Goal: Task Accomplishment & Management: Use online tool/utility

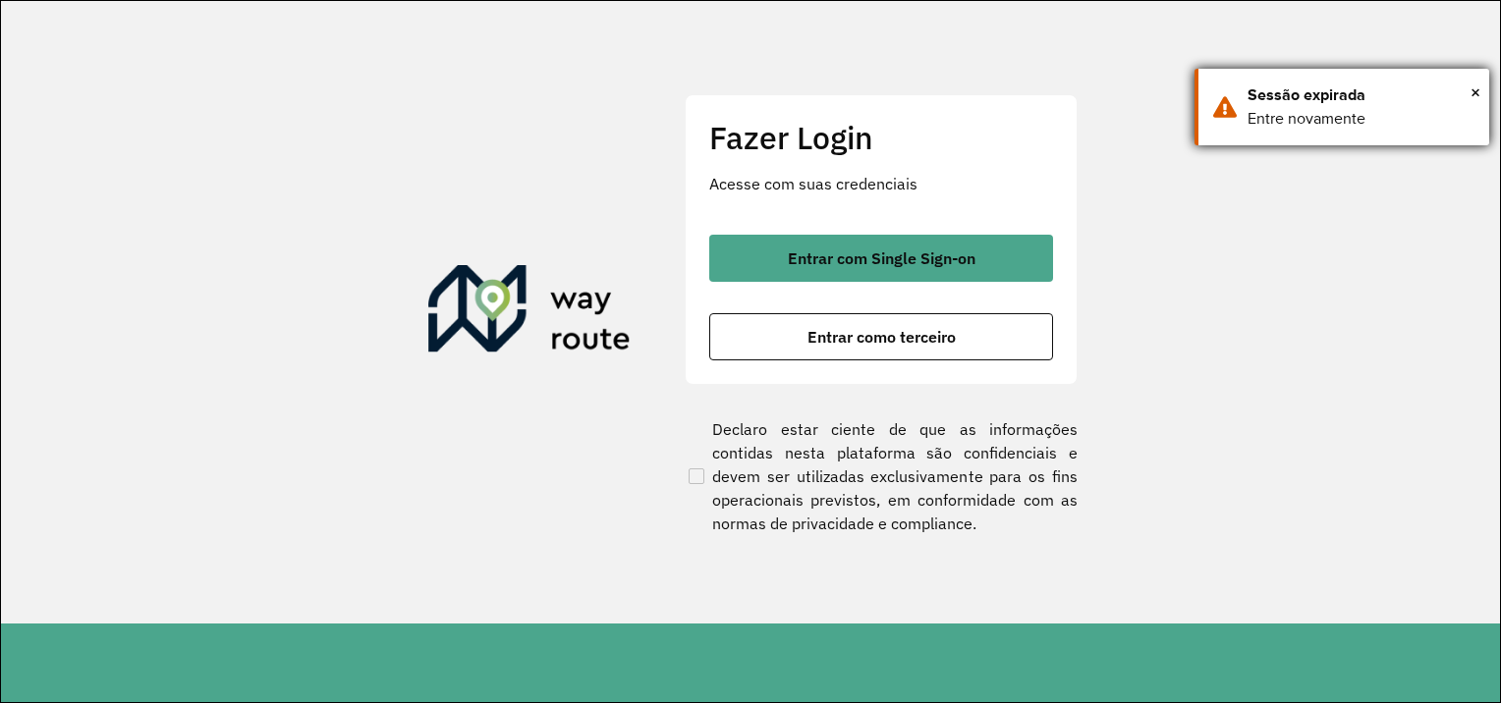
click at [1466, 90] on div "Sessão expirada" at bounding box center [1360, 95] width 227 height 24
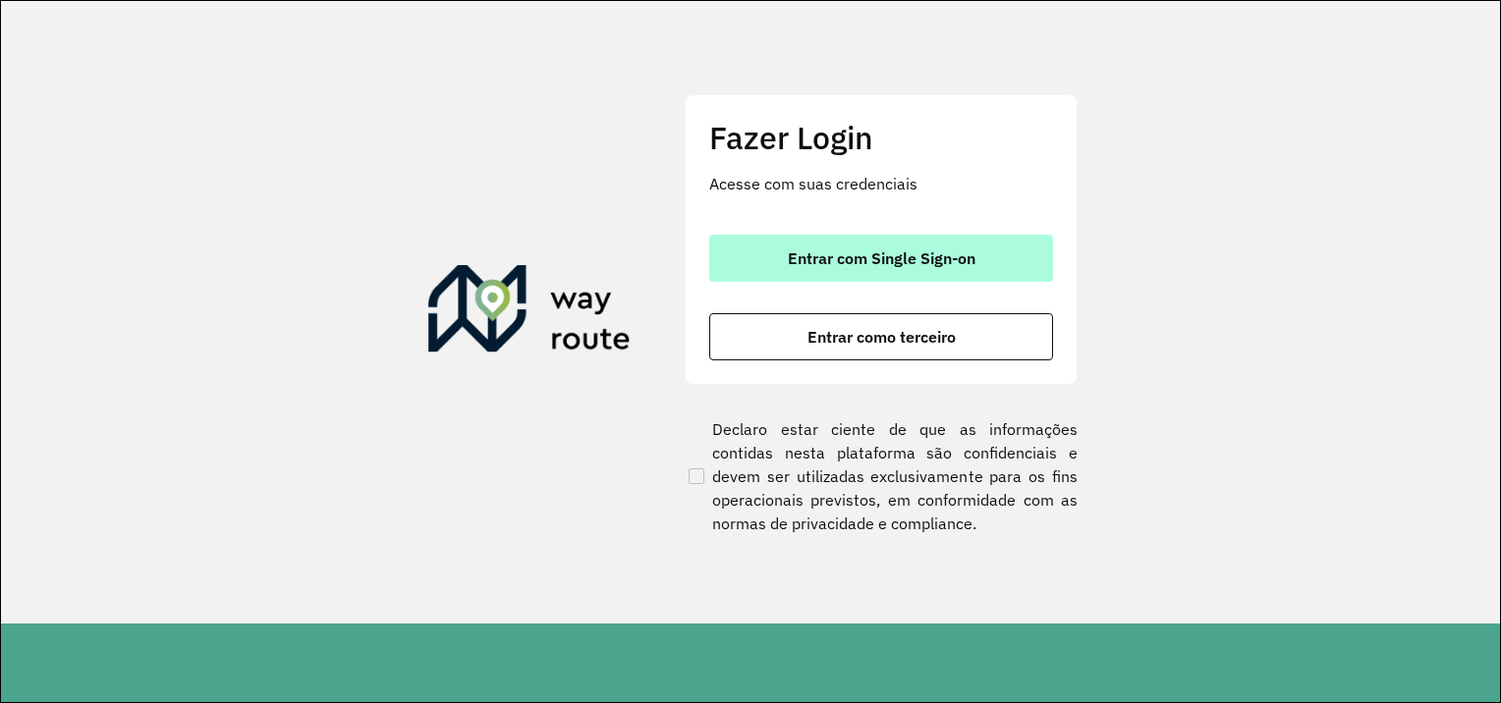
click at [975, 263] on button "Entrar com Single Sign-on" at bounding box center [881, 258] width 344 height 47
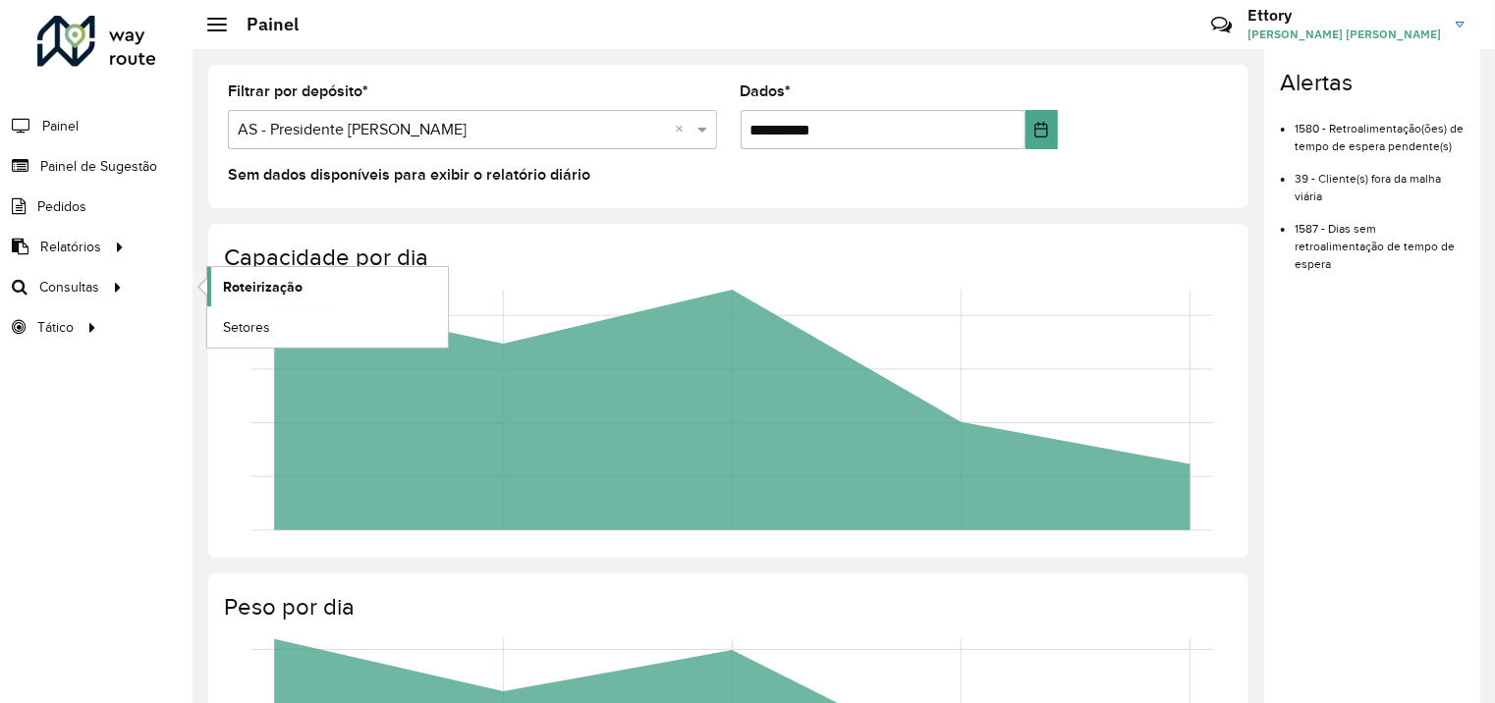
click at [259, 291] on span "Roteirização" at bounding box center [263, 287] width 80 height 21
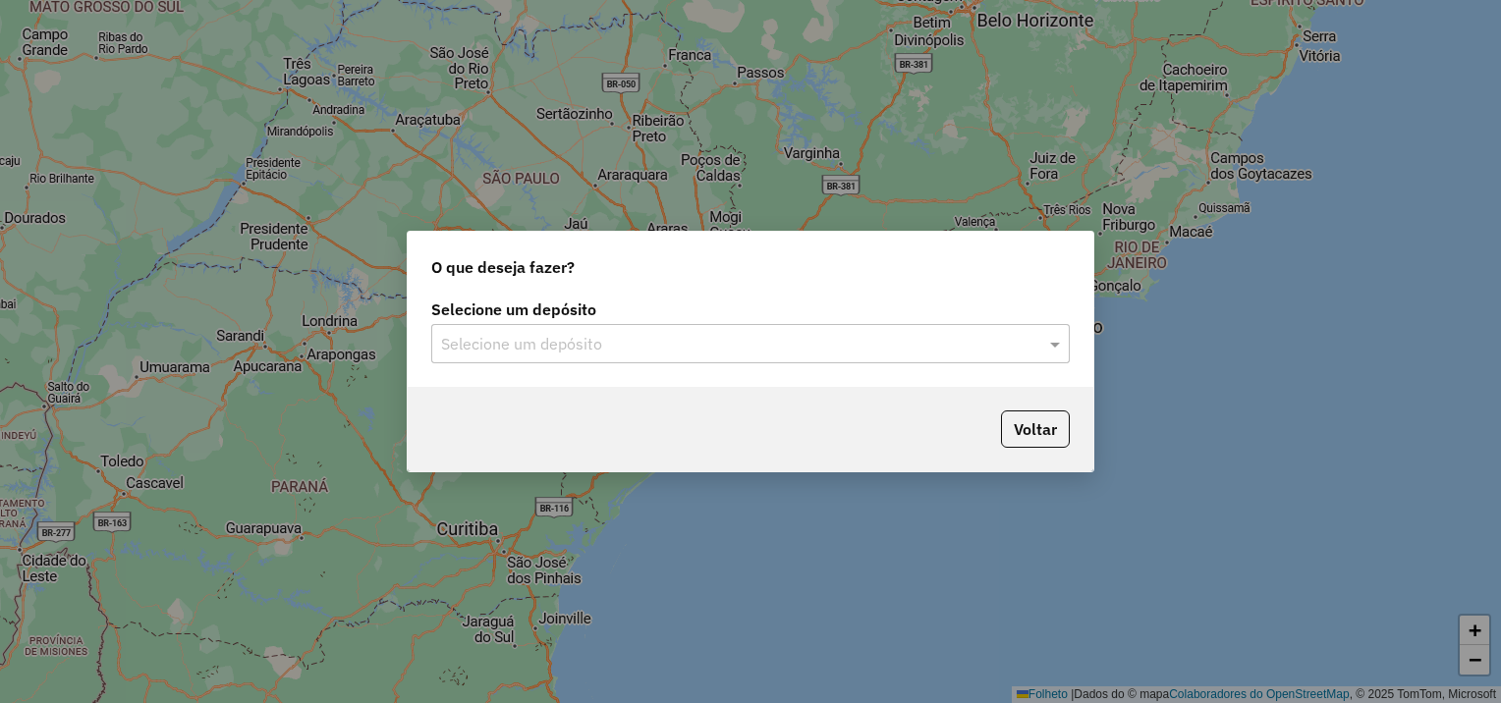
click at [639, 353] on input "text" at bounding box center [730, 345] width 579 height 24
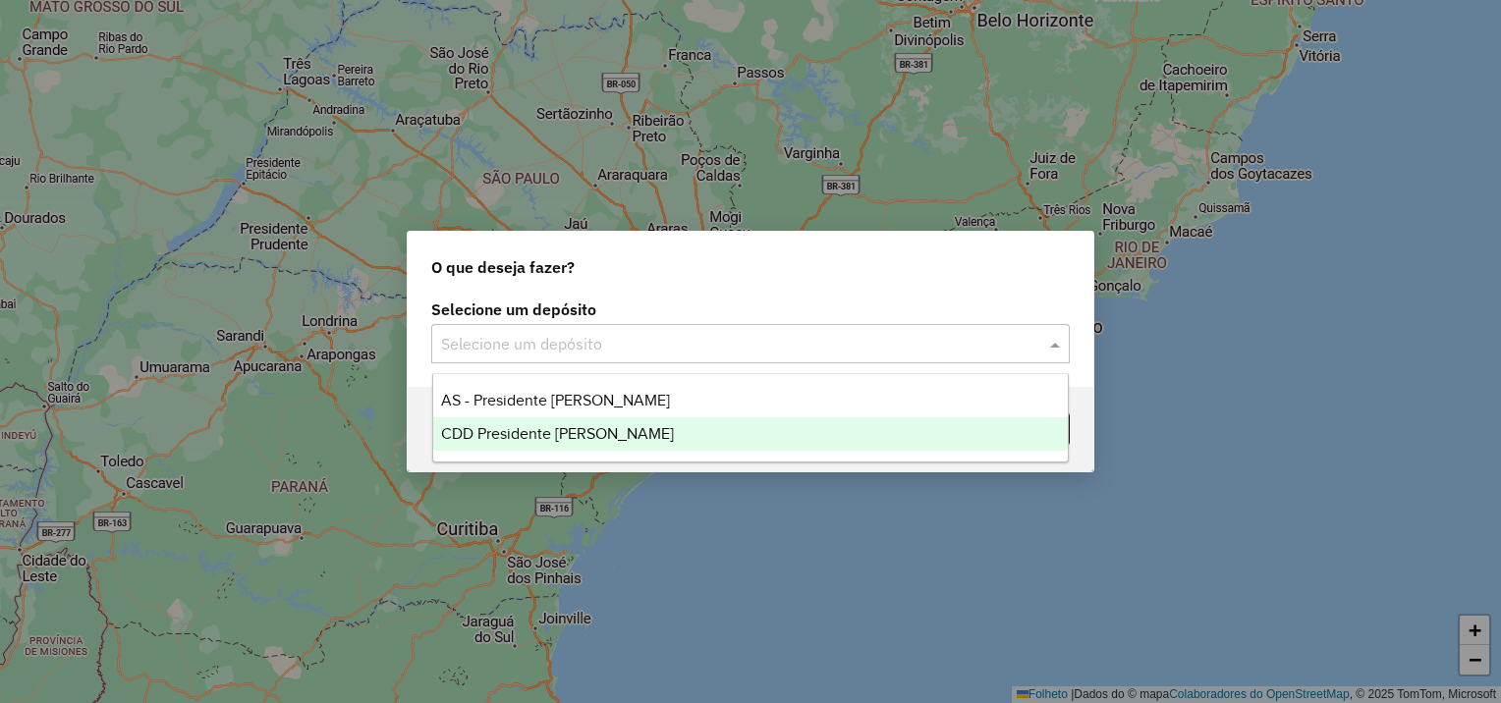
click at [614, 436] on span "CDD Presidente Prudente" at bounding box center [557, 433] width 233 height 17
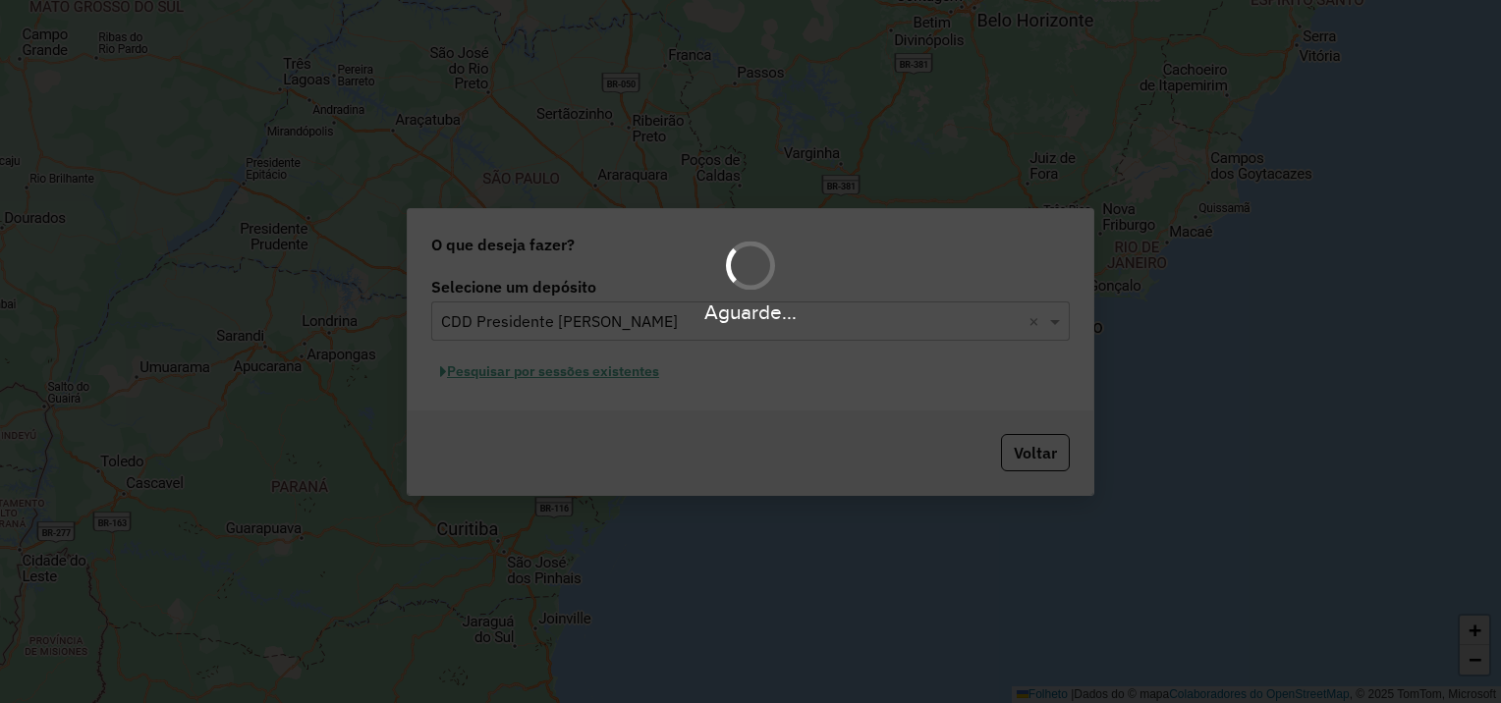
click at [520, 375] on div "Aguarde..." at bounding box center [750, 351] width 1501 height 703
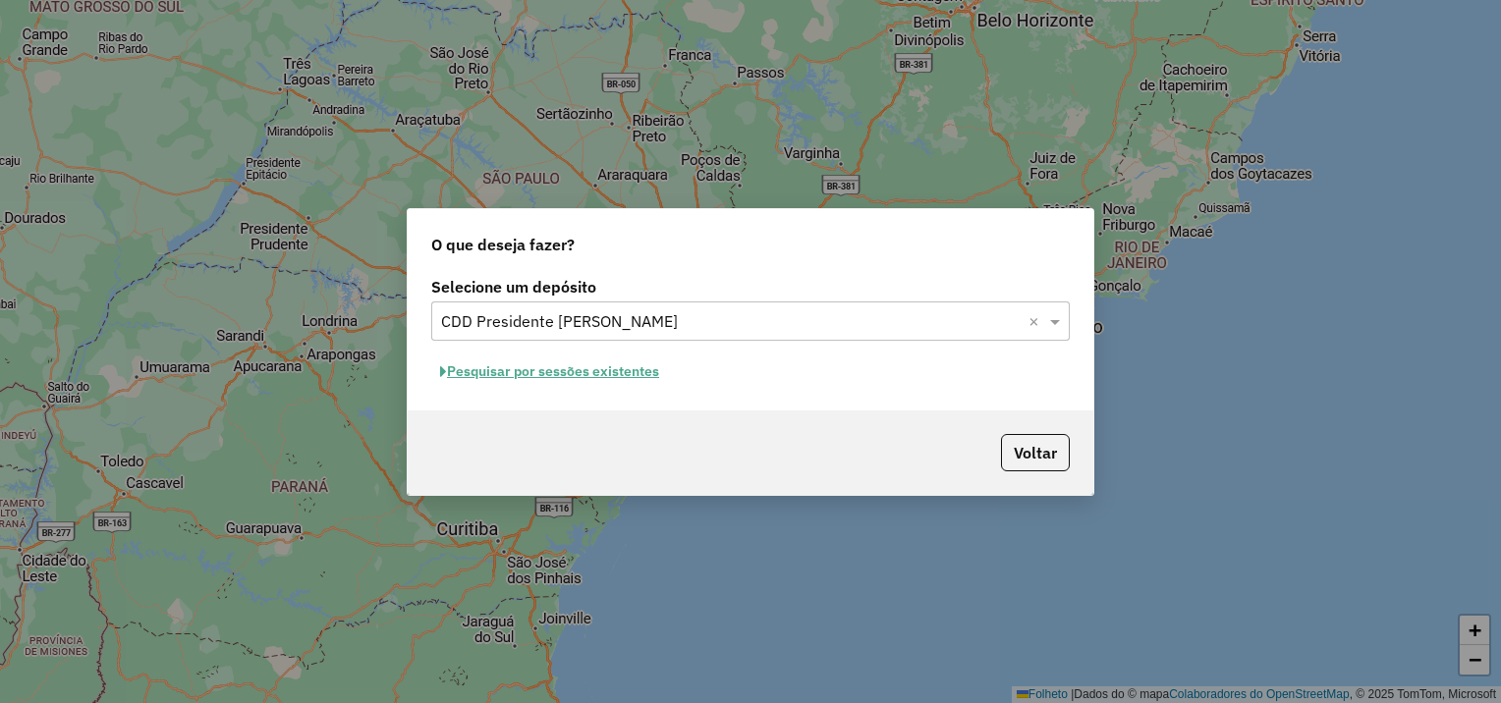
click at [594, 381] on button "Pesquisar por sessões existentes" at bounding box center [549, 372] width 237 height 30
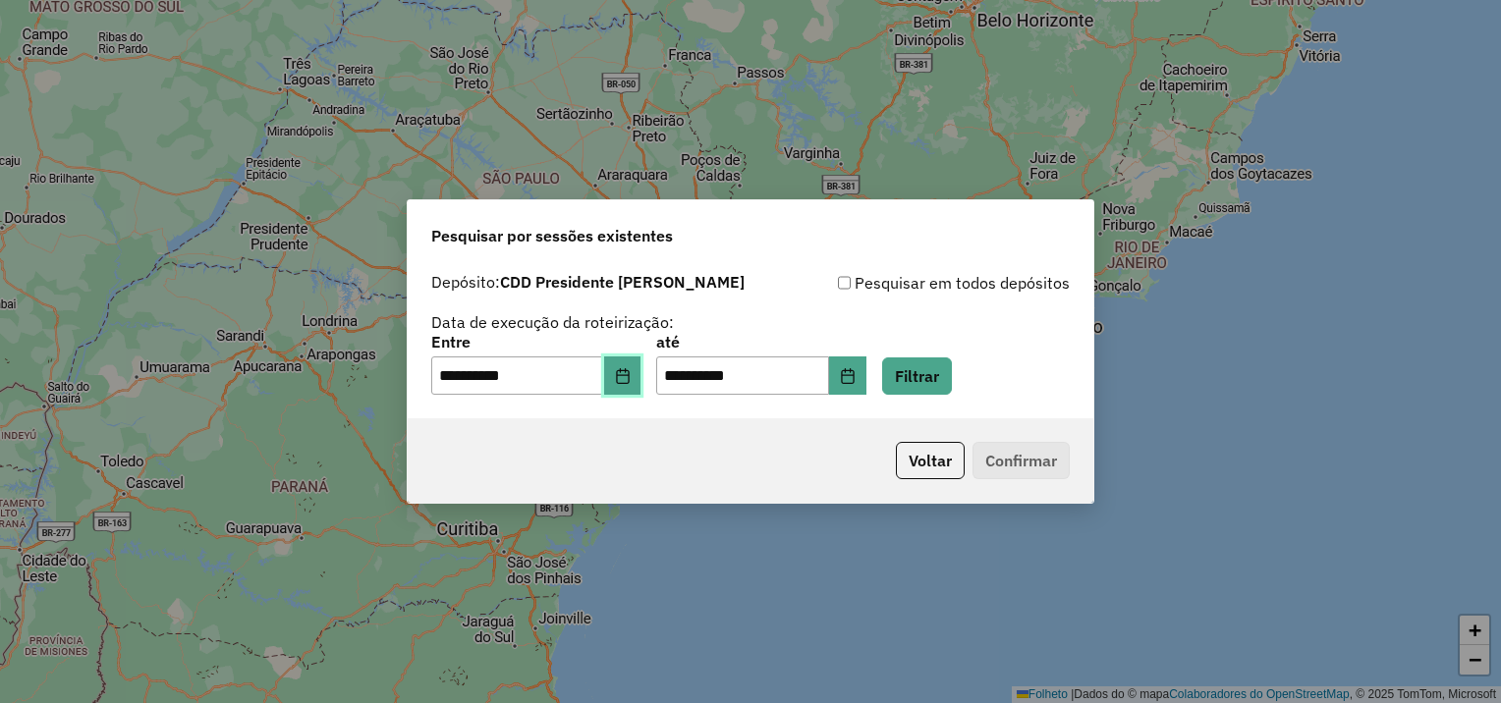
click at [635, 385] on button "Escolha a data" at bounding box center [622, 376] width 37 height 39
click at [906, 390] on div "**********" at bounding box center [750, 365] width 638 height 61
click at [855, 381] on icon "Escolha a data" at bounding box center [848, 376] width 16 height 16
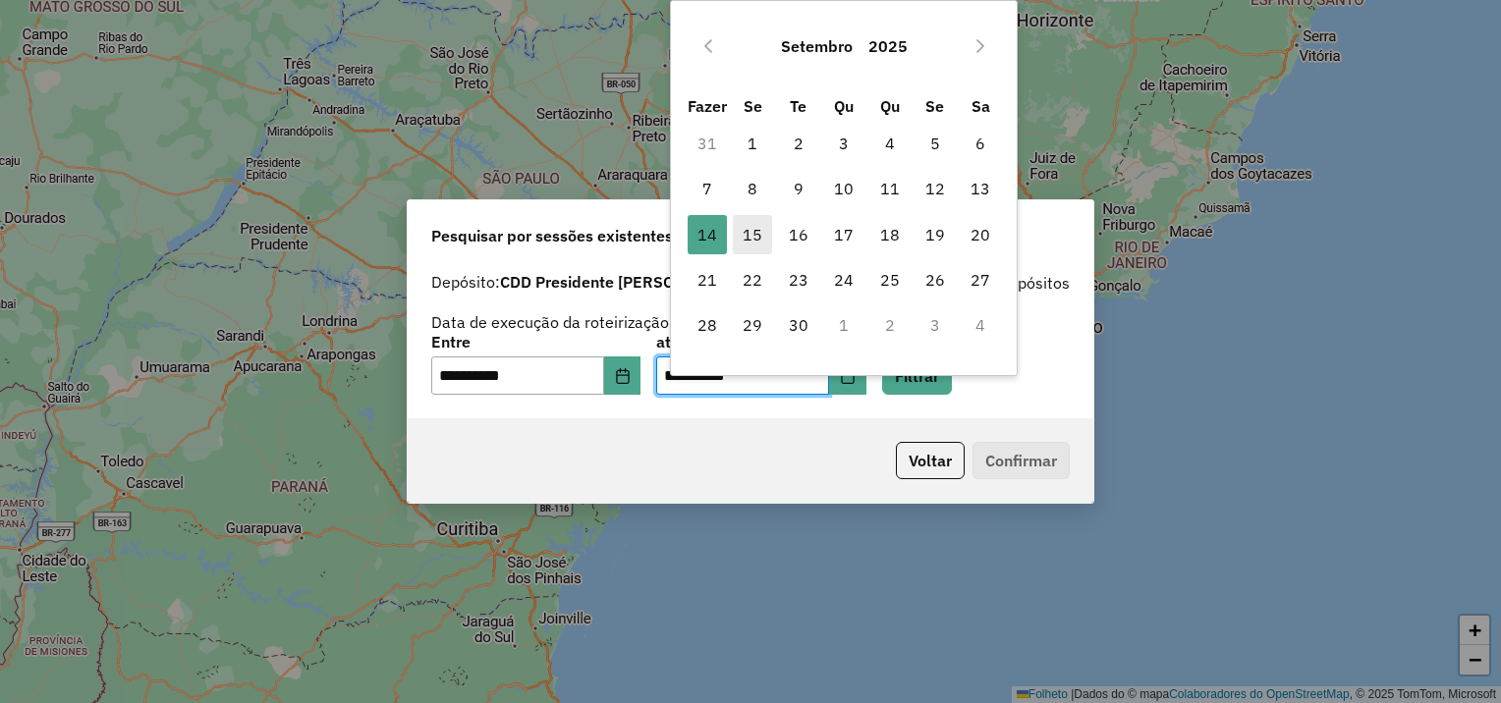
click at [761, 229] on font "15" at bounding box center [753, 235] width 20 height 24
type input "**********"
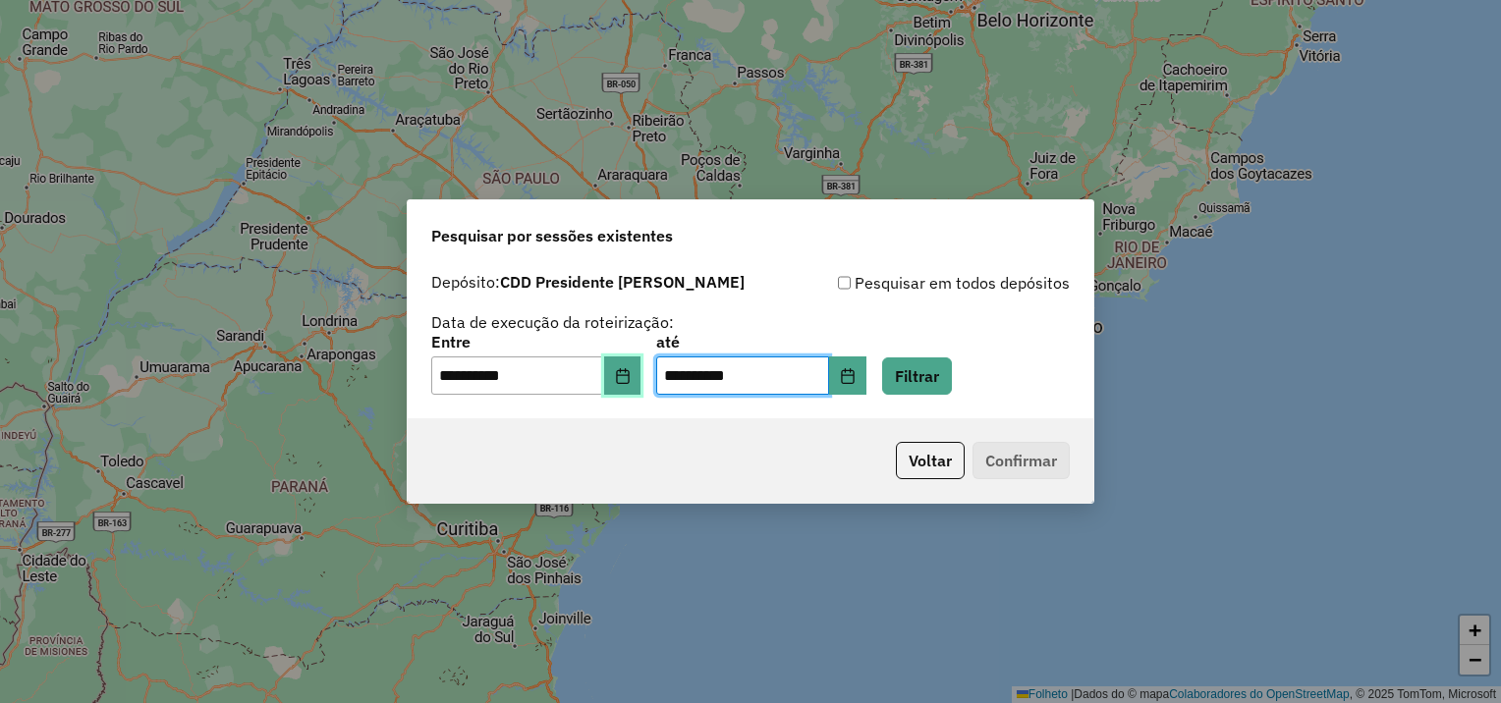
click at [641, 369] on button "Escolha a data" at bounding box center [622, 376] width 37 height 39
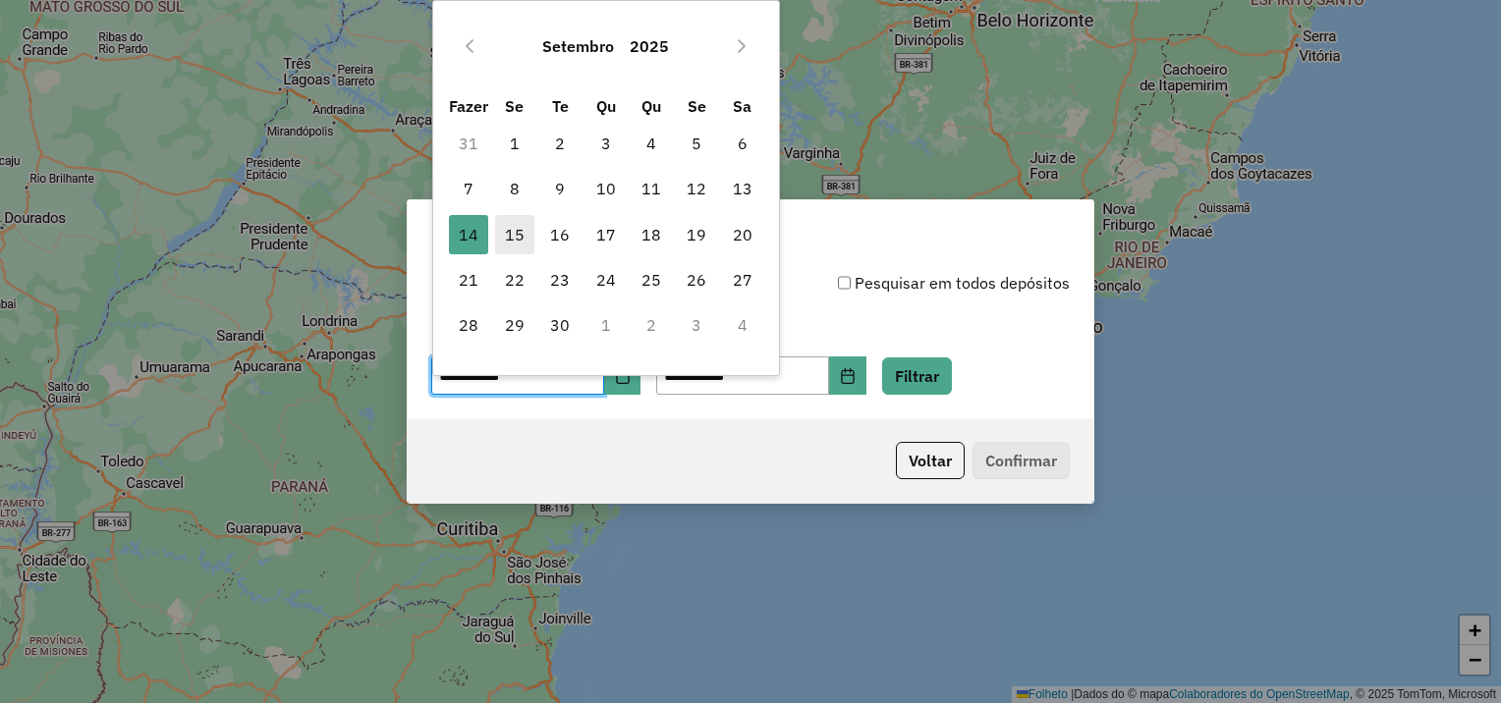
click at [518, 230] on font "15" at bounding box center [515, 235] width 20 height 24
type input "**********"
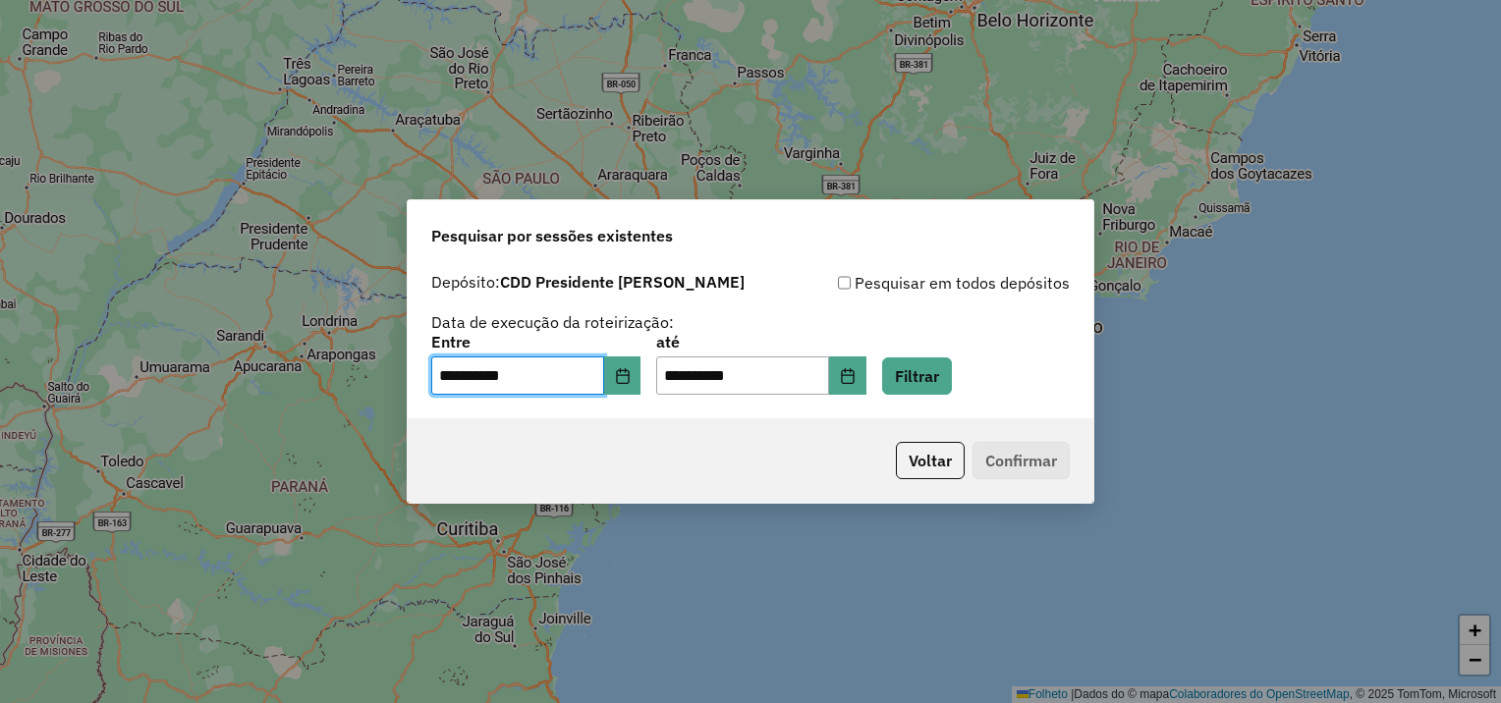
click at [986, 388] on div "**********" at bounding box center [750, 365] width 638 height 61
click at [952, 379] on button "Filtrar" at bounding box center [917, 376] width 70 height 37
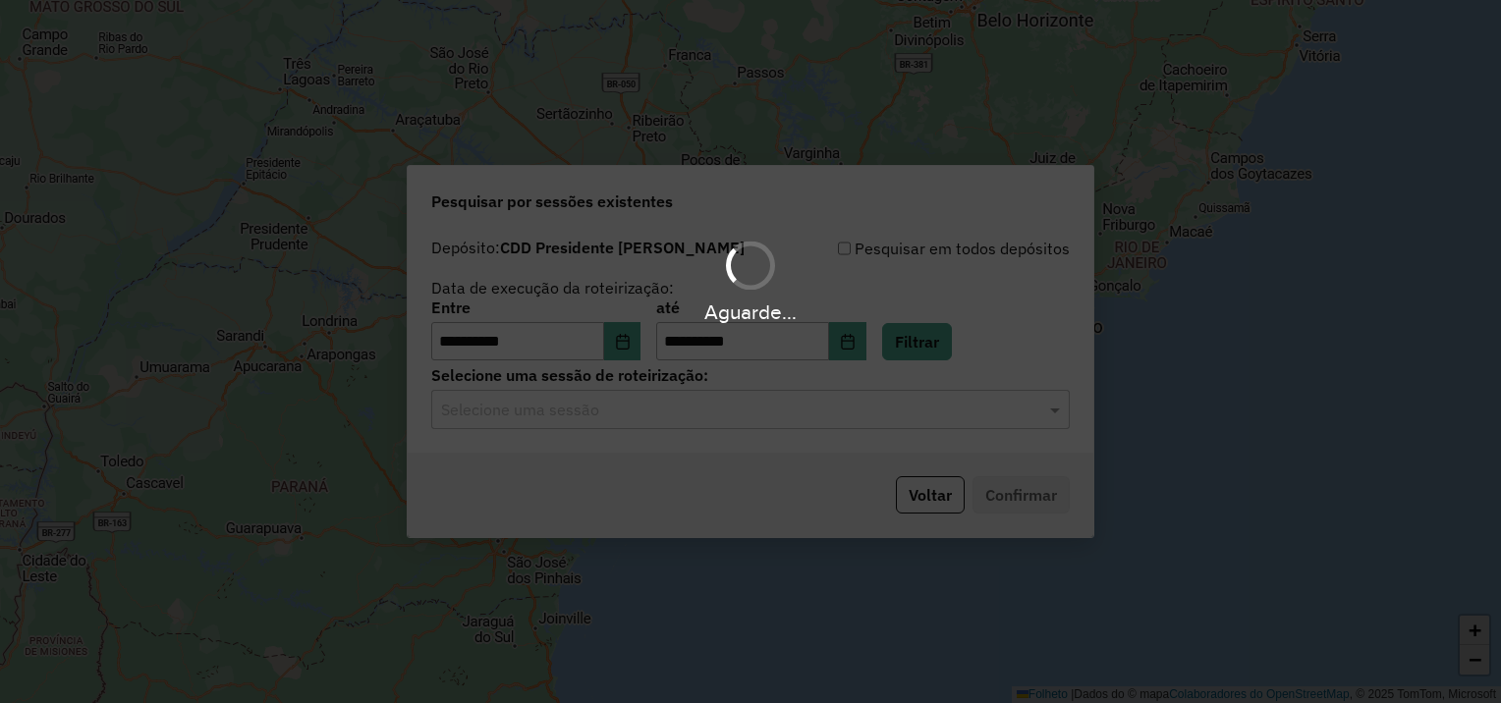
click at [566, 428] on hb-app "**********" at bounding box center [750, 351] width 1501 height 703
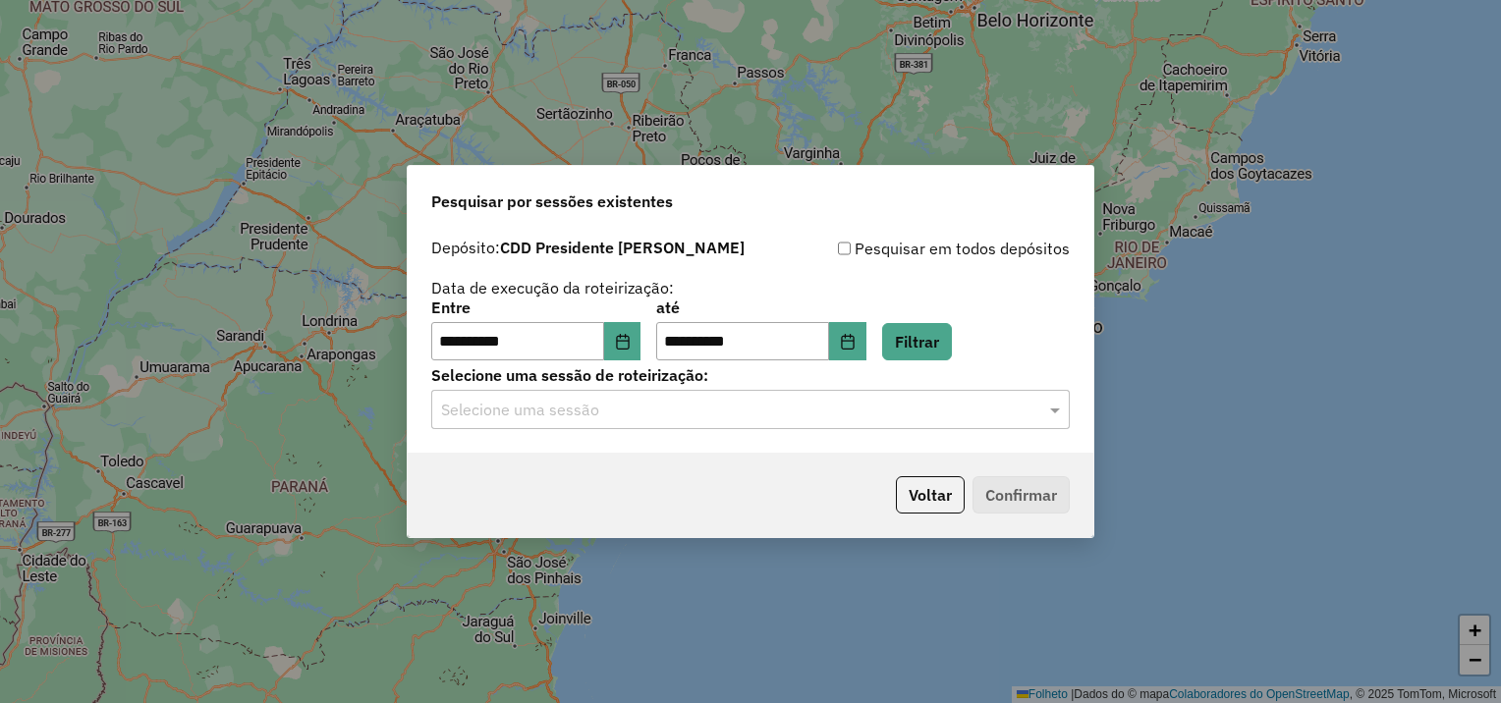
click at [585, 416] on input "text" at bounding box center [730, 411] width 579 height 24
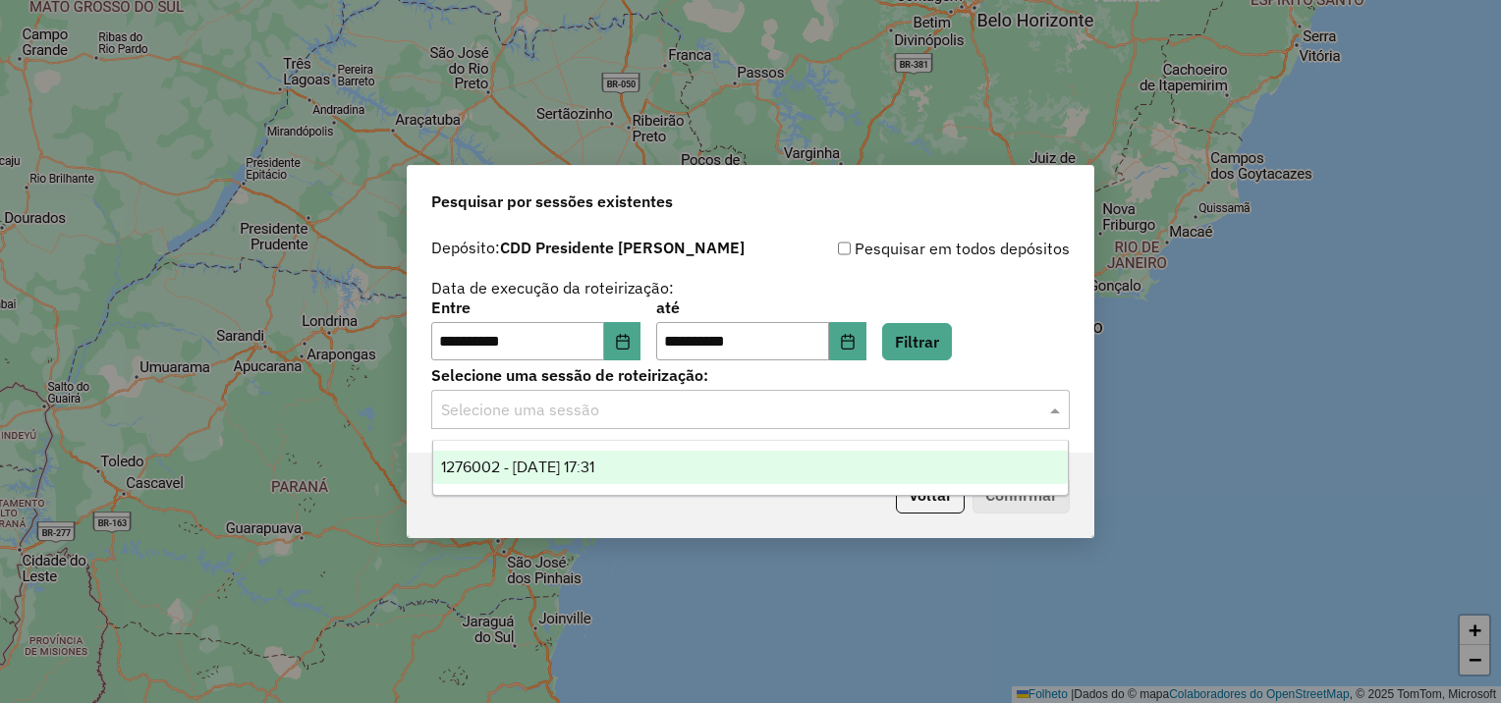
drag, startPoint x: 578, startPoint y: 468, endPoint x: 622, endPoint y: 469, distance: 43.3
click at [579, 468] on span "1276002 - 15/09/2025 17:31" at bounding box center [517, 467] width 153 height 17
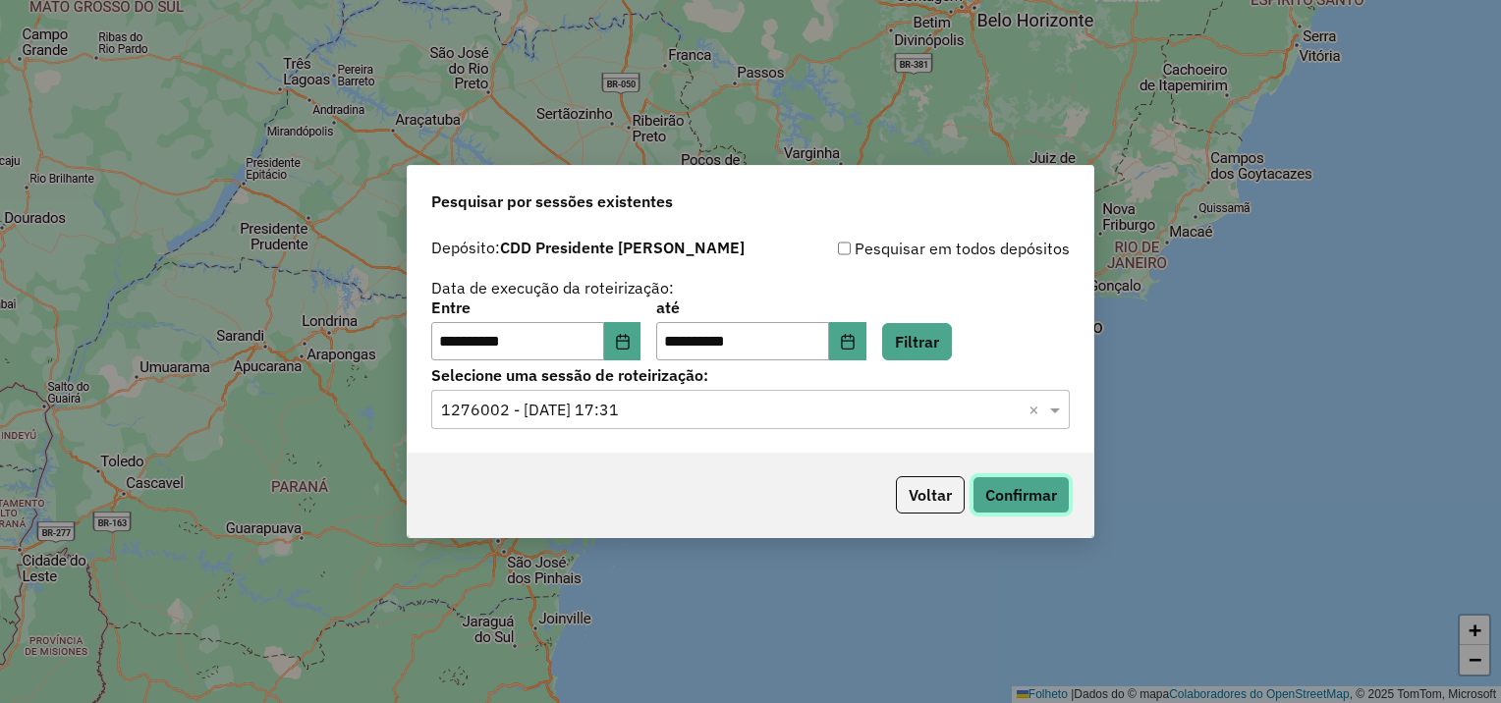
click at [1027, 509] on button "Confirmar" at bounding box center [1020, 494] width 97 height 37
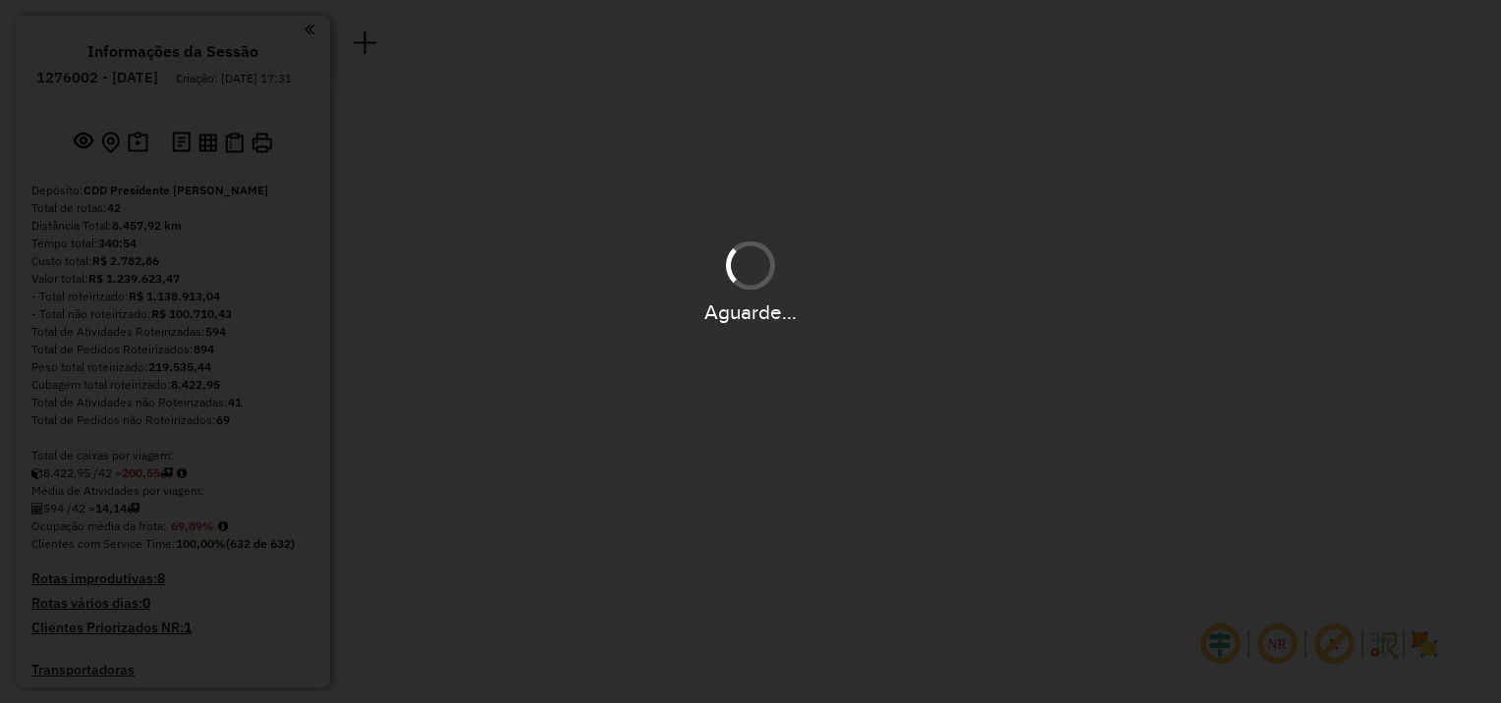
drag, startPoint x: 475, startPoint y: 410, endPoint x: 969, endPoint y: 373, distance: 495.4
click at [969, 373] on div "Aguarde..." at bounding box center [750, 351] width 1501 height 703
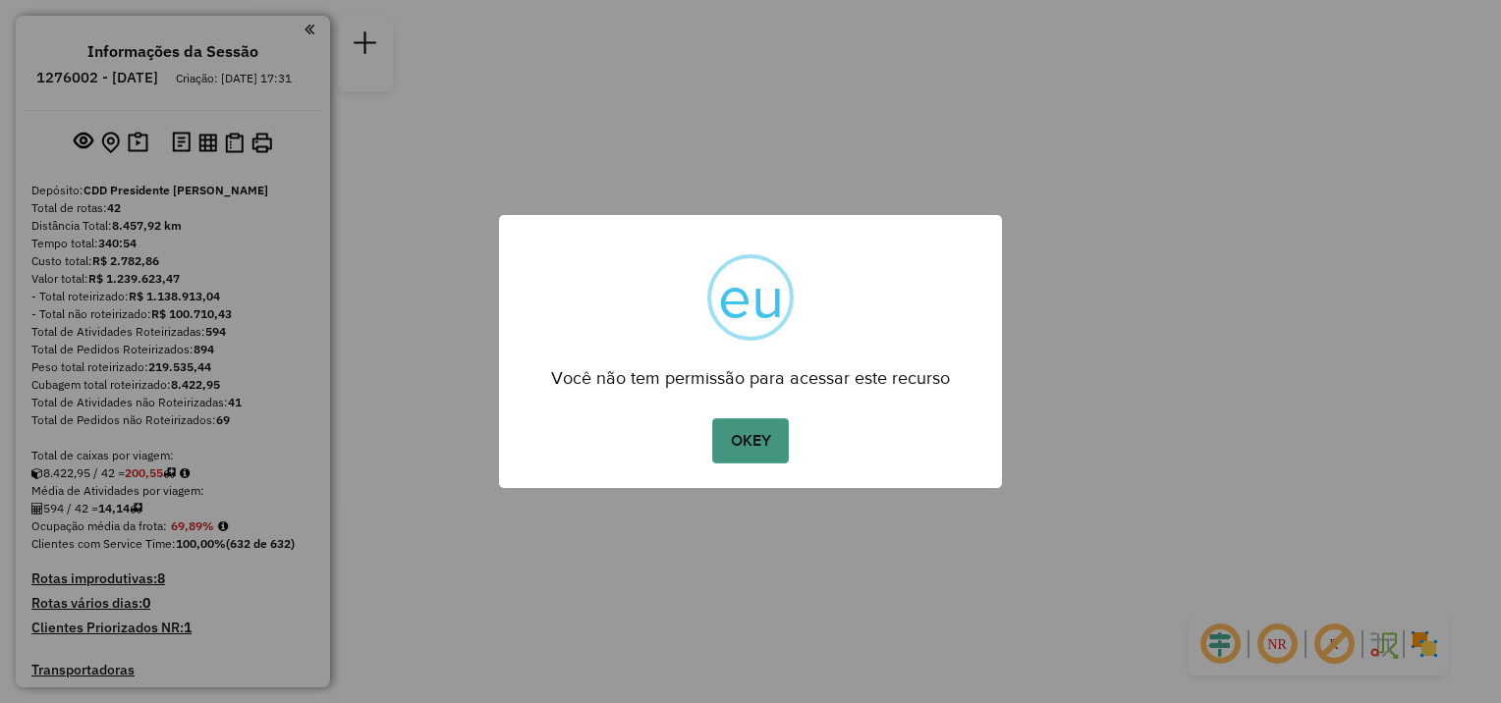
click at [760, 440] on button "OKEY" at bounding box center [750, 440] width 77 height 45
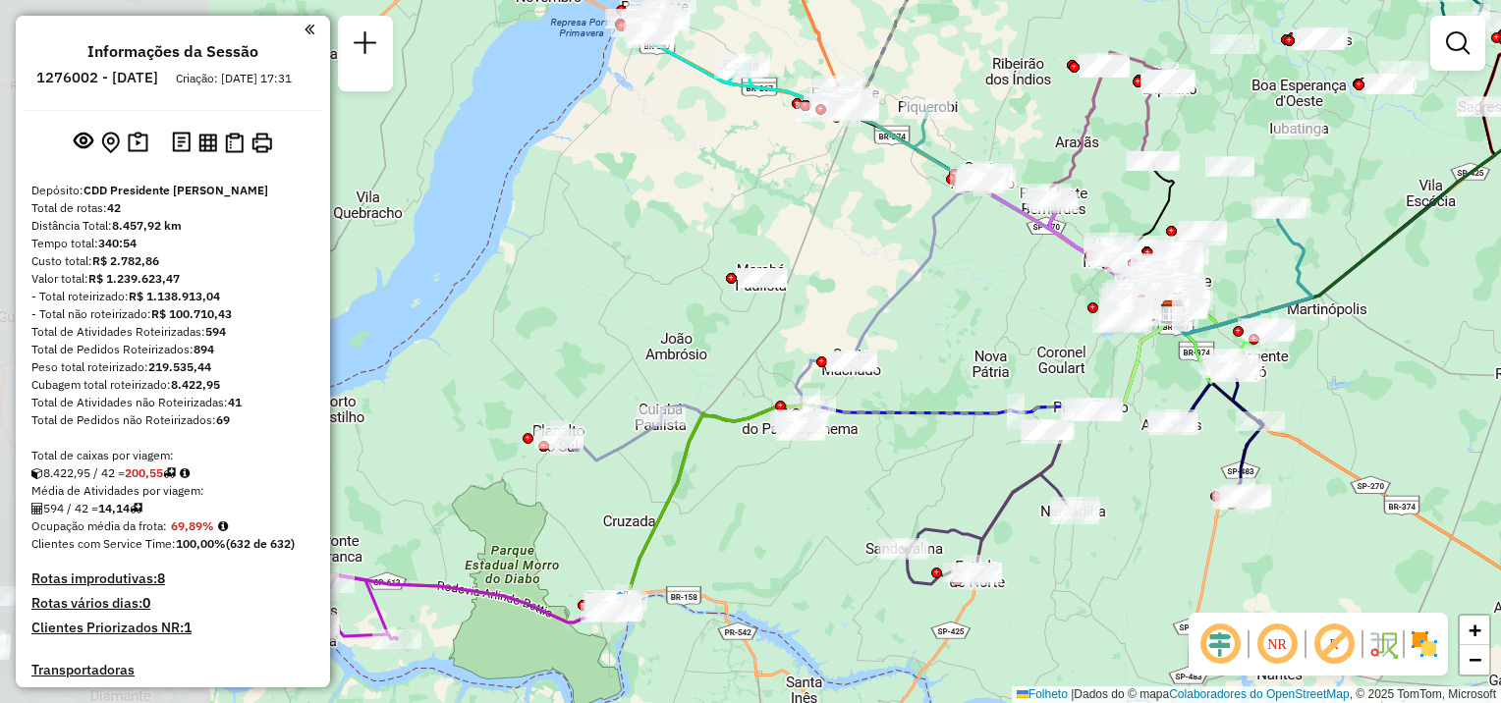
drag, startPoint x: 403, startPoint y: 542, endPoint x: 780, endPoint y: 513, distance: 378.3
click at [829, 503] on div "Janela de atendimento Grade de atendimento Capacidade Transportadoras Veículos …" at bounding box center [750, 351] width 1501 height 703
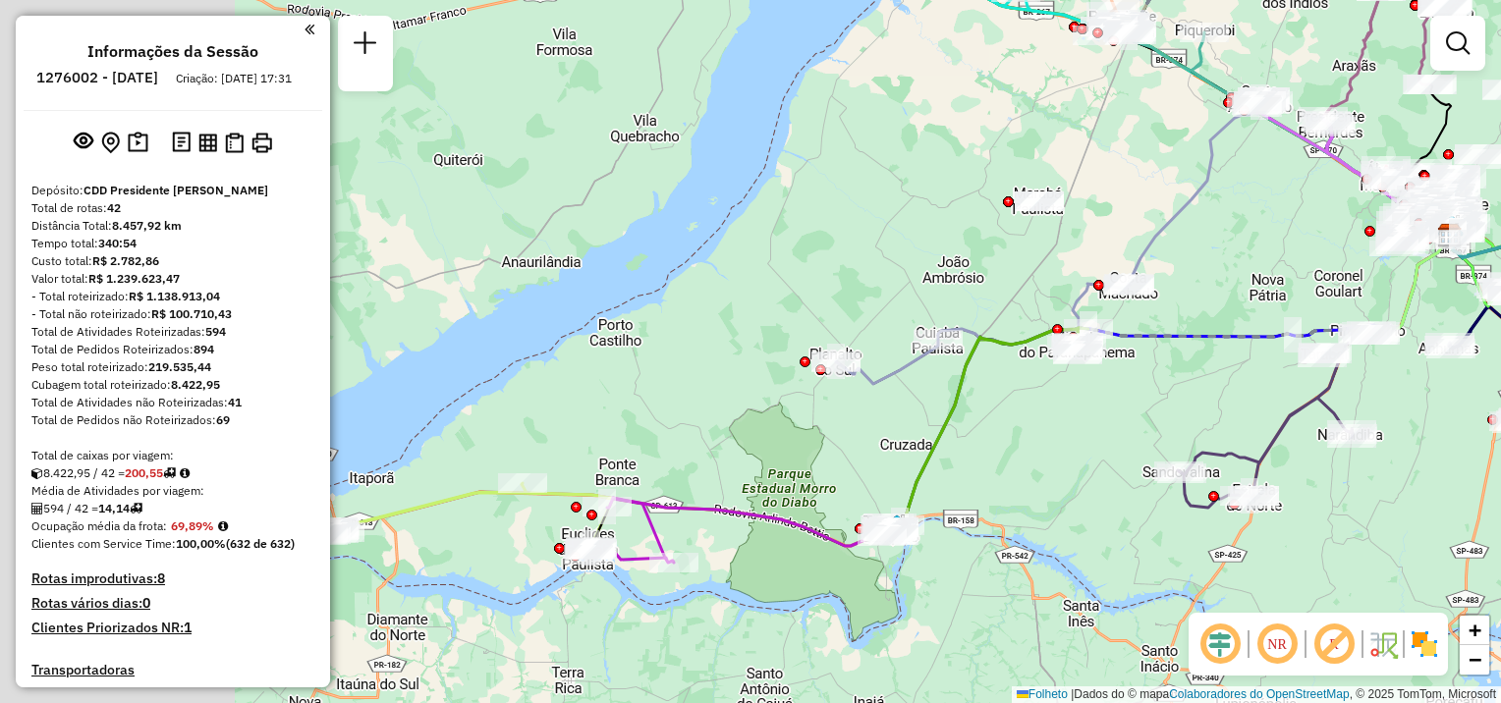
drag, startPoint x: 762, startPoint y: 474, endPoint x: 864, endPoint y: 452, distance: 104.6
click at [864, 452] on div "Janela de atendimento Grade de atendimento Capacidade Transportadoras Veículos …" at bounding box center [750, 351] width 1501 height 703
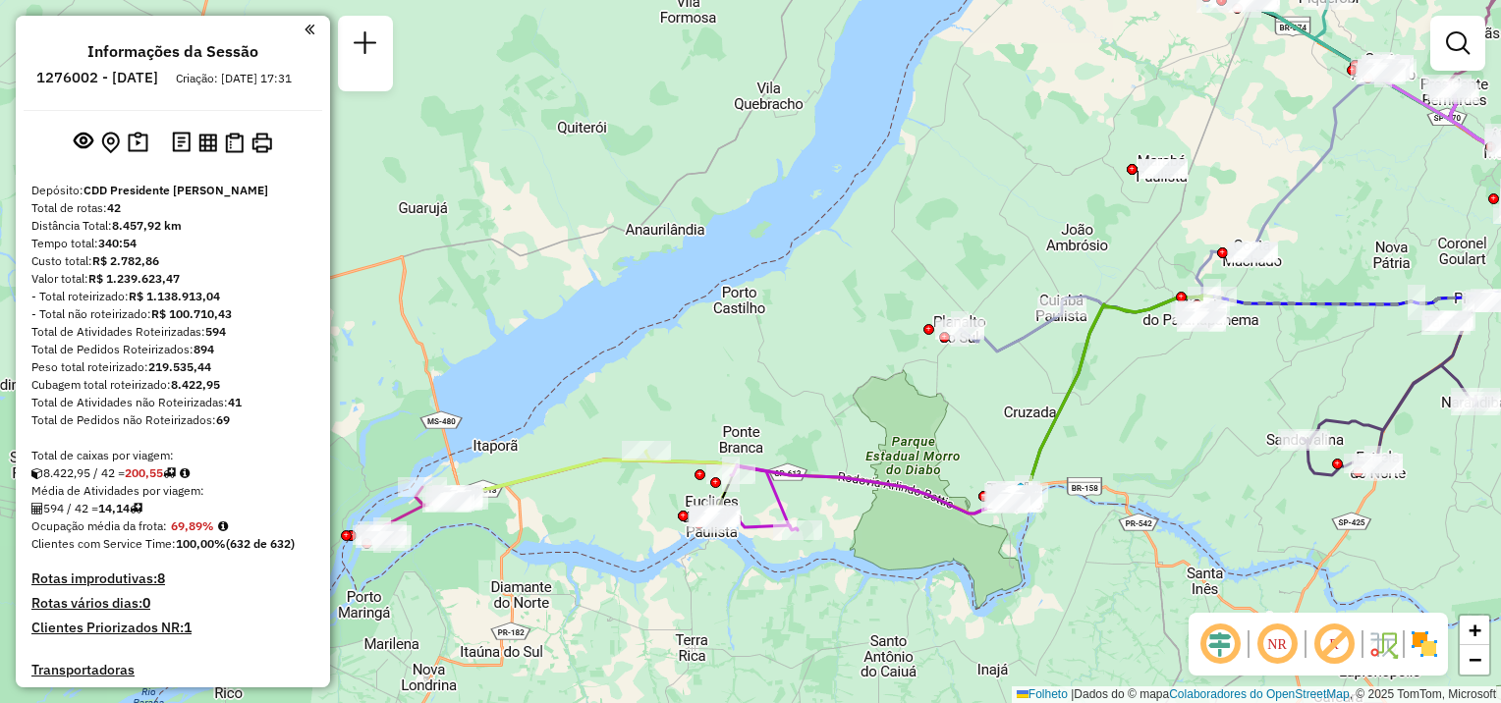
drag, startPoint x: 490, startPoint y: 534, endPoint x: 625, endPoint y: 486, distance: 142.9
click at [576, 511] on div "Janela de atendimento Grade de atendimento Capacidade Transportadoras Veículos …" at bounding box center [750, 351] width 1501 height 703
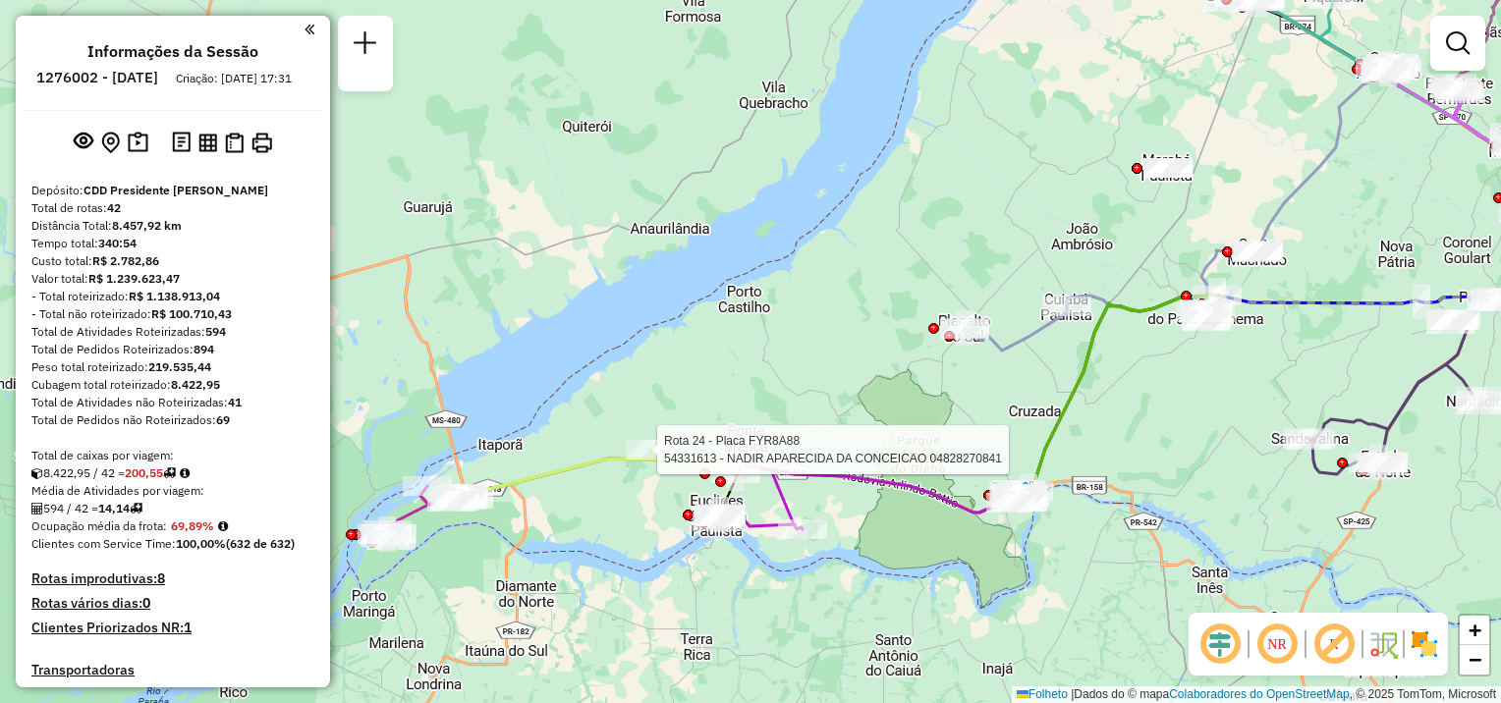
select select "**********"
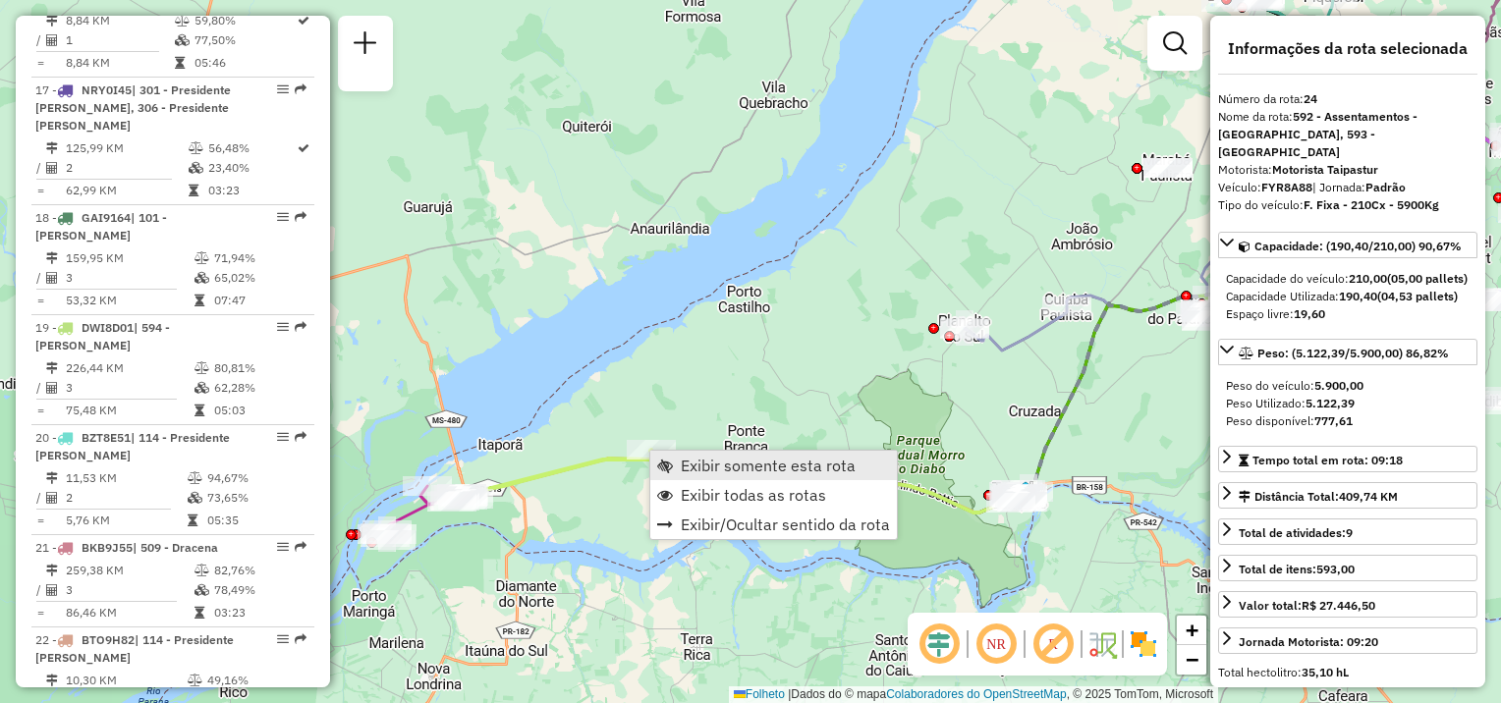
scroll to position [3312, 0]
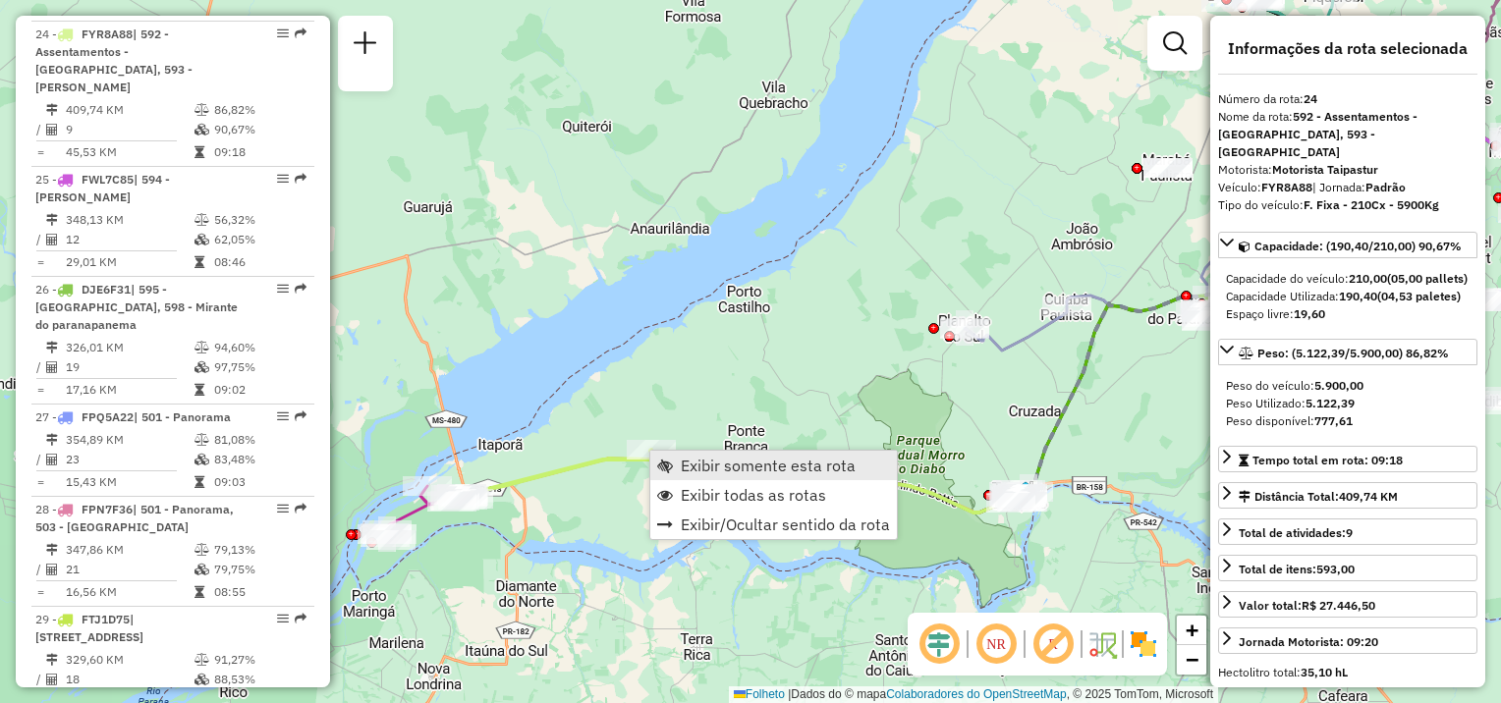
click at [709, 462] on span "Exibir somente esta rota" at bounding box center [768, 466] width 175 height 16
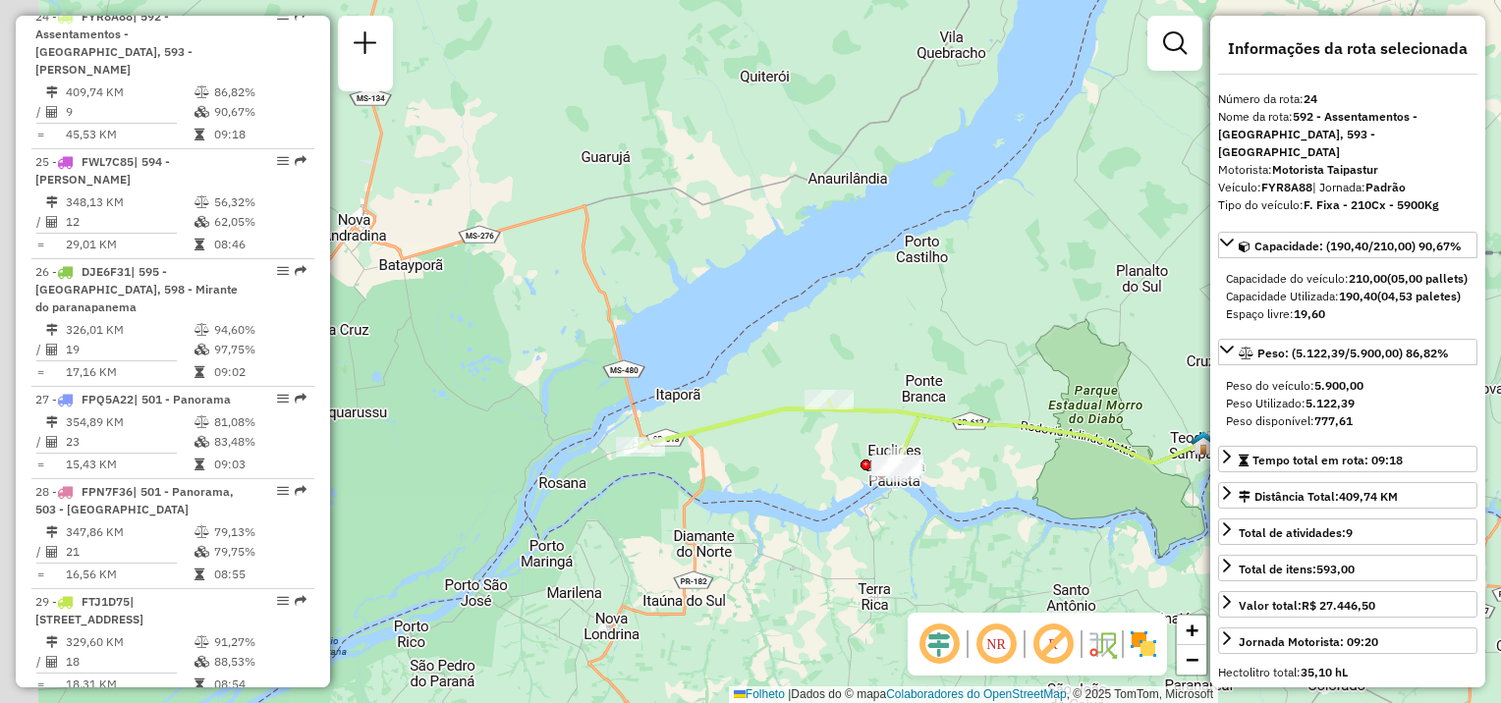
drag, startPoint x: 578, startPoint y: 549, endPoint x: 1000, endPoint y: 510, distance: 424.2
click at [1000, 510] on div "Janela de atendimento Grade de atendimento Capacidade Transportadoras Veículos …" at bounding box center [750, 351] width 1501 height 703
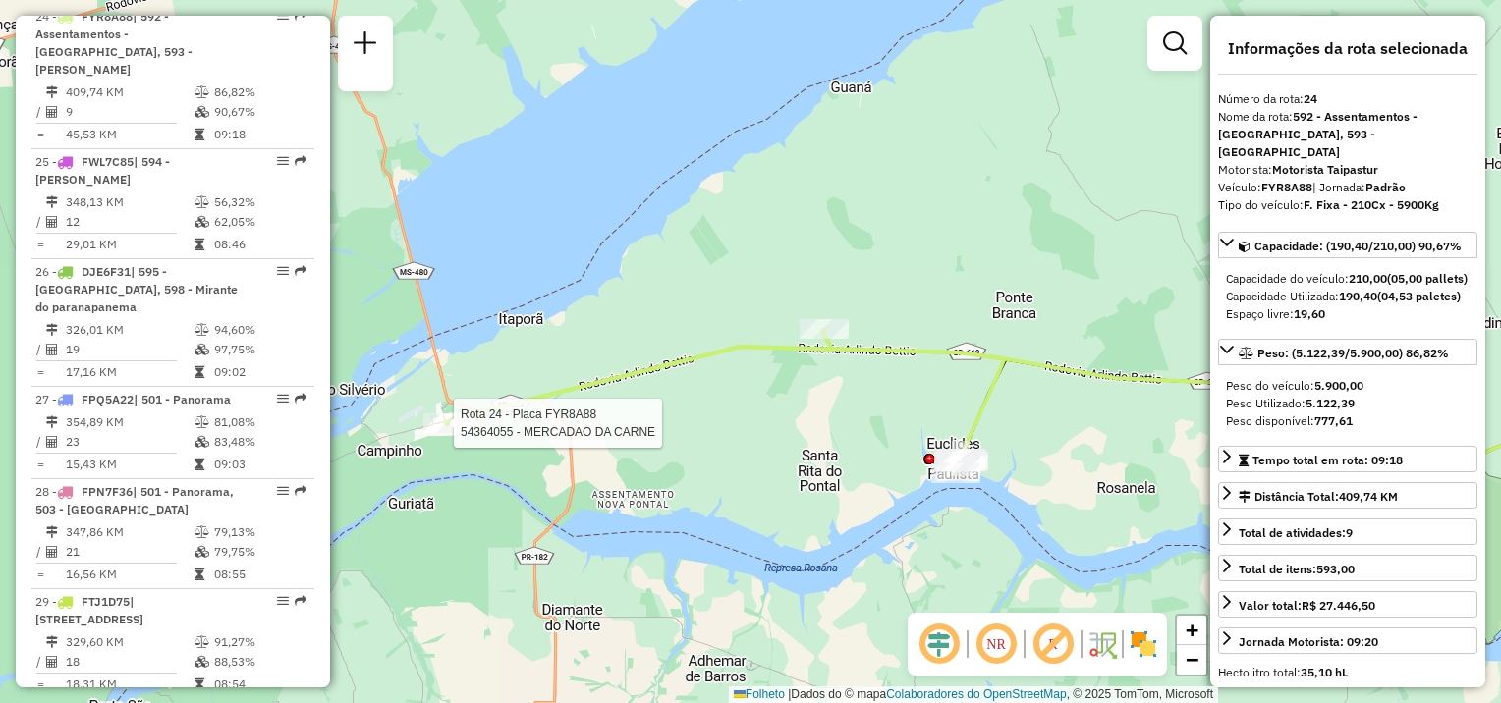
click at [436, 433] on div at bounding box center [447, 423] width 49 height 20
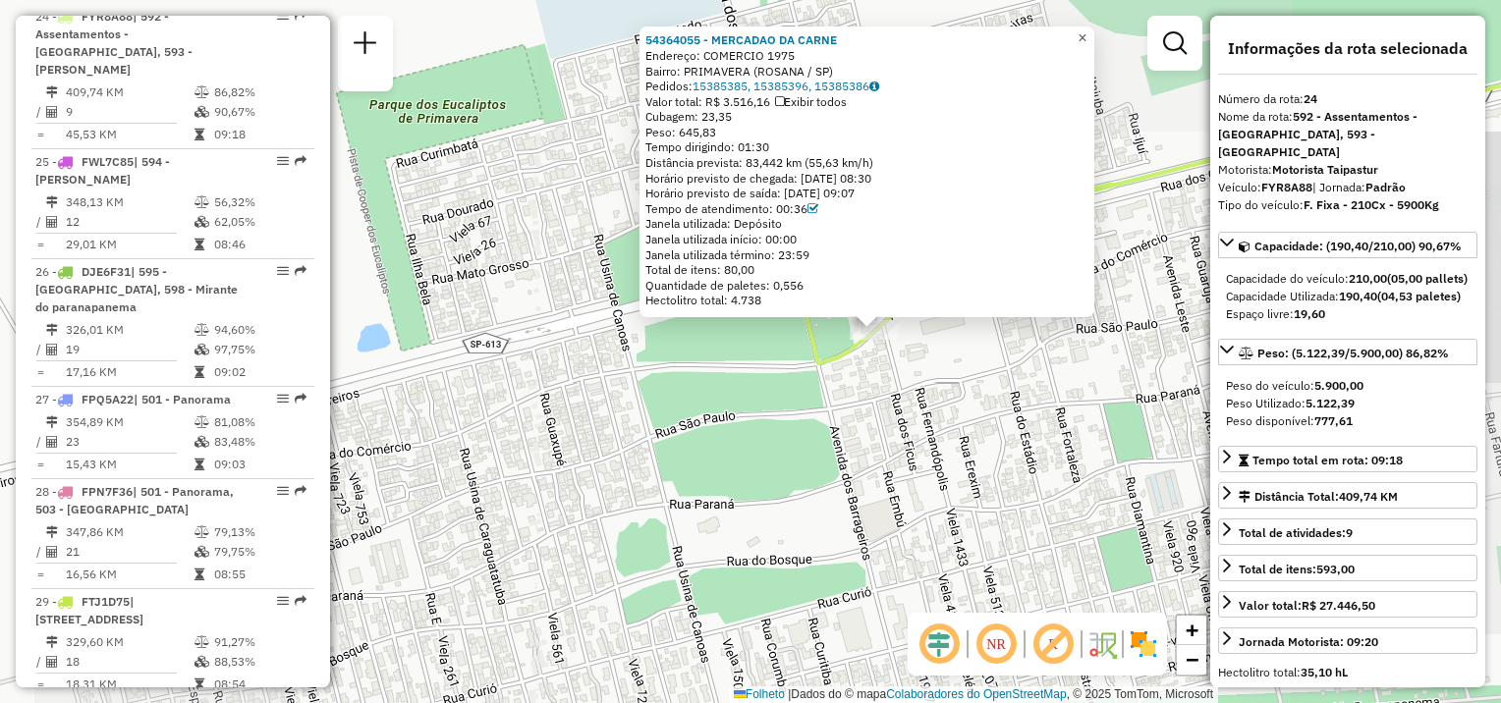
drag, startPoint x: 1096, startPoint y: 35, endPoint x: 1078, endPoint y: 55, distance: 26.4
click at [1086, 35] on span "×" at bounding box center [1081, 37] width 9 height 17
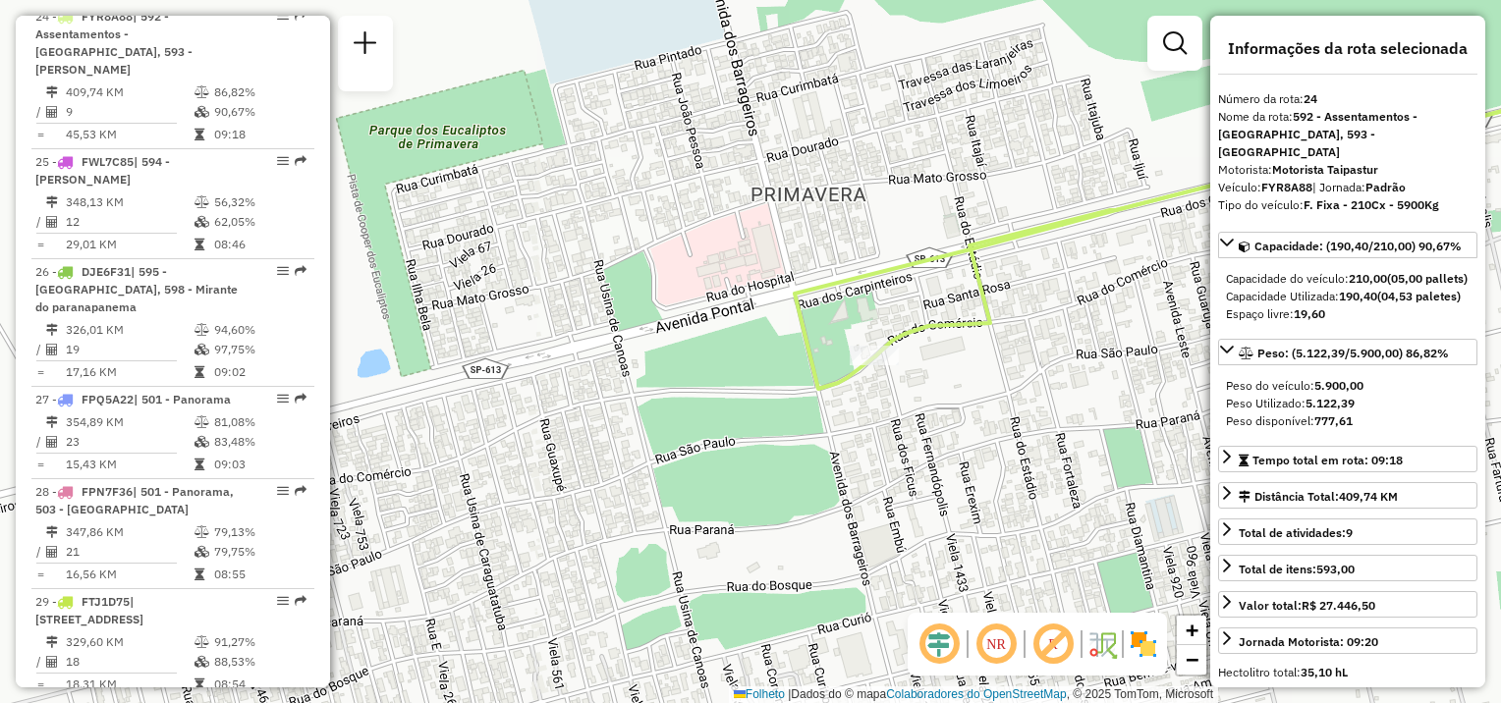
drag, startPoint x: 991, startPoint y: 358, endPoint x: 986, endPoint y: 380, distance: 23.1
click at [991, 380] on div "Janela de atendimento Grade de atendimento Capacidade Transportadoras Veículos …" at bounding box center [750, 351] width 1501 height 703
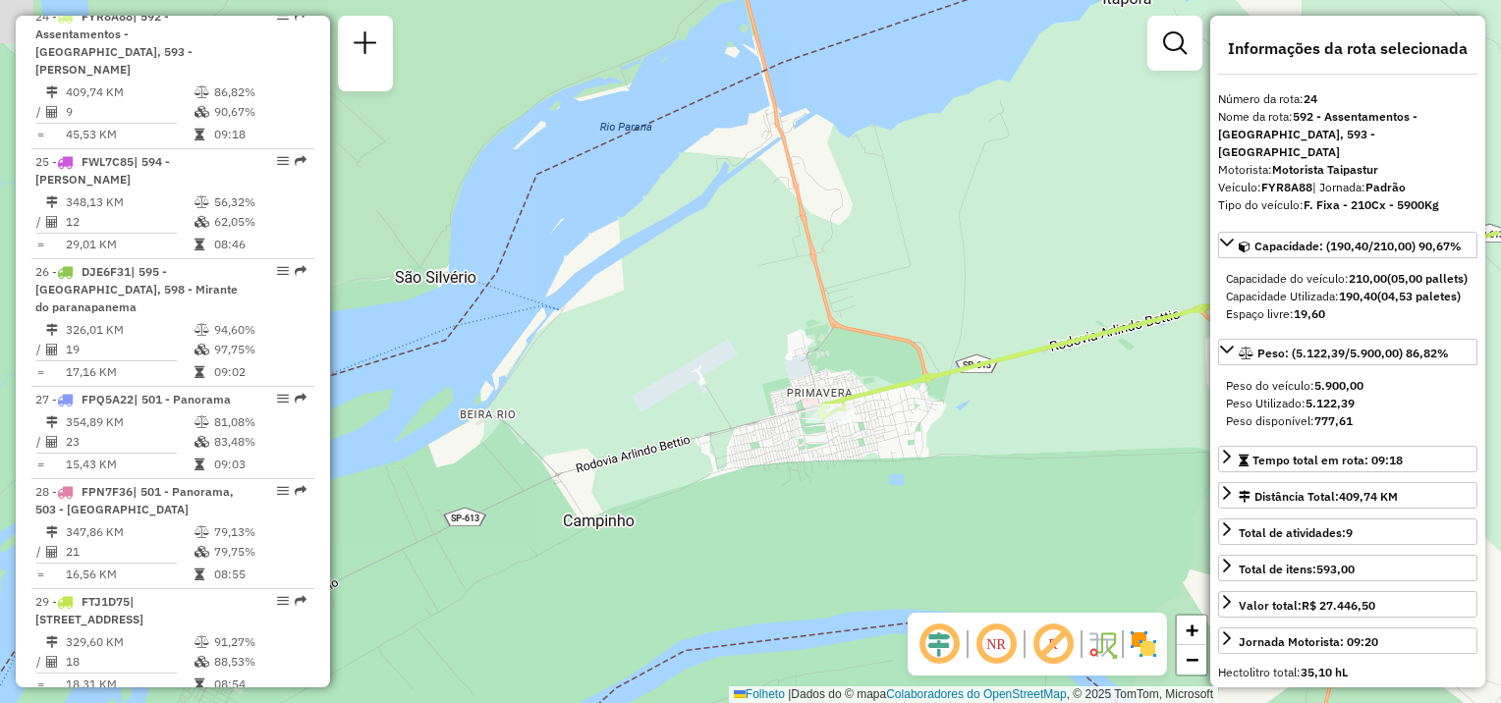
drag, startPoint x: 1032, startPoint y: 426, endPoint x: 397, endPoint y: 436, distance: 635.5
click at [390, 442] on div "Janela de atendimento Grade de atendimento Capacidade Transportadoras Veículos …" at bounding box center [750, 351] width 1501 height 703
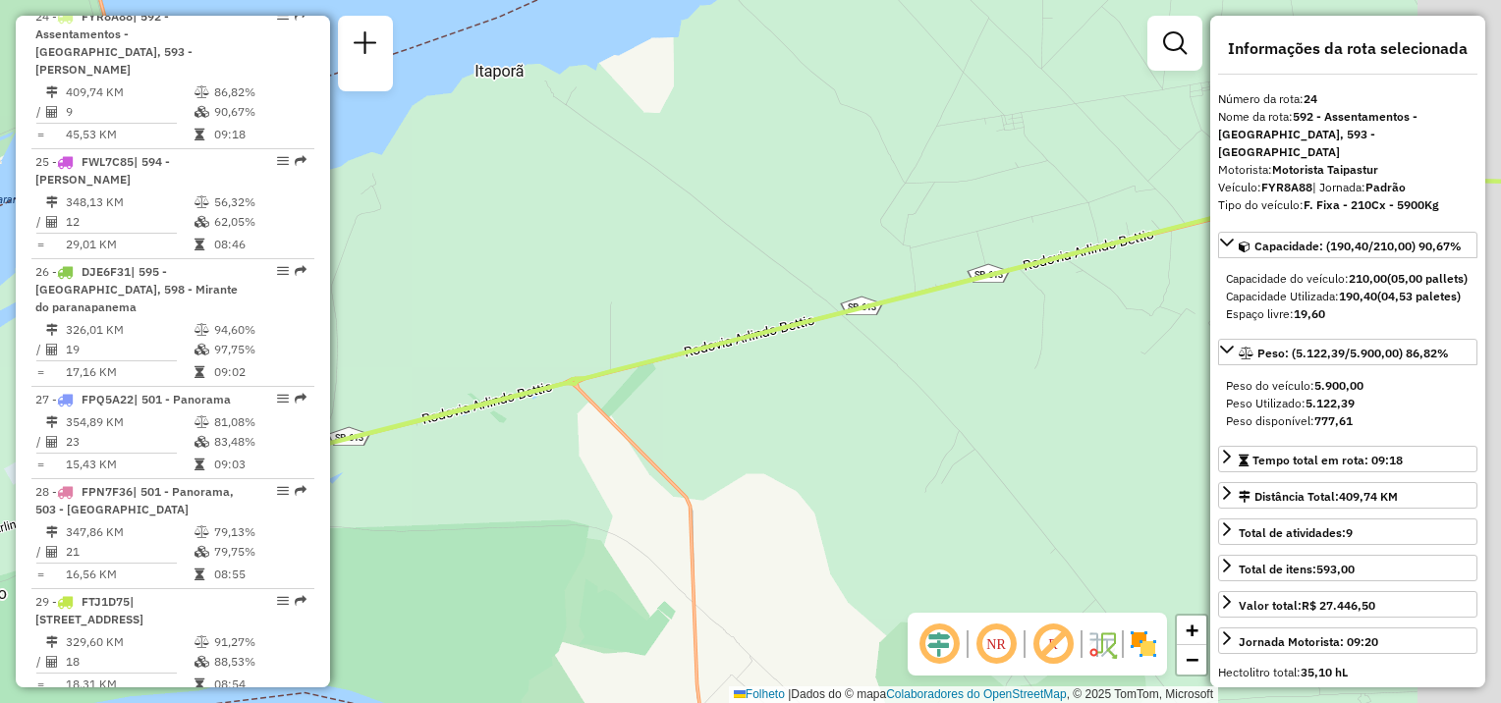
drag, startPoint x: 1057, startPoint y: 284, endPoint x: 702, endPoint y: 369, distance: 364.7
click at [702, 369] on div "Janela de atendimento Grade de atendimento Capacidade Transportadoras Veículos …" at bounding box center [750, 351] width 1501 height 703
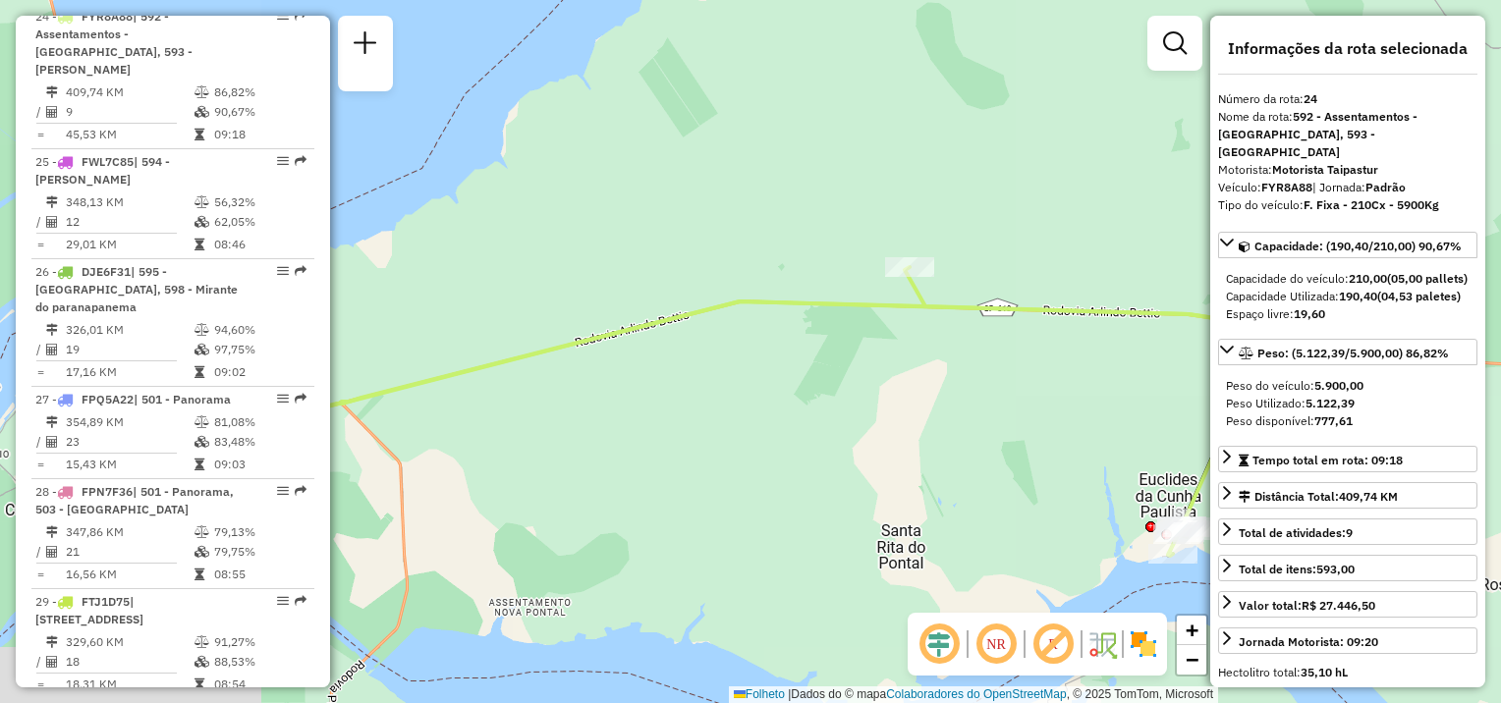
drag, startPoint x: 1020, startPoint y: 365, endPoint x: 834, endPoint y: 368, distance: 186.6
click at [819, 380] on div "Janela de atendimento Grade de atendimento Capacidade Transportadoras Veículos …" at bounding box center [750, 351] width 1501 height 703
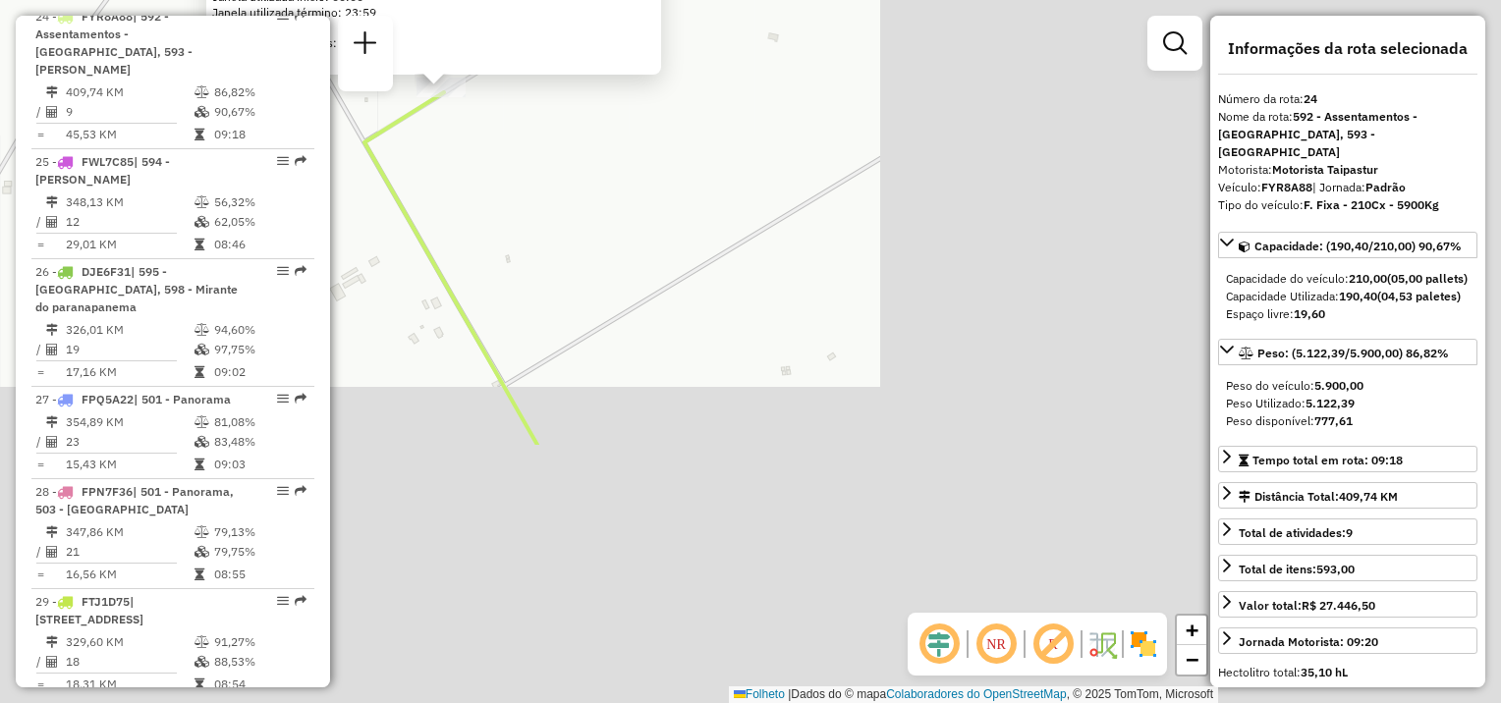
drag, startPoint x: 994, startPoint y: 515, endPoint x: 490, endPoint y: 113, distance: 644.4
click at [487, 110] on div "54331613 - NADIR APARECIDA DA CONCEIÇÃO 04828270841 Pedidos: 15385050 Valor tot…" at bounding box center [750, 351] width 1501 height 703
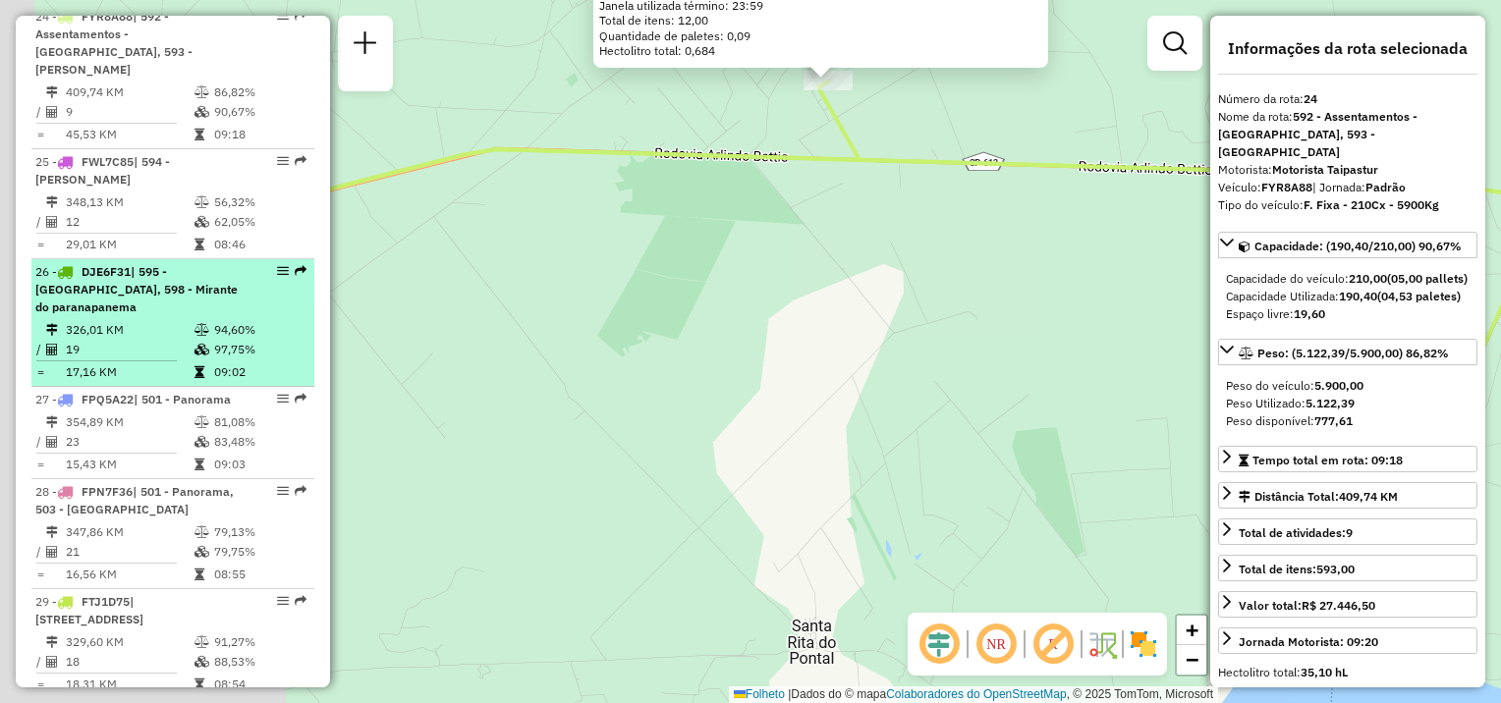
drag, startPoint x: 695, startPoint y: 424, endPoint x: 228, endPoint y: 259, distance: 495.8
click at [966, 236] on div "54331613 - NADIR APARECIDA DA CONCEIÇÃO 04828270841 Pedidos: 15385050 Valor tot…" at bounding box center [750, 351] width 1501 height 703
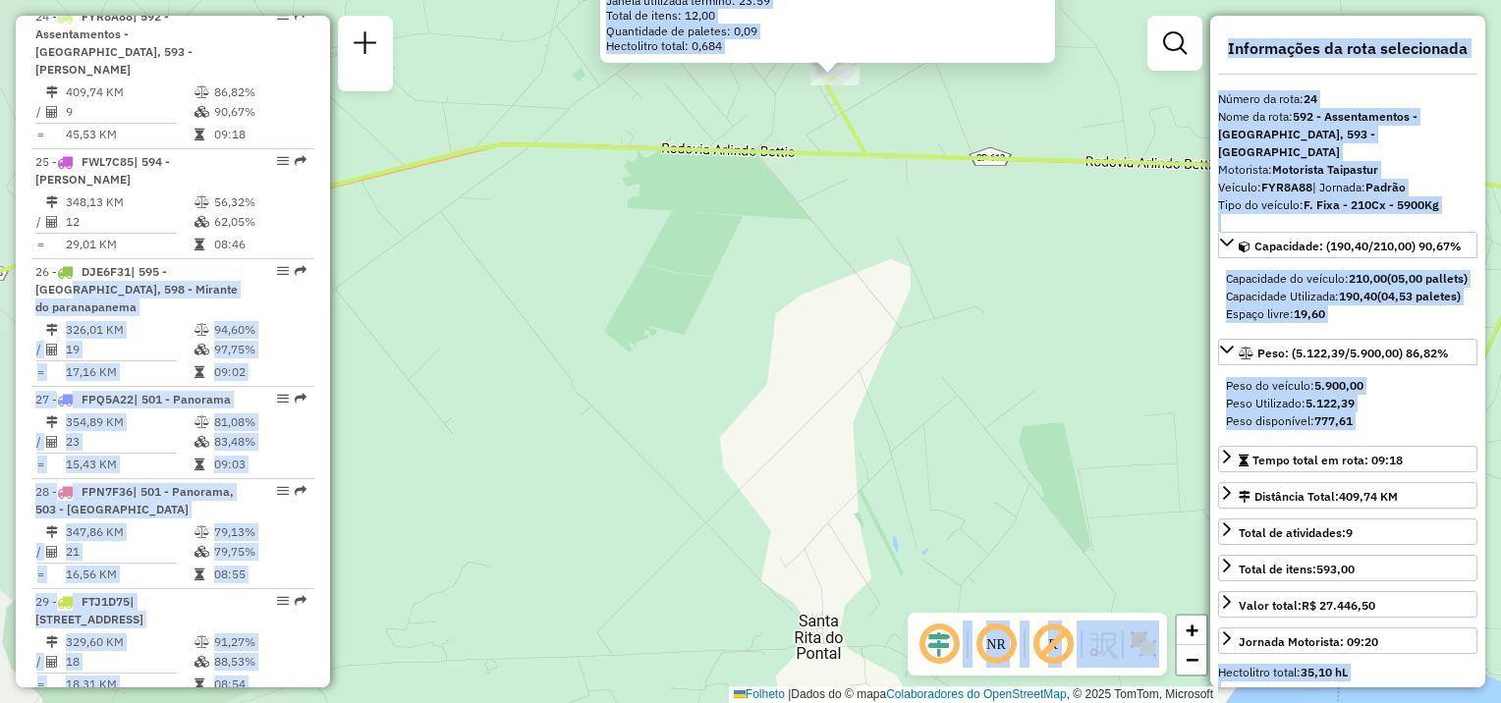
drag, startPoint x: 248, startPoint y: 256, endPoint x: 837, endPoint y: 225, distance: 589.2
click at [837, 225] on hb-router-mapa "Informações da Sessão 1276002 - [DATE] Criação: [DATE] 17:31 Depósito: CDD Pres…" at bounding box center [750, 351] width 1501 height 703
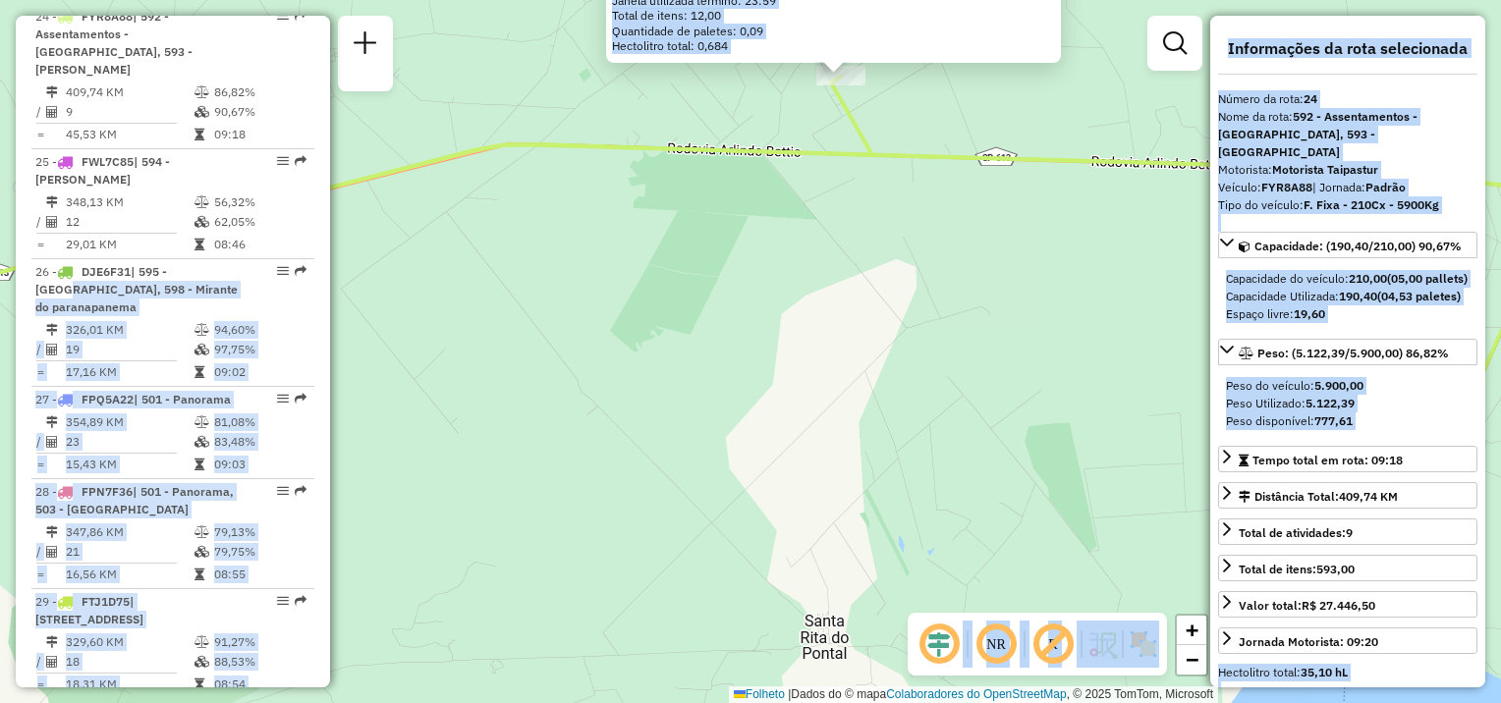
drag, startPoint x: 477, startPoint y: 334, endPoint x: 998, endPoint y: 200, distance: 537.4
click at [1005, 201] on div "54331613 - NADIR APARECIDA DA CONCEIÇÃO 04828270841 Pedidos: 15385050 Valor tot…" at bounding box center [750, 351] width 1501 height 703
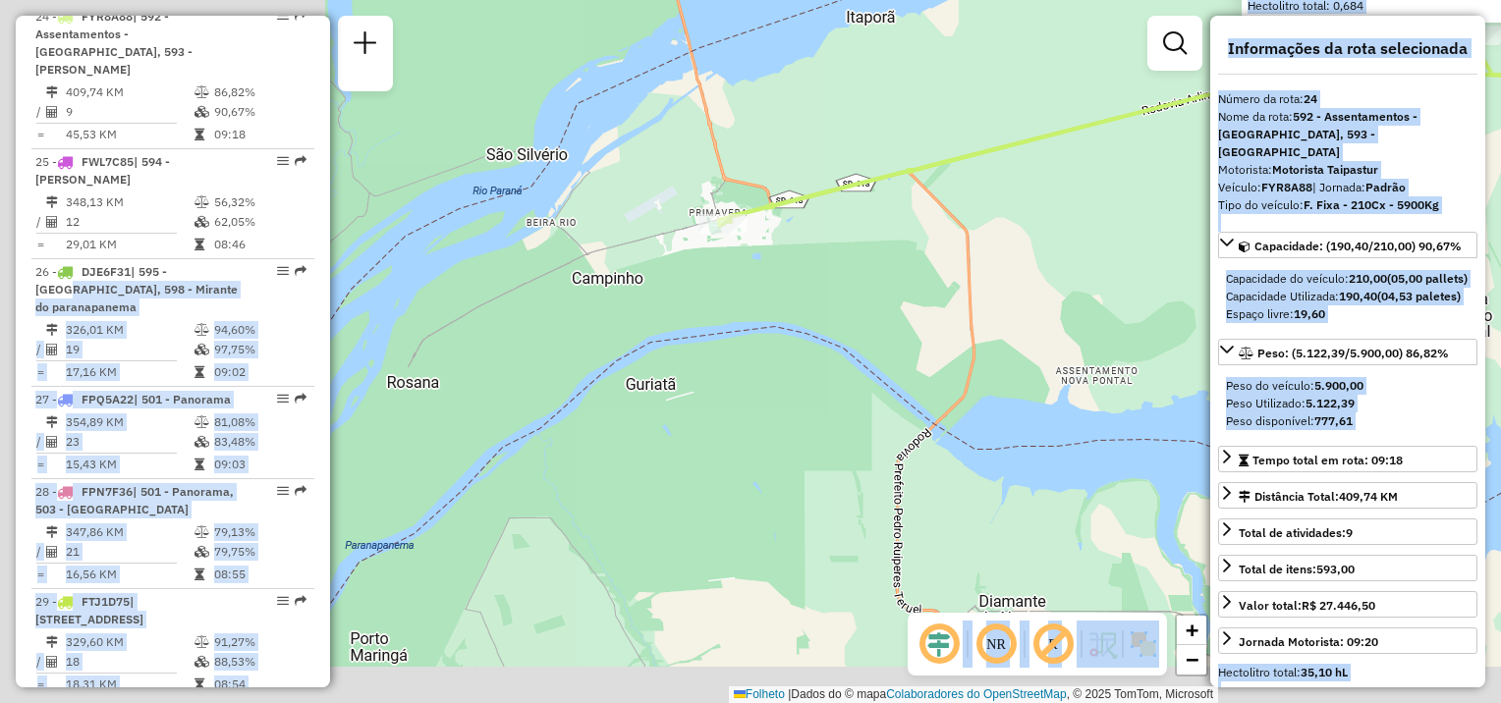
drag, startPoint x: 684, startPoint y: 339, endPoint x: 1114, endPoint y: 322, distance: 430.5
click at [1108, 278] on div "54331613 - NADIR APARECIDA DA CONCEIÇÃO 04828270841 Pedidos: 15385050 Valor tot…" at bounding box center [750, 351] width 1501 height 703
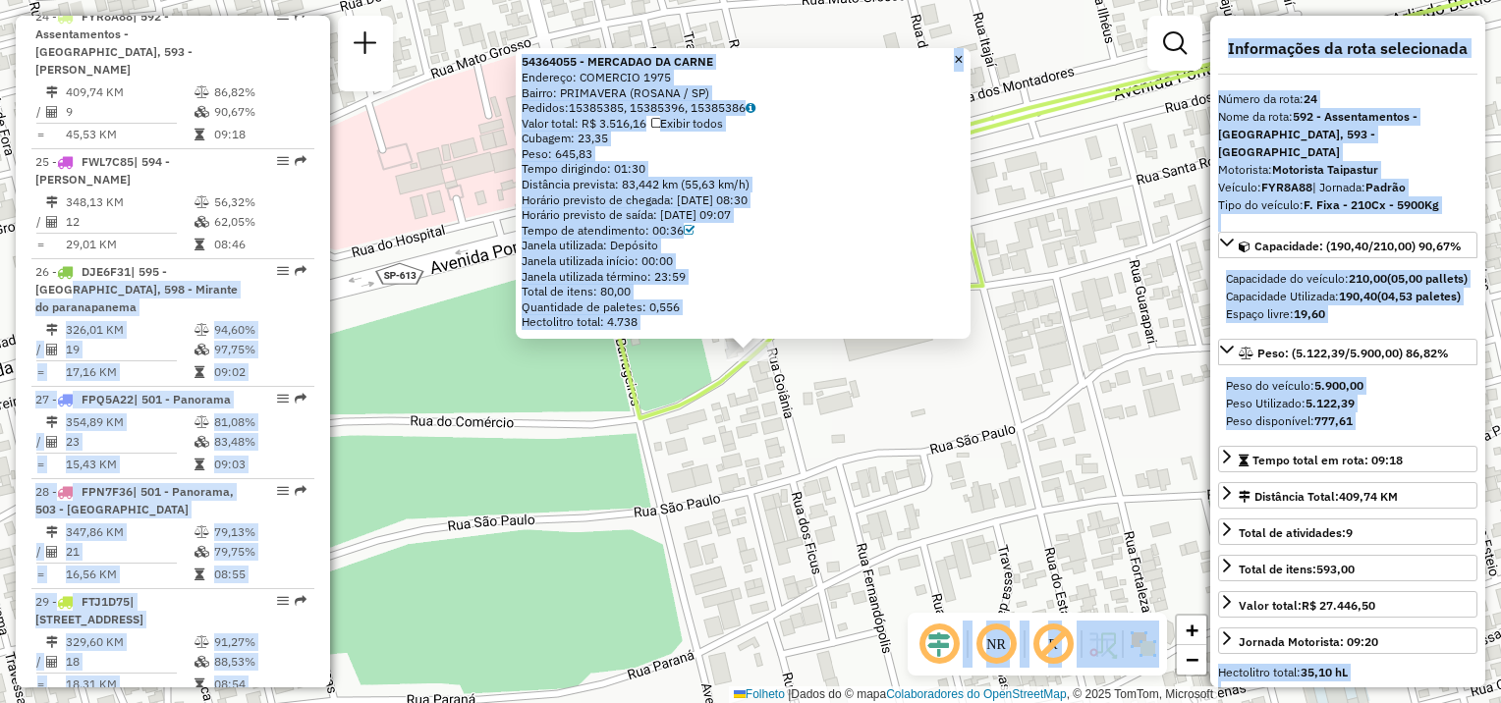
click at [652, 154] on div "Peso: 645,83" at bounding box center [743, 154] width 443 height 16
click at [660, 165] on div "Tempo dirigindo: 01:30" at bounding box center [743, 169] width 443 height 16
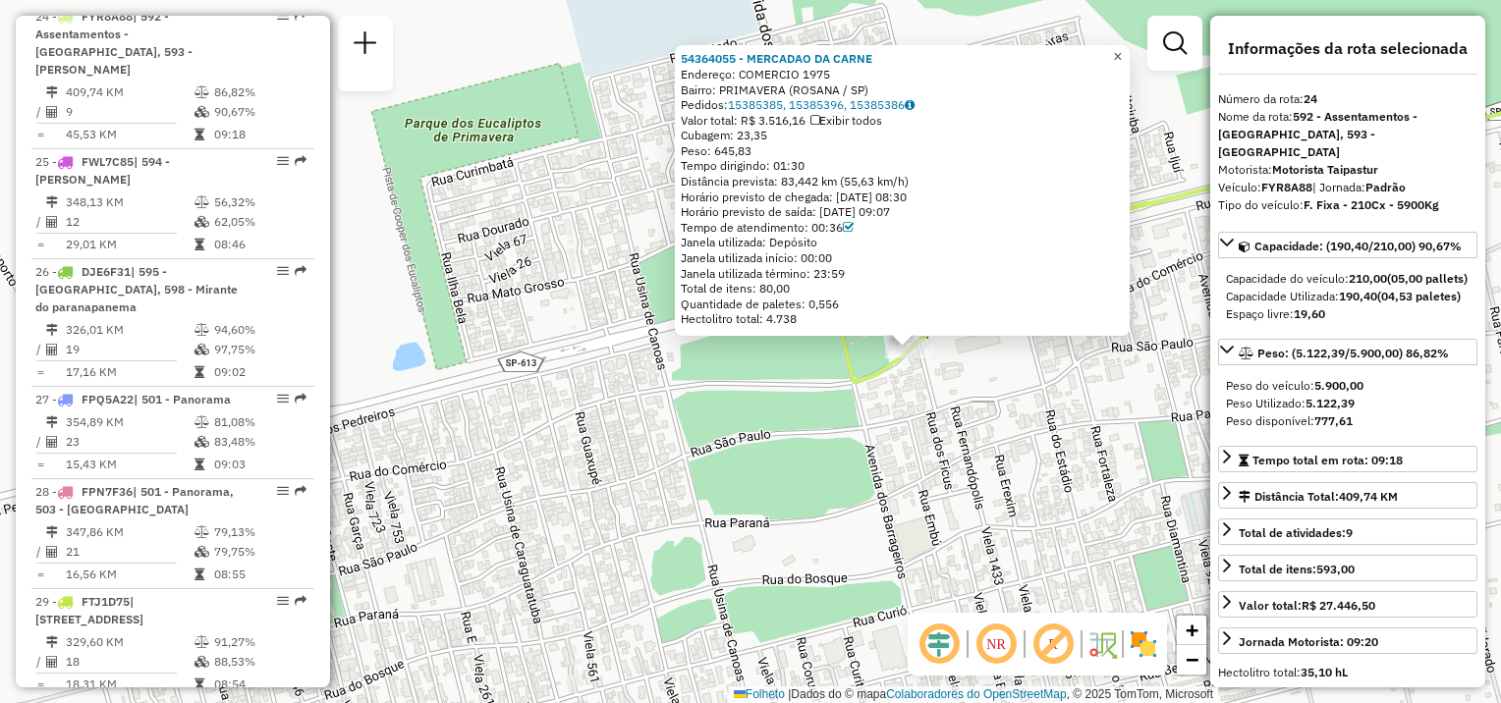
click at [1122, 53] on span "×" at bounding box center [1117, 56] width 9 height 17
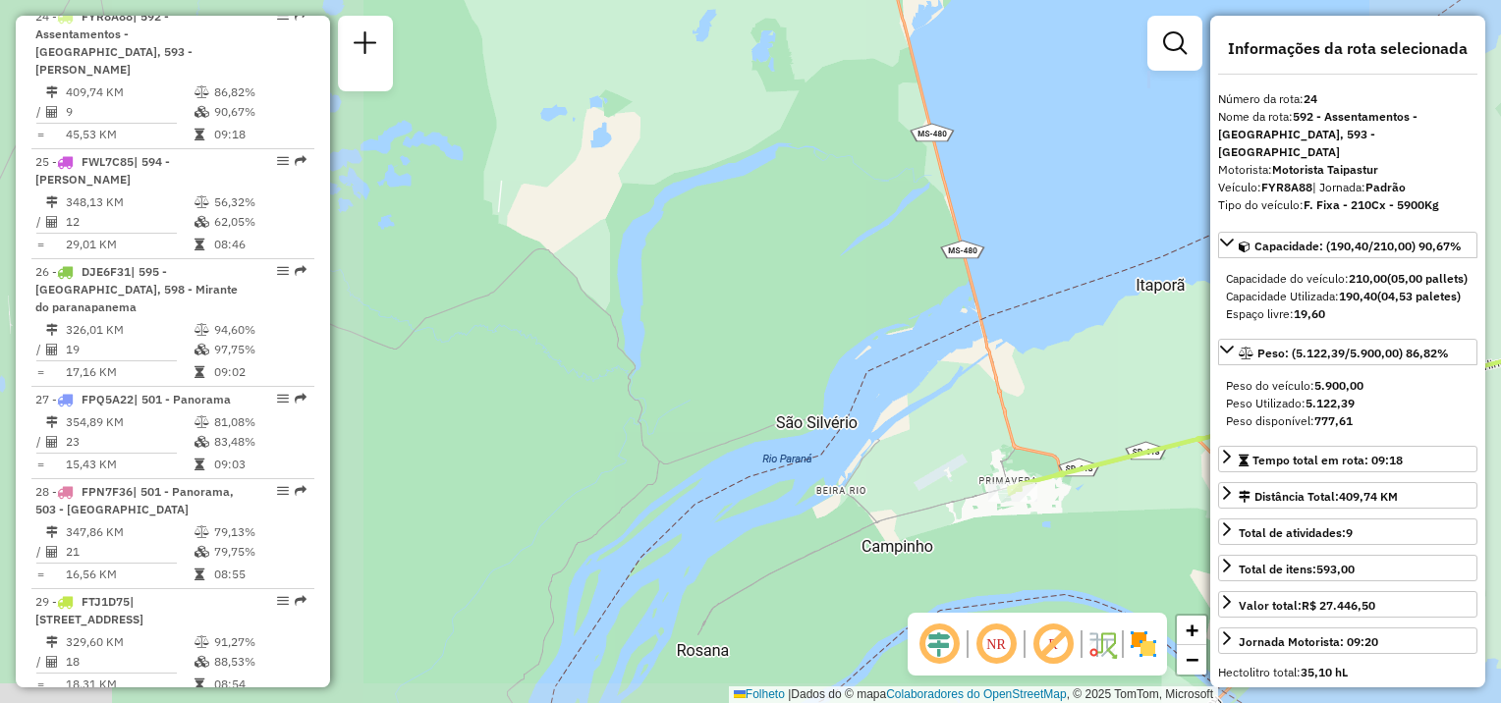
drag, startPoint x: 1039, startPoint y: 527, endPoint x: 375, endPoint y: 342, distance: 689.4
click at [347, 350] on div "Janela de atendimento Grade de atendimento Capacidade Transportadoras Veículos …" at bounding box center [750, 351] width 1501 height 703
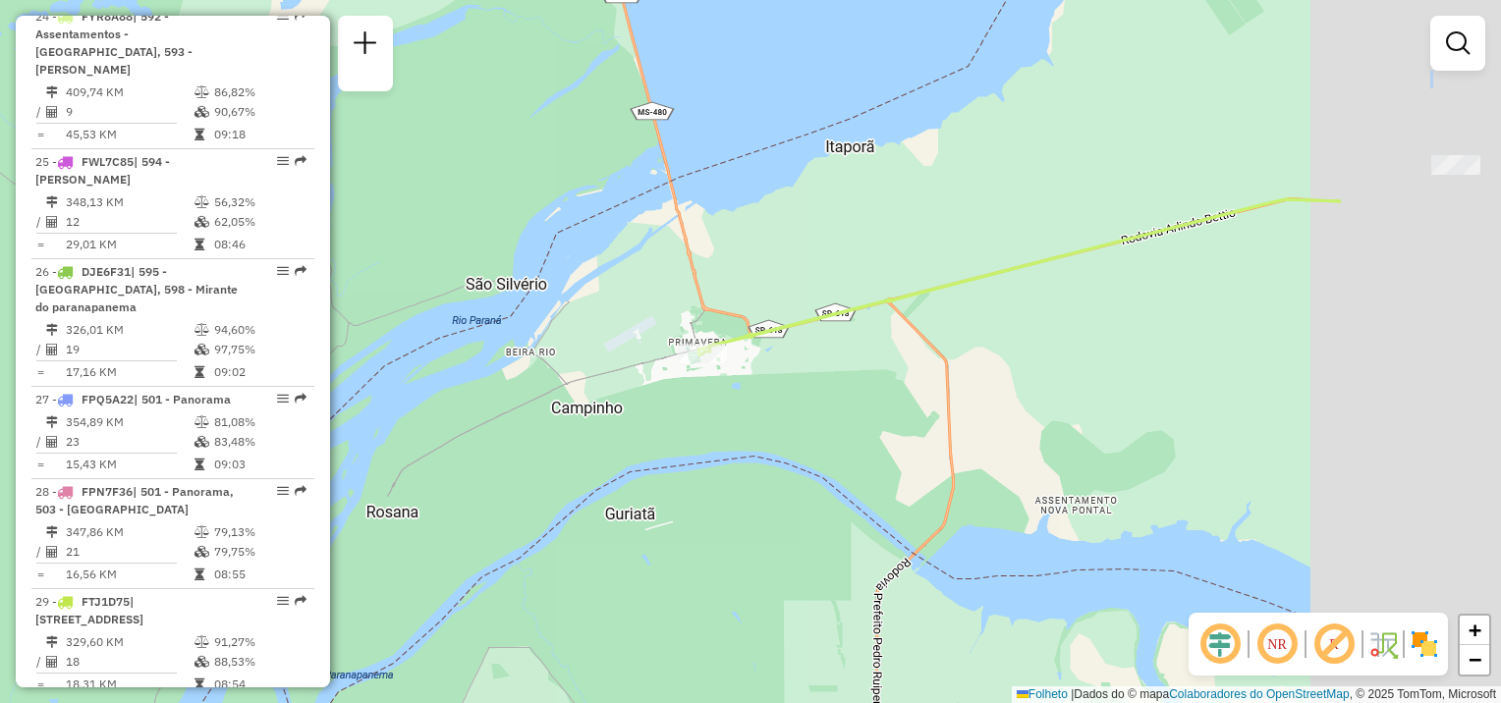
drag, startPoint x: 699, startPoint y: 330, endPoint x: 523, endPoint y: 261, distance: 189.7
click at [523, 263] on div "Janela de atendimento Grade de atendimento Capacidade Transportadoras Veículos …" at bounding box center [750, 351] width 1501 height 703
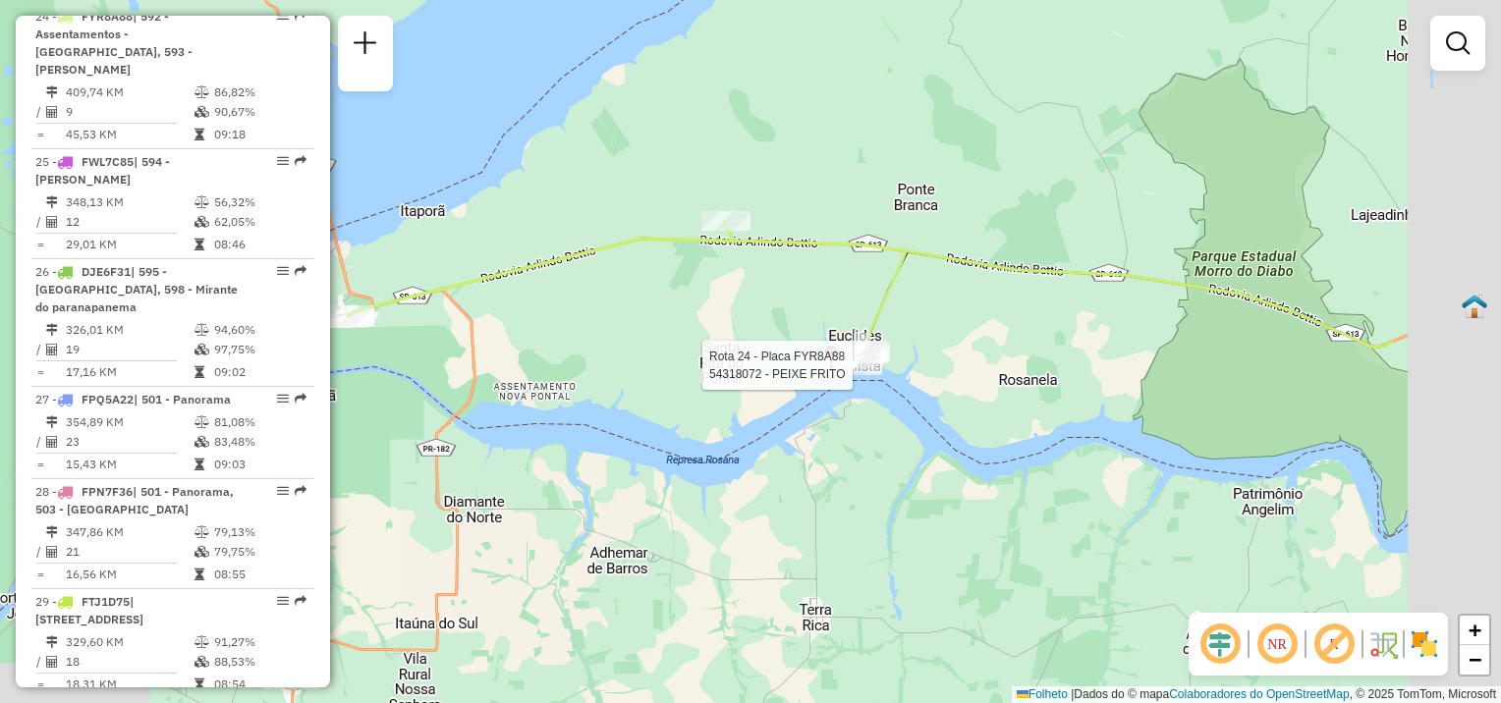
drag, startPoint x: 882, startPoint y: 375, endPoint x: 747, endPoint y: 378, distance: 134.6
click at [833, 375] on div at bounding box center [857, 366] width 49 height 20
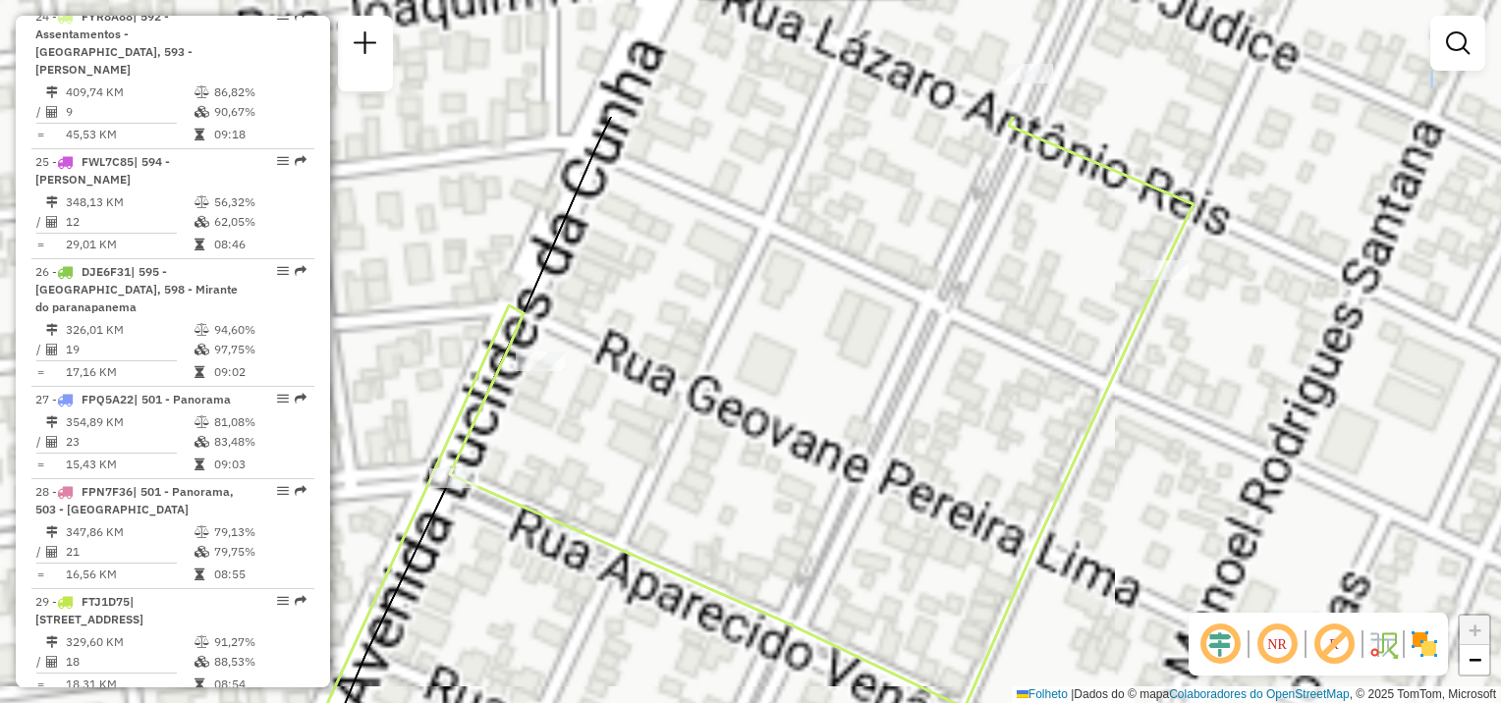
drag, startPoint x: 844, startPoint y: 467, endPoint x: 884, endPoint y: 550, distance: 92.7
click at [885, 567] on div "Rota 24 - Placa FYR8A88 54364371 - BORRACHARIA DO ALEMA Janela de atendimento G…" at bounding box center [750, 351] width 1501 height 703
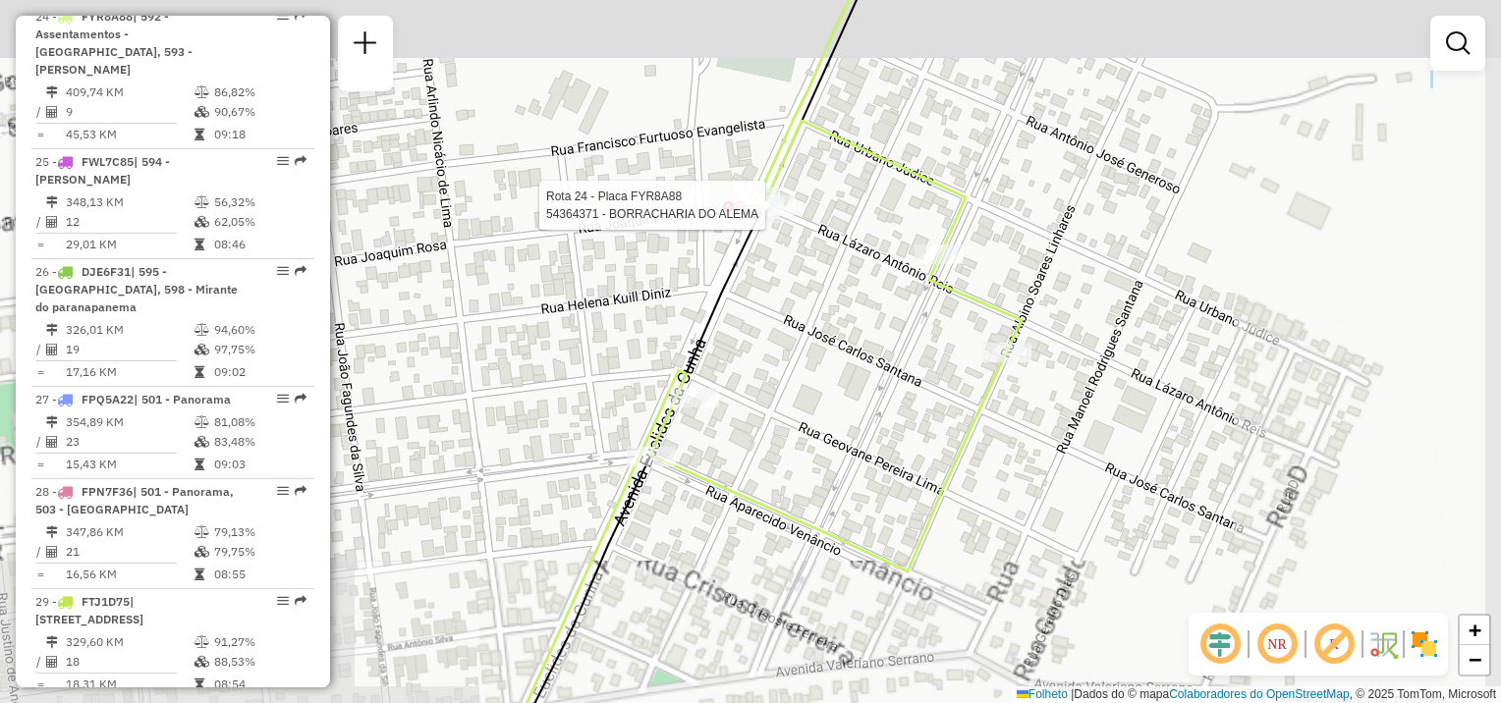
drag, startPoint x: 758, startPoint y: 303, endPoint x: 758, endPoint y: 334, distance: 31.4
click at [758, 344] on div "Rota 24 - Placa FYR8A88 54364371 - BORRACHARIA DO ALEMA Janela de atendimento G…" at bounding box center [750, 351] width 1501 height 703
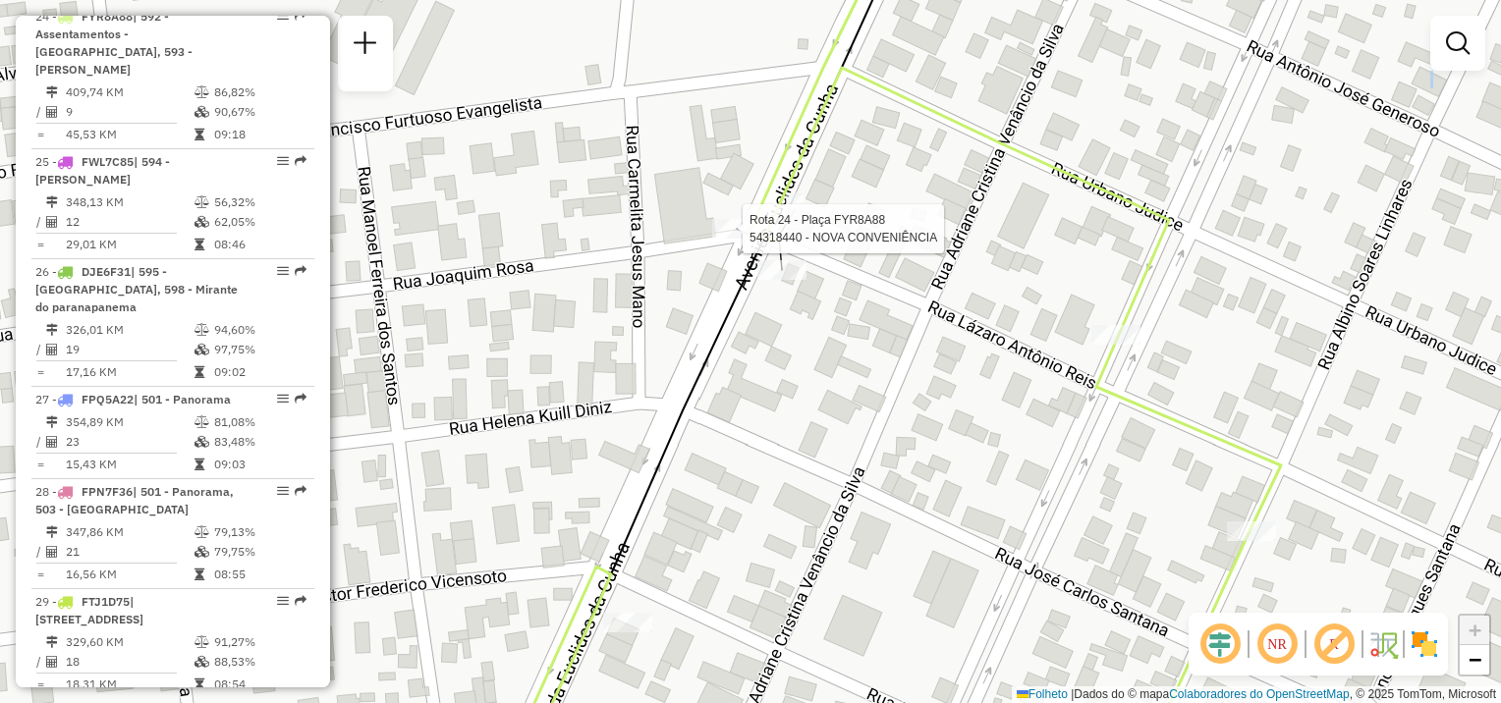
select select "**********"
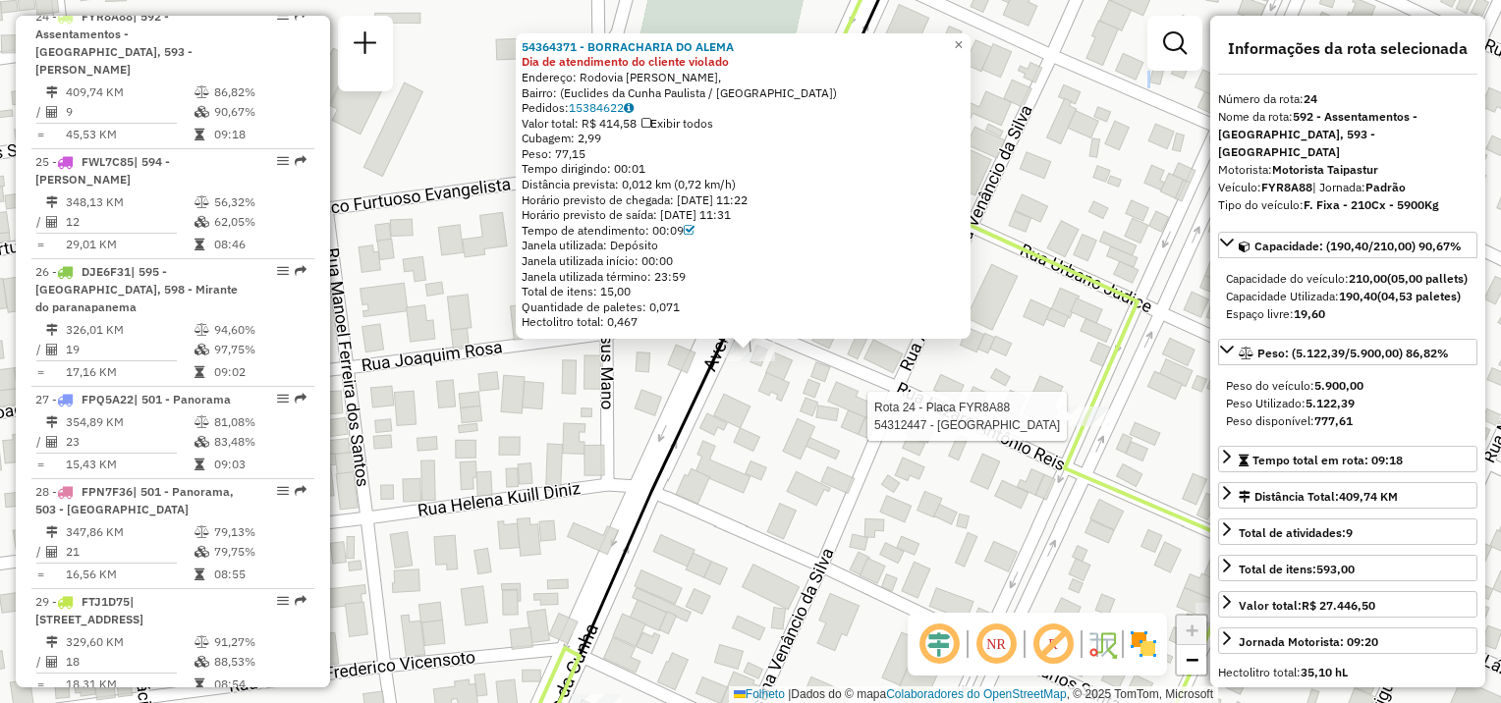
click at [1081, 426] on div at bounding box center [1084, 417] width 49 height 20
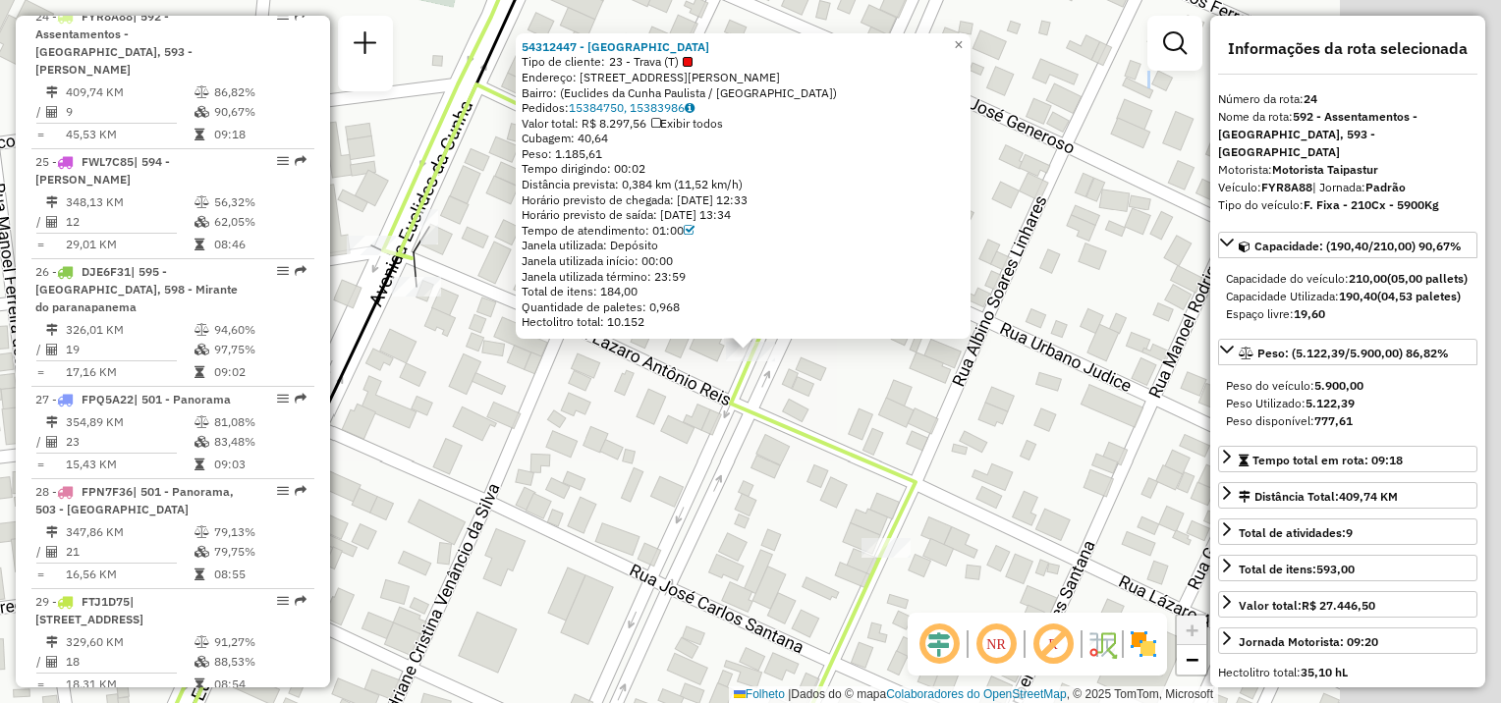
click at [982, 480] on div "54312447 - MERC SANTO ANTONIO Tipo de cliente: 23 - Trava (T) Endereço: Avenida…" at bounding box center [750, 351] width 1501 height 703
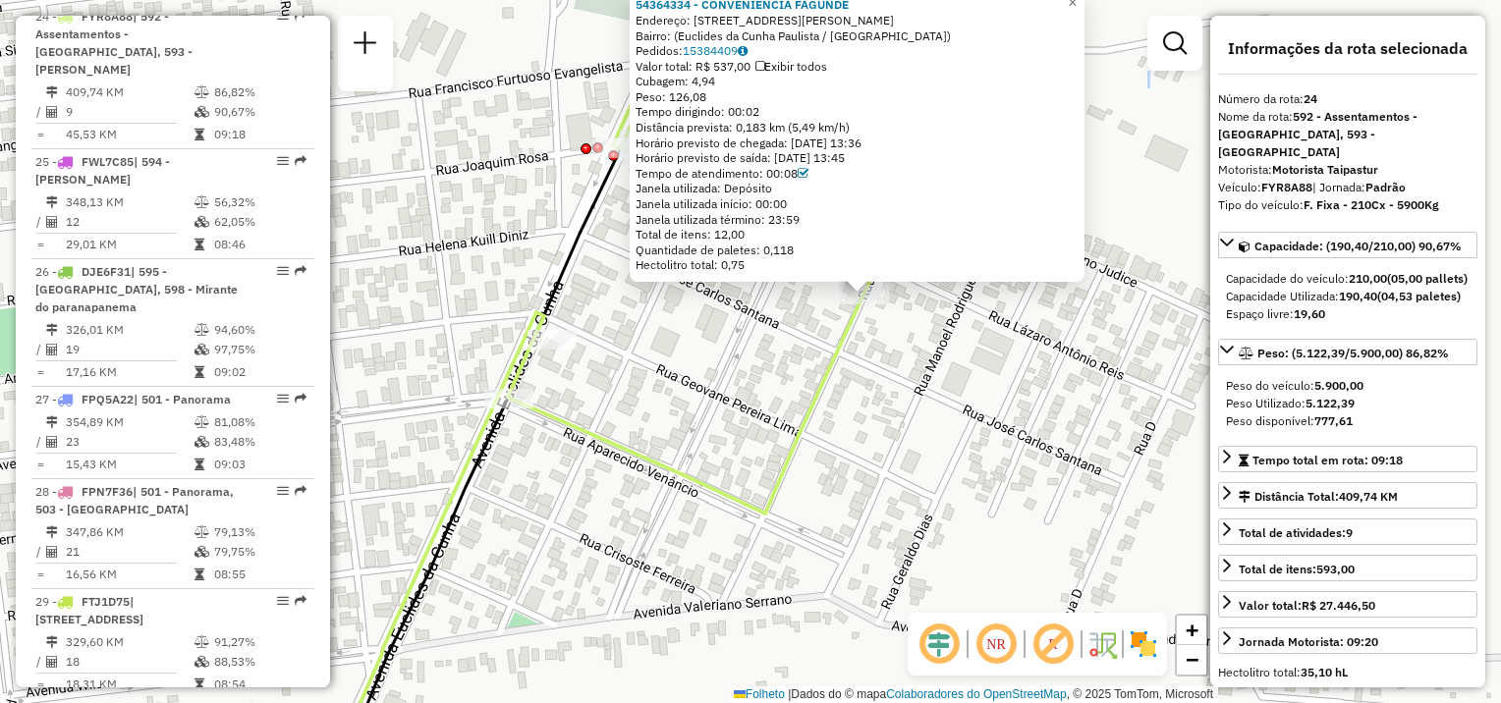
drag, startPoint x: 801, startPoint y: 524, endPoint x: 929, endPoint y: 460, distance: 143.2
click at [929, 460] on div "54364334 - CONVENIENCIA FAGUNDE Endereço: Rua Albino Soares Linhares, 371 Bairr…" at bounding box center [750, 351] width 1501 height 703
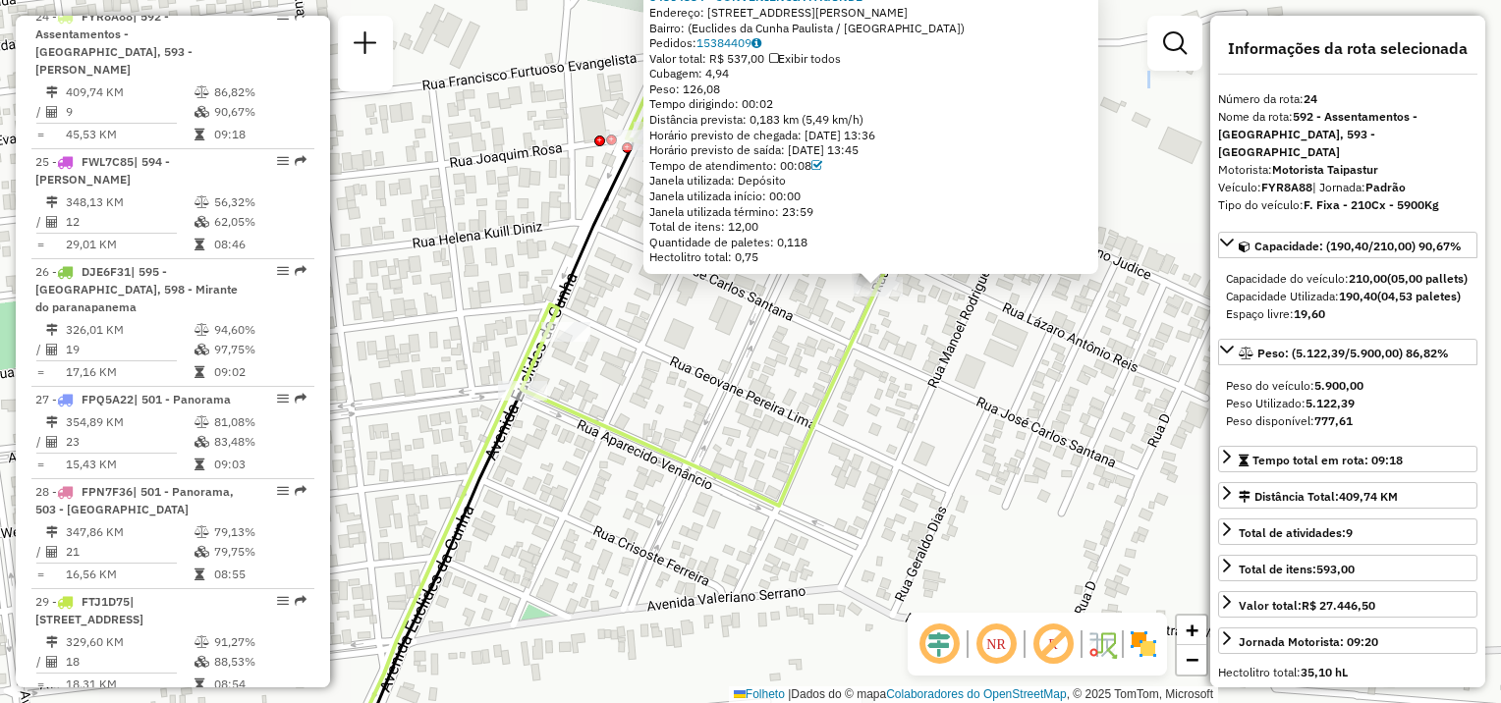
click at [575, 348] on div "54364334 - CONVENIENCIA FAGUNDE Endereço: Rua Albino Soares Linhares, 371 Bairr…" at bounding box center [750, 351] width 1501 height 703
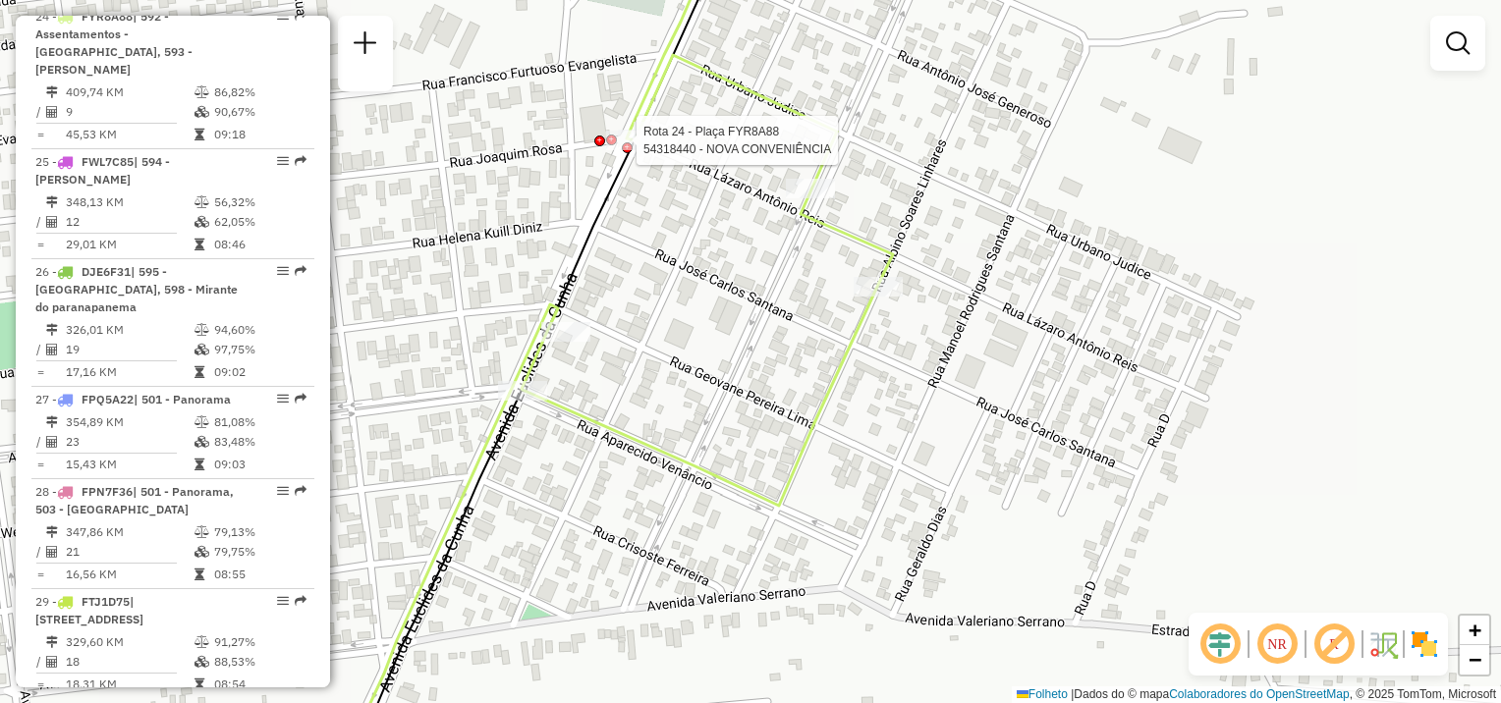
select select "**********"
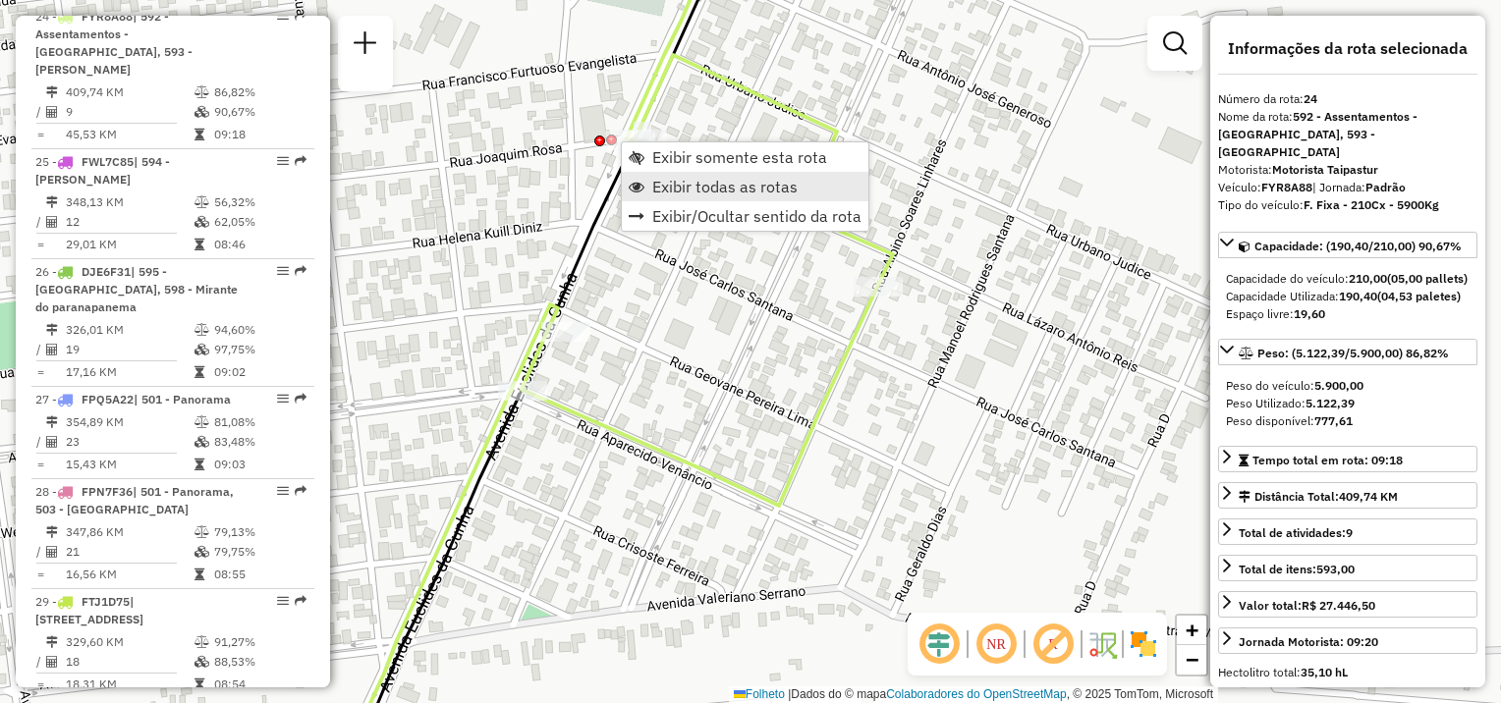
click at [699, 189] on span "Exibir todas as rotas" at bounding box center [724, 187] width 145 height 16
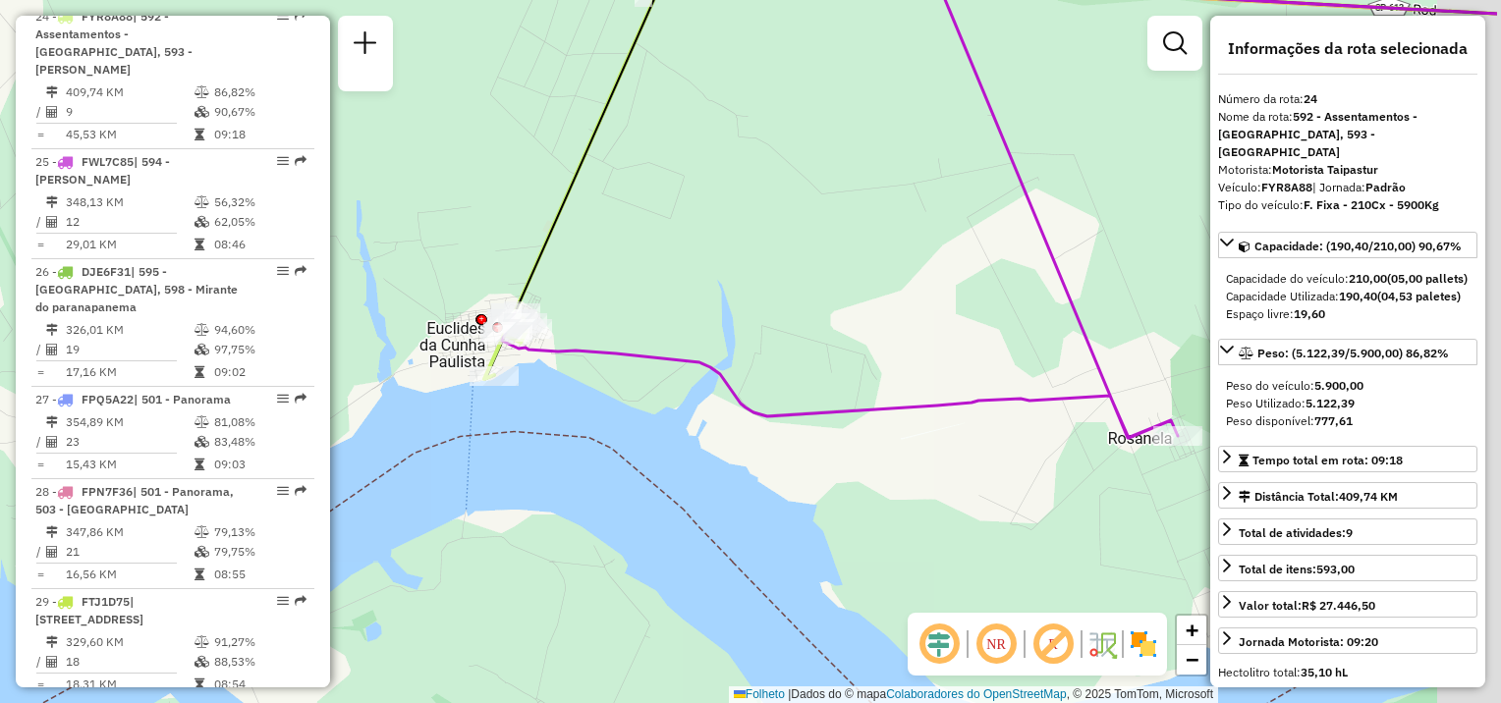
drag, startPoint x: 976, startPoint y: 385, endPoint x: 817, endPoint y: 356, distance: 161.8
click at [821, 356] on div "Janela de atendimento Grade de atendimento Capacidade Transportadoras Veículos …" at bounding box center [750, 351] width 1501 height 703
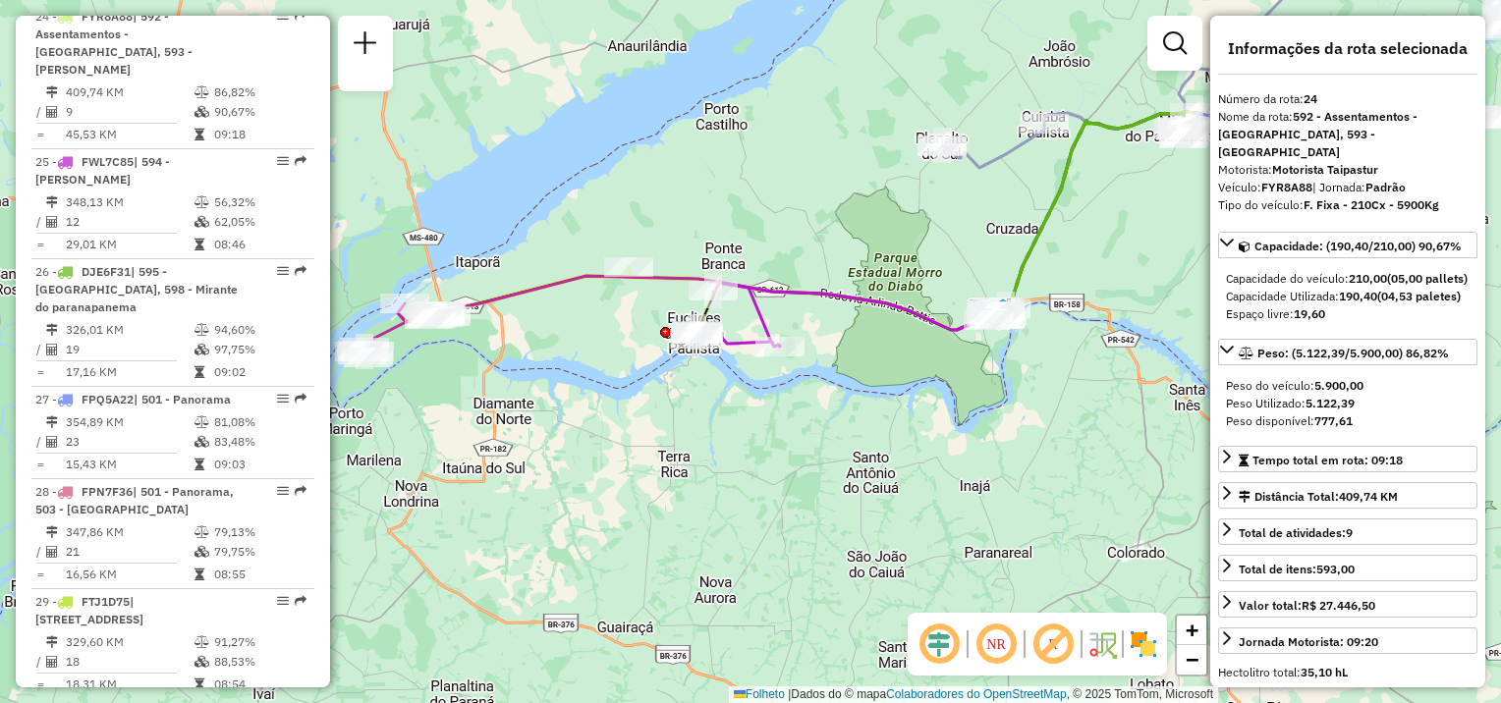
drag, startPoint x: 943, startPoint y: 454, endPoint x: 941, endPoint y: 468, distance: 14.9
click at [944, 472] on div "Janela de atendimento Grade de atendimento Capacidade Transportadoras Veículos …" at bounding box center [750, 351] width 1501 height 703
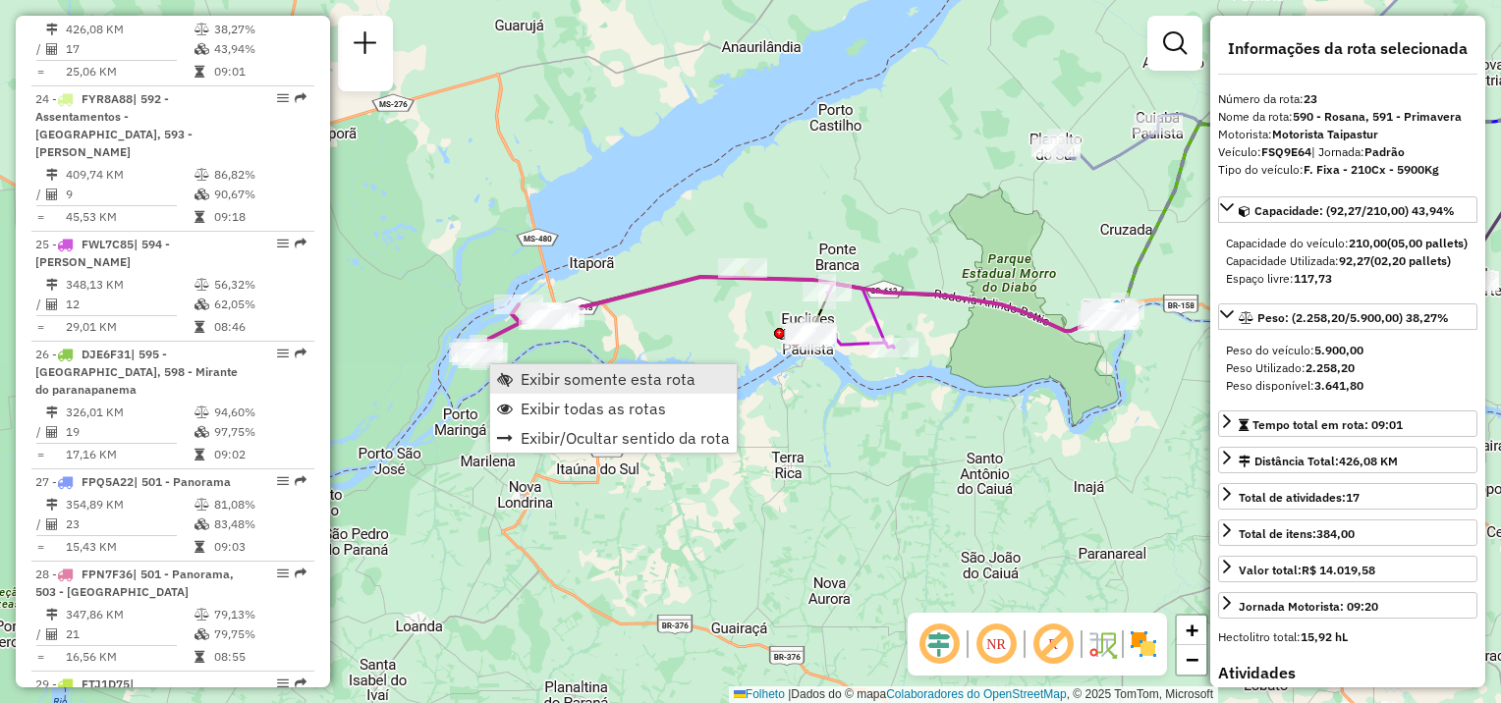
scroll to position [3202, 0]
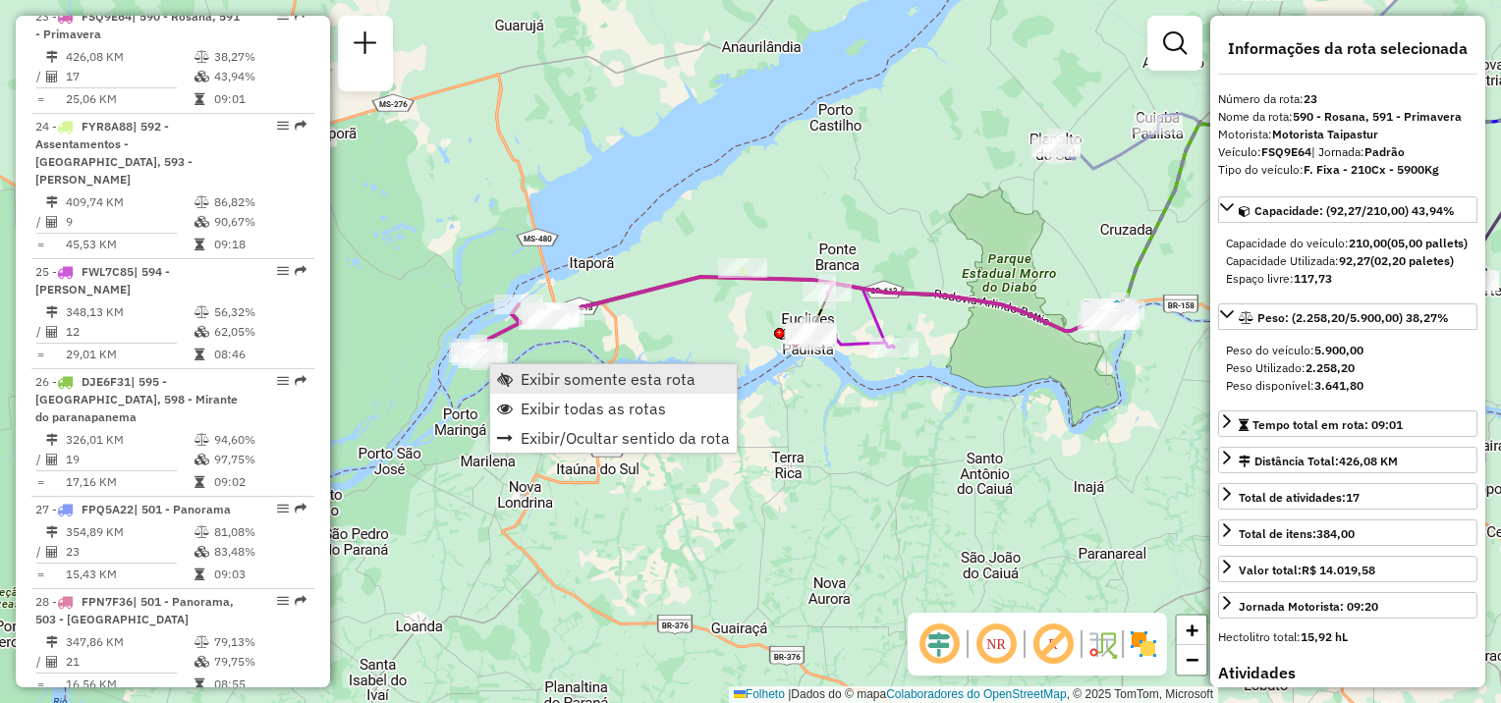
click at [560, 375] on span "Exibir somente esta rota" at bounding box center [608, 379] width 175 height 16
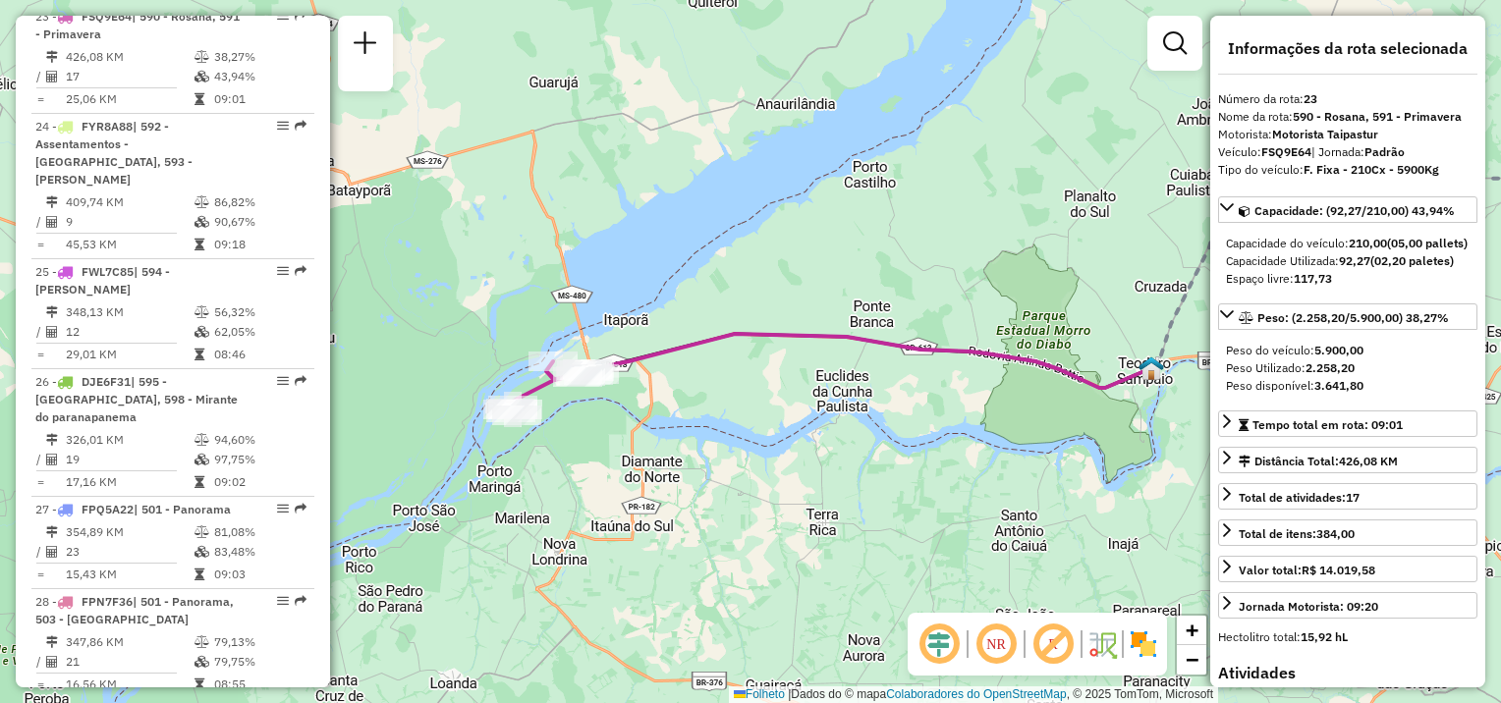
drag, startPoint x: 766, startPoint y: 311, endPoint x: 1124, endPoint y: 190, distance: 377.7
click at [1149, 183] on div "Janela de atendimento Grade de atendimento Capacidade Transportadoras Veículos …" at bounding box center [750, 351] width 1501 height 703
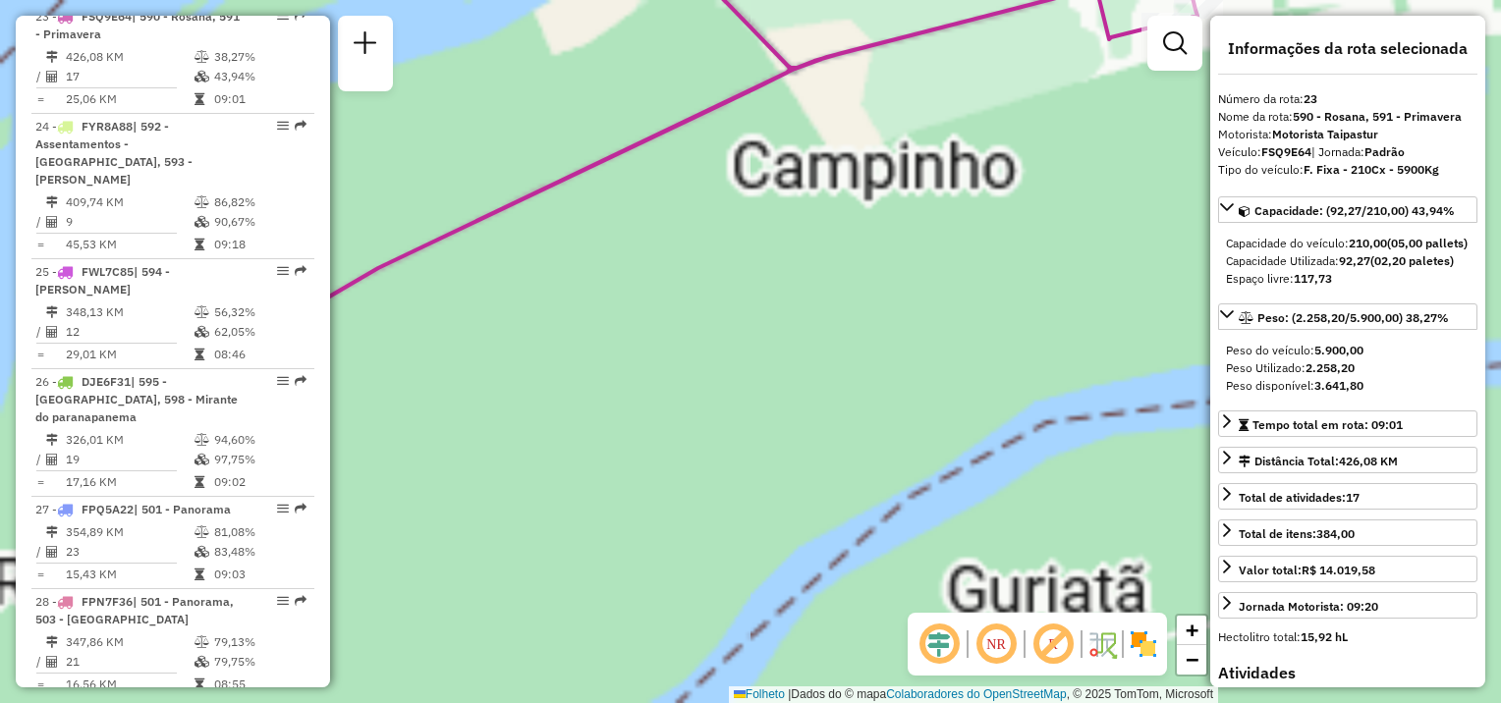
drag, startPoint x: 644, startPoint y: 397, endPoint x: 1313, endPoint y: 287, distance: 677.8
click at [1313, 287] on hb-router-mapa "Informações da Sessão 1276002 - [DATE] Criação: [DATE] 17:31 Depósito: CDD Pres…" at bounding box center [750, 351] width 1501 height 703
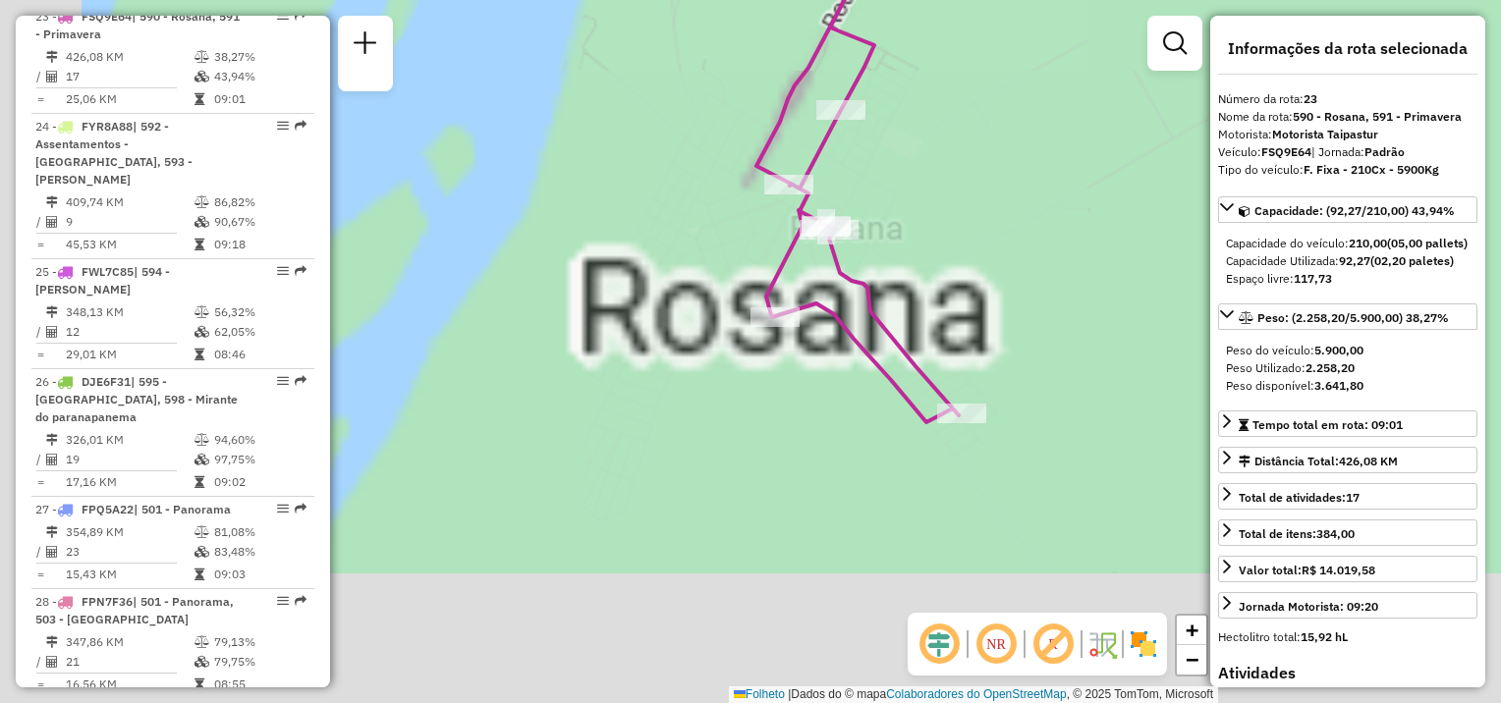
drag, startPoint x: 877, startPoint y: 523, endPoint x: 1044, endPoint y: 319, distance: 263.1
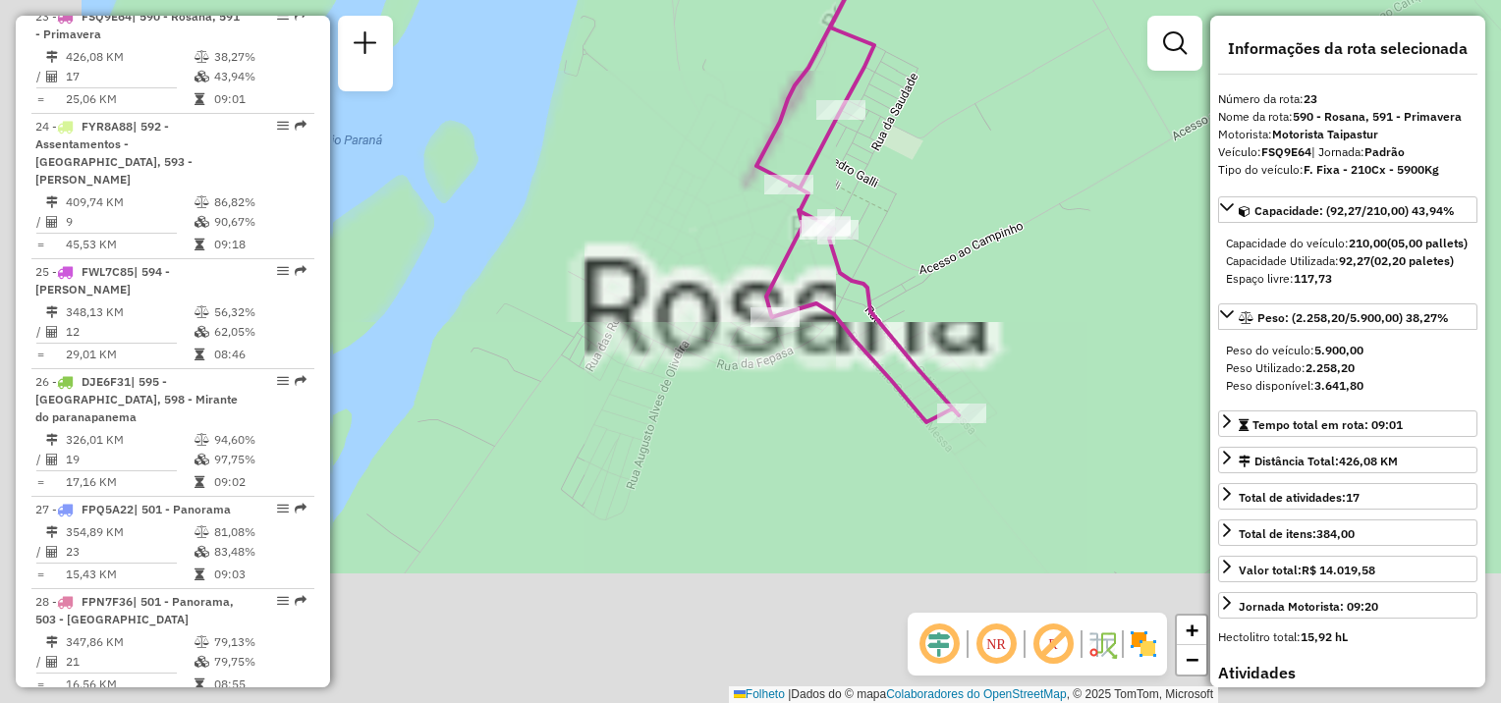
click at [1155, 214] on div "Janela de atendimento Grade de atendimento Capacidade Transportadoras Veículos …" at bounding box center [750, 351] width 1501 height 703
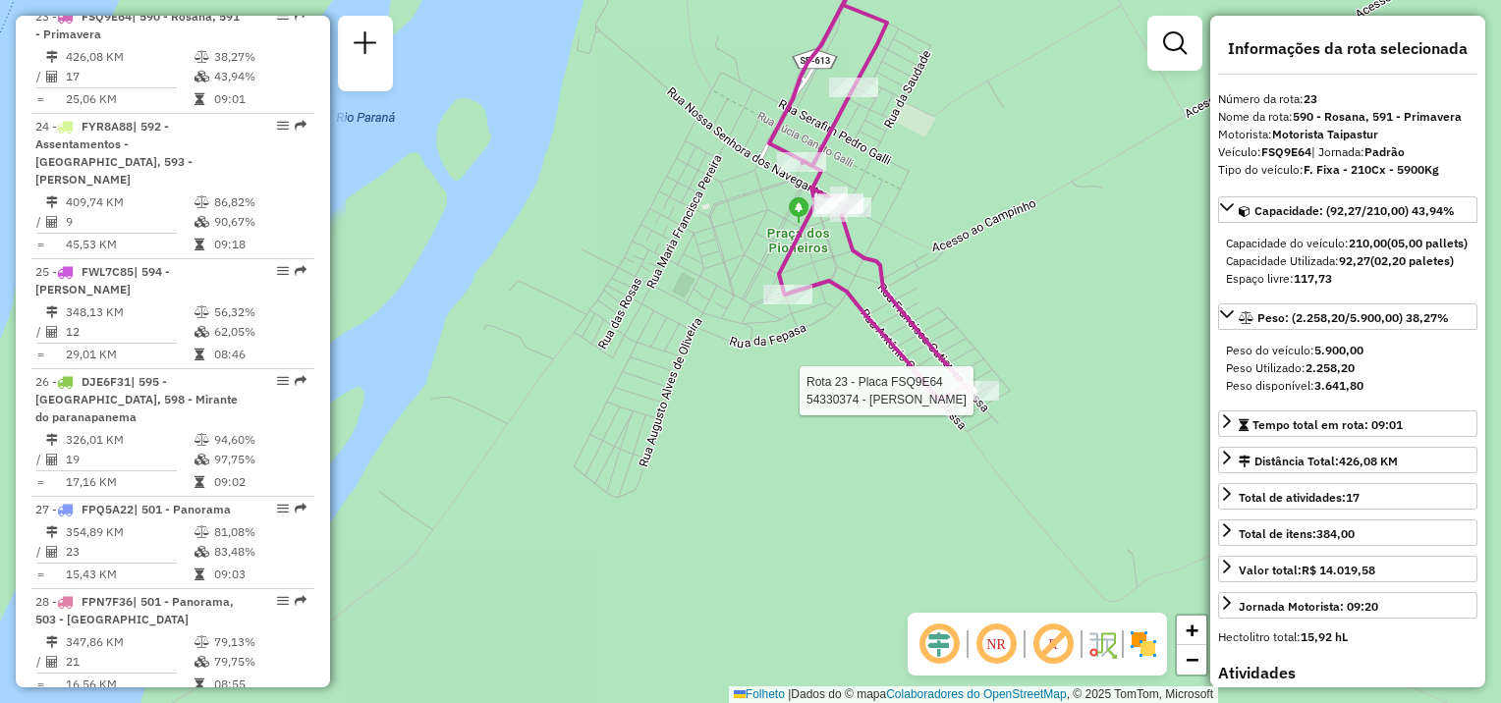
click at [951, 401] on div at bounding box center [974, 391] width 49 height 20
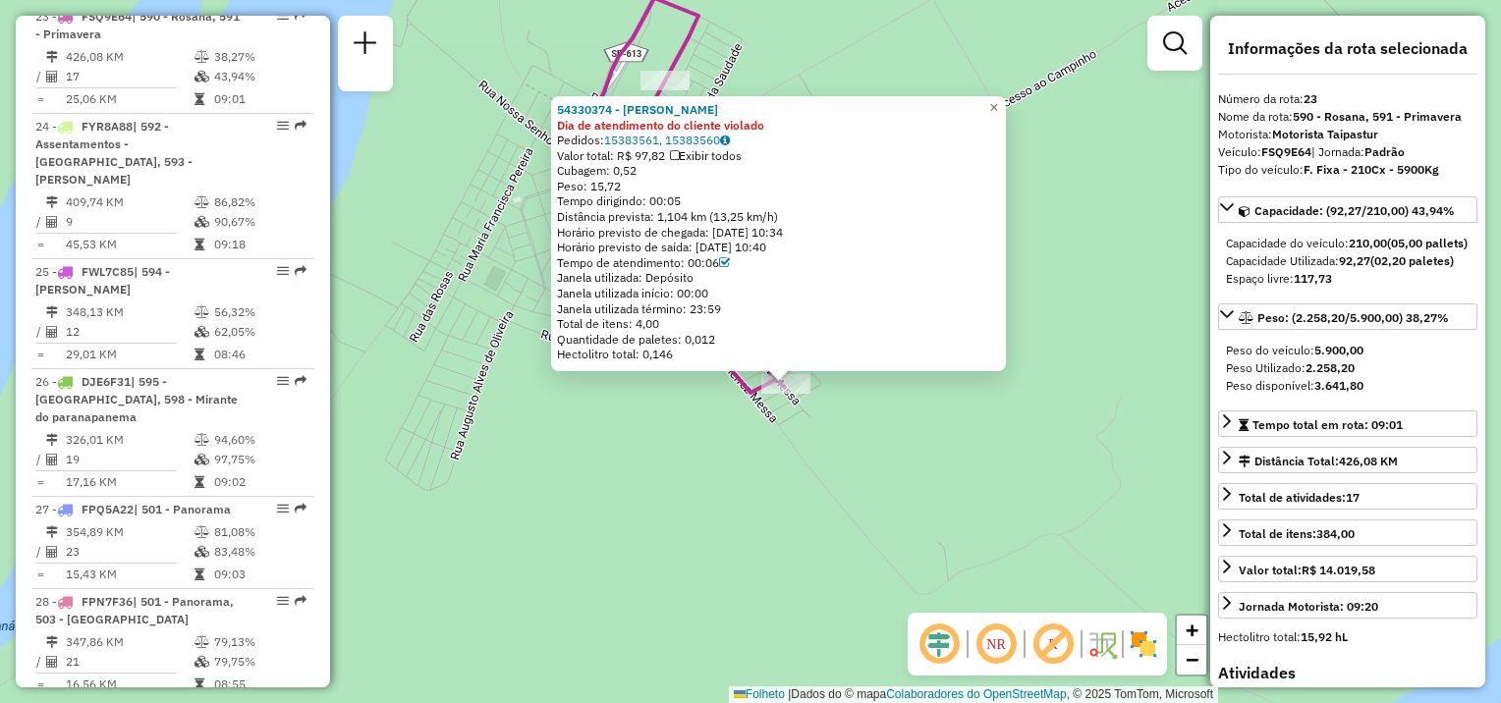
drag, startPoint x: 695, startPoint y: 432, endPoint x: 735, endPoint y: 468, distance: 52.9
click at [735, 468] on div "54330374 - RENAN MAXIMO Dia de atendimento do cliente violado Pedidos: 15383561…" at bounding box center [750, 351] width 1501 height 703
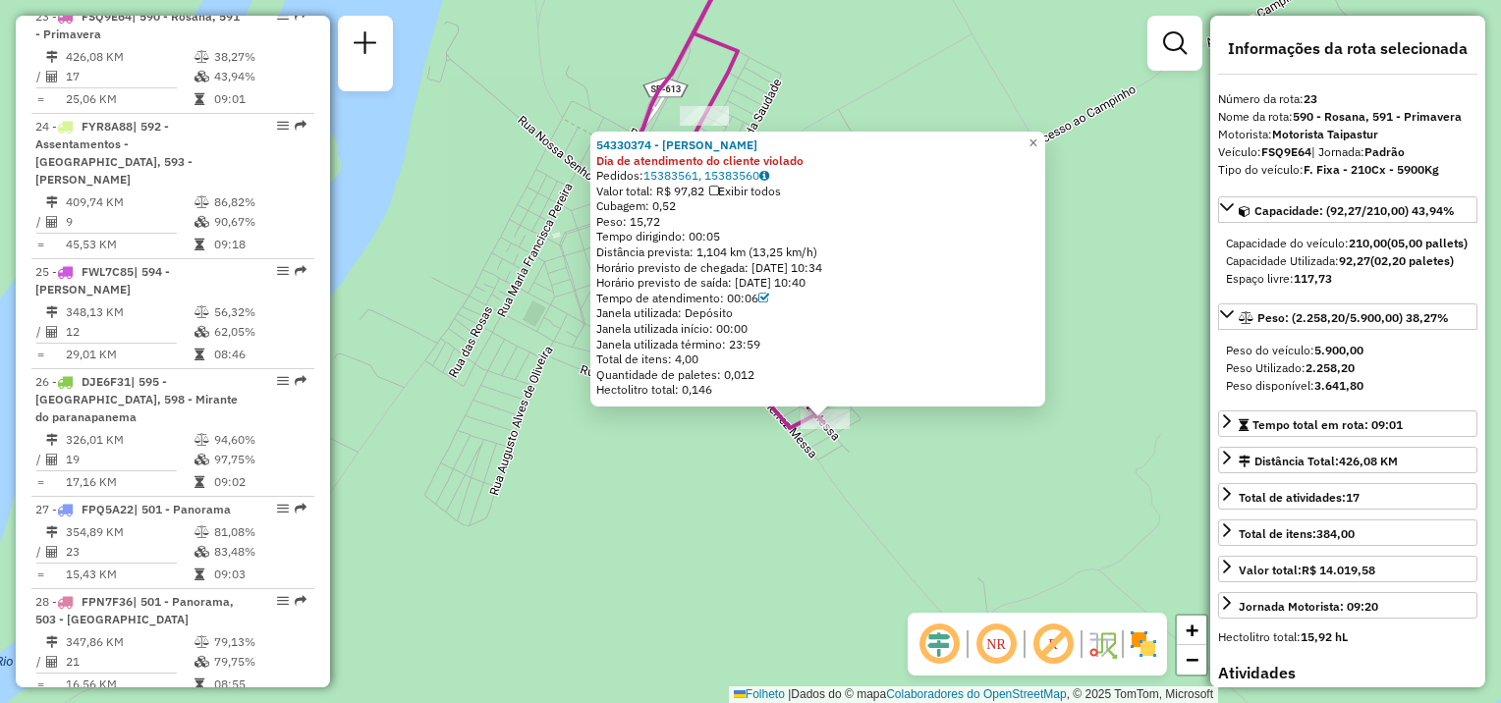
click at [675, 468] on div "54330374 - RENAN MAXIMO Dia de atendimento do cliente violado Pedidos: 15383561…" at bounding box center [750, 351] width 1501 height 703
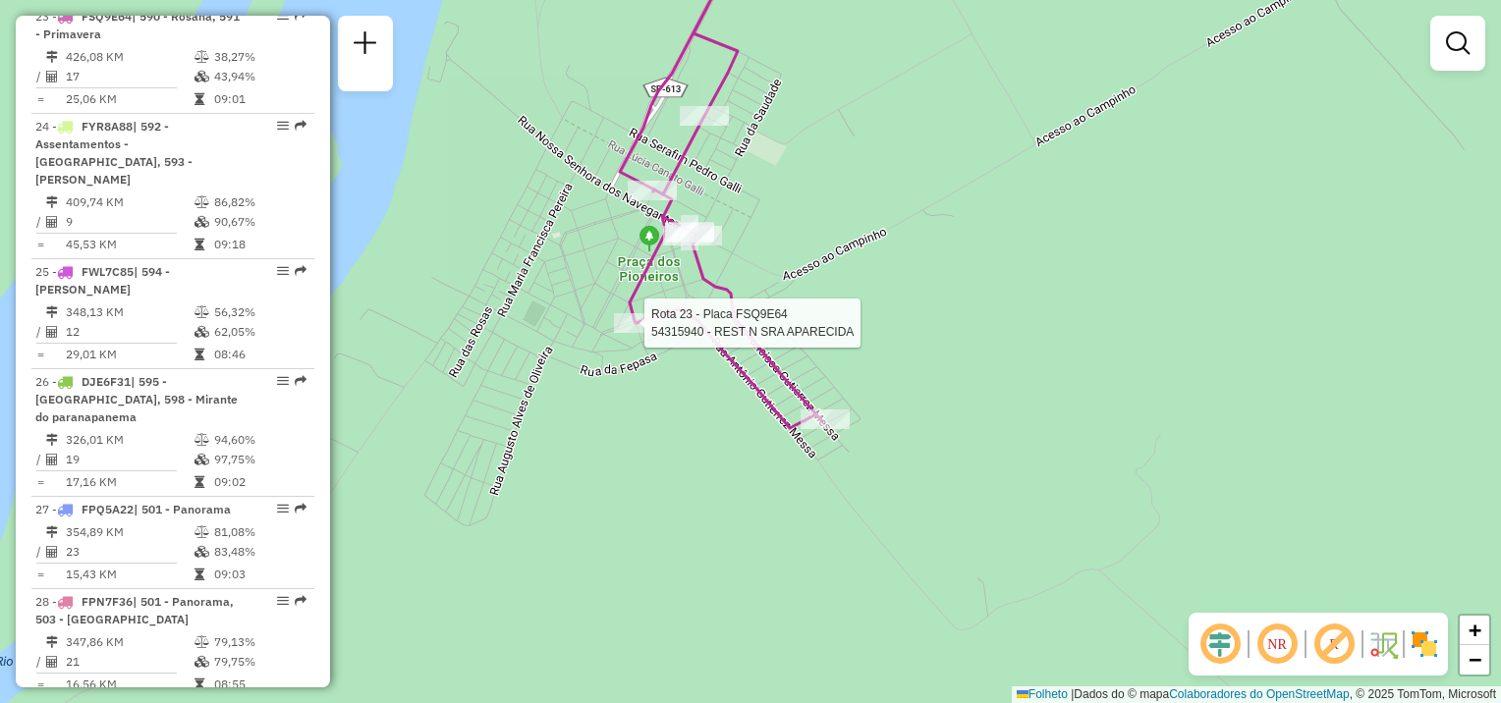
select select "**********"
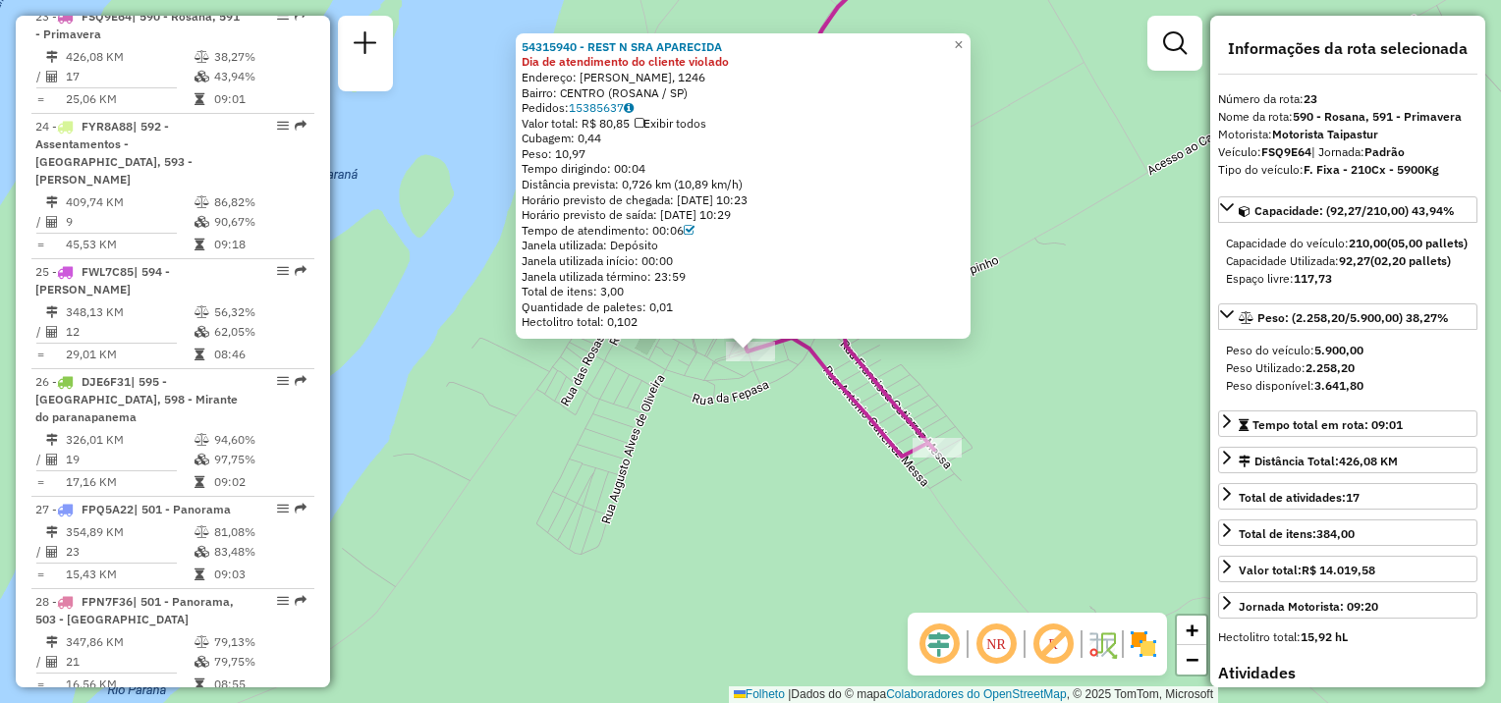
click at [970, 232] on div "54315940 - REST N SRA APARECIDA Dia de atendimento do cliente violado Endereço:…" at bounding box center [743, 185] width 455 height 305
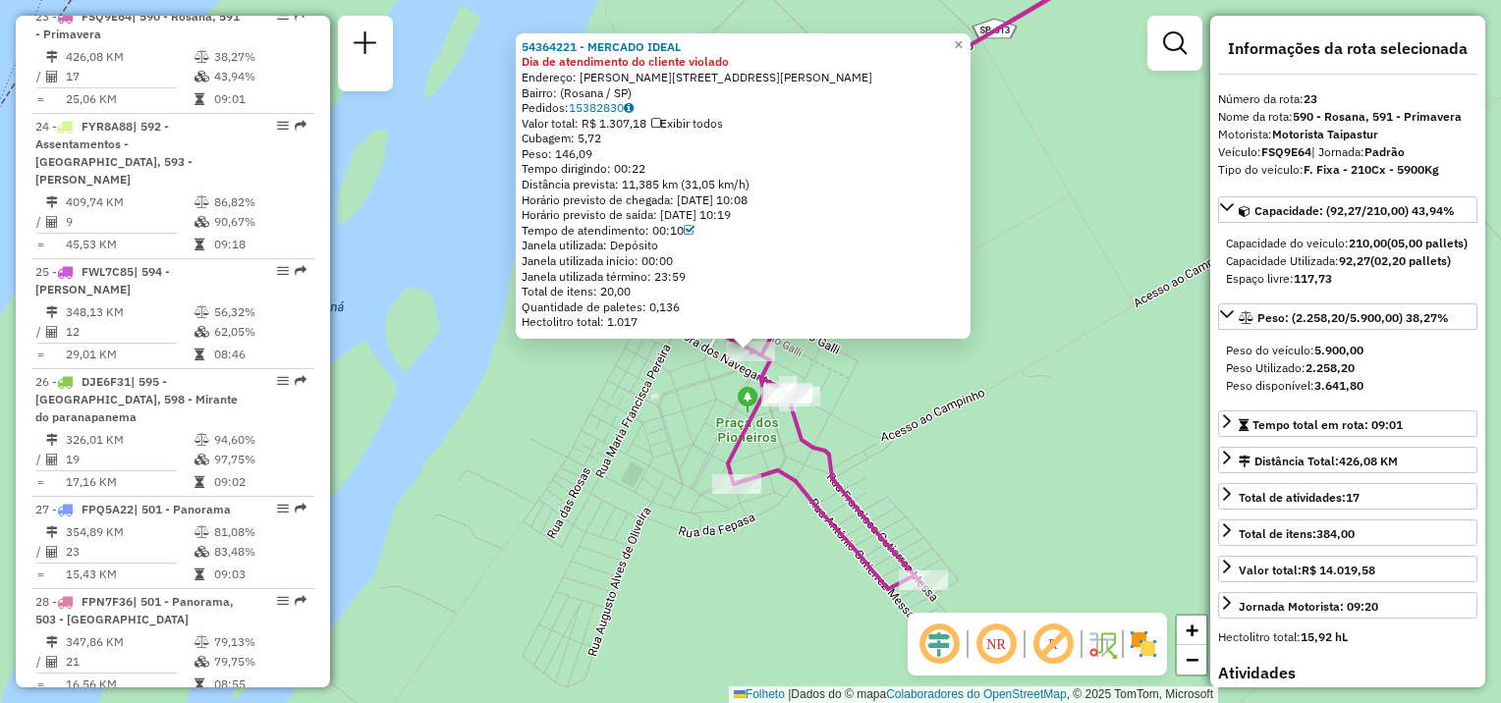
click at [688, 419] on div "54364221 - MERCADO IDEAL Dia de atendimento do cliente violado Endereço: Rua Sa…" at bounding box center [750, 351] width 1501 height 703
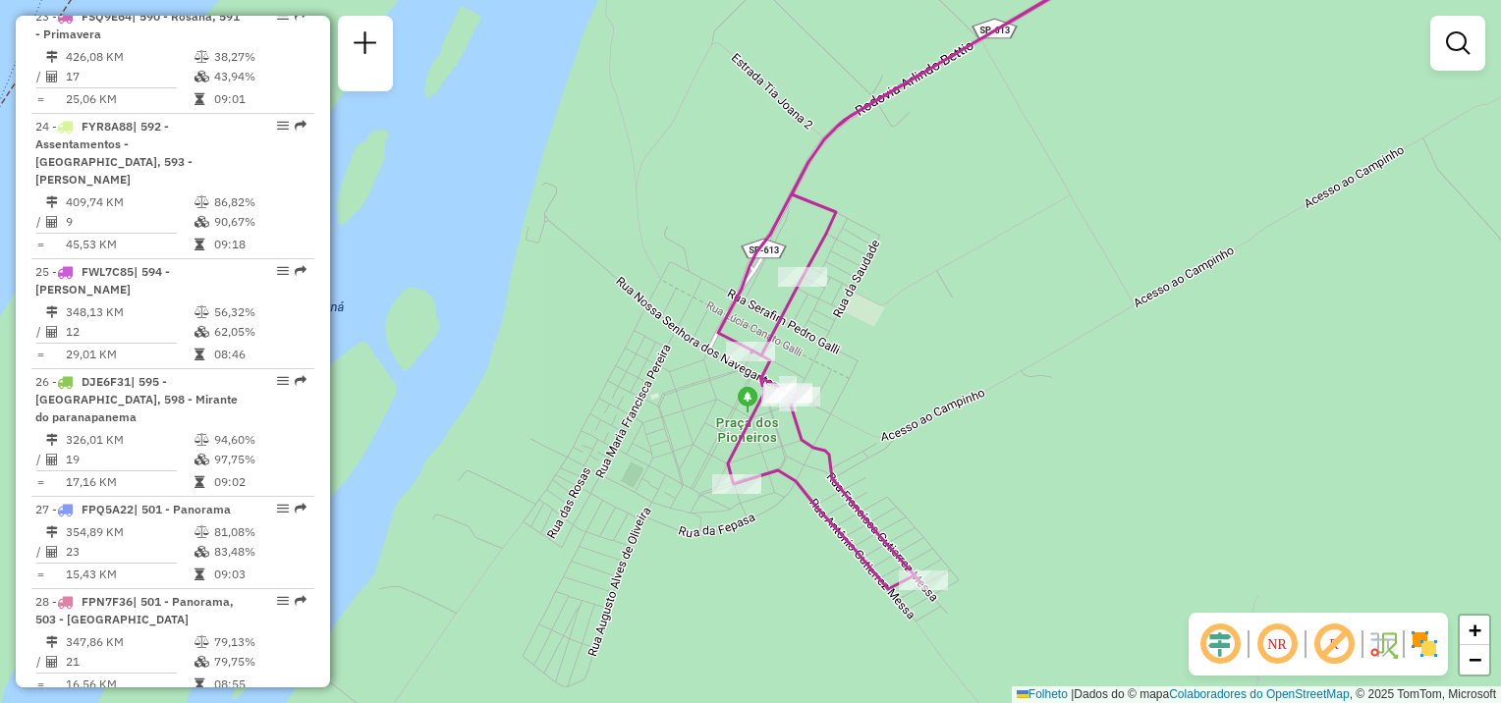
click at [807, 266] on icon at bounding box center [943, 259] width 450 height 660
select select "**********"
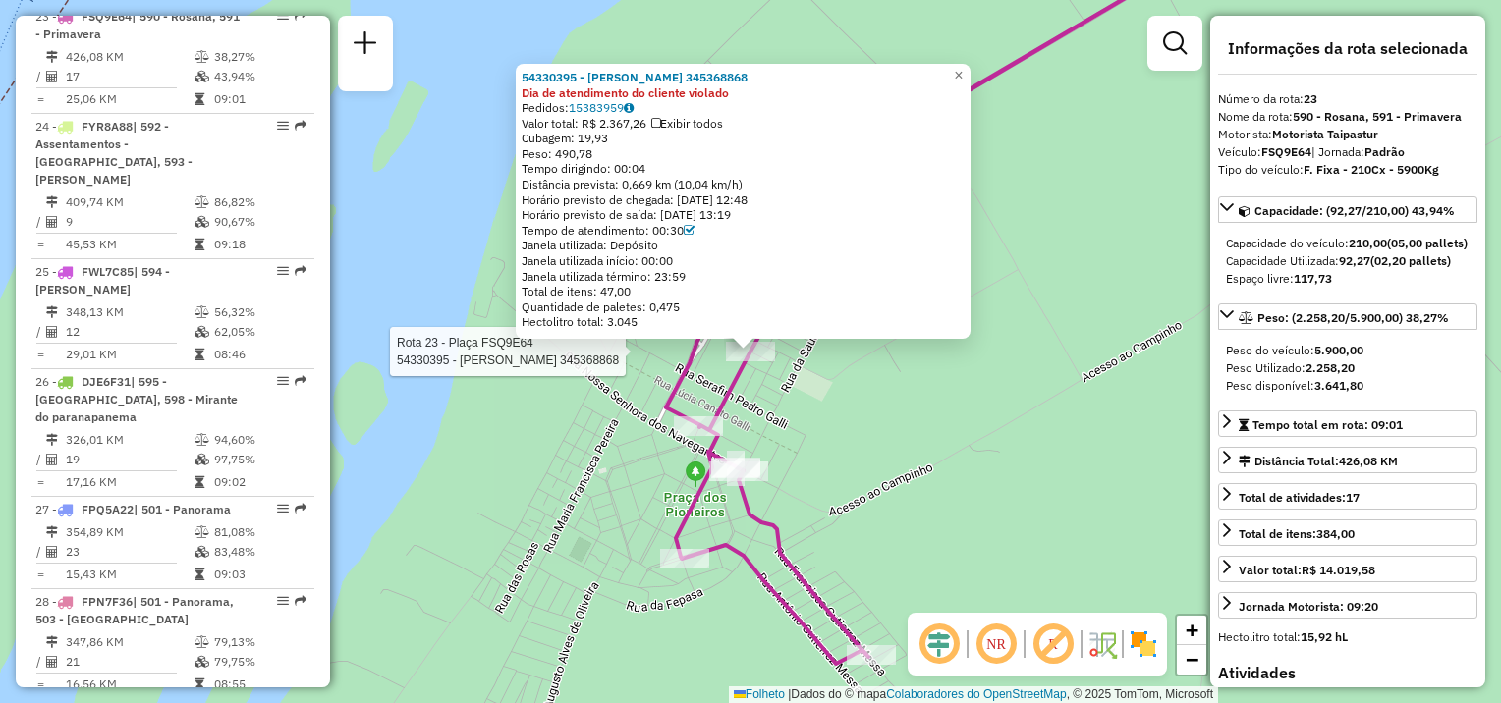
click at [729, 368] on icon at bounding box center [954, 296] width 576 height 735
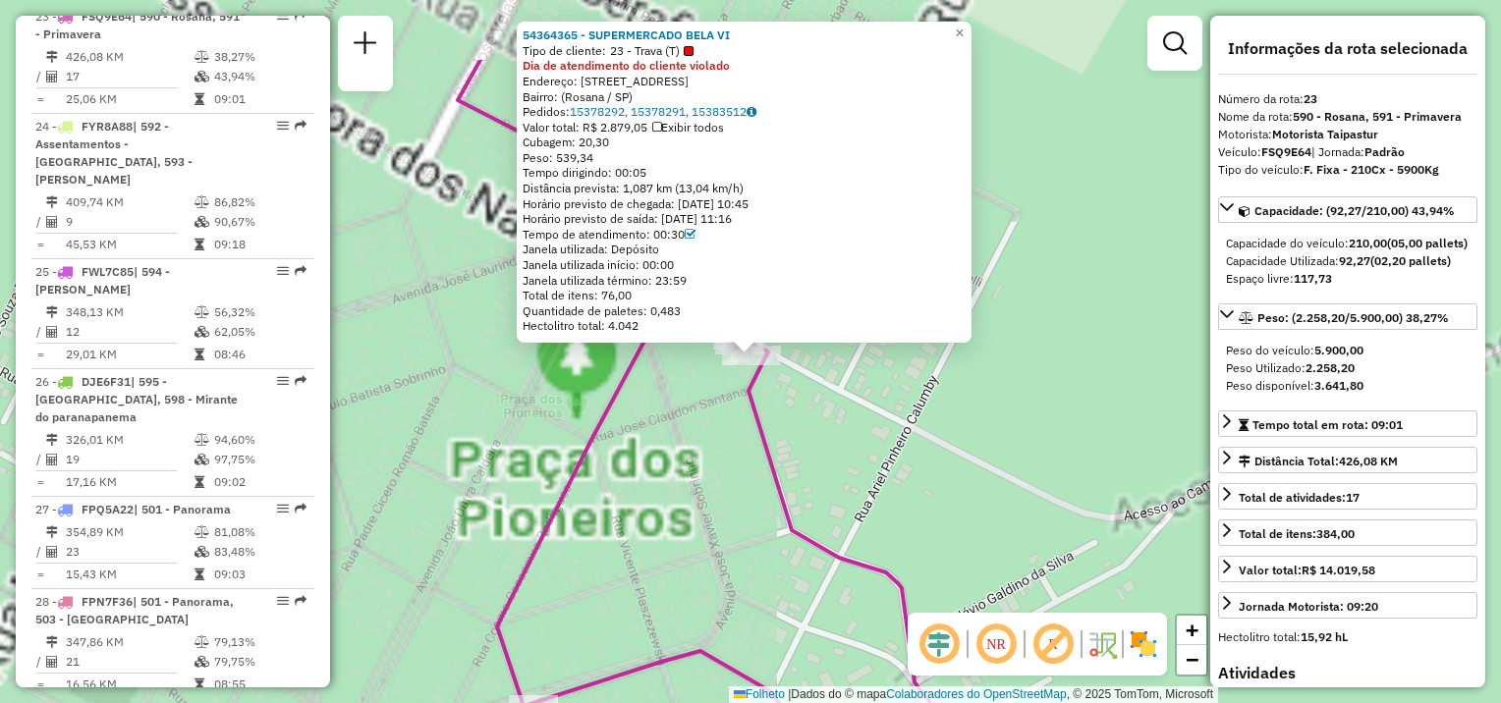
drag, startPoint x: 758, startPoint y: 307, endPoint x: 764, endPoint y: 394, distance: 86.6
click at [764, 394] on icon at bounding box center [779, 482] width 642 height 844
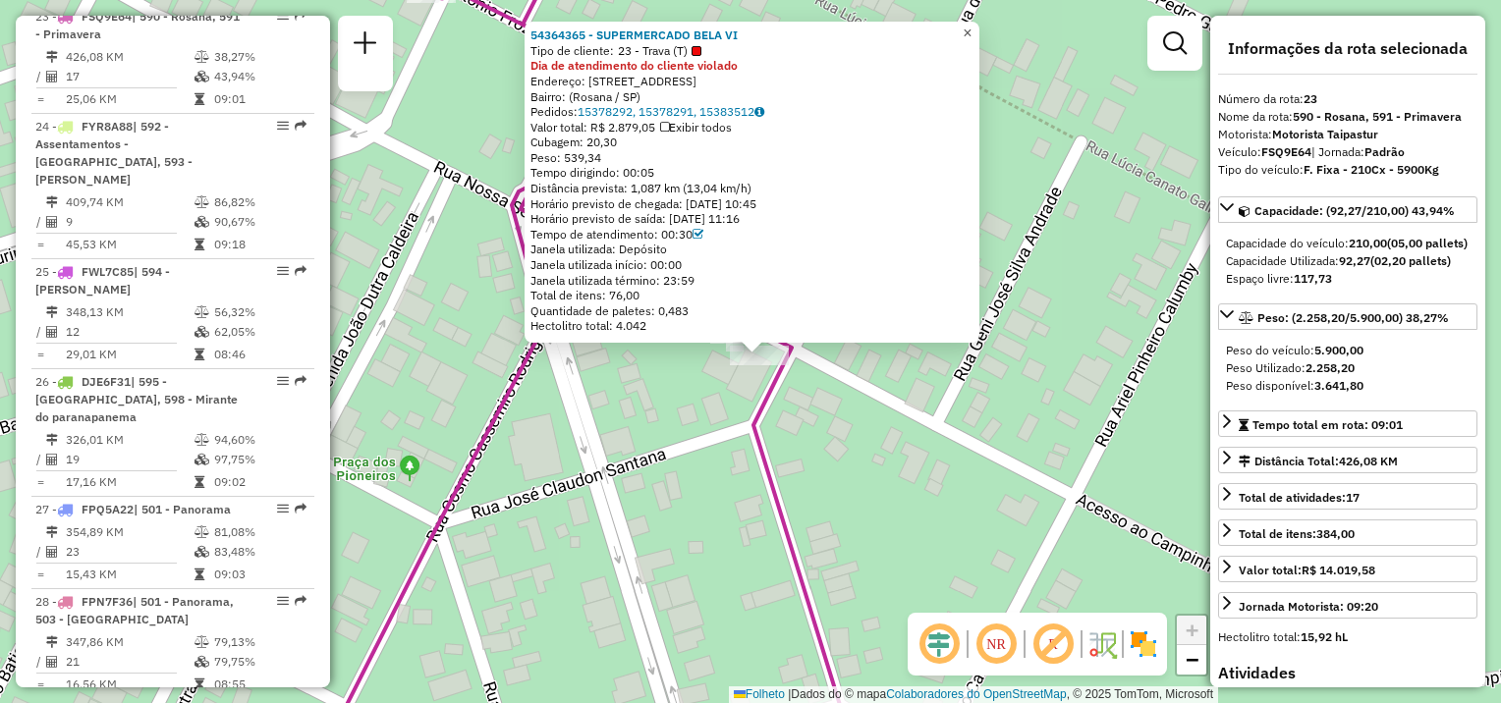
click at [971, 31] on span "×" at bounding box center [967, 33] width 9 height 17
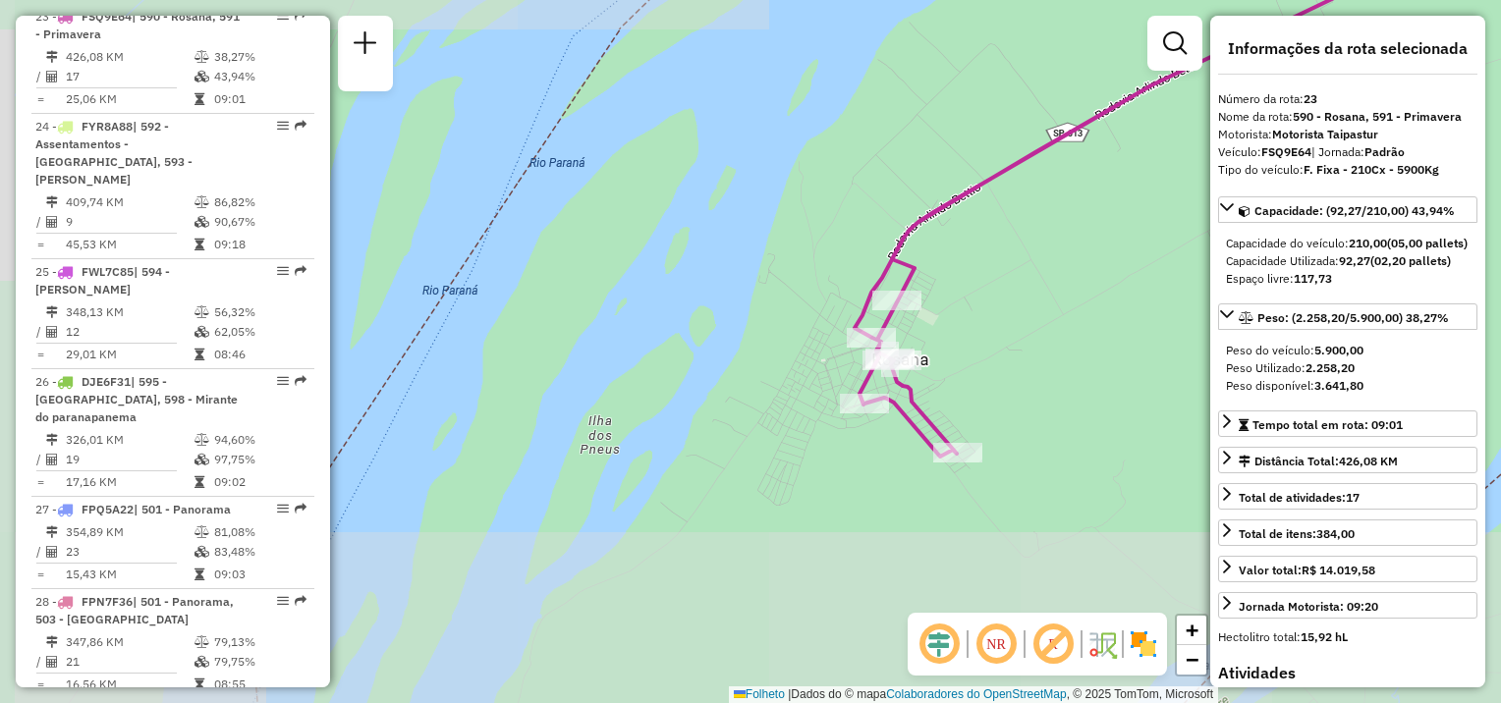
drag, startPoint x: 1021, startPoint y: 423, endPoint x: 832, endPoint y: 417, distance: 189.6
click at [851, 424] on div "Janela de atendimento Grade de atendimento Capacidade Transportadoras Veículos …" at bounding box center [750, 351] width 1501 height 703
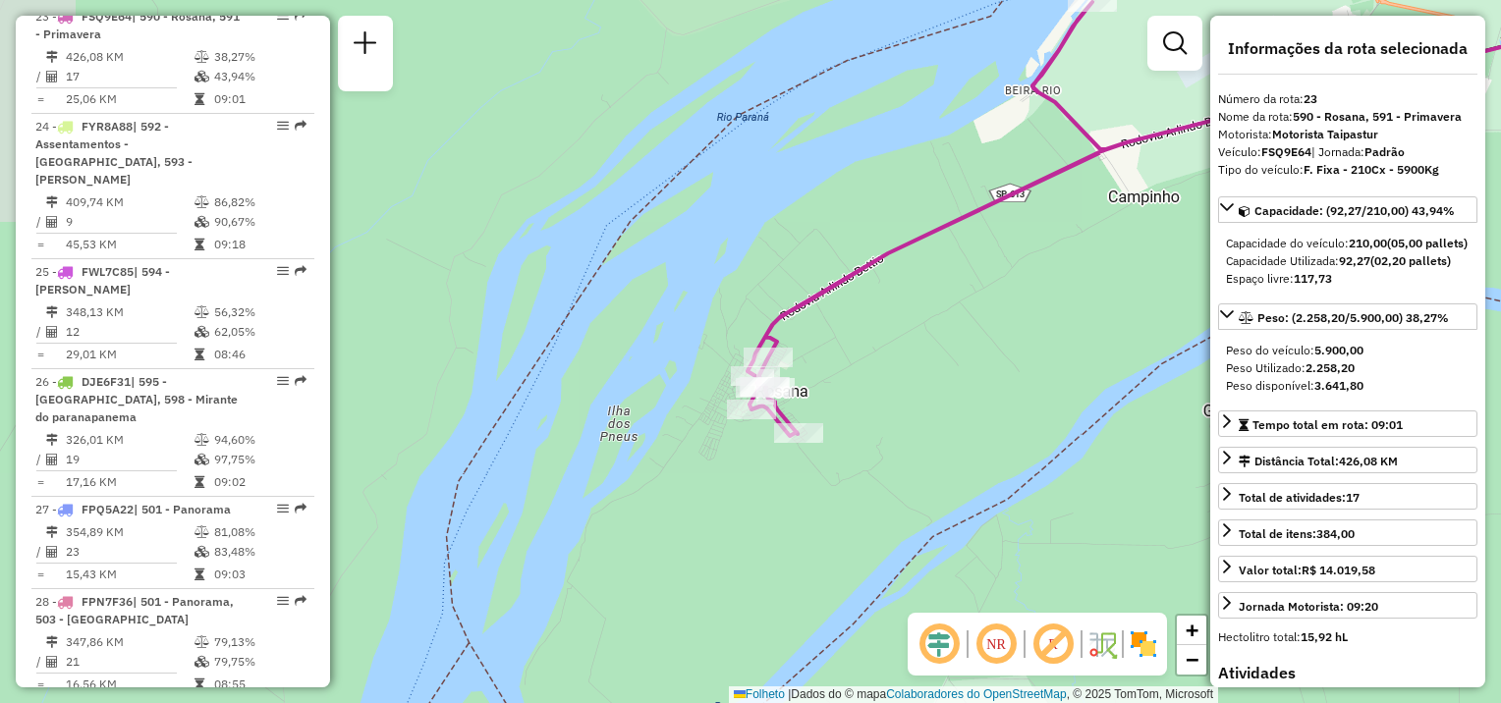
drag, startPoint x: 994, startPoint y: 401, endPoint x: 740, endPoint y: 456, distance: 260.3
click at [755, 464] on div "Janela de atendimento Grade de atendimento Capacidade Transportadoras Veículos …" at bounding box center [750, 351] width 1501 height 703
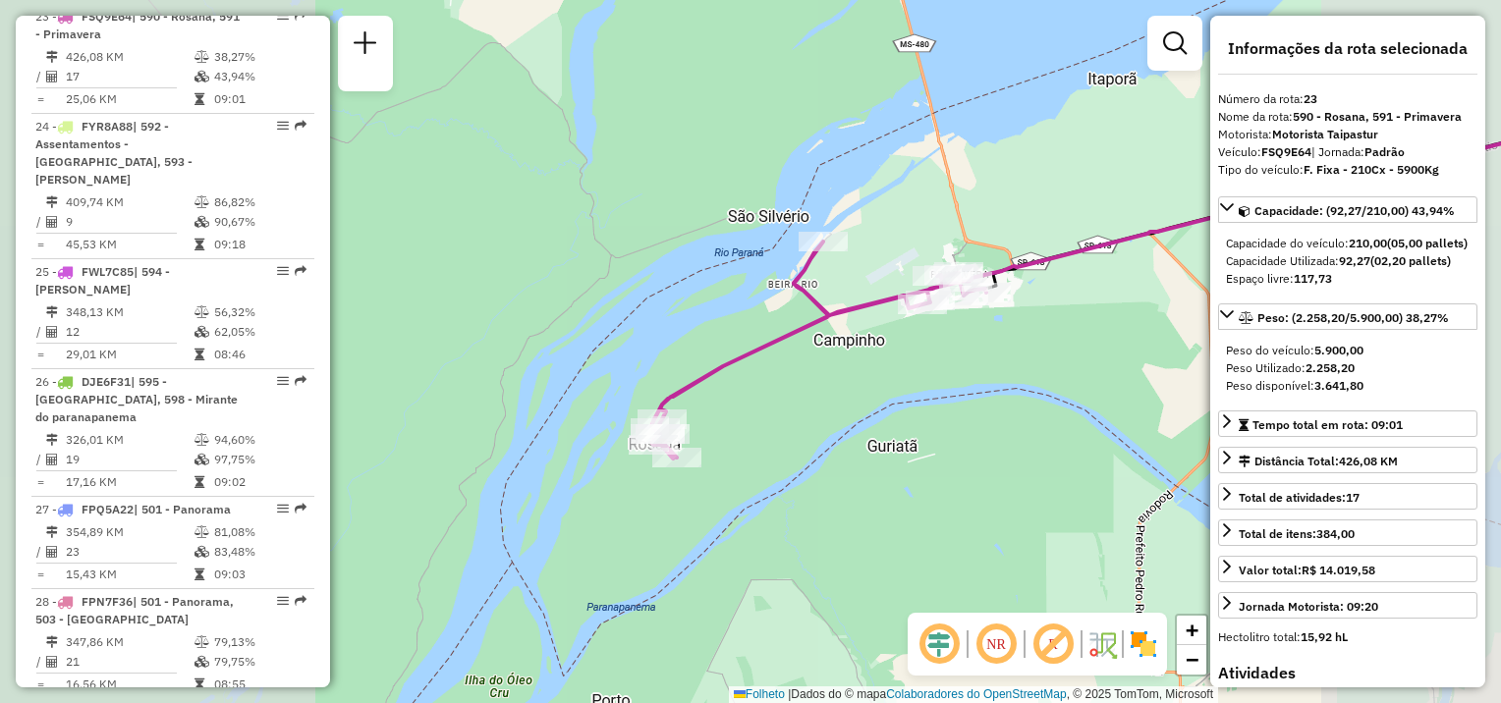
drag, startPoint x: 920, startPoint y: 390, endPoint x: 851, endPoint y: 440, distance: 85.9
click at [851, 440] on div "Janela de atendimento Grade de atendimento Capacidade Transportadoras Veículos …" at bounding box center [750, 351] width 1501 height 703
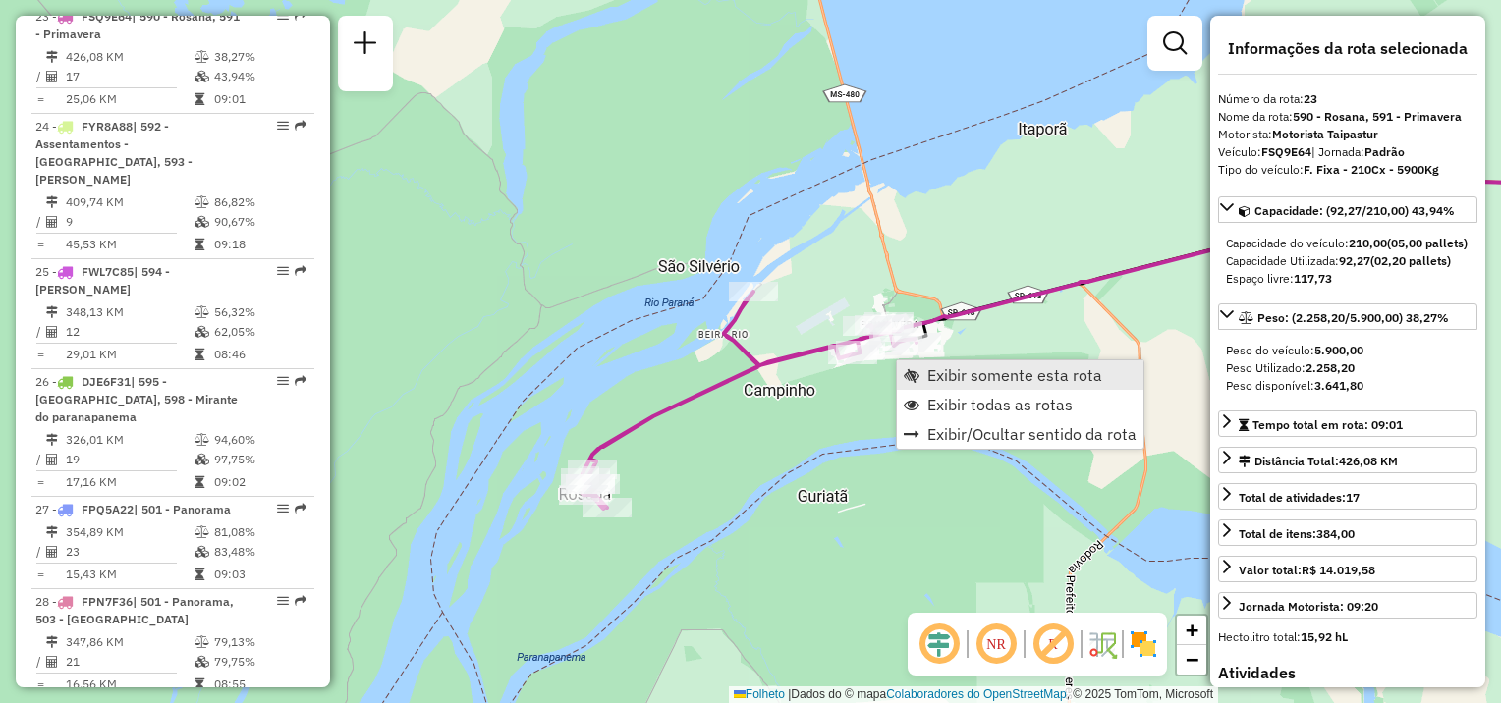
click at [931, 373] on span "Exibir somente esta rota" at bounding box center [1014, 375] width 175 height 16
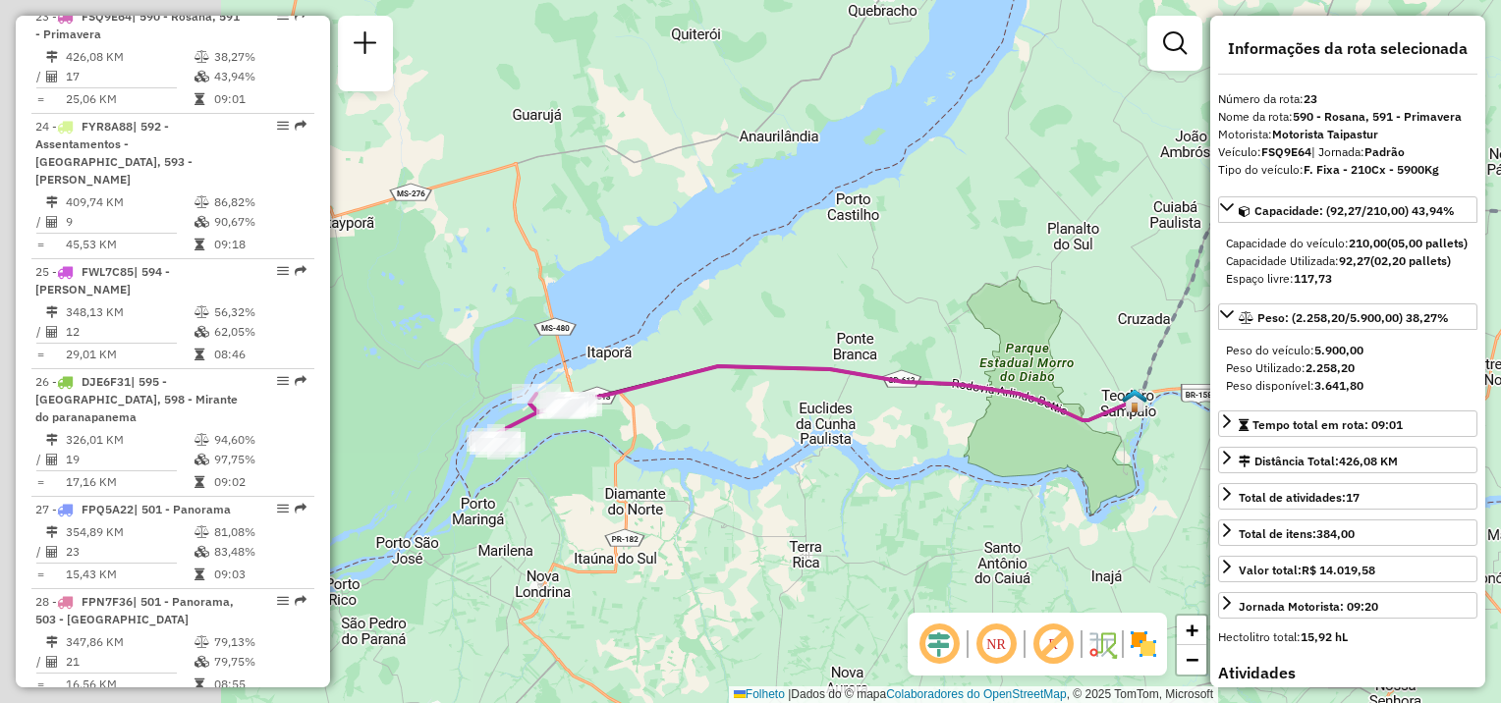
drag, startPoint x: 633, startPoint y: 510, endPoint x: 1025, endPoint y: 424, distance: 401.1
click at [1025, 424] on div "Janela de atendimento Grade de atendimento Capacidade Transportadoras Veículos …" at bounding box center [750, 351] width 1501 height 703
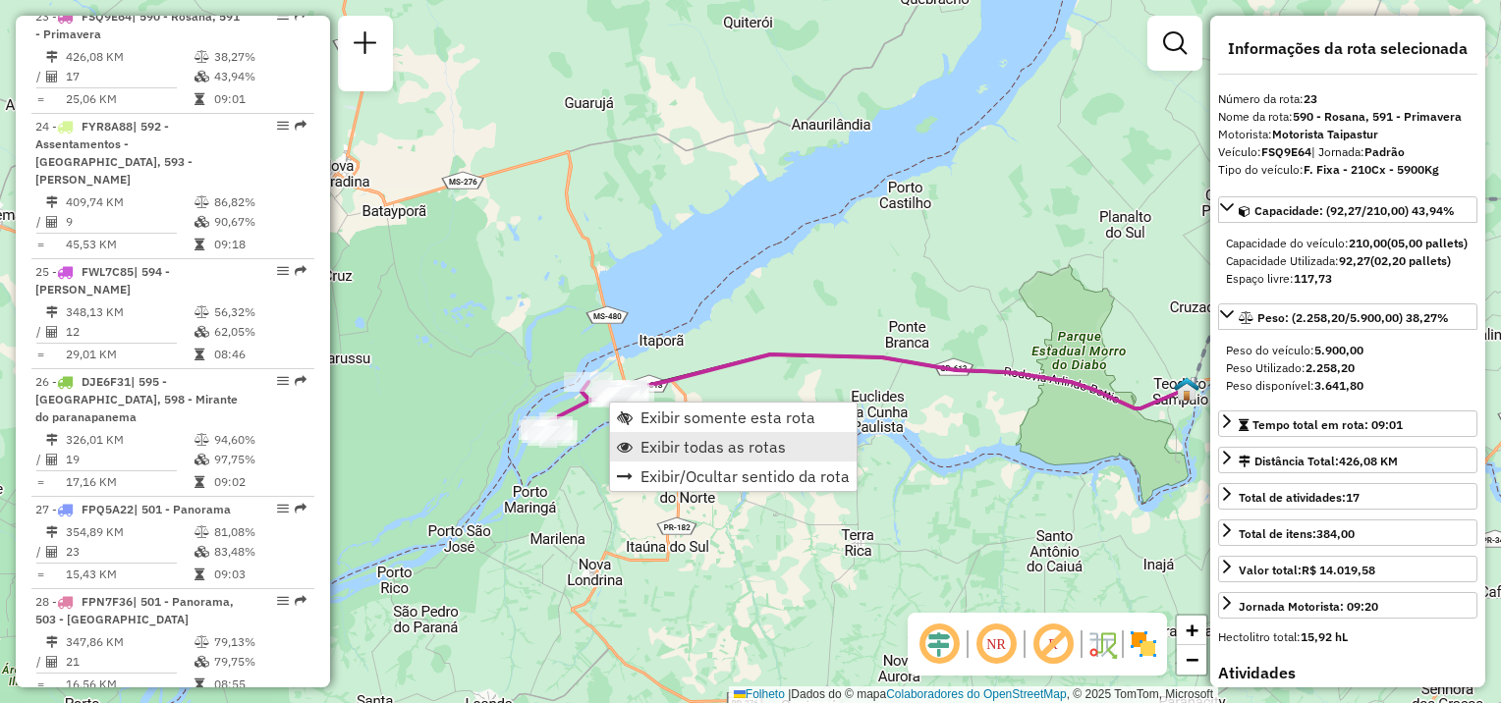
click at [664, 444] on span "Exibir todas as rotas" at bounding box center [712, 447] width 145 height 16
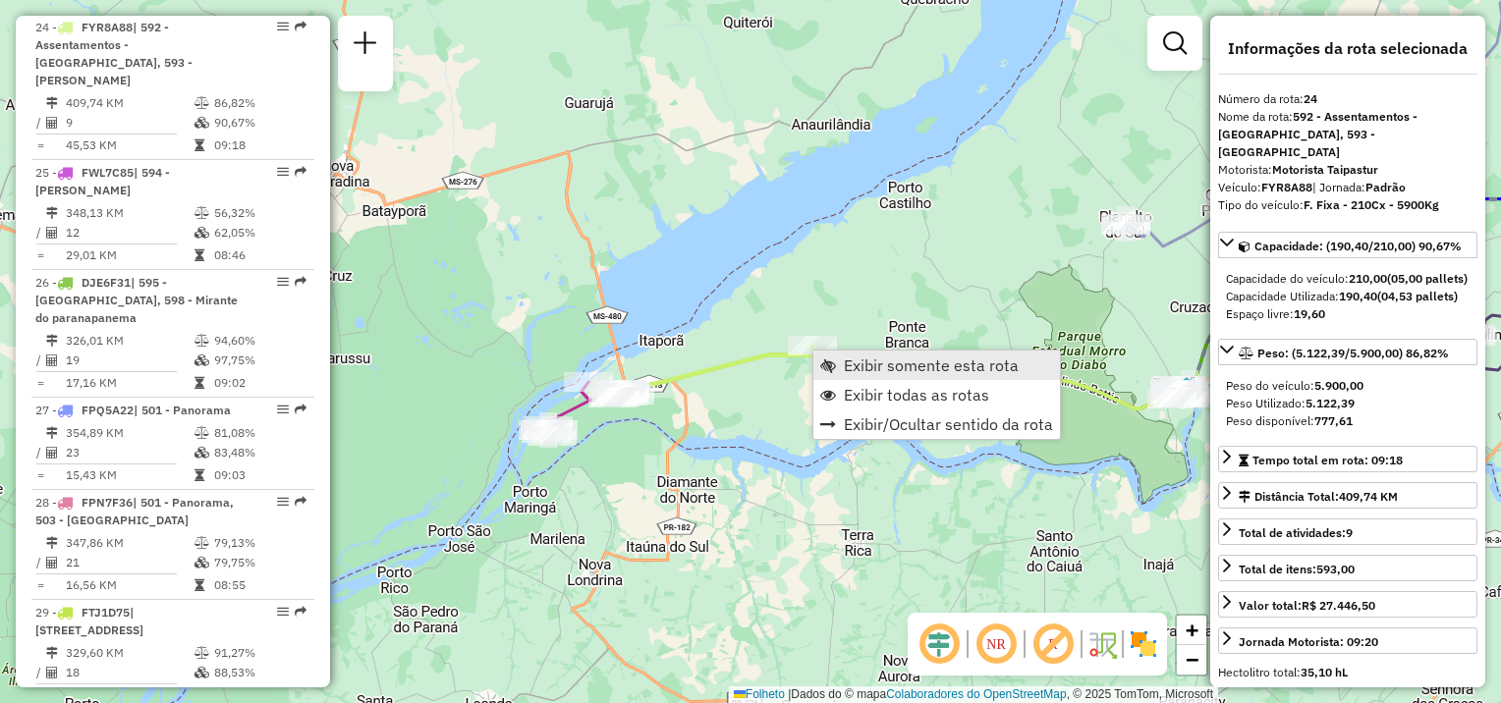
scroll to position [3312, 0]
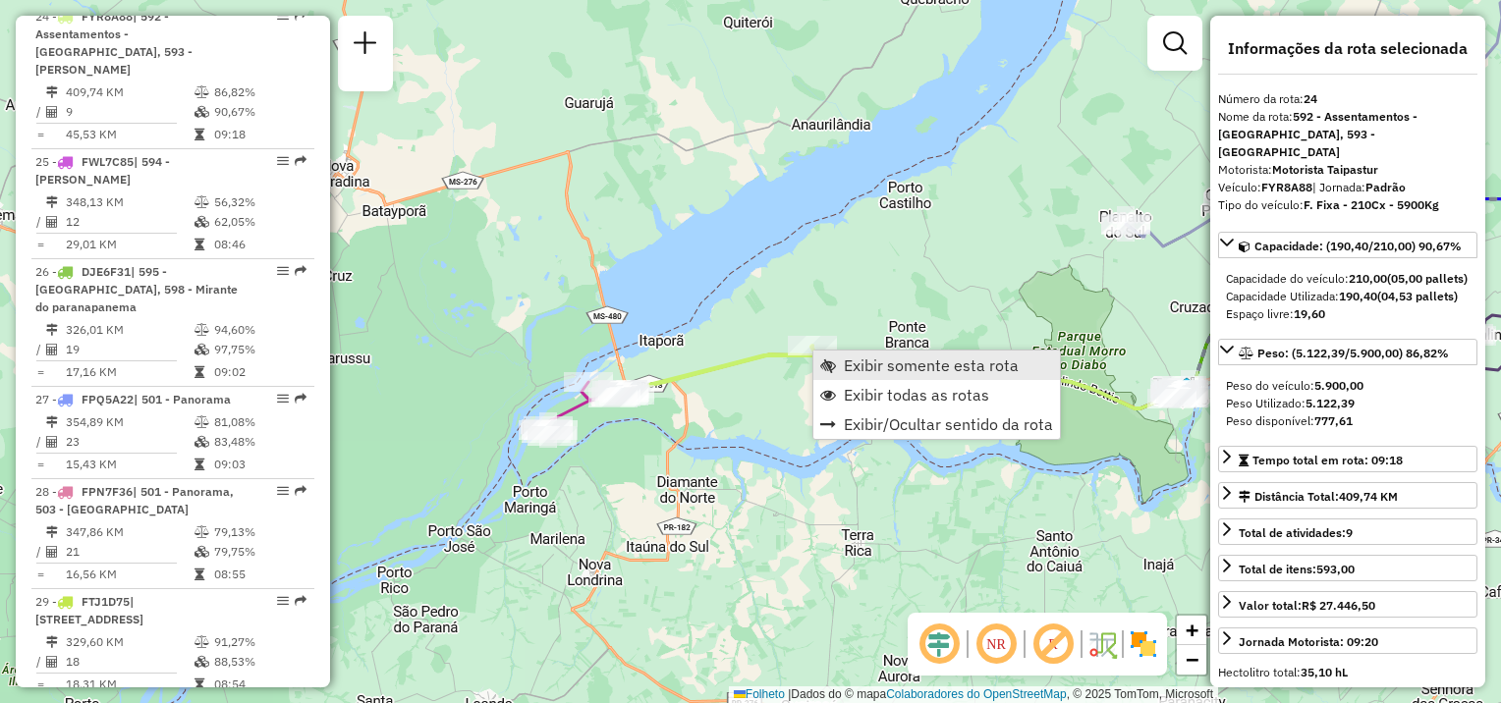
click at [844, 361] on span "Exibir somente esta rota" at bounding box center [931, 366] width 175 height 16
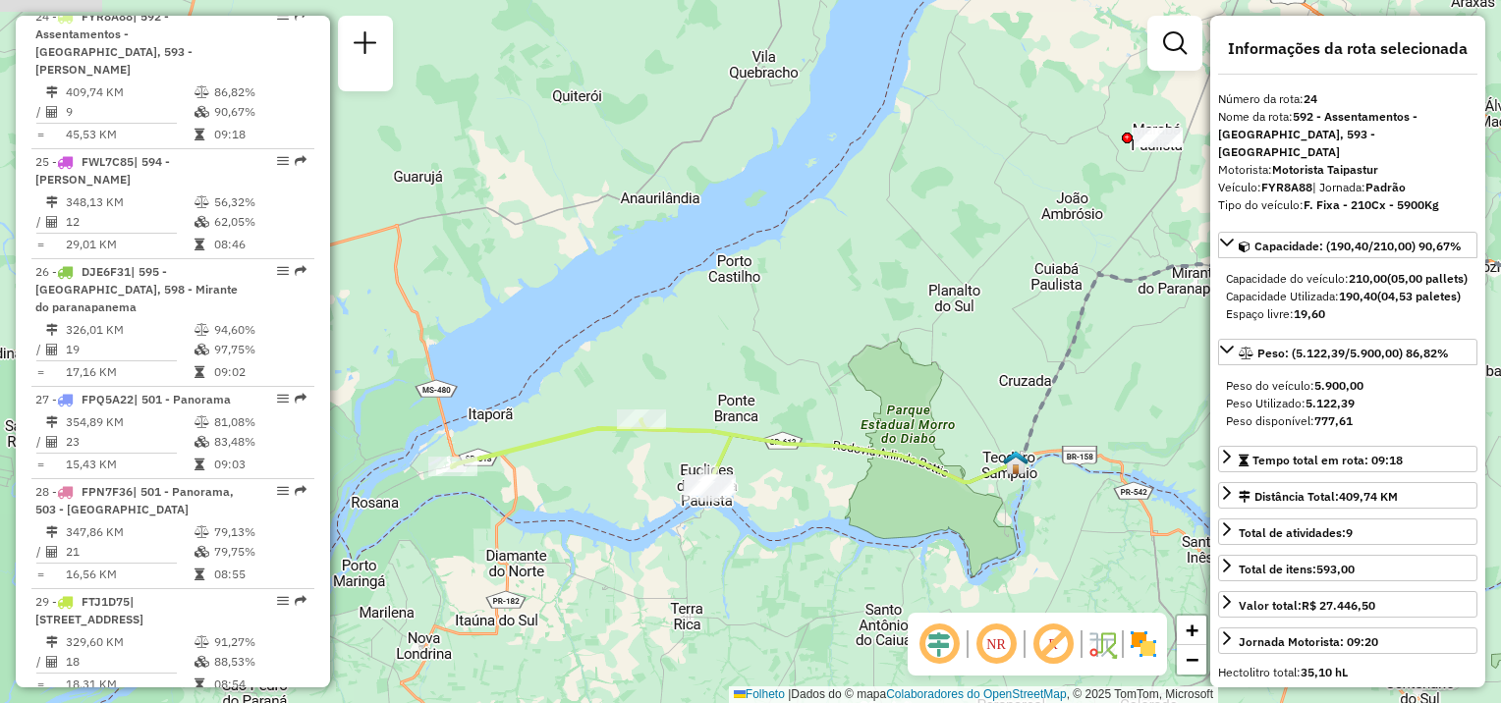
drag, startPoint x: 770, startPoint y: 503, endPoint x: 827, endPoint y: 502, distance: 57.0
click at [827, 502] on div "Janela de atendimento Grade de atendimento Capacidade Transportadoras Veículos …" at bounding box center [750, 351] width 1501 height 703
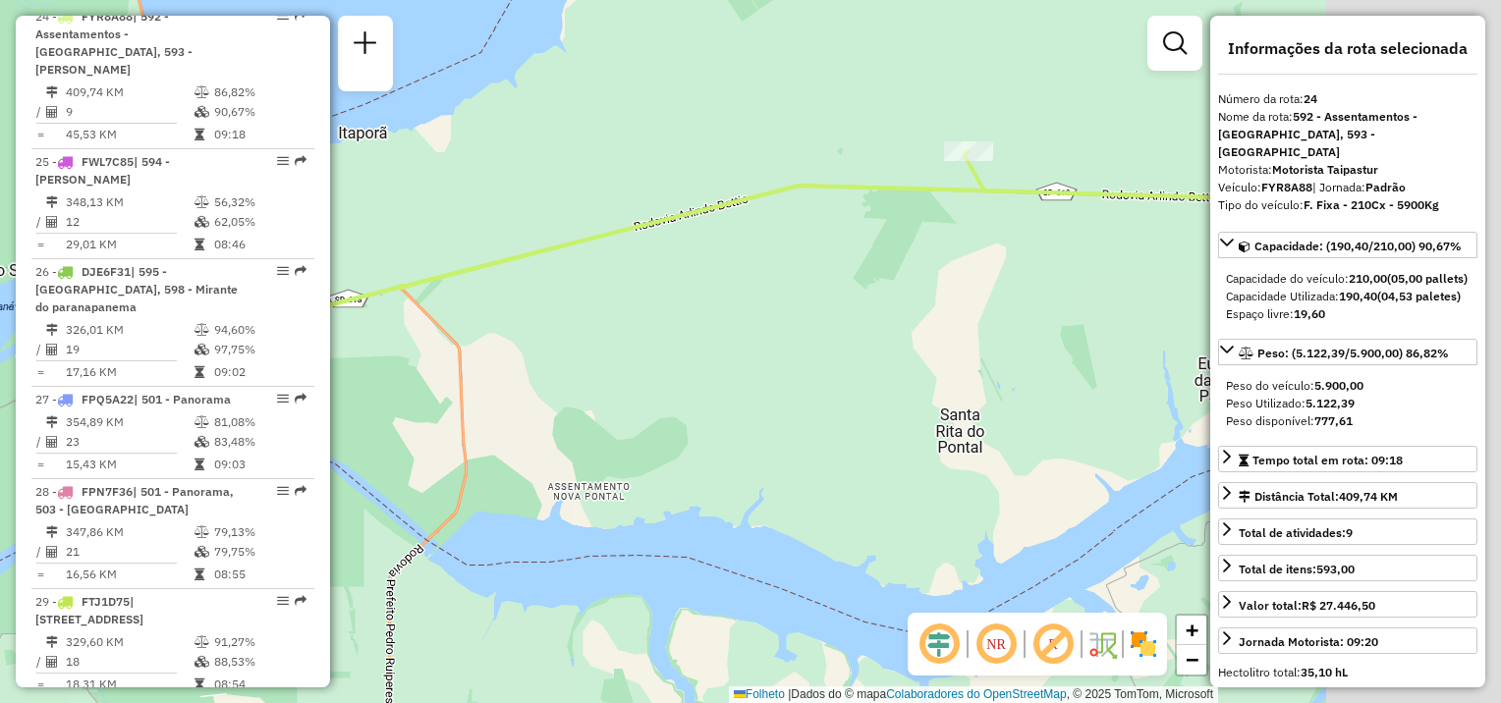
drag, startPoint x: 992, startPoint y: 419, endPoint x: 821, endPoint y: 421, distance: 170.9
click at [740, 431] on div "Janela de atendimento Grade de atendimento Capacidade Transportadoras Veículos …" at bounding box center [750, 351] width 1501 height 703
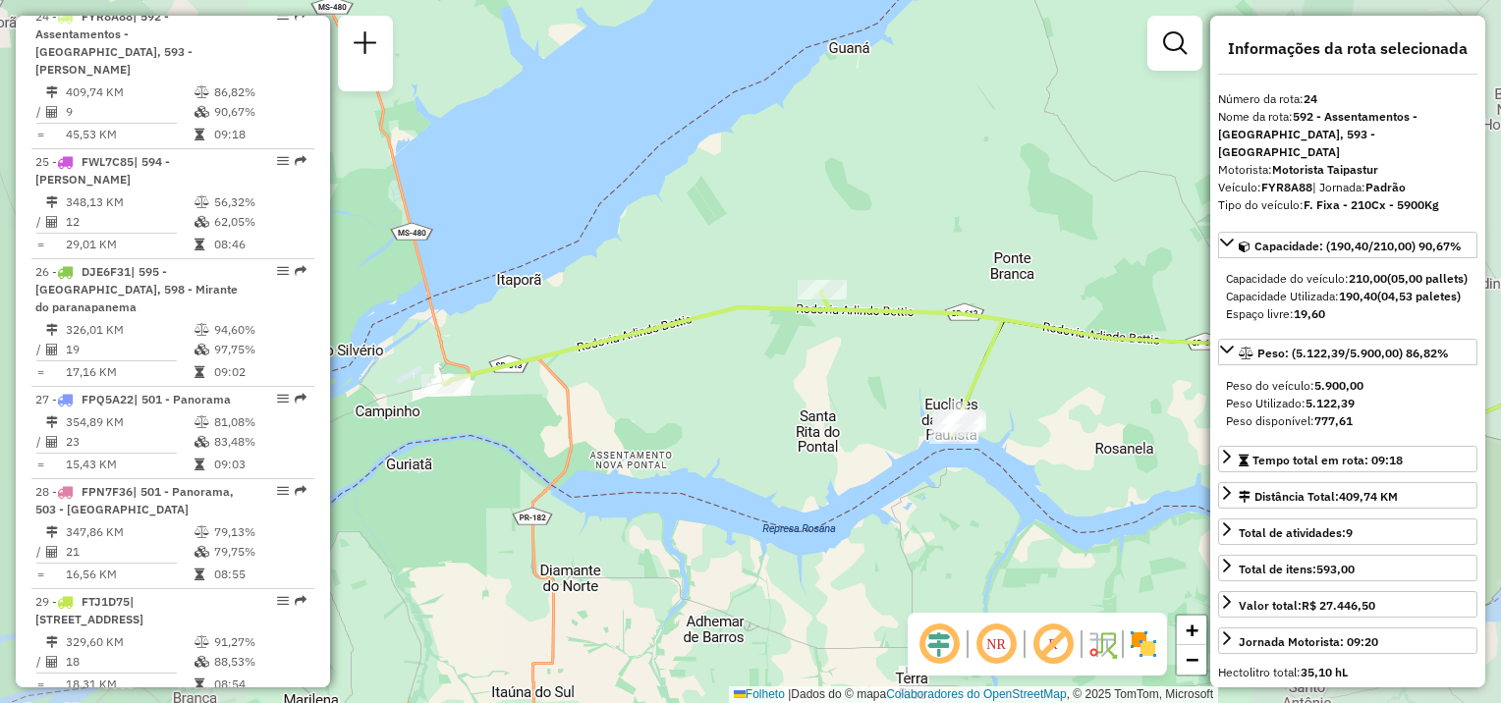
drag, startPoint x: 1008, startPoint y: 453, endPoint x: 805, endPoint y: 454, distance: 202.3
click at [805, 454] on div "Janela de atendimento Grade de atendimento Capacidade Transportadoras Veículos …" at bounding box center [750, 351] width 1501 height 703
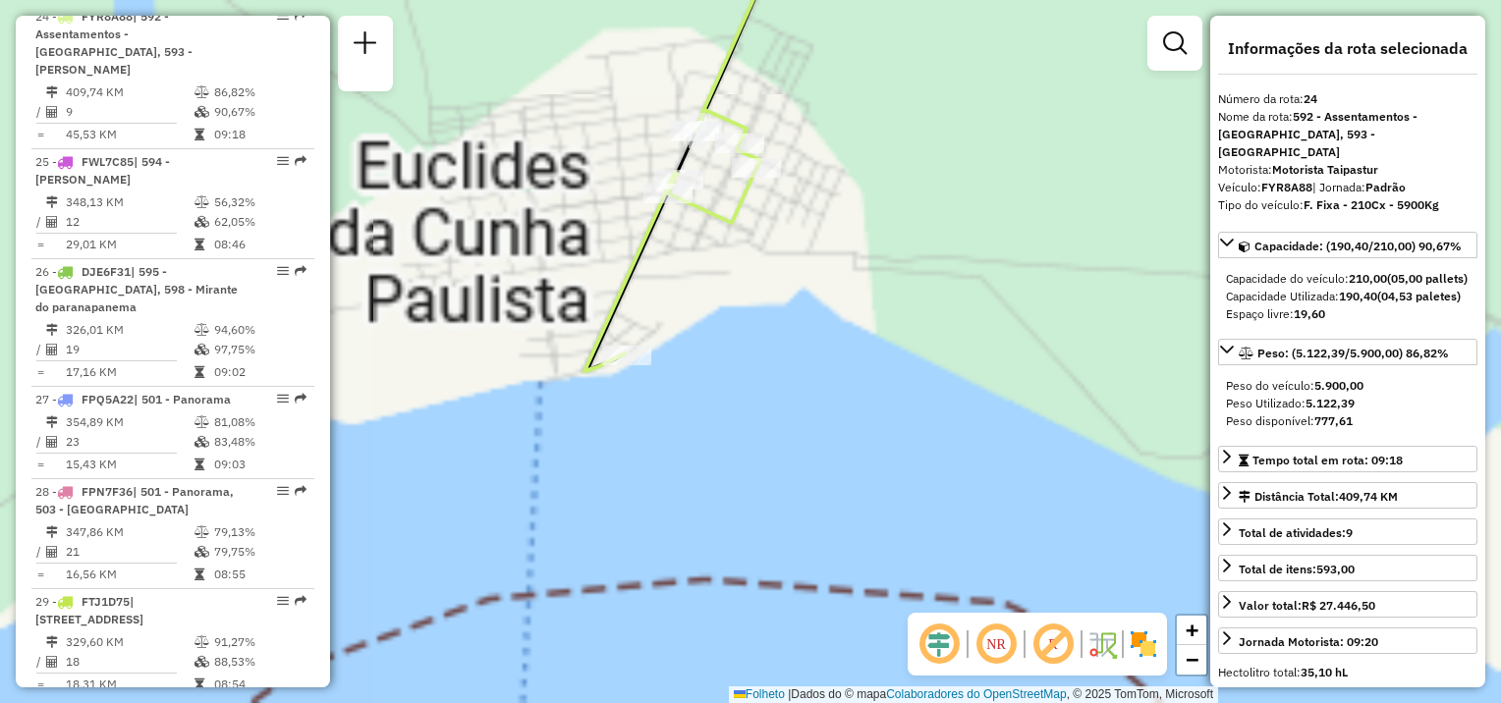
drag, startPoint x: 832, startPoint y: 374, endPoint x: 858, endPoint y: 498, distance: 126.6
click at [860, 497] on div "Janela de atendimento Grade de atendimento Capacidade Transportadoras Veículos …" at bounding box center [750, 351] width 1501 height 703
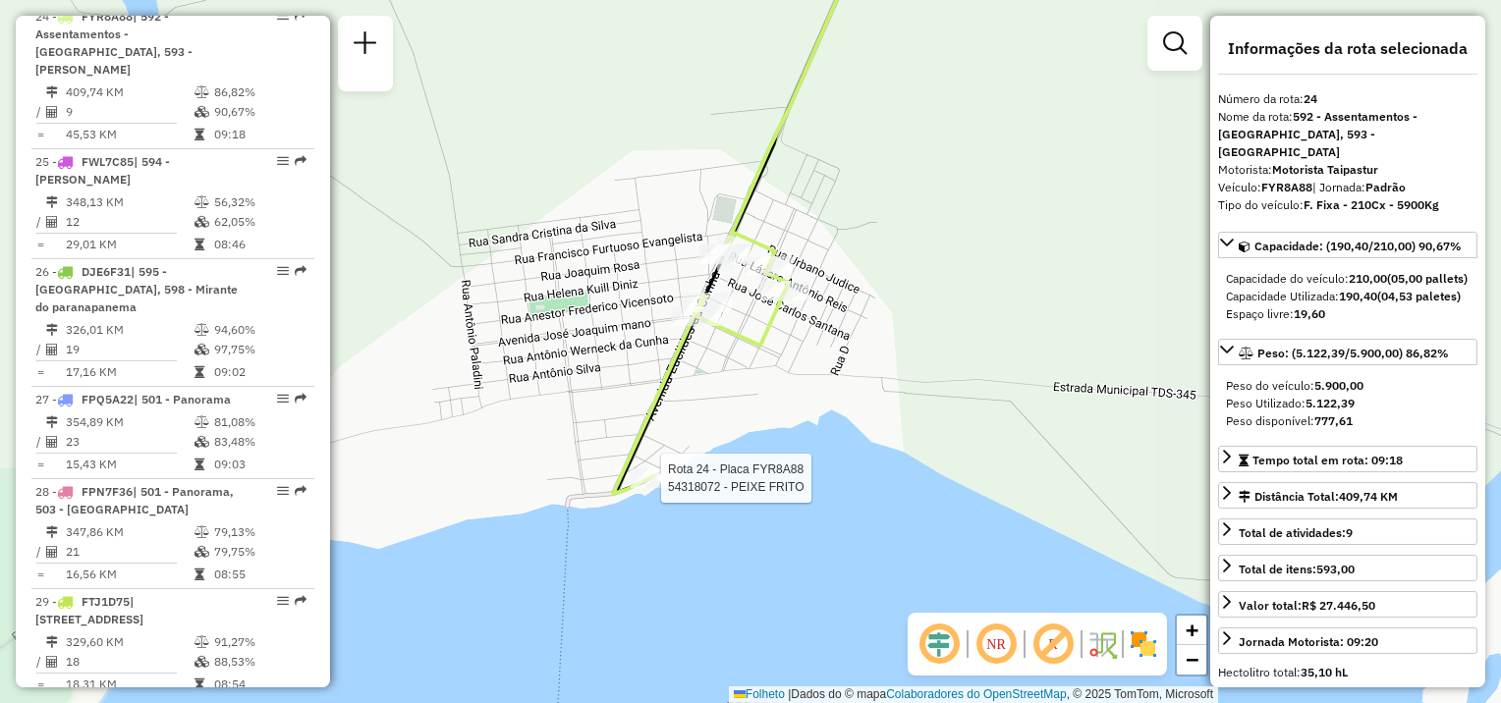
click at [658, 488] on div at bounding box center [655, 478] width 49 height 20
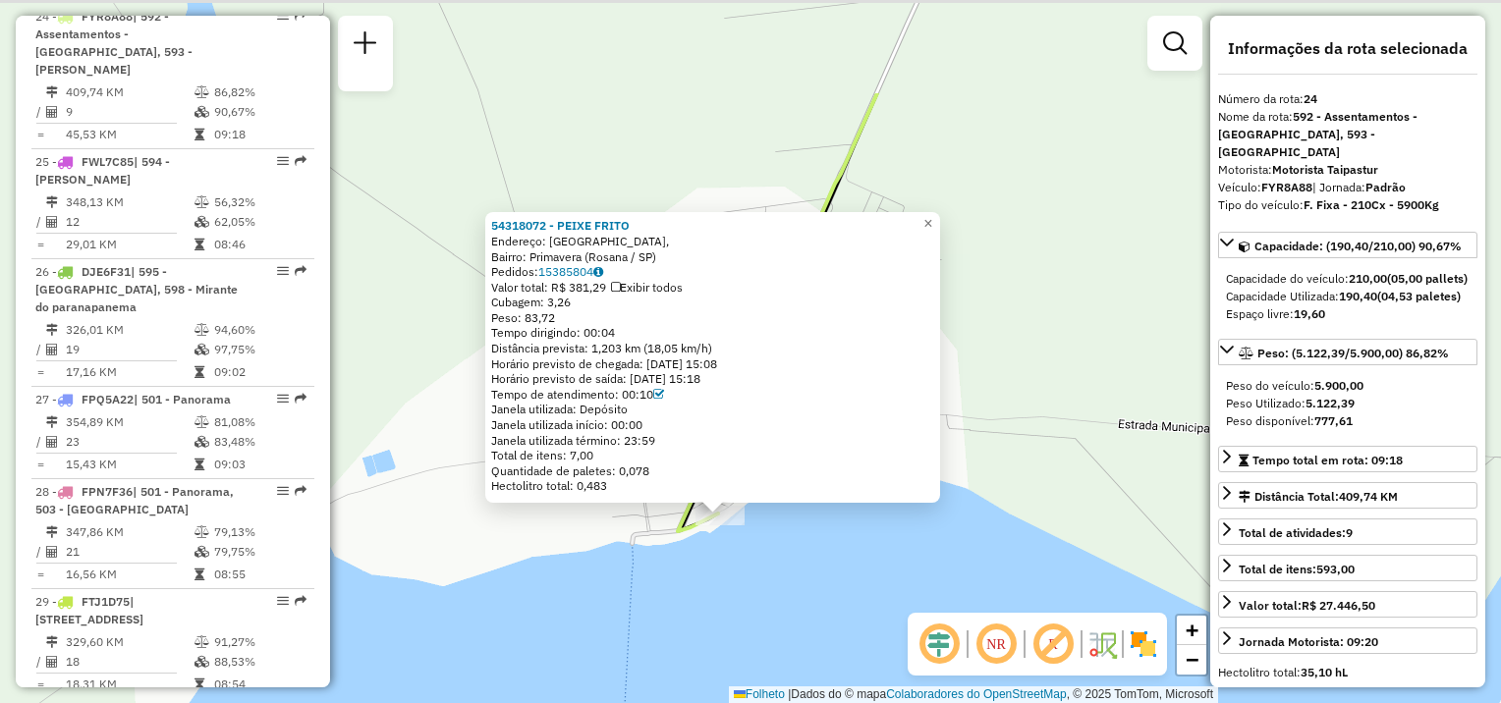
drag, startPoint x: 712, startPoint y: 427, endPoint x: 695, endPoint y: 617, distance: 190.3
click at [677, 632] on div "54318072 - PEIXE FRITO Endereço: Travessa dos Eucalíptos, Bairro: Primavera (Ro…" at bounding box center [750, 351] width 1501 height 703
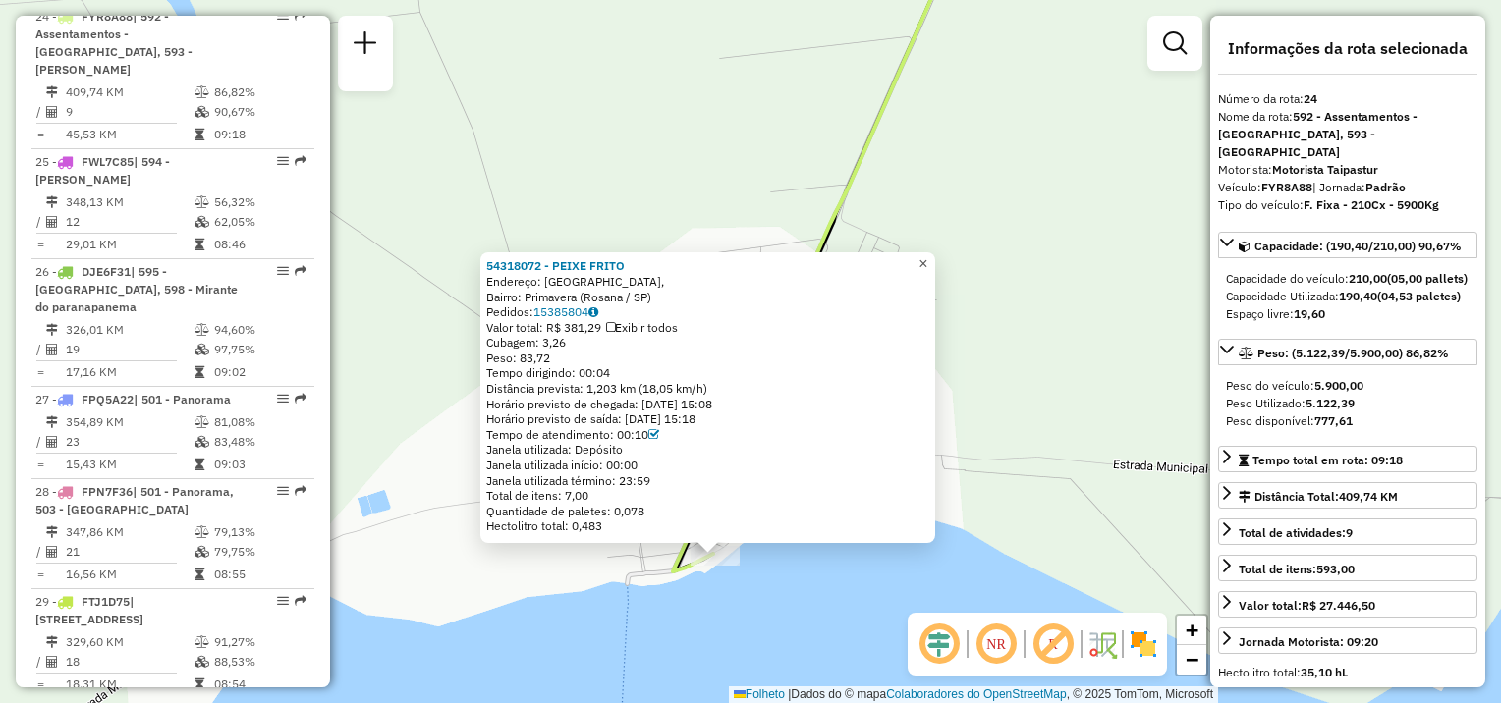
click at [935, 263] on link "×" at bounding box center [923, 264] width 24 height 24
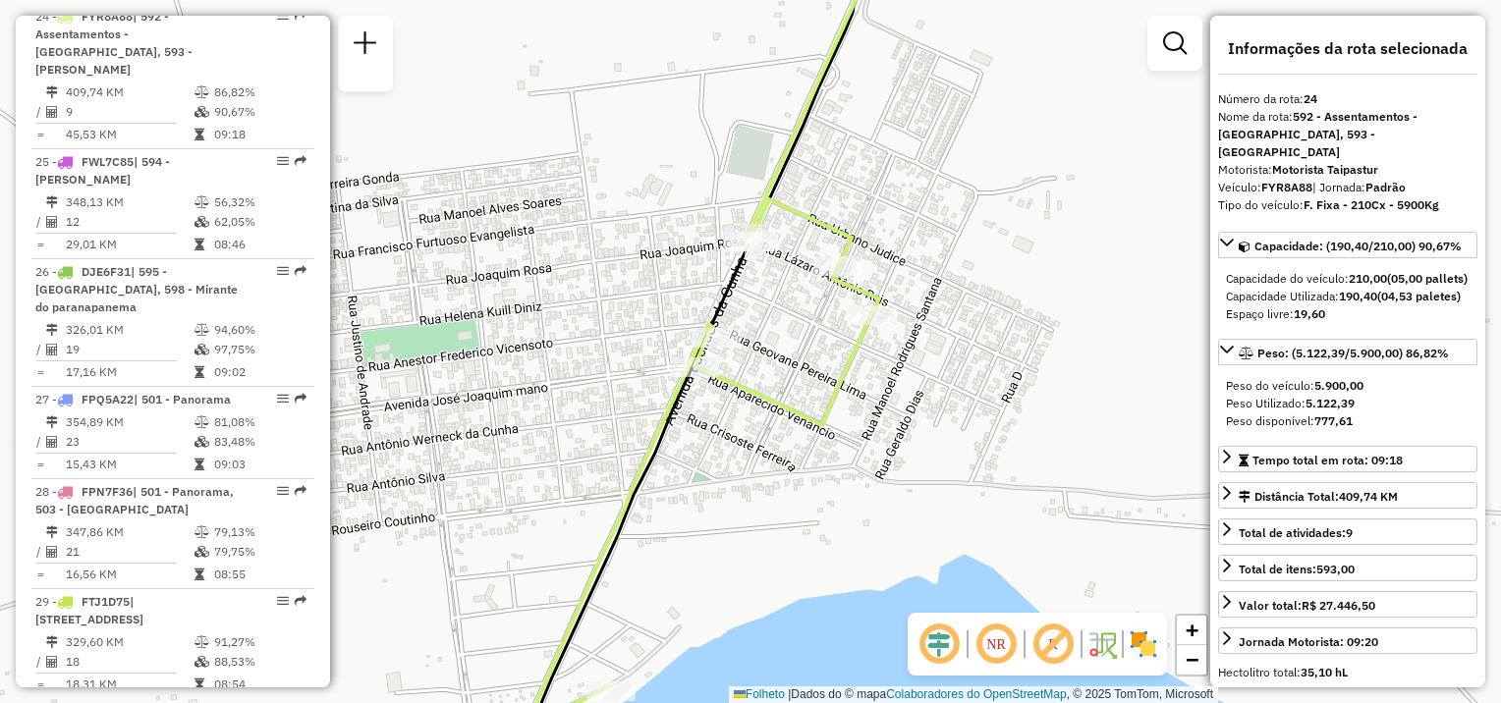
click at [766, 534] on icon at bounding box center [707, 325] width 359 height 792
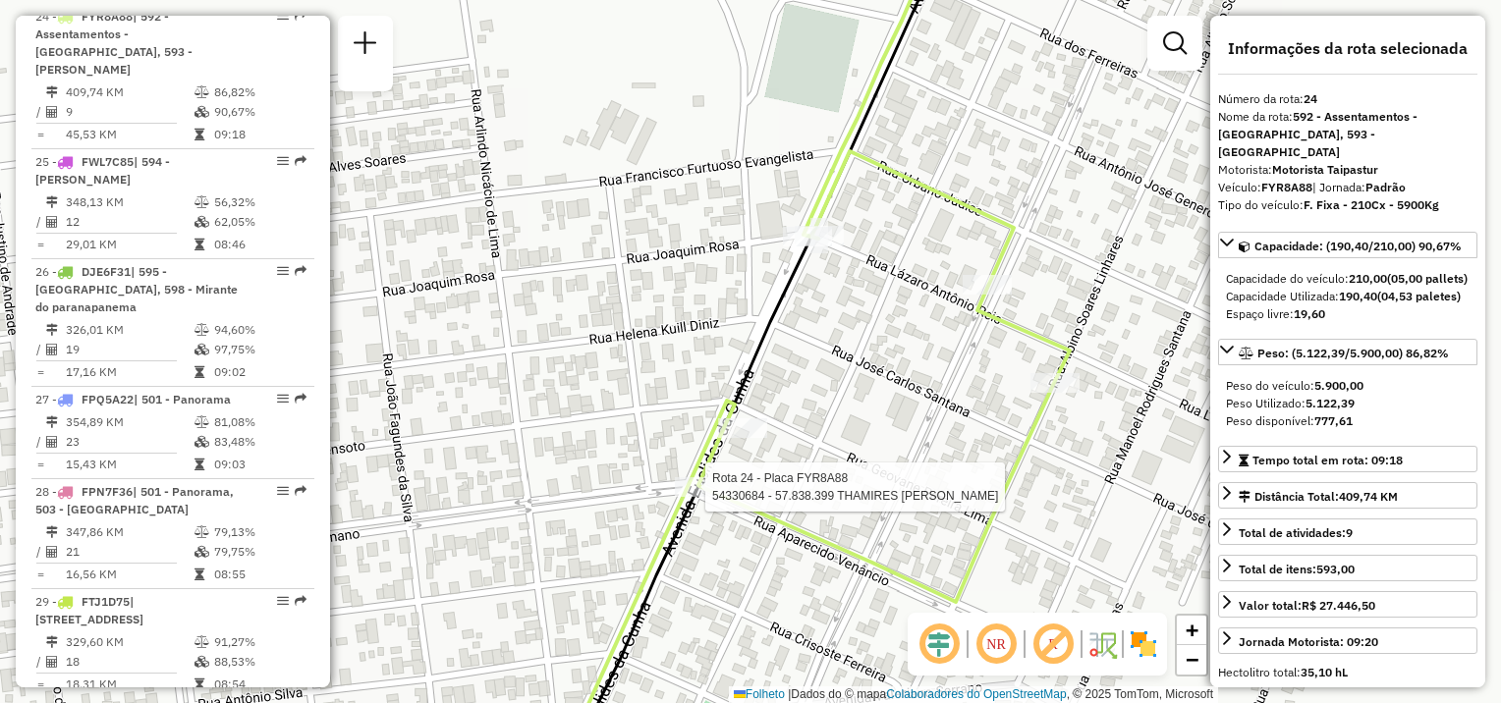
click at [716, 497] on div at bounding box center [699, 487] width 49 height 20
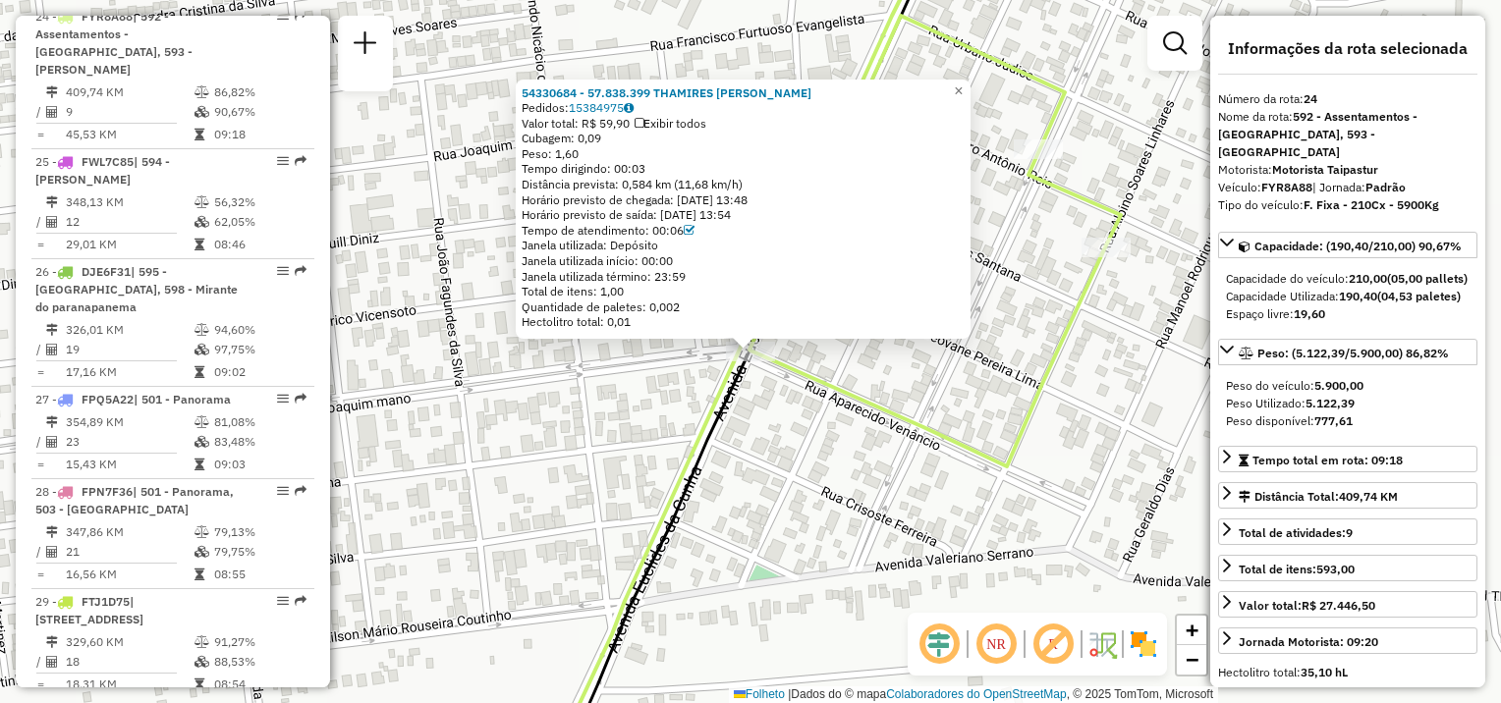
click at [813, 374] on icon at bounding box center [834, 351] width 574 height 844
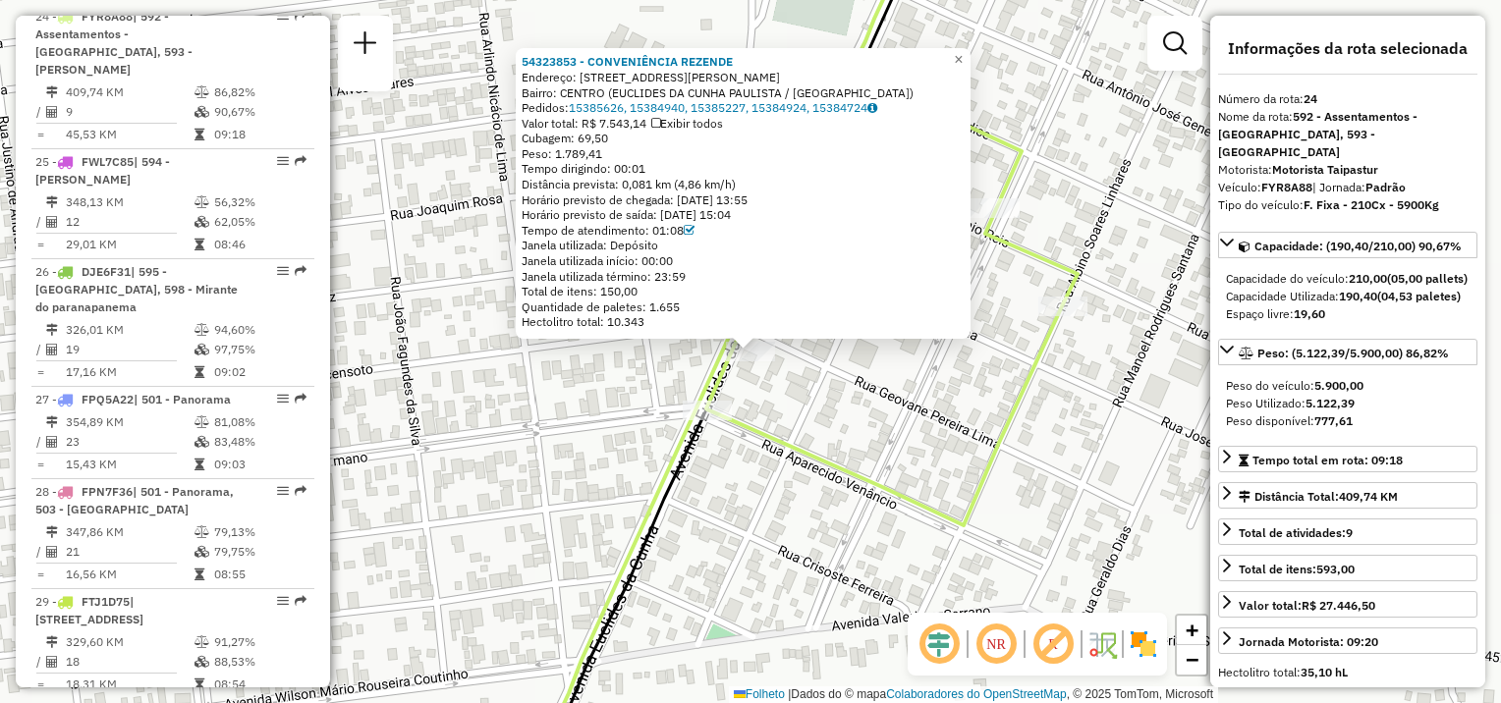
click at [947, 410] on div "54323853 - CONVENIÊNCIA REZENDE Endereço: AV EUCLIDES DA CUNHA 3841 Bairro: CEN…" at bounding box center [750, 351] width 1501 height 703
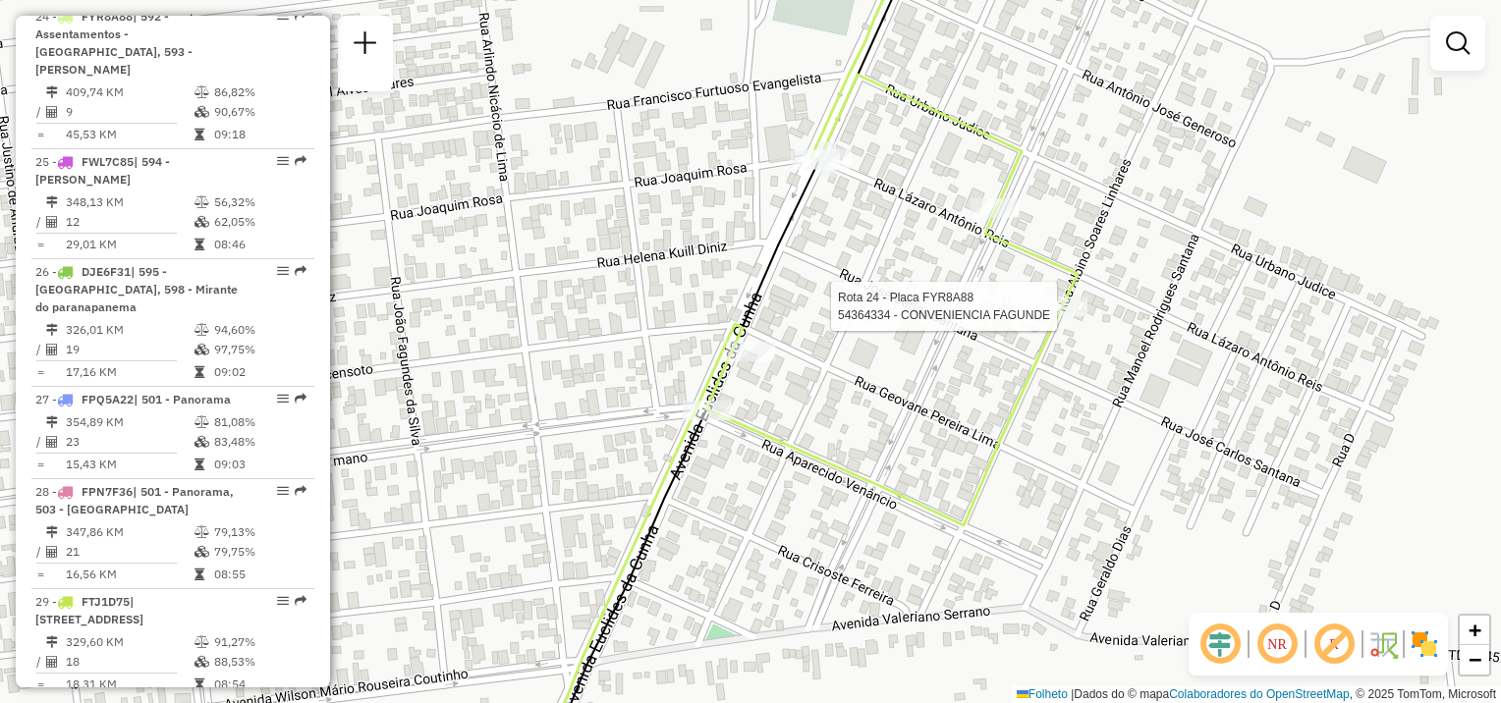
select select "**********"
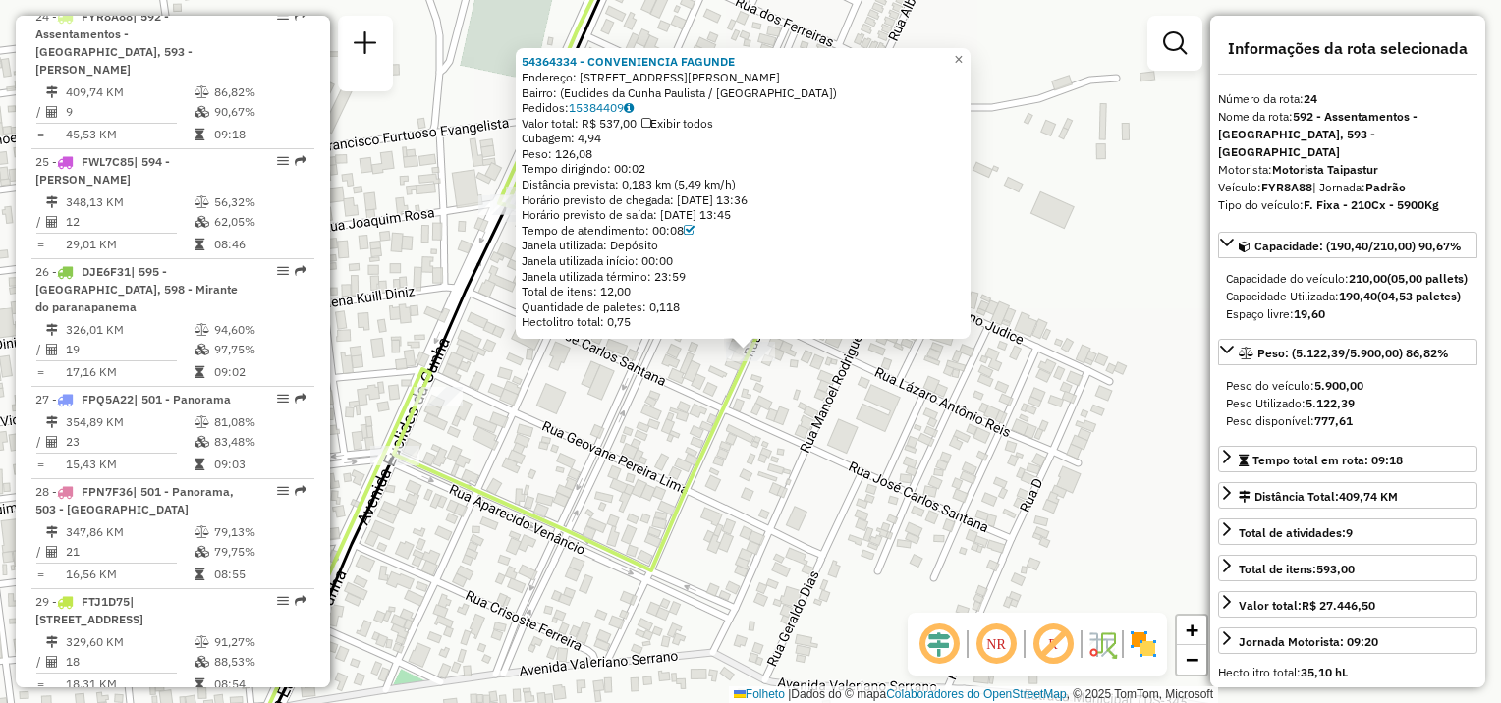
click at [524, 468] on div "54364334 - CONVENIENCIA FAGUNDE Endereço: Rua Albino Soares Linhares, 371 Bairr…" at bounding box center [750, 351] width 1501 height 703
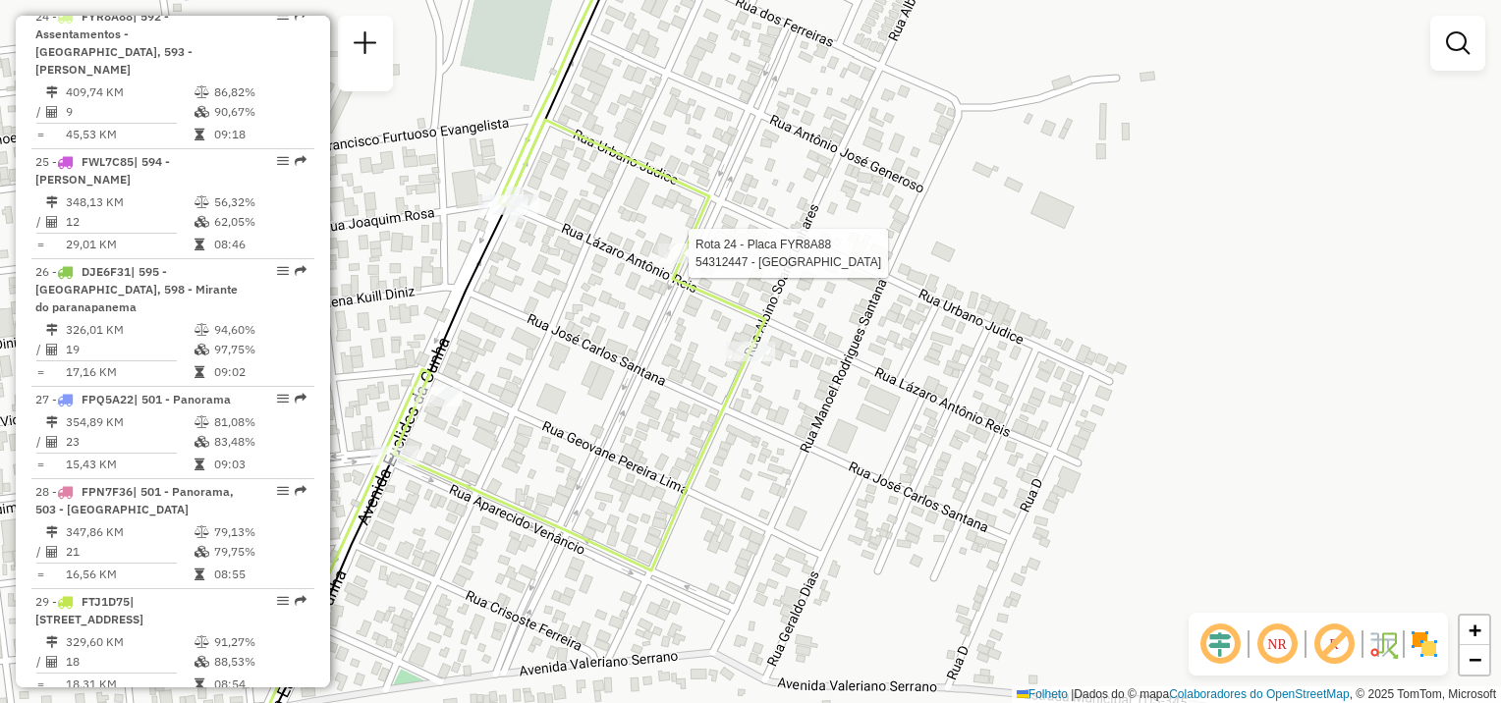
select select "**********"
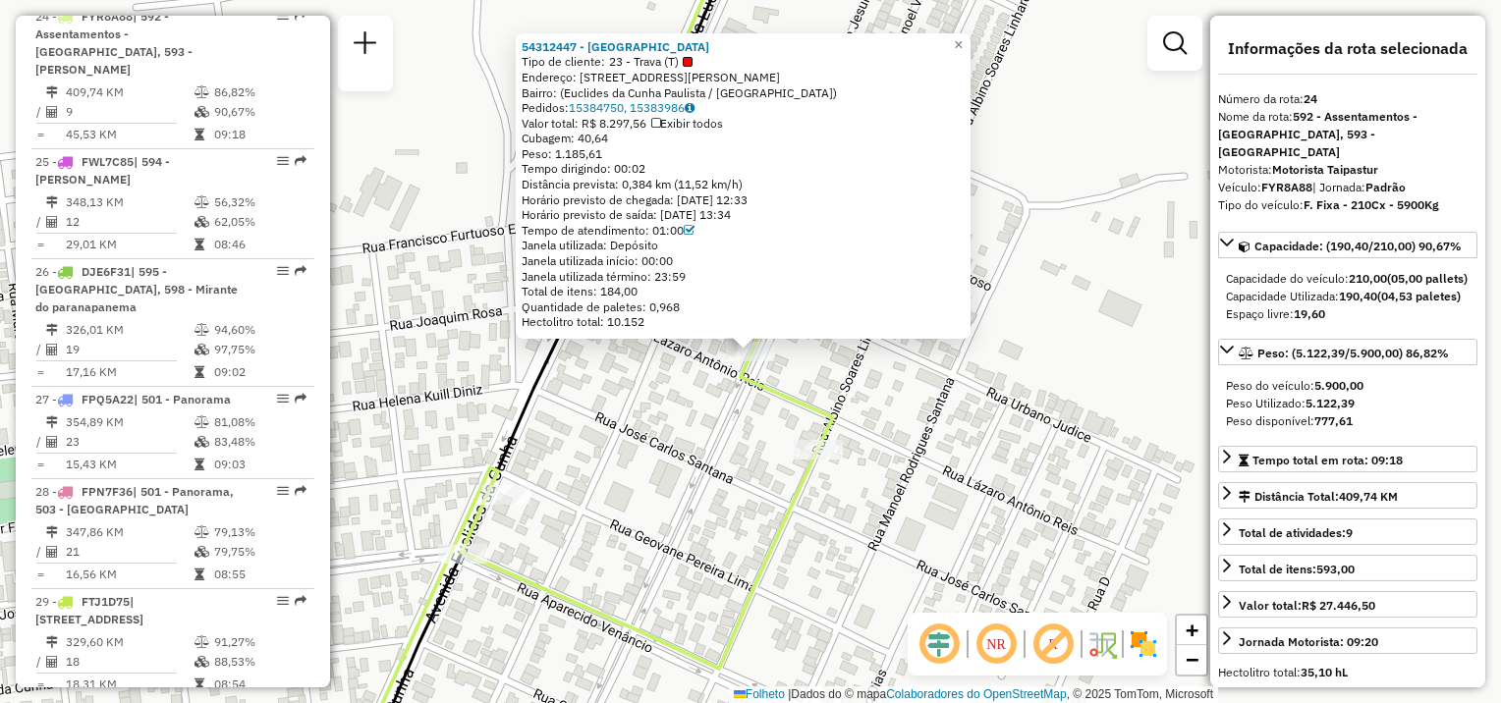
click at [638, 391] on div "54312447 - MERC SANTO ANTONIO Tipo de cliente: 23 - Trava (T) Endereço: Avenida…" at bounding box center [750, 351] width 1501 height 703
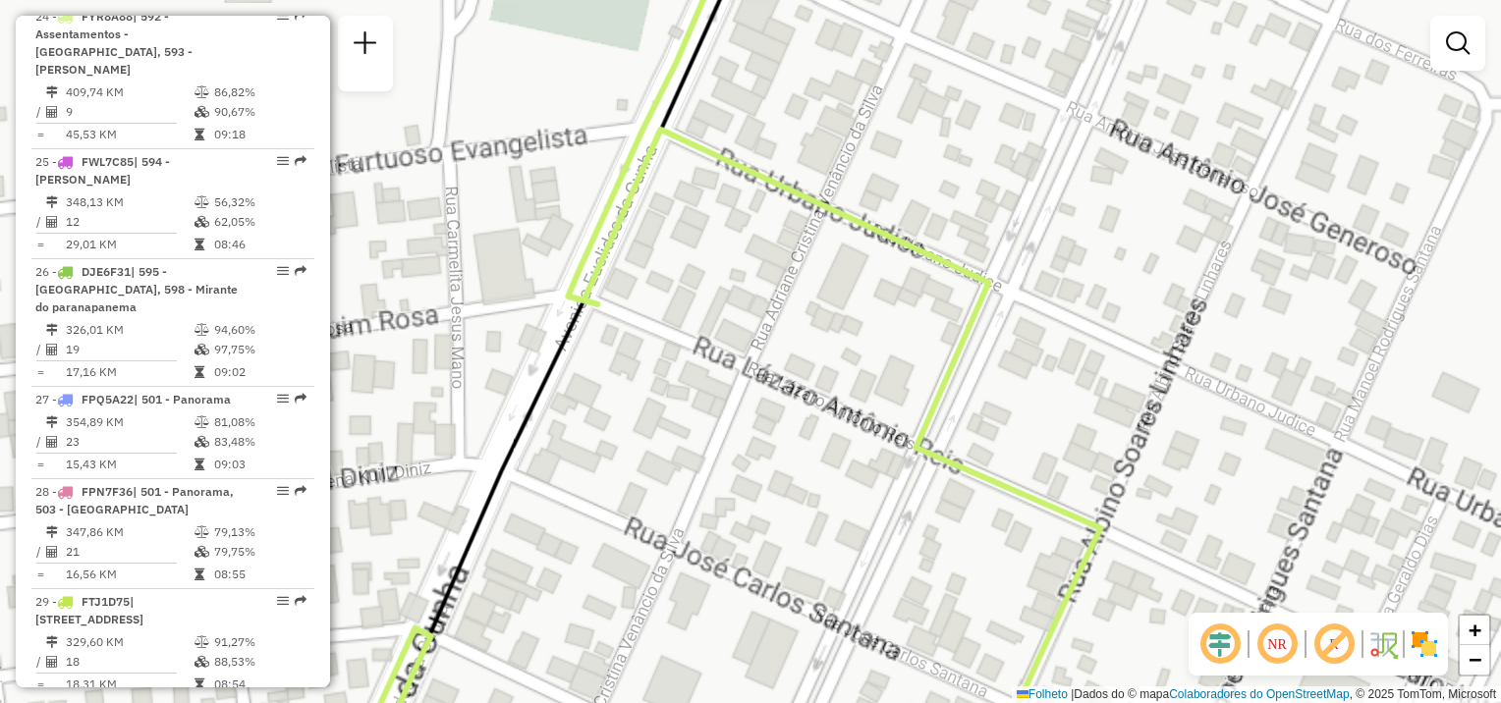
click at [566, 307] on icon at bounding box center [618, 395] width 964 height 1687
select select "**********"
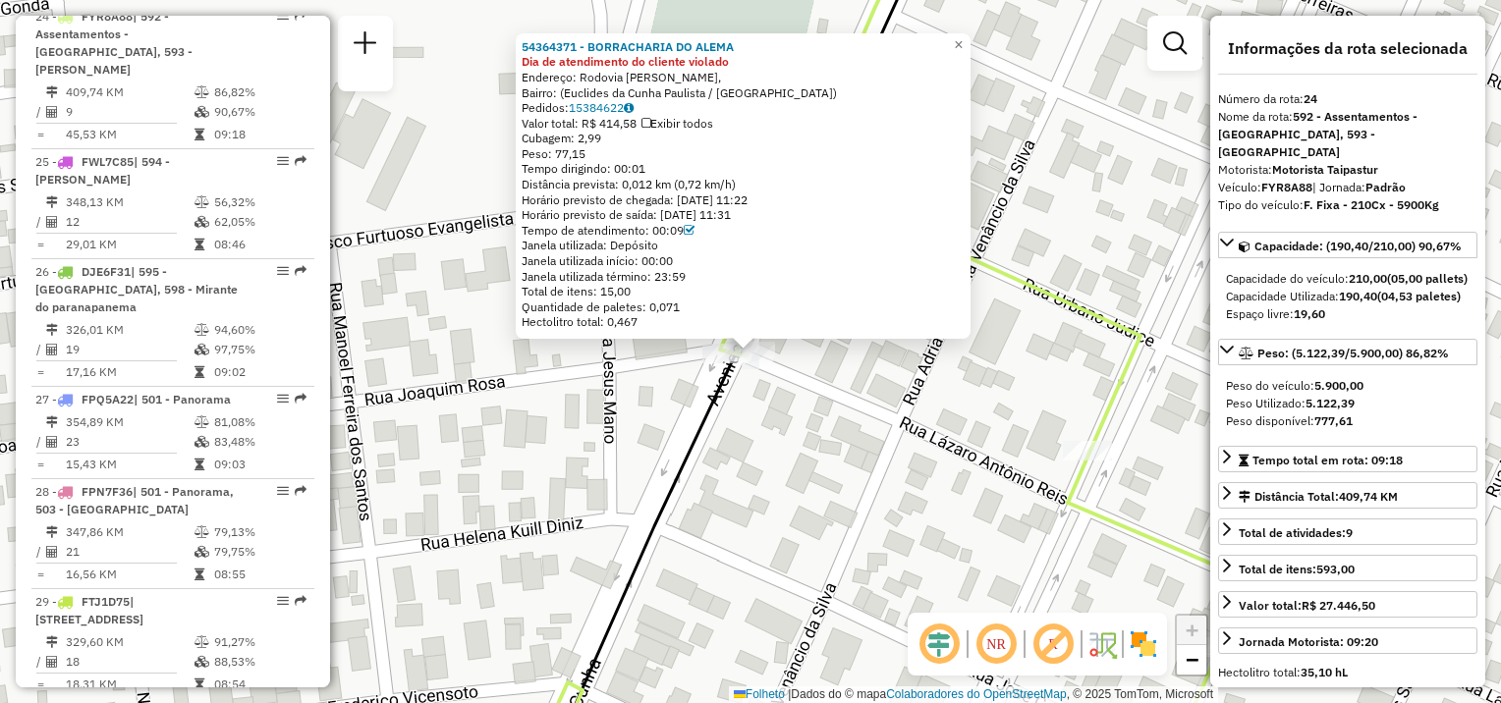
click at [789, 504] on div "54364371 - BORRACHARIA DO ALEMA Dia de atendimento do cliente violado Endereço:…" at bounding box center [750, 351] width 1501 height 703
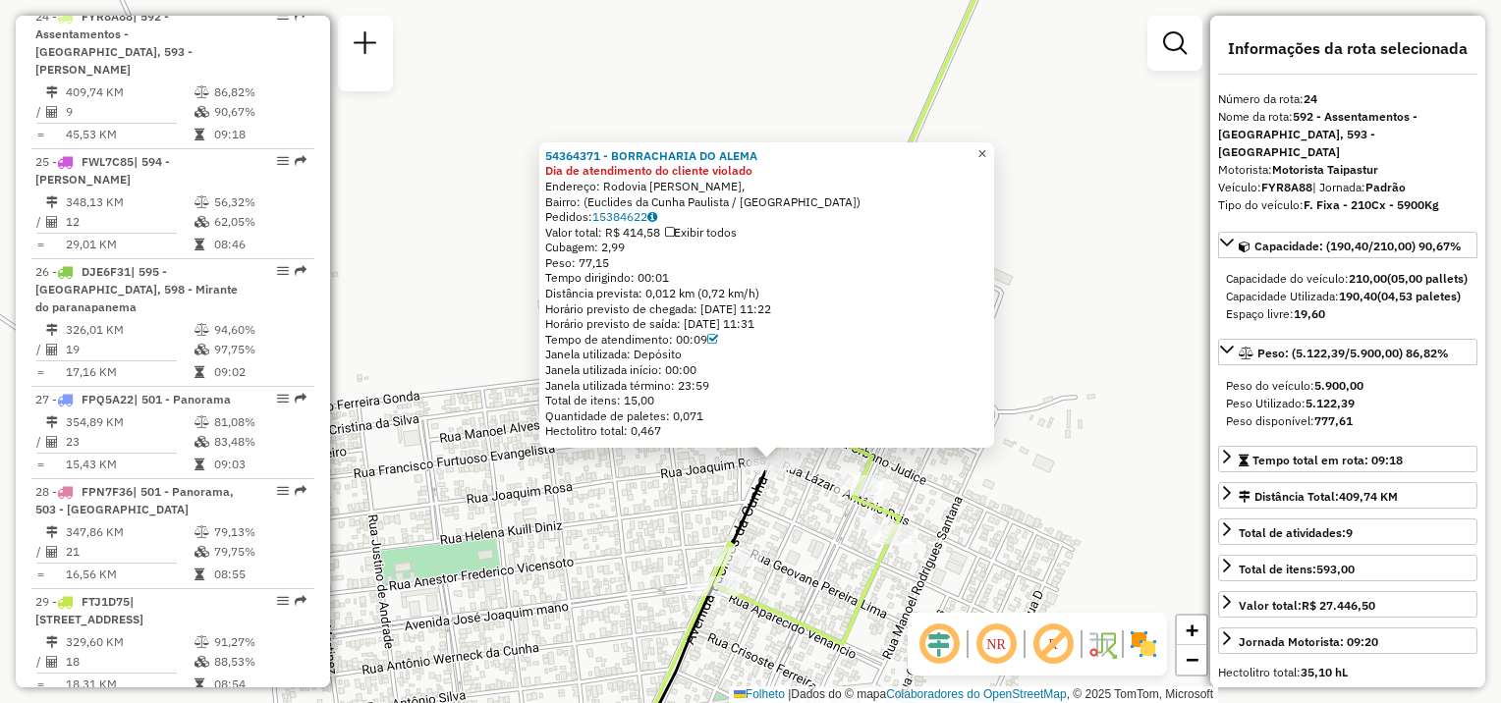
click at [986, 150] on span "×" at bounding box center [981, 153] width 9 height 17
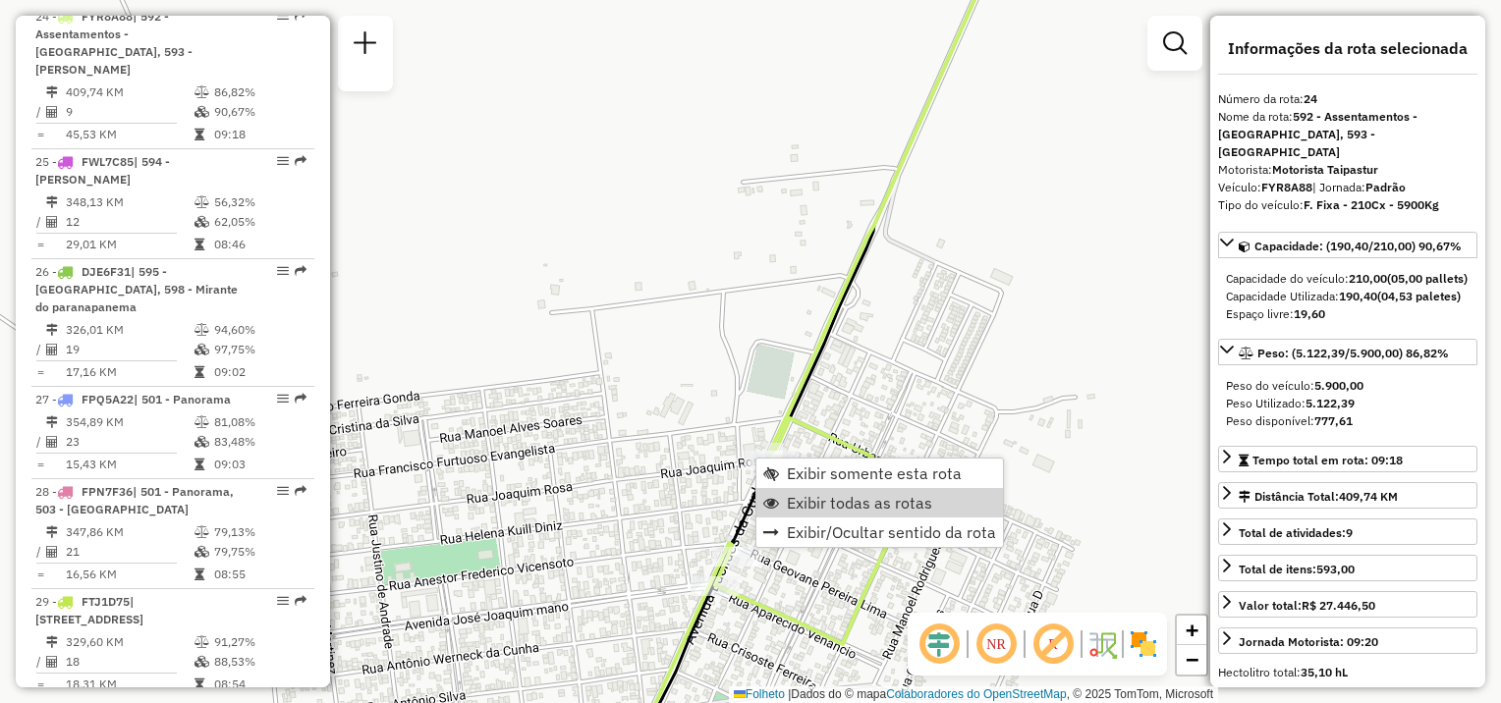
drag, startPoint x: 792, startPoint y: 499, endPoint x: 1080, endPoint y: 394, distance: 307.3
click at [793, 499] on span "Exibir todas as rotas" at bounding box center [859, 503] width 145 height 16
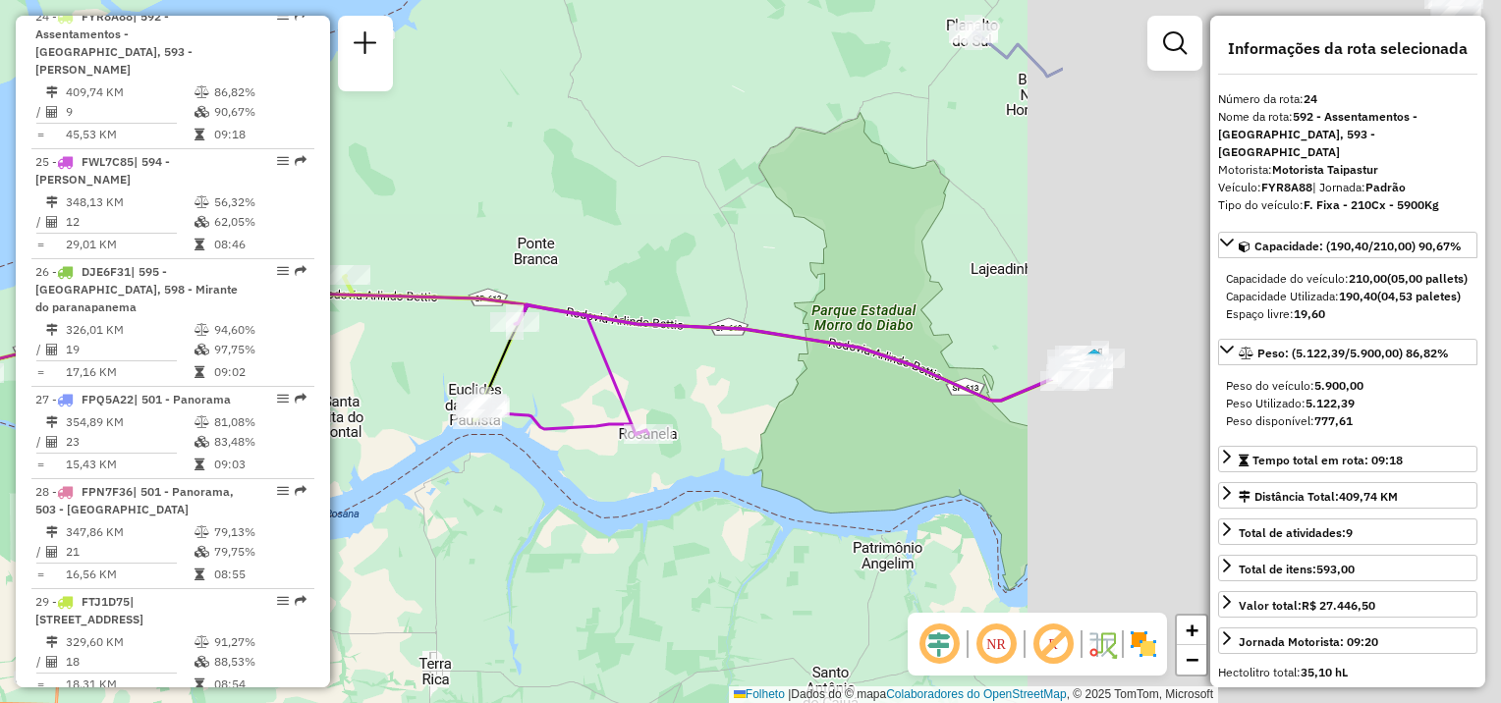
drag, startPoint x: 1139, startPoint y: 491, endPoint x: 544, endPoint y: 467, distance: 595.7
click at [454, 488] on div "Janela de atendimento Grade de atendimento Capacidade Transportadoras Veículos …" at bounding box center [750, 351] width 1501 height 703
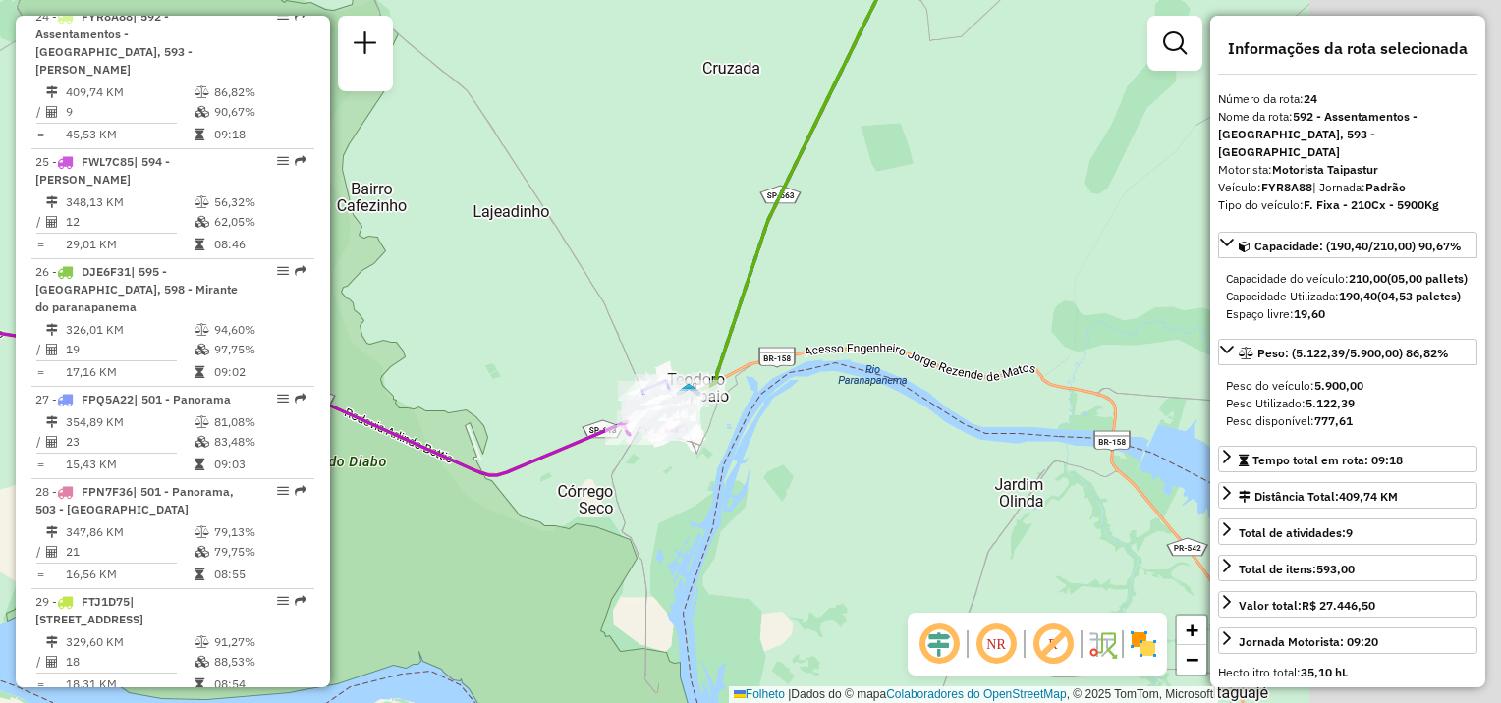
drag, startPoint x: 1082, startPoint y: 241, endPoint x: 740, endPoint y: 273, distance: 344.3
click at [743, 275] on div "Janela de atendimento Grade de atendimento Capacidade Transportadoras Veículos …" at bounding box center [750, 351] width 1501 height 703
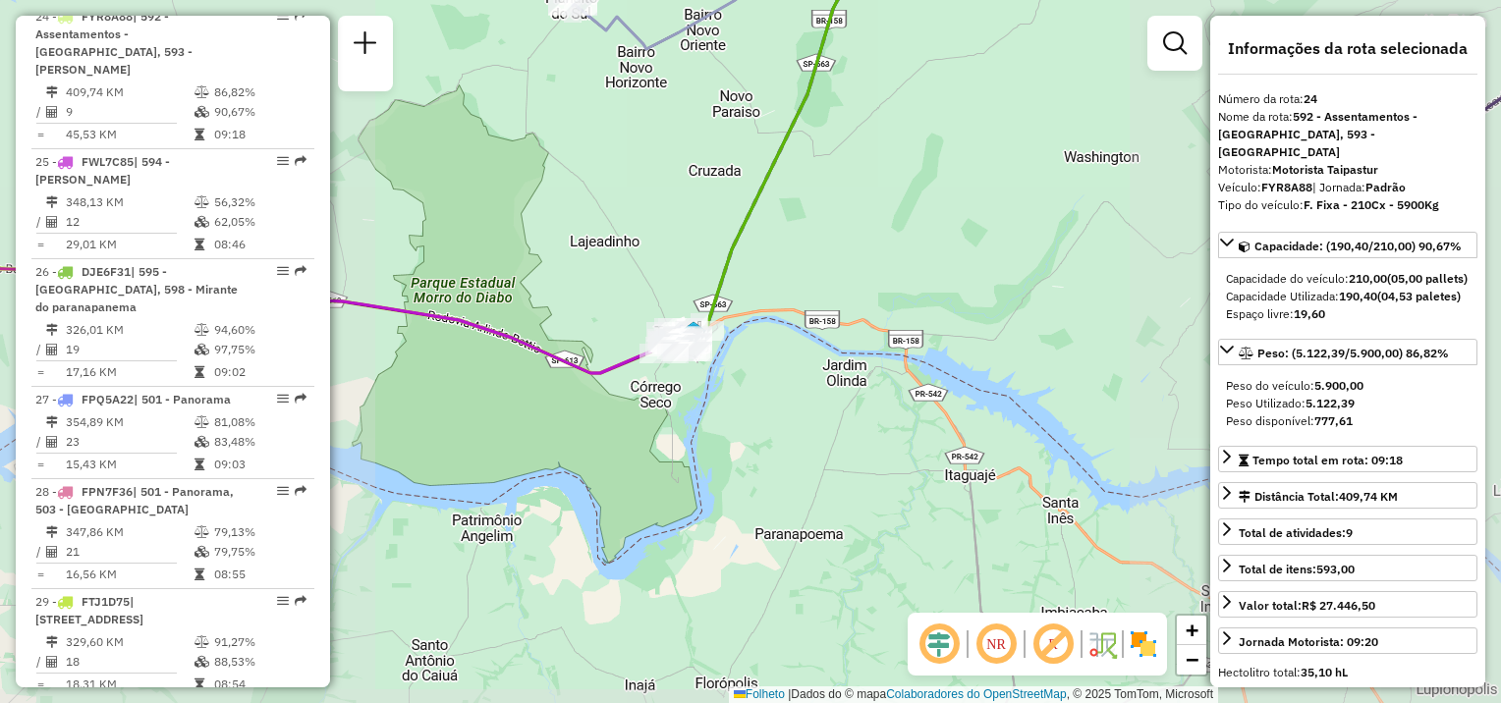
drag, startPoint x: 922, startPoint y: 251, endPoint x: 854, endPoint y: 420, distance: 182.0
click at [860, 442] on div "Janela de atendimento Grade de atendimento Capacidade Transportadoras Veículos …" at bounding box center [750, 351] width 1501 height 703
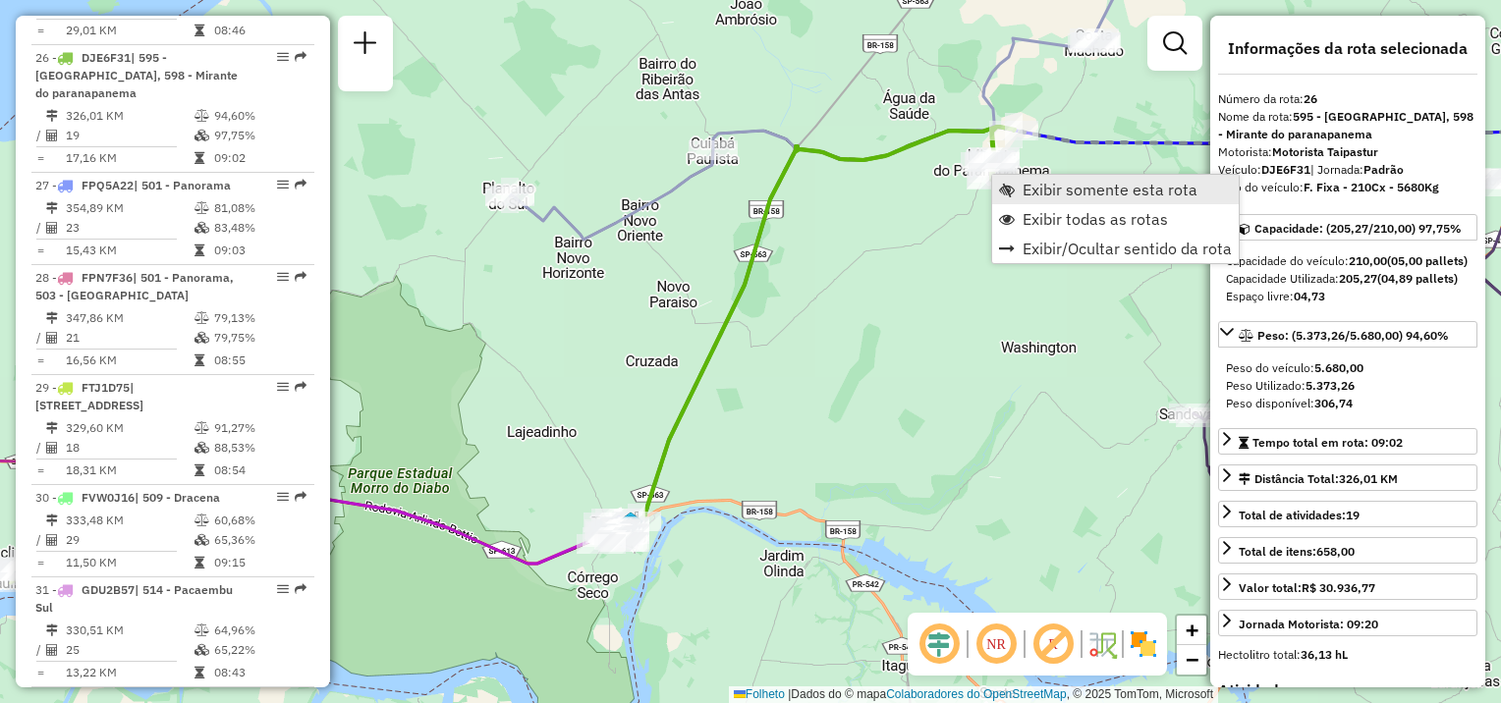
scroll to position [3551, 0]
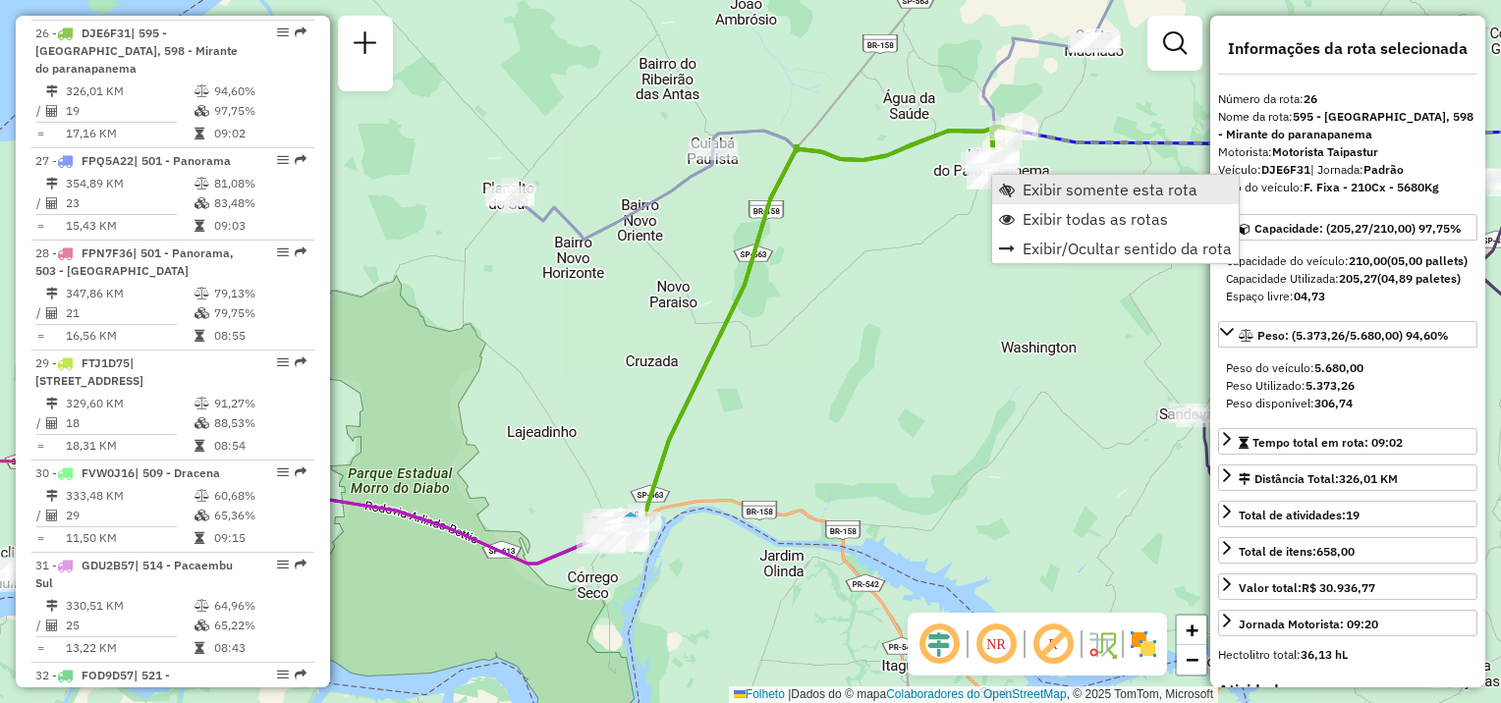
click at [1008, 187] on span "Exibir somente esta rota" at bounding box center [1007, 190] width 16 height 16
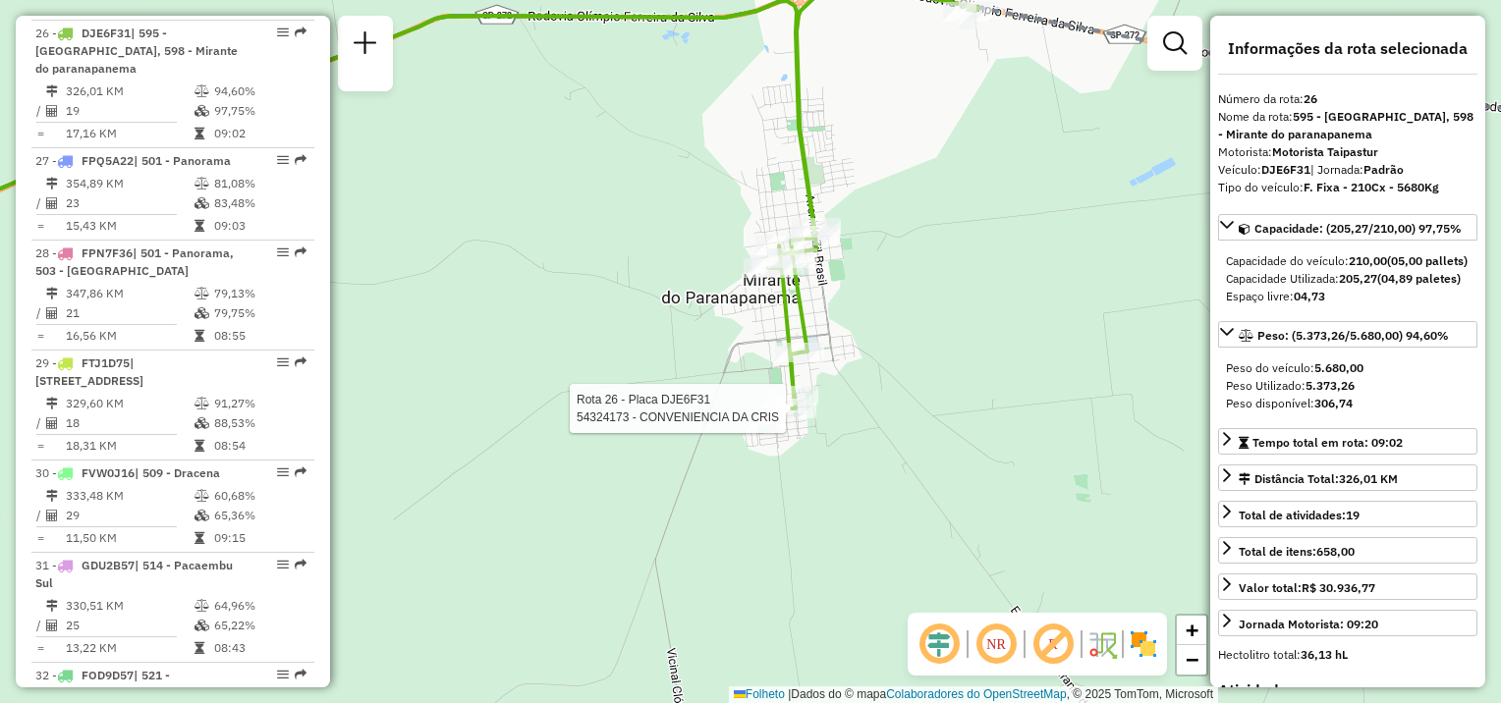
click at [793, 418] on div at bounding box center [791, 409] width 49 height 20
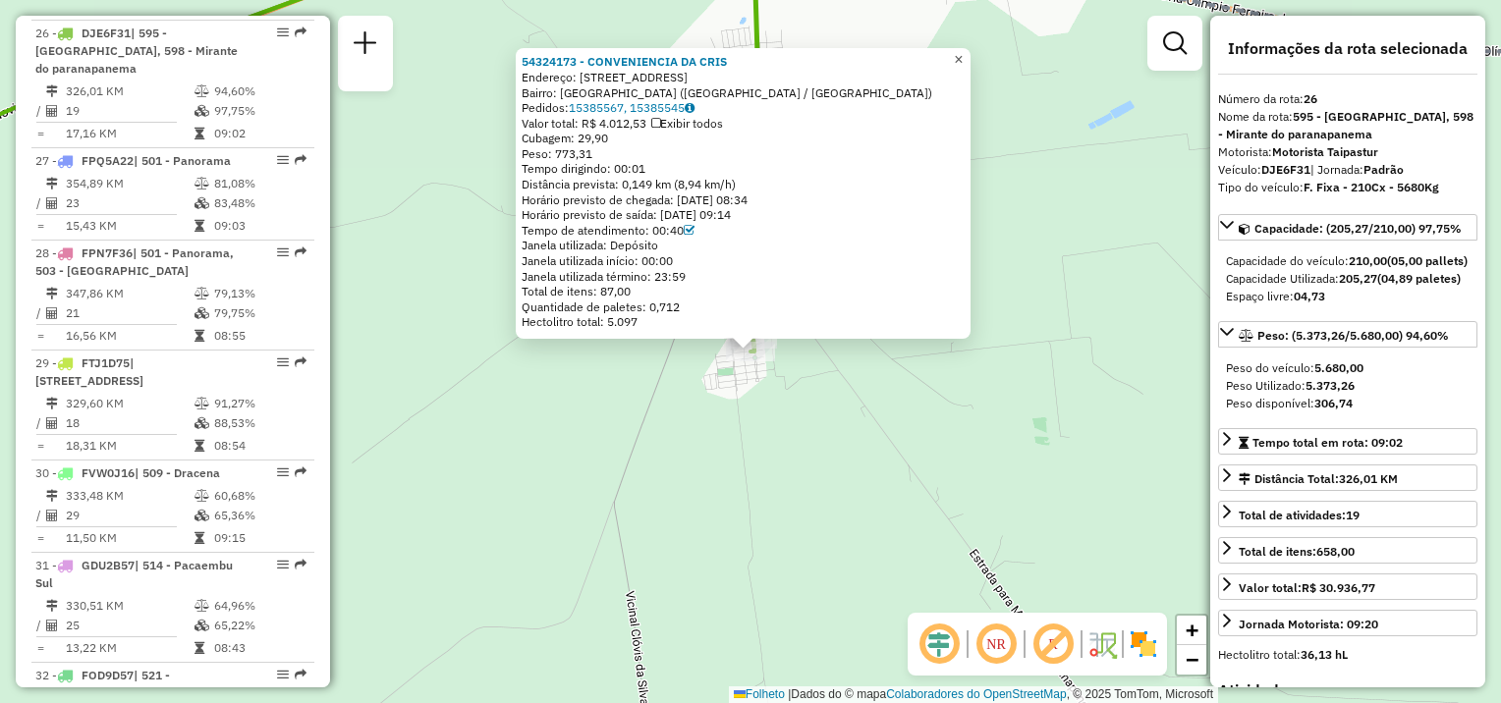
click at [963, 56] on span "×" at bounding box center [958, 59] width 9 height 17
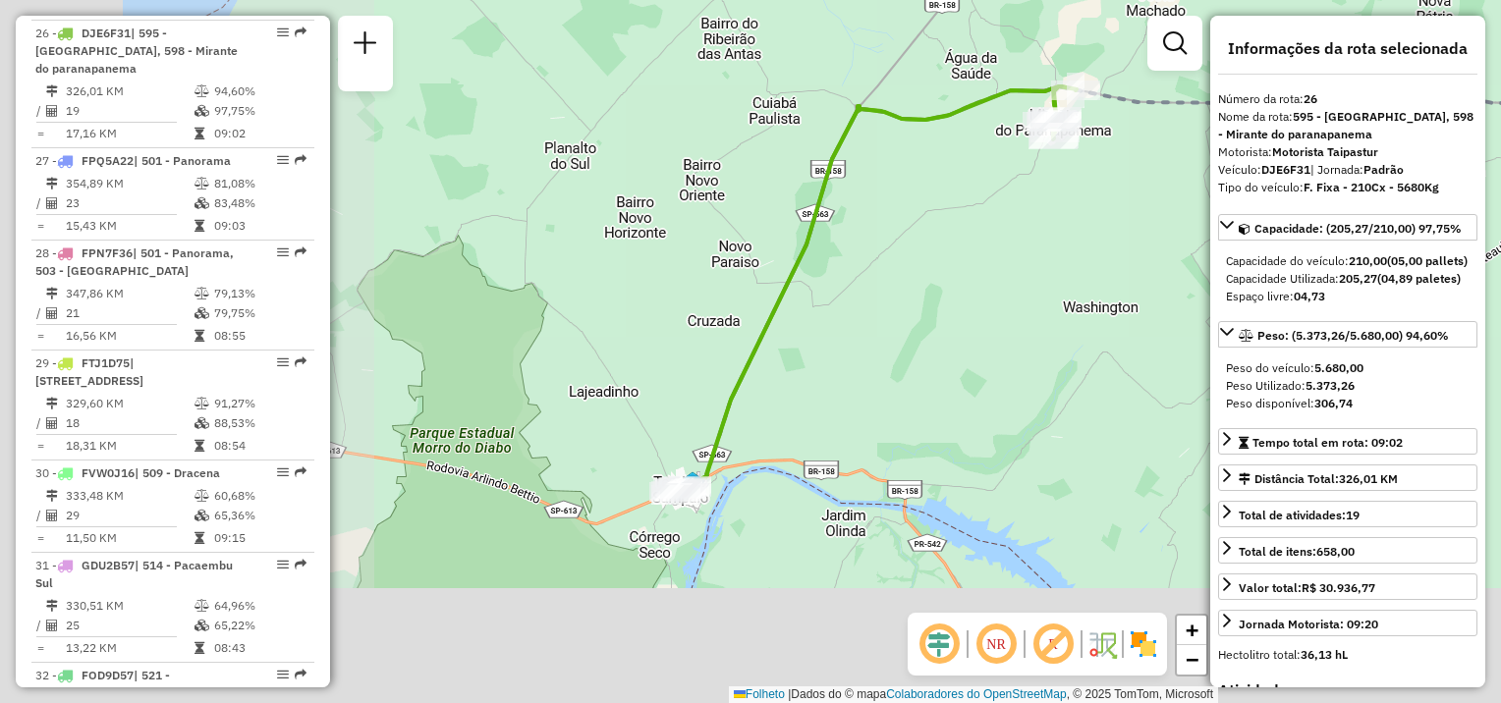
drag, startPoint x: 541, startPoint y: 478, endPoint x: 788, endPoint y: 483, distance: 246.6
click at [982, 248] on div "Janela de atendimento Grade de atendimento Capacidade Transportadoras Veículos …" at bounding box center [750, 351] width 1501 height 703
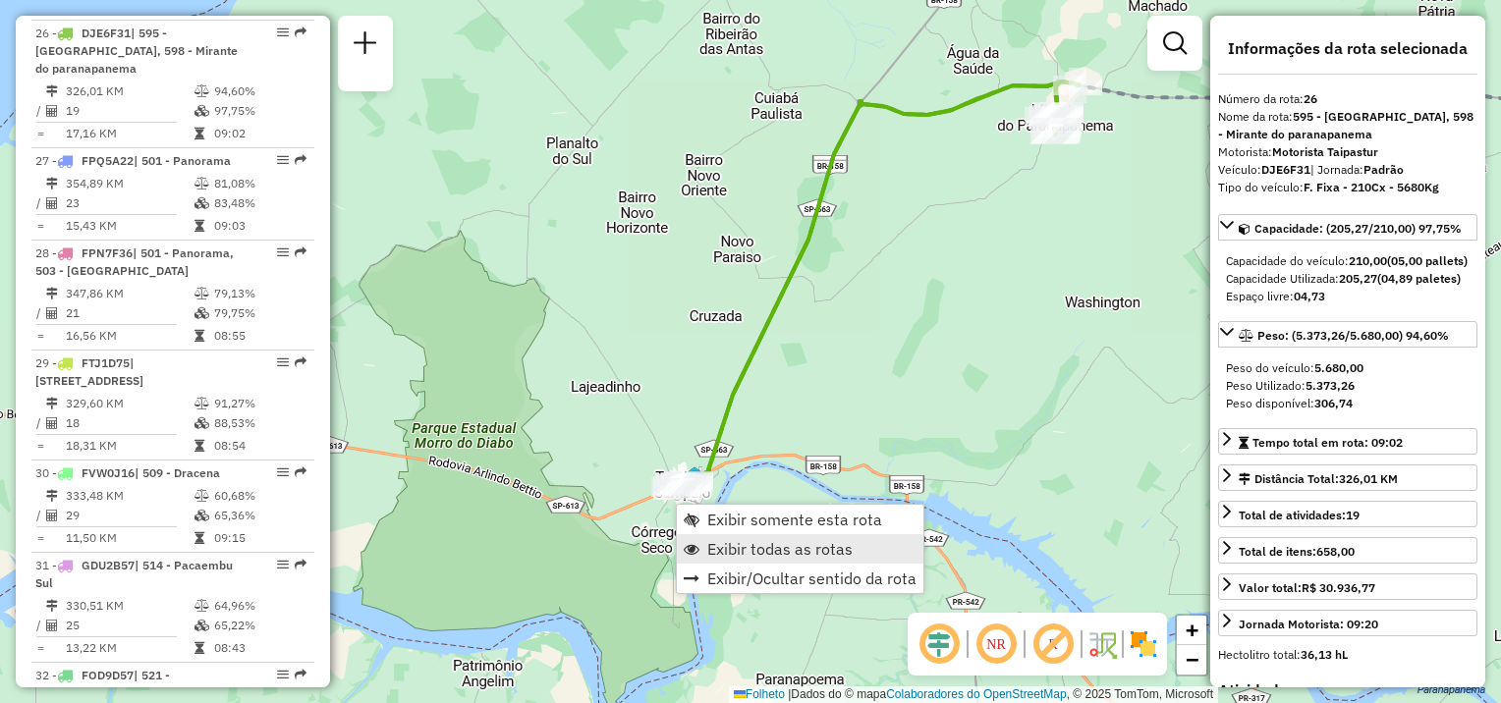
click at [728, 544] on span "Exibir todas as rotas" at bounding box center [779, 549] width 145 height 16
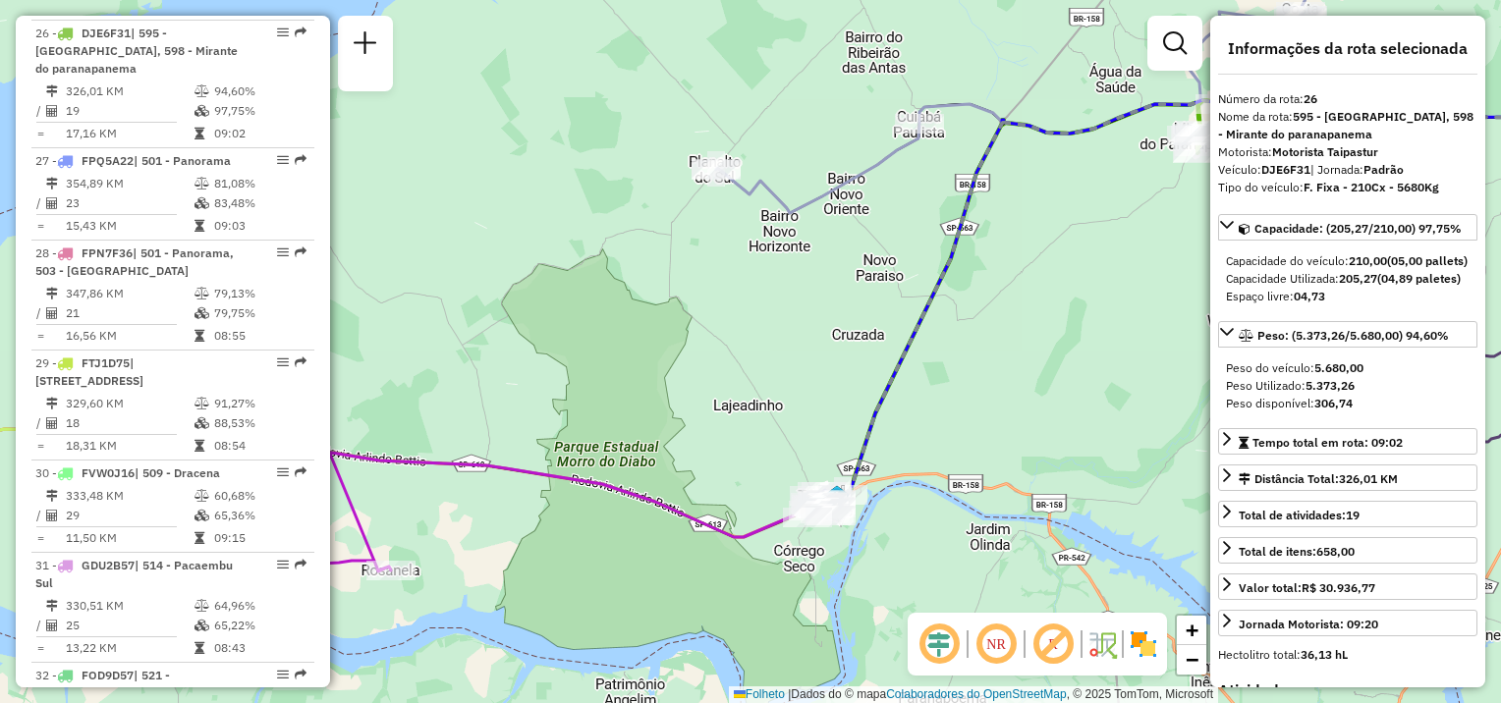
drag, startPoint x: 553, startPoint y: 572, endPoint x: 570, endPoint y: 582, distance: 19.9
click at [580, 593] on div "Janela de atendimento Grade de atendimento Capacidade Transportadoras Veículos …" at bounding box center [750, 351] width 1501 height 703
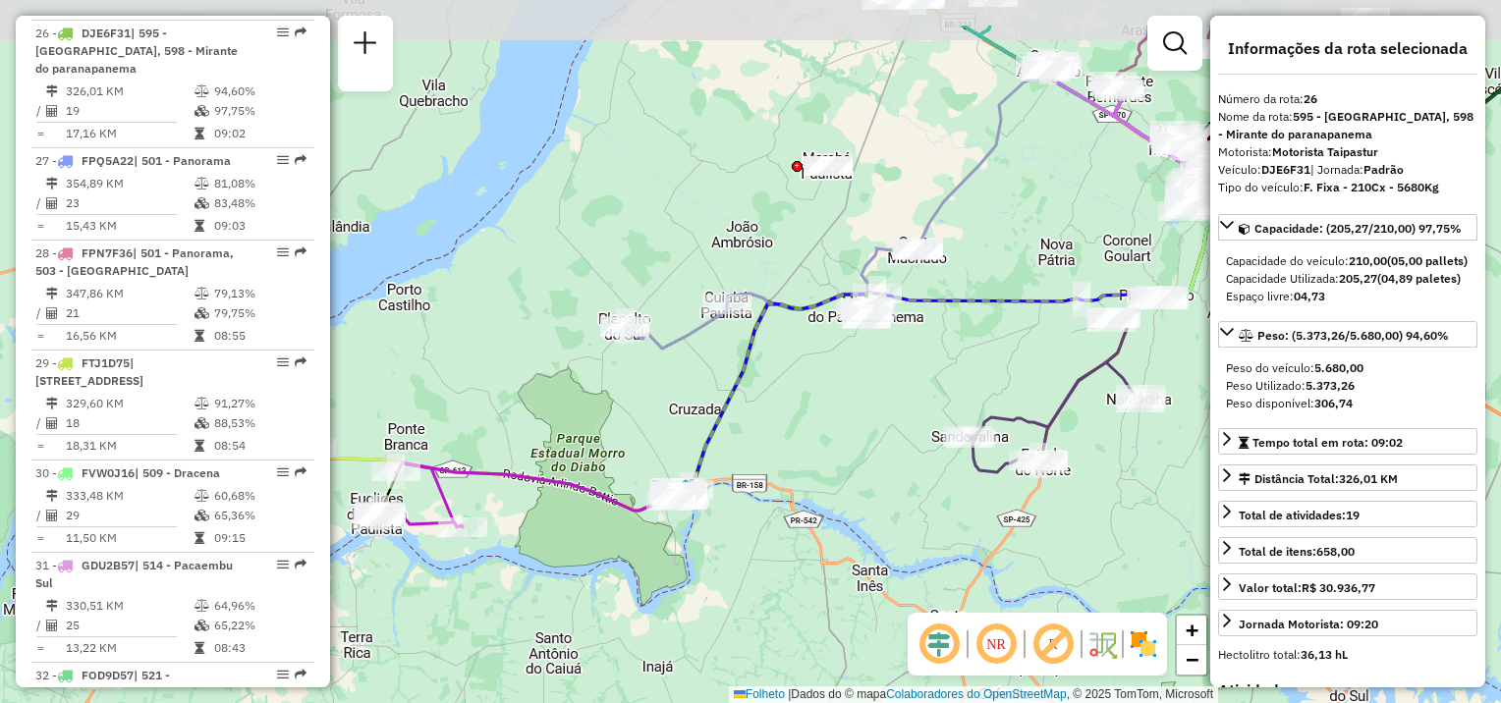
drag, startPoint x: 915, startPoint y: 321, endPoint x: 804, endPoint y: 416, distance: 146.3
click at [804, 417] on div "Janela de atendimento Grade de atendimento Capacidade Transportadoras Veículos …" at bounding box center [750, 351] width 1501 height 703
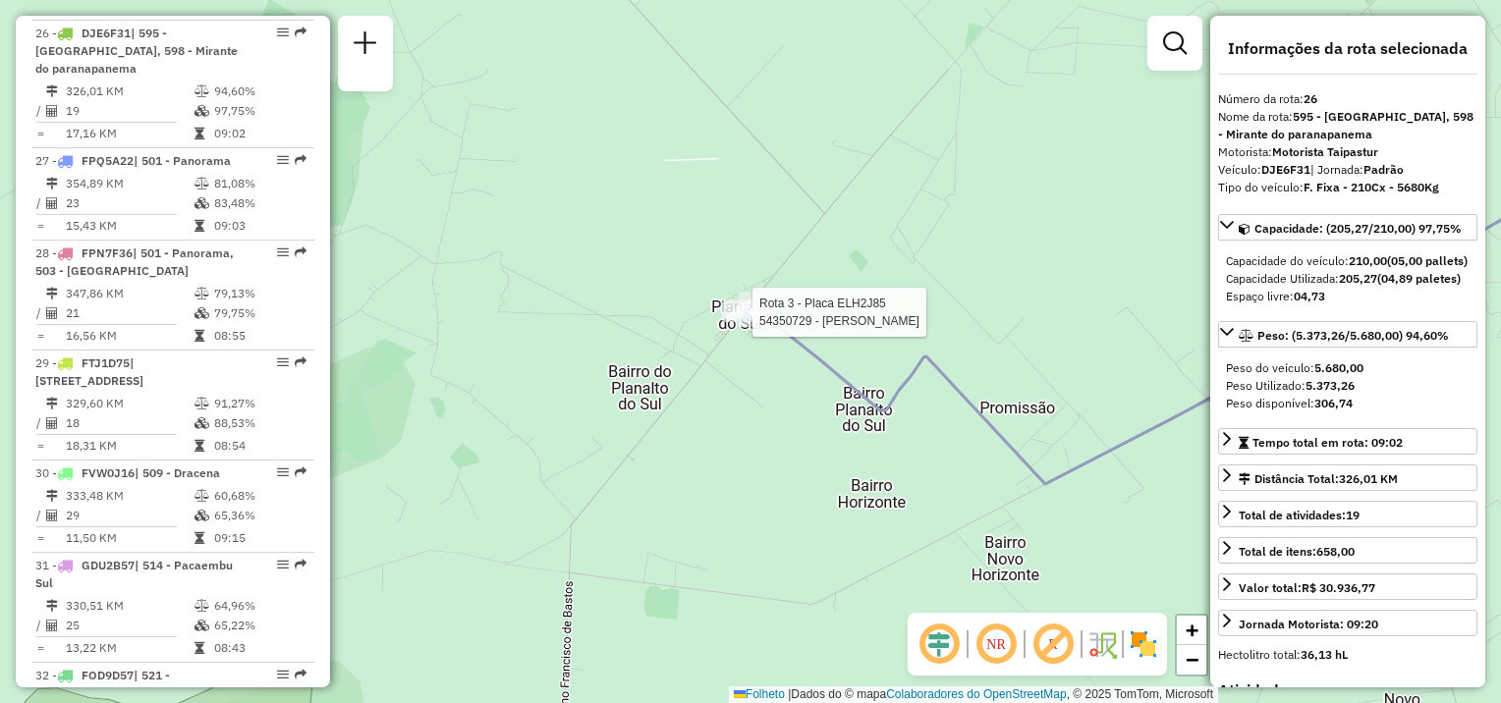
click at [745, 322] on div at bounding box center [746, 313] width 49 height 20
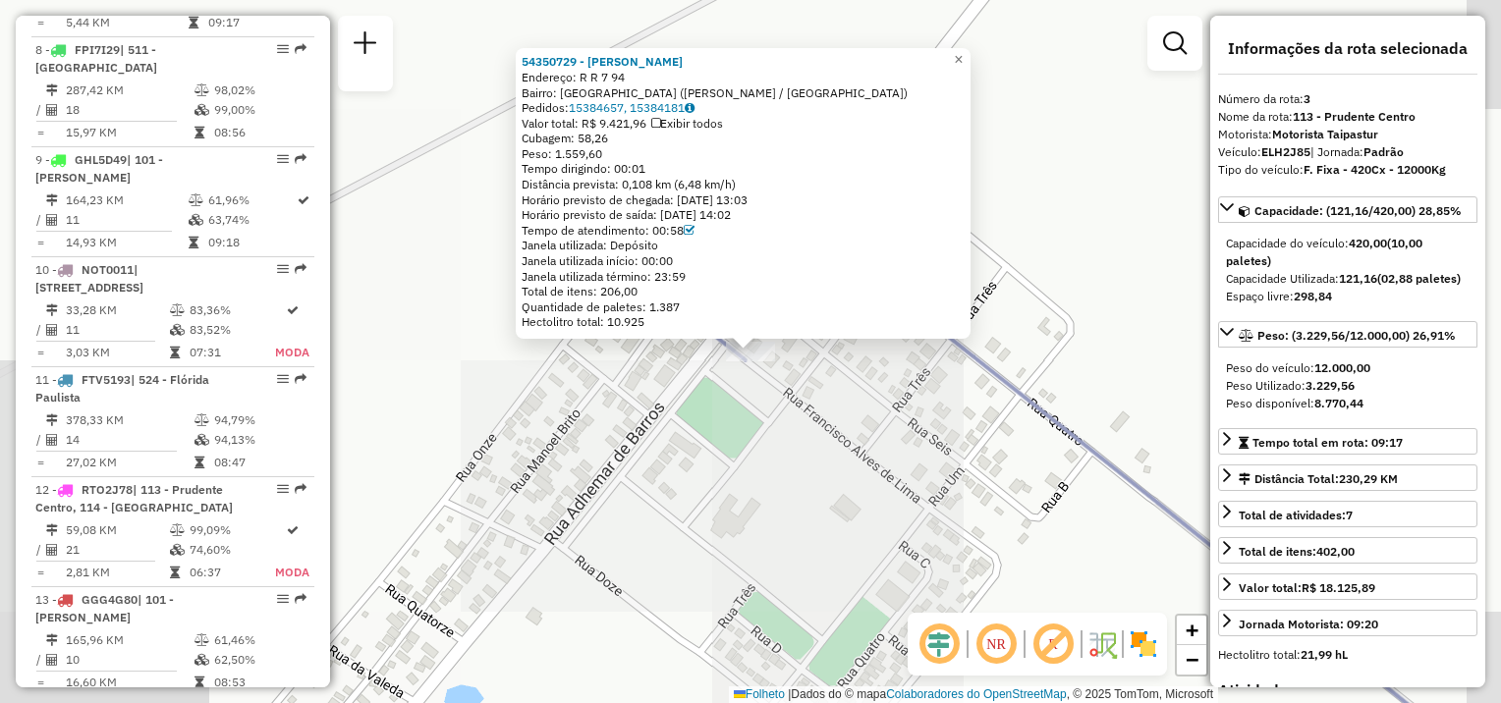
scroll to position [989, 0]
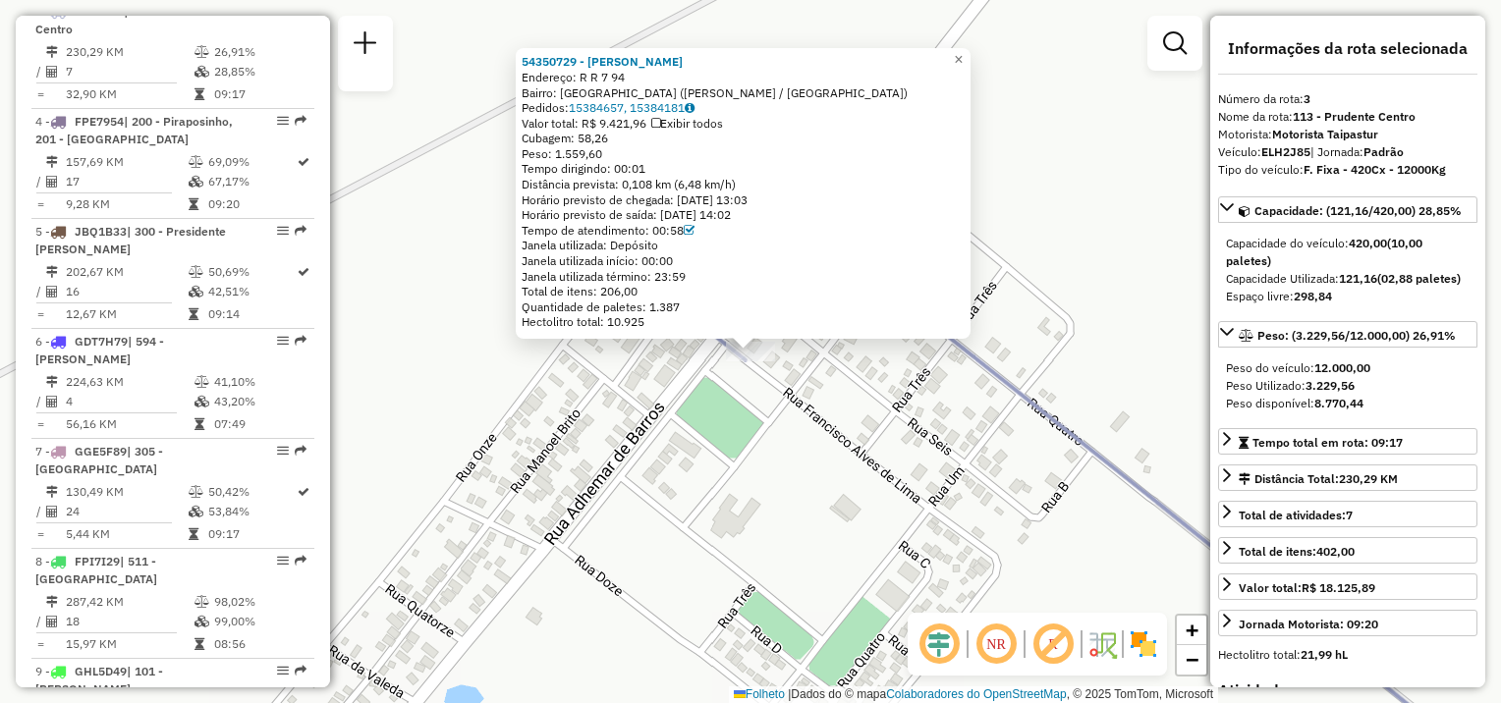
click at [876, 374] on div "54350729 - HENDREW RODRIGUES UL Endereço: R R 7 94 Bairro: PLANALTO DO SUL (TEO…" at bounding box center [750, 351] width 1501 height 703
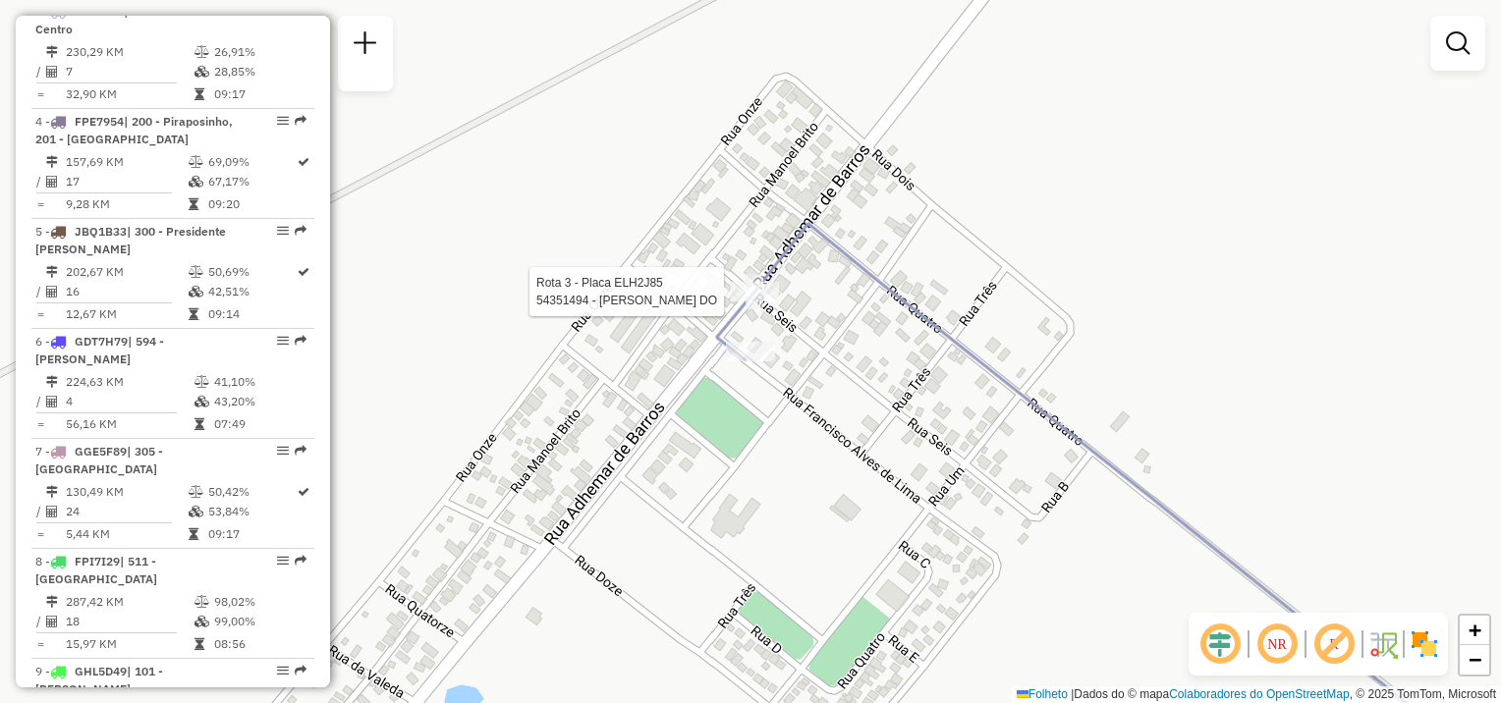
select select "**********"
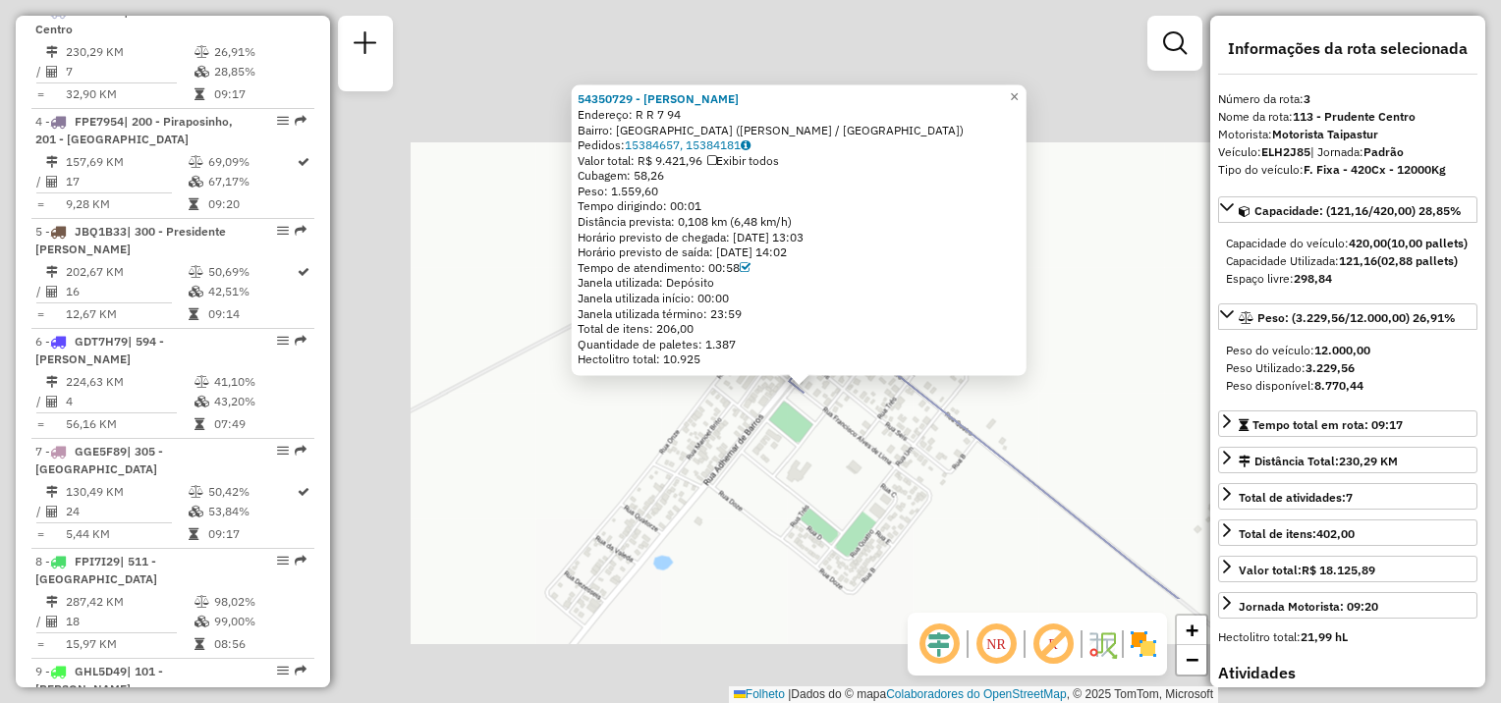
click at [862, 425] on div "54350729 - HENDREW RODRIGUES UL Endereço: R R 7 94 Bairro: PLANALTO DO SUL (TEO…" at bounding box center [750, 351] width 1501 height 703
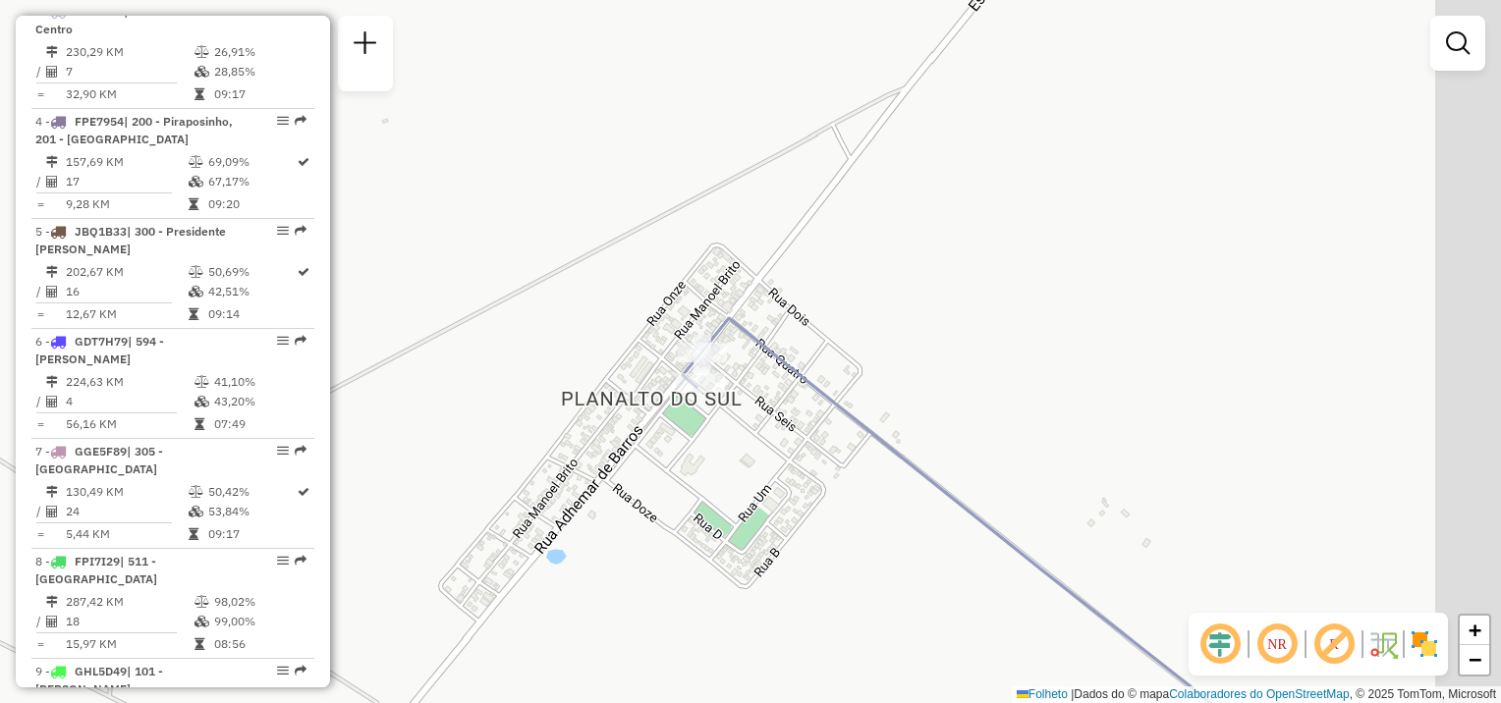
drag, startPoint x: 900, startPoint y: 429, endPoint x: 782, endPoint y: 409, distance: 119.7
click at [788, 418] on div "Janela de atendimento Grade de atendimento Capacidade Transportadoras Veículos …" at bounding box center [750, 351] width 1501 height 703
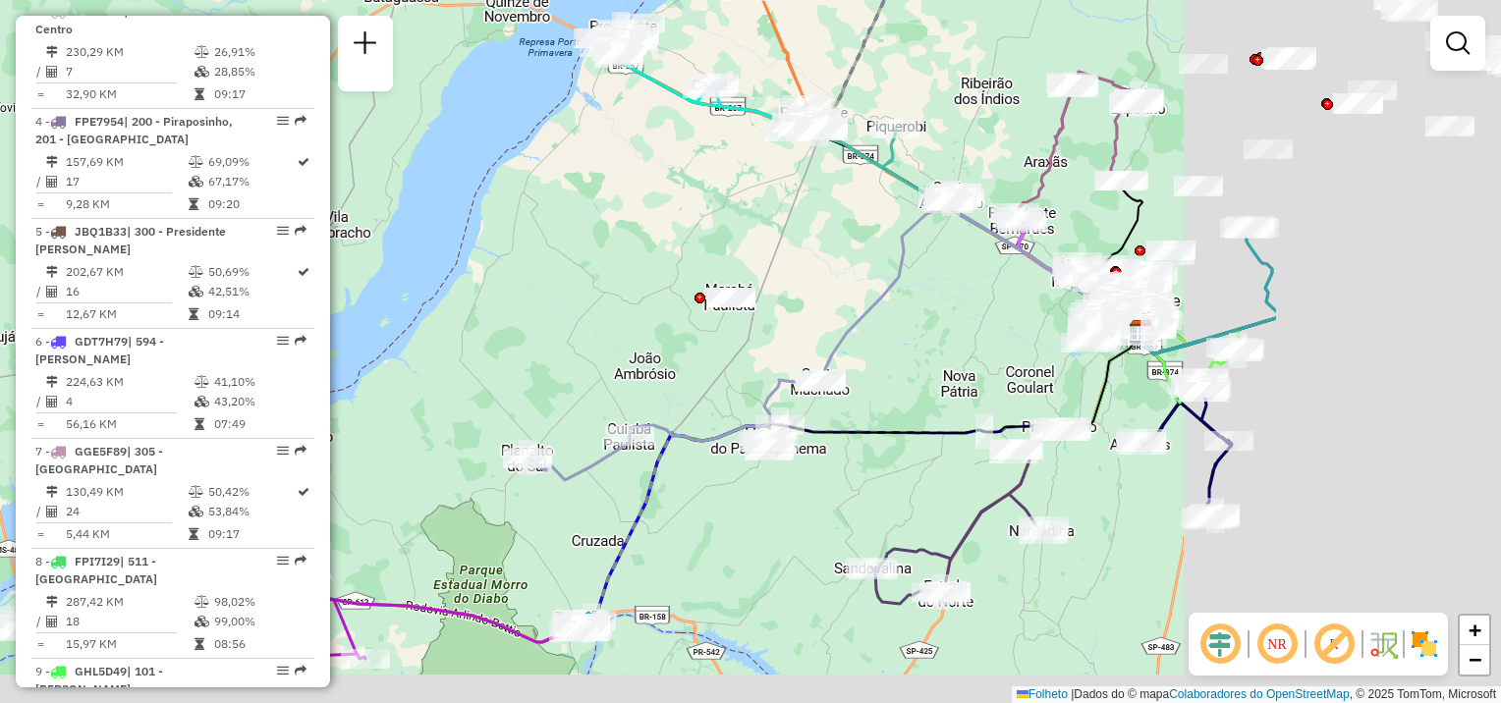
drag, startPoint x: 937, startPoint y: 527, endPoint x: 562, endPoint y: 492, distance: 376.8
click at [562, 492] on div "Janela de atendimento Grade de atendimento Capacidade Transportadoras Veículos …" at bounding box center [750, 351] width 1501 height 703
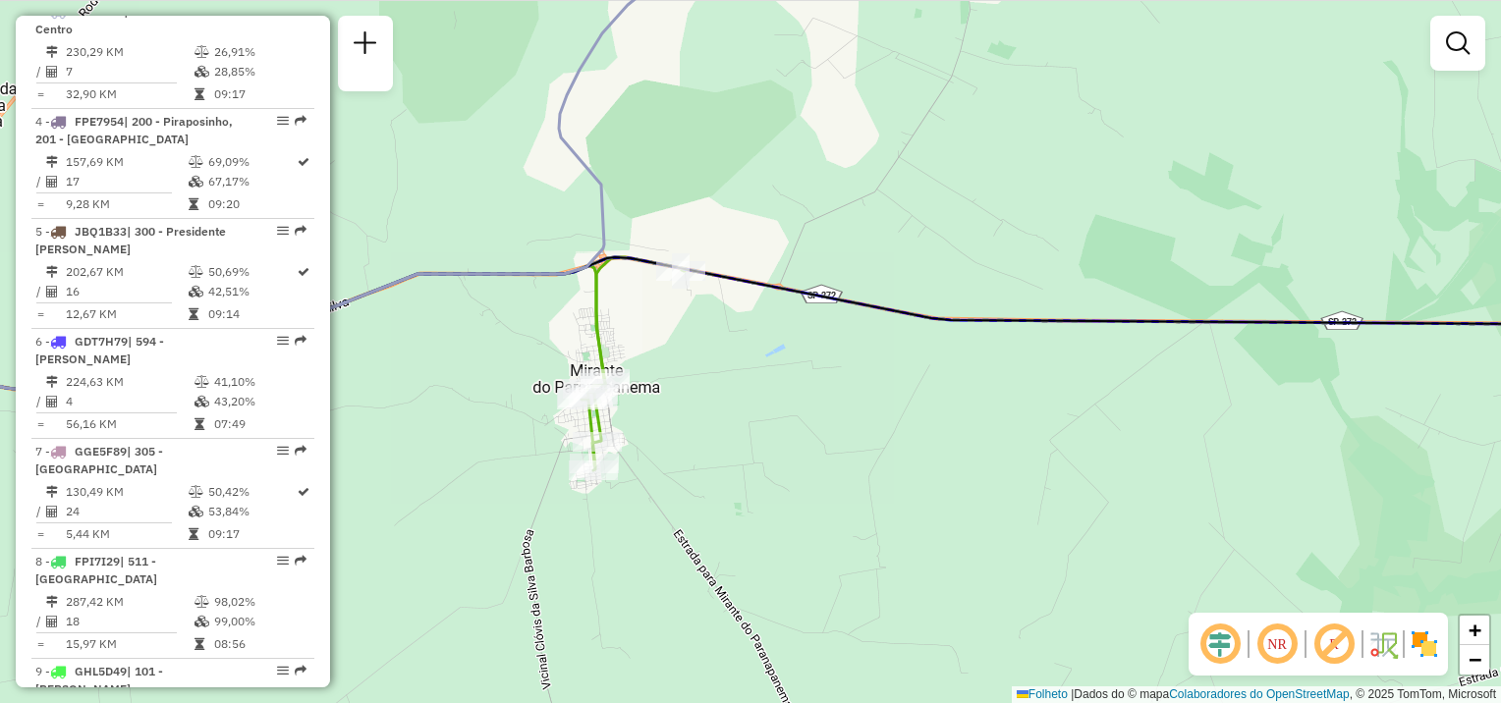
drag, startPoint x: 821, startPoint y: 301, endPoint x: 794, endPoint y: 519, distance: 219.8
click at [798, 524] on div "Janela de atendimento Grade de atendimento Capacidade Transportadoras Veículos …" at bounding box center [750, 351] width 1501 height 703
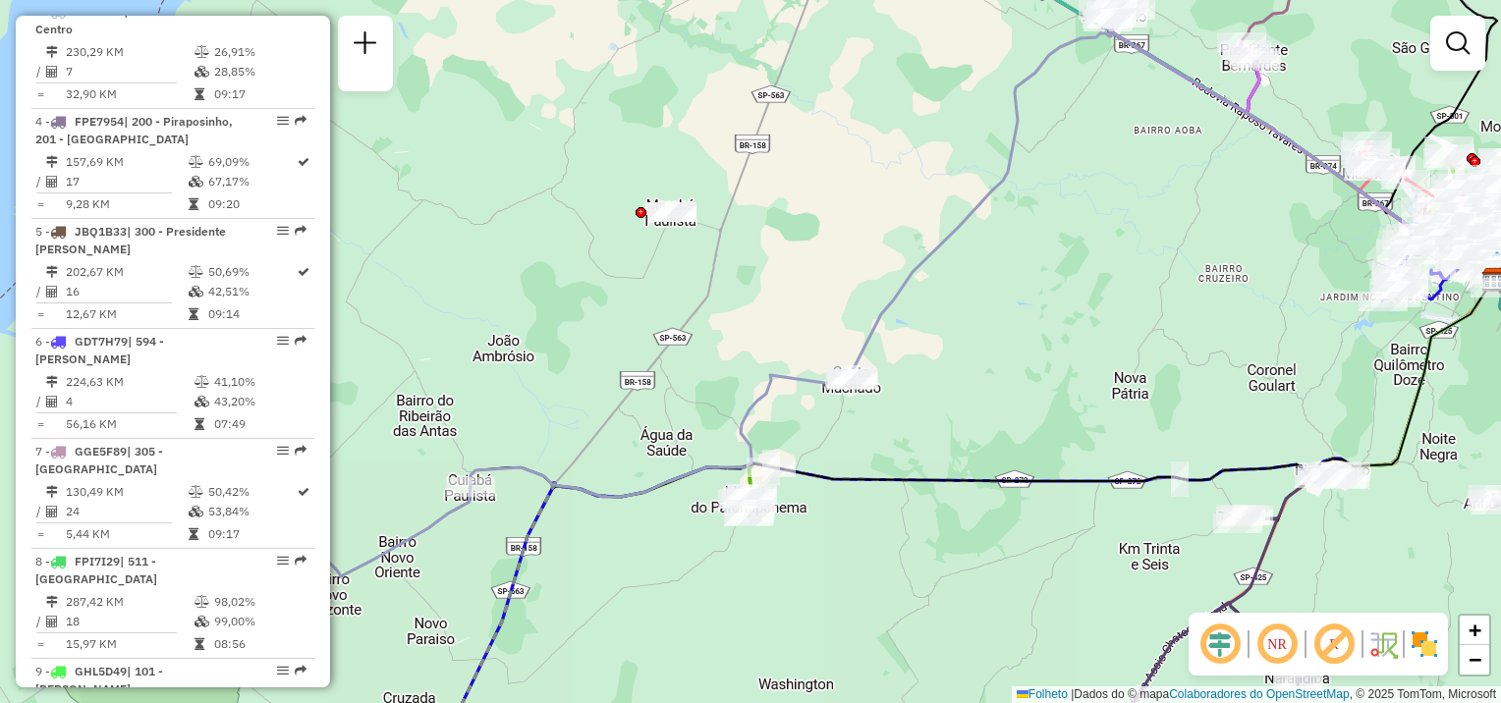
click at [892, 478] on icon at bounding box center [884, 428] width 1234 height 297
select select "**********"
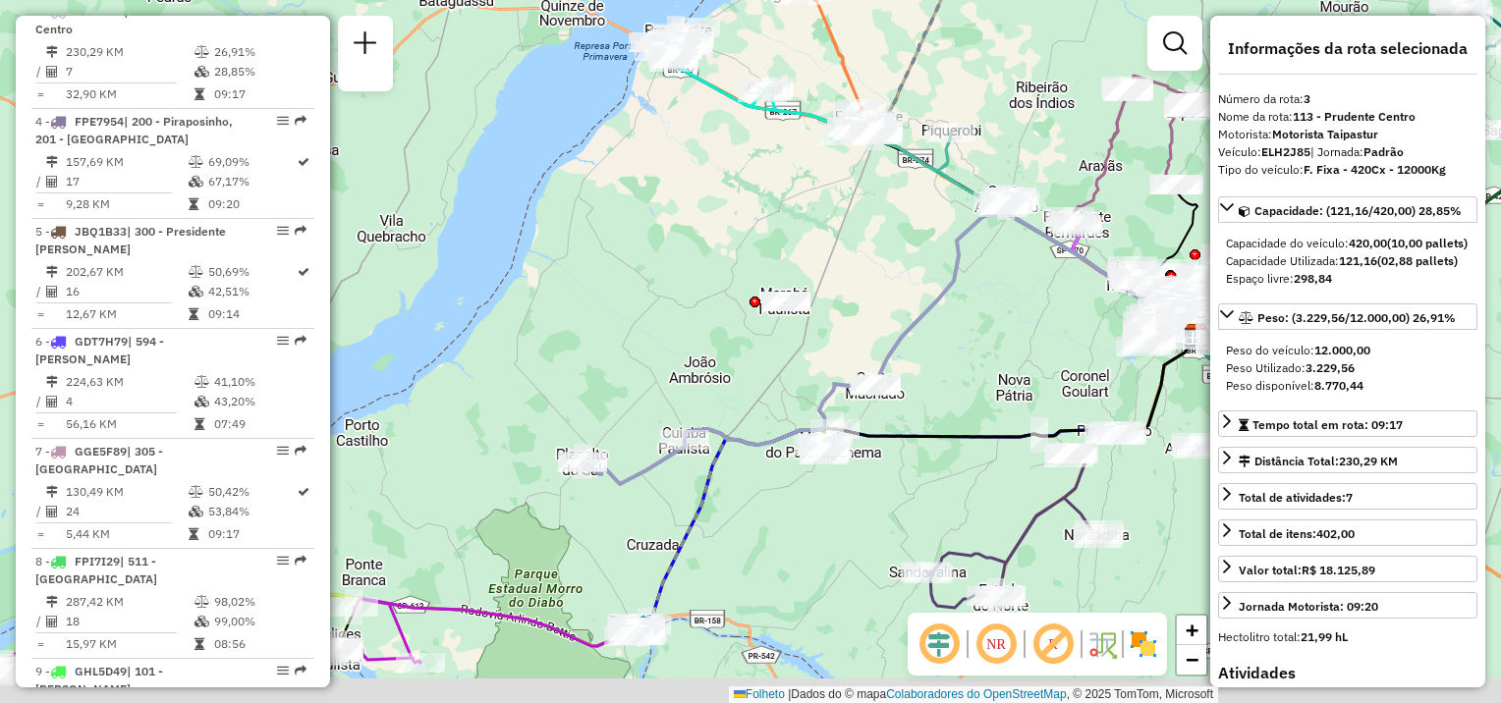
drag, startPoint x: 866, startPoint y: 511, endPoint x: 893, endPoint y: 420, distance: 94.2
click at [893, 420] on div "Janela de atendimento Grade de atendimento Capacidade Transportadoras Veículos …" at bounding box center [750, 351] width 1501 height 703
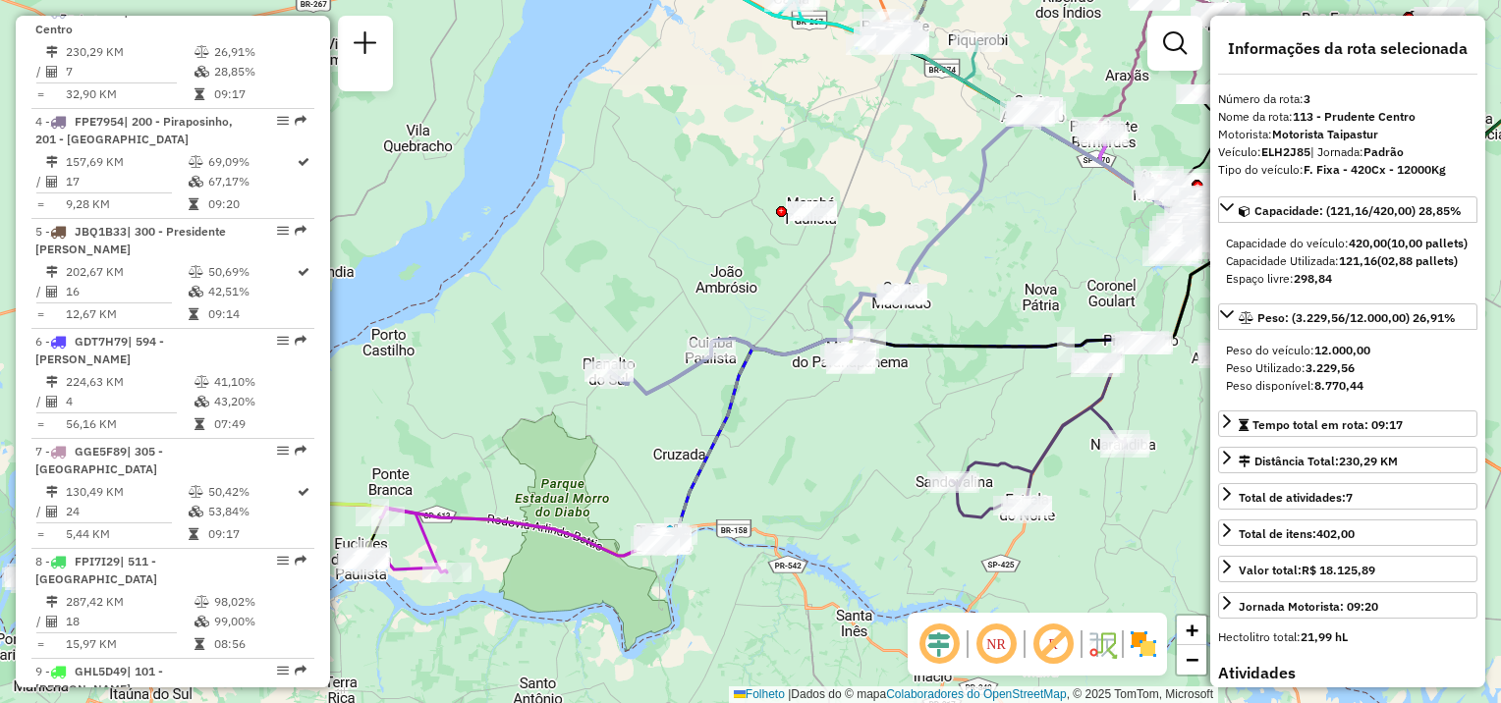
click at [824, 484] on div "Janela de atendimento Grade de atendimento Capacidade Transportadoras Veículos …" at bounding box center [750, 351] width 1501 height 703
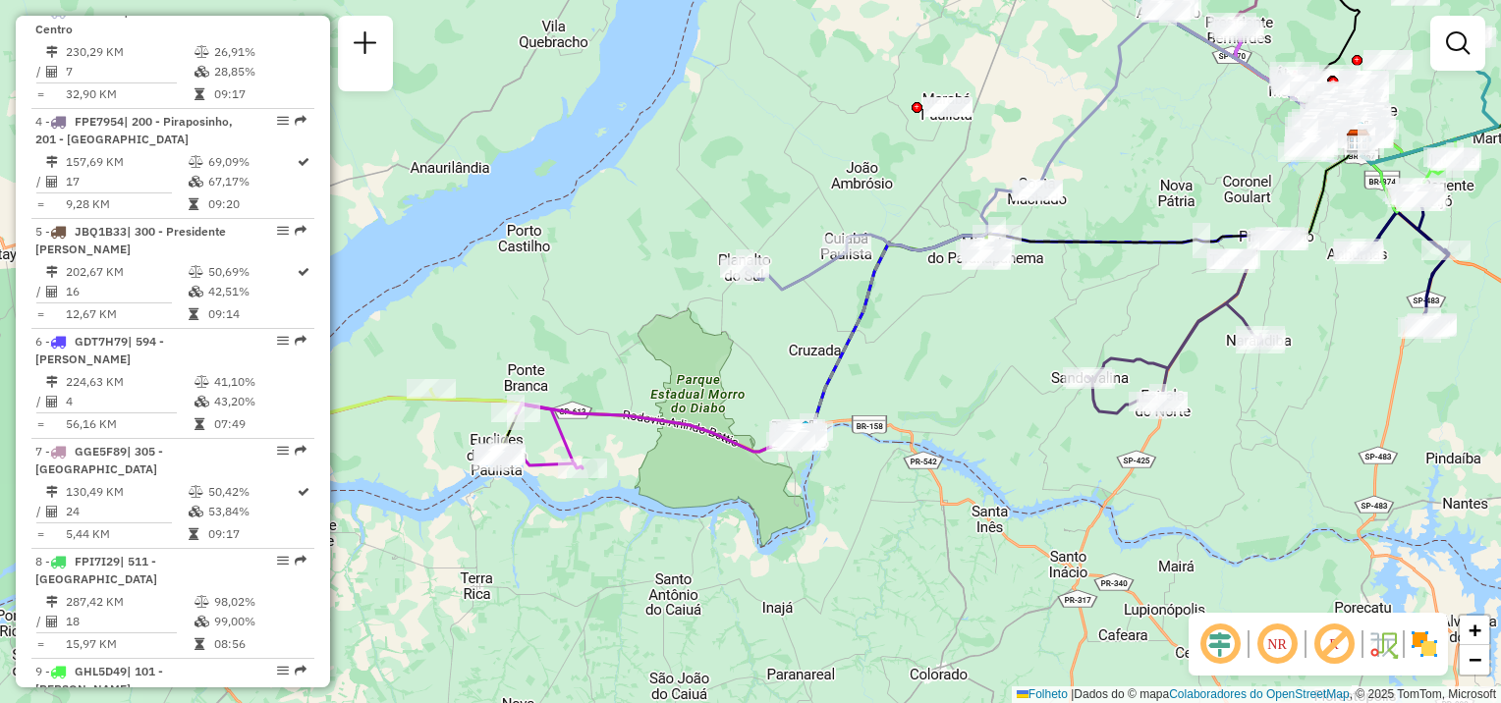
drag, startPoint x: 790, startPoint y: 485, endPoint x: 925, endPoint y: 381, distance: 170.9
click at [925, 381] on div "Janela de atendimento Grade de atendimento Capacidade Transportadoras Veículos …" at bounding box center [750, 351] width 1501 height 703
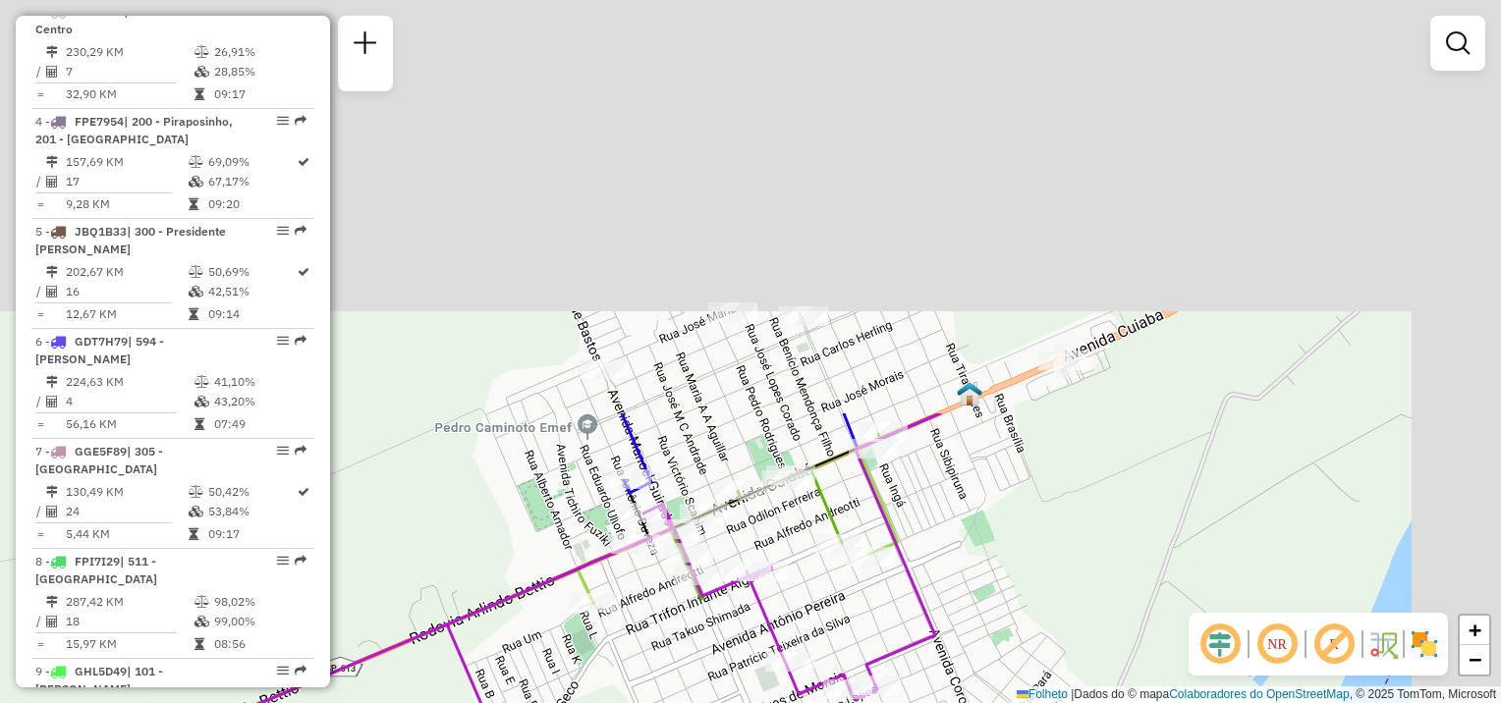
drag, startPoint x: 1042, startPoint y: 321, endPoint x: 937, endPoint y: 745, distance: 437.1
click at [937, 702] on html "Aguarde... Pop-up bloqueado! Seu navegador bloqueou automáticamente a abertura …" at bounding box center [750, 351] width 1501 height 703
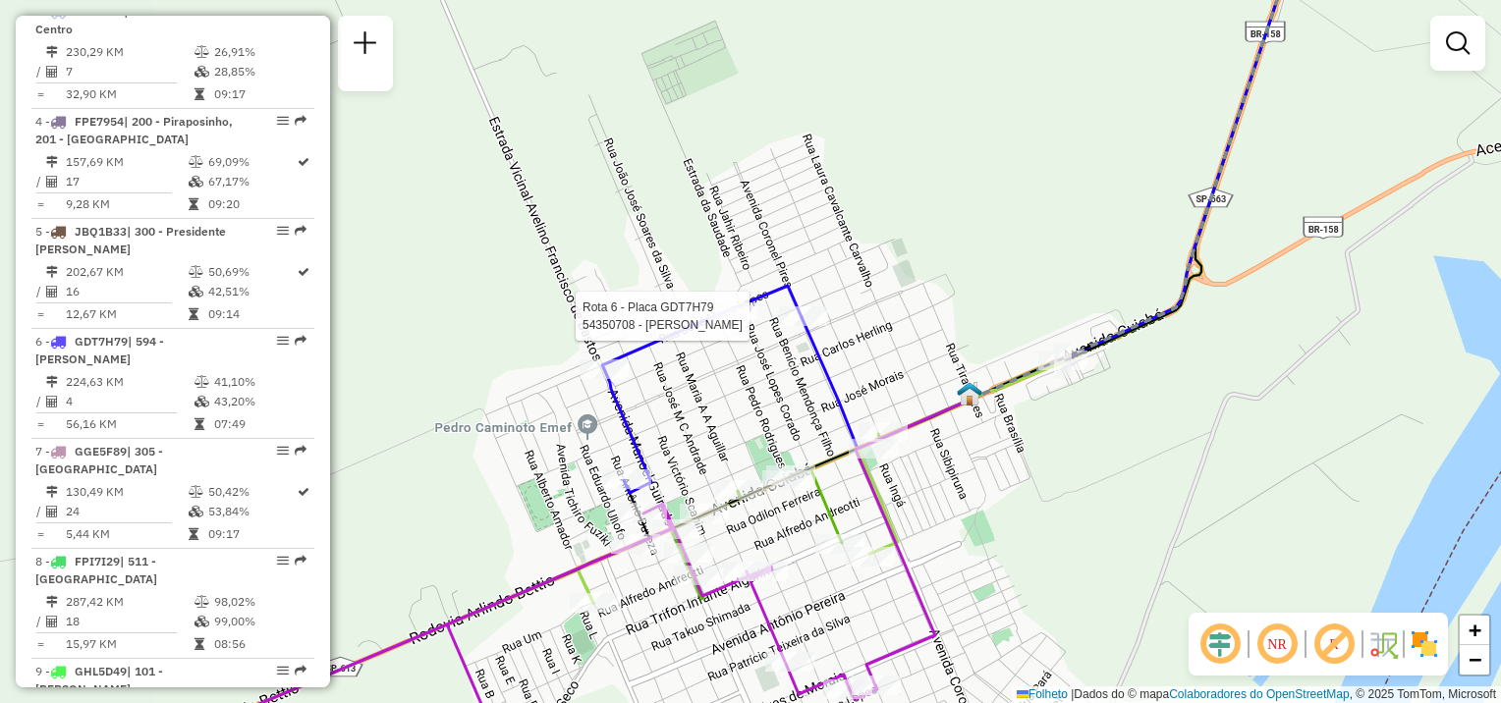
select select "**********"
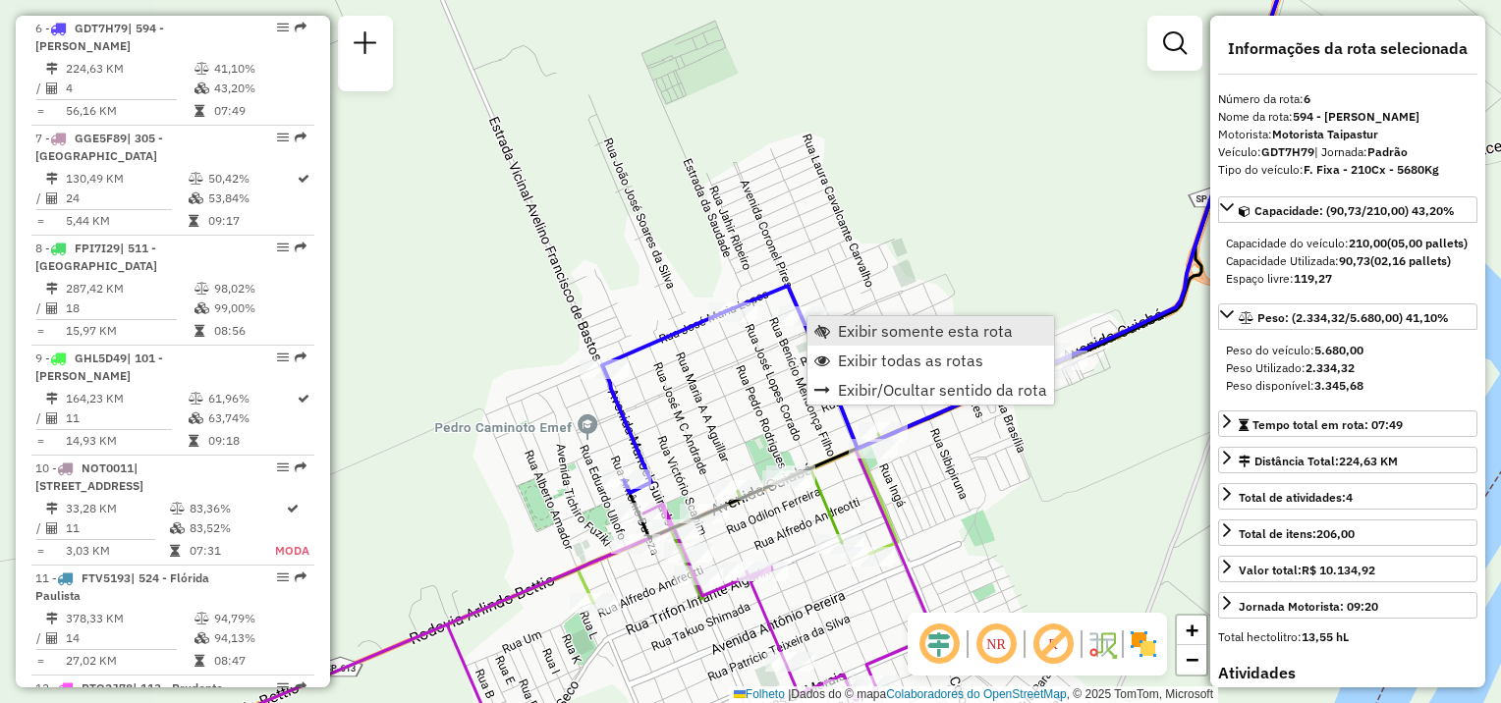
scroll to position [1319, 0]
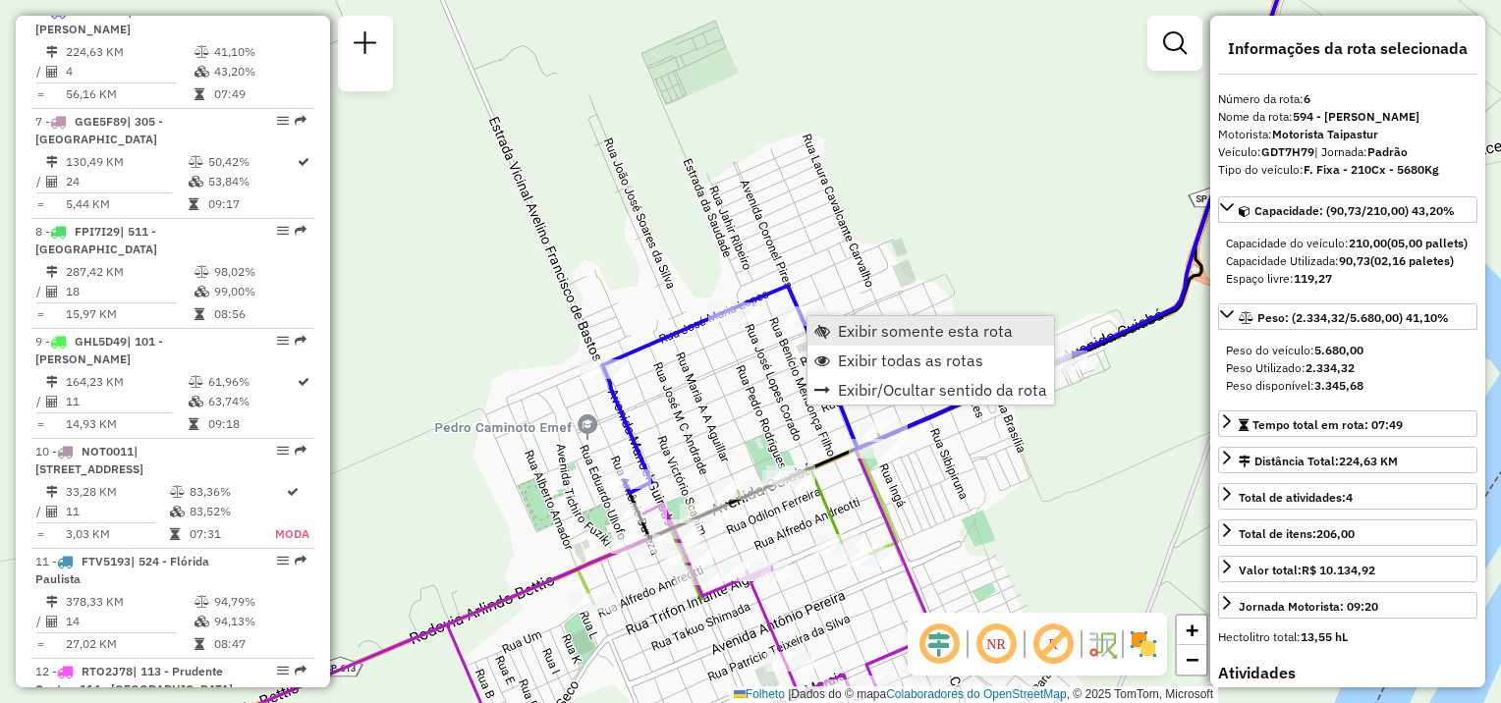
click at [850, 330] on span "Exibir somente esta rota" at bounding box center [925, 331] width 175 height 16
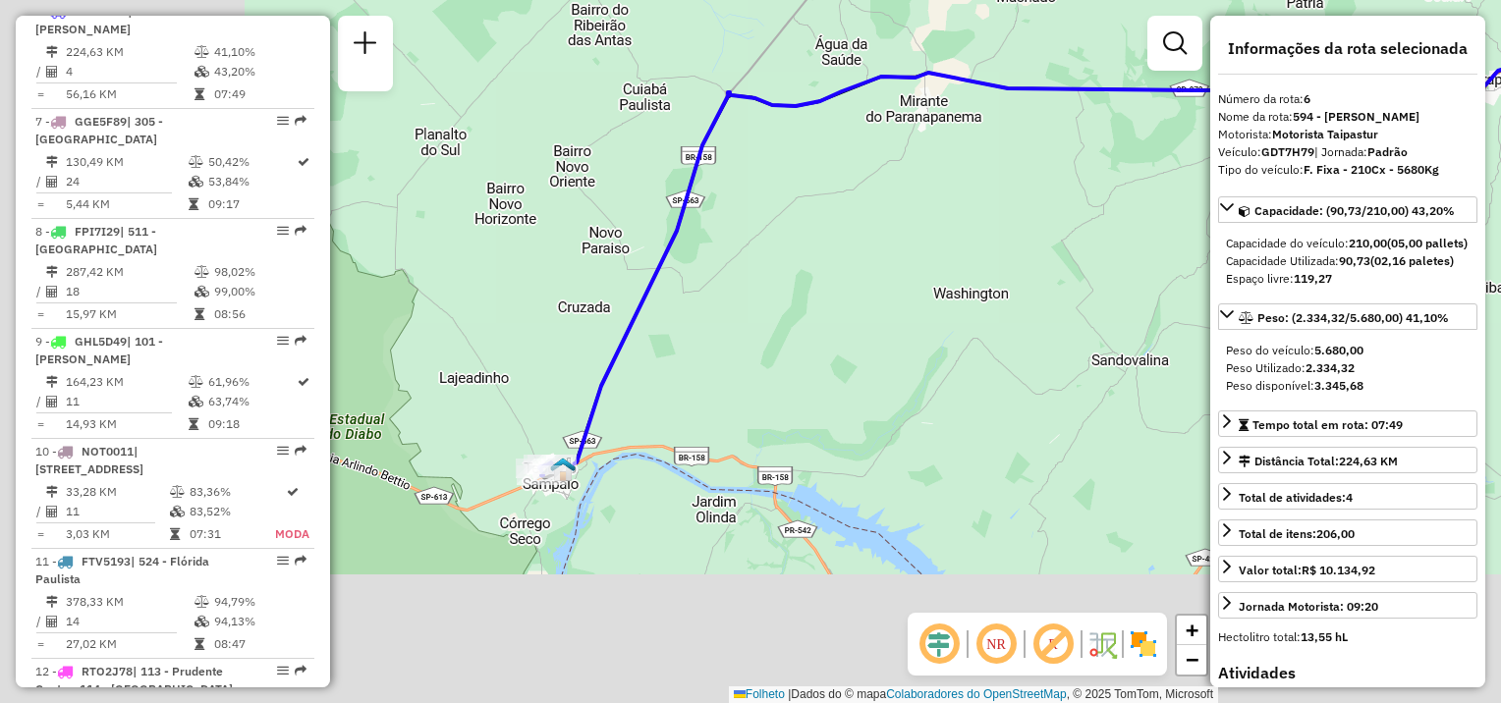
drag, startPoint x: 796, startPoint y: 496, endPoint x: 1051, endPoint y: 365, distance: 286.8
click at [1051, 365] on div "Janela de atendimento Grade de atendimento Capacidade Transportadoras Veículos …" at bounding box center [750, 351] width 1501 height 703
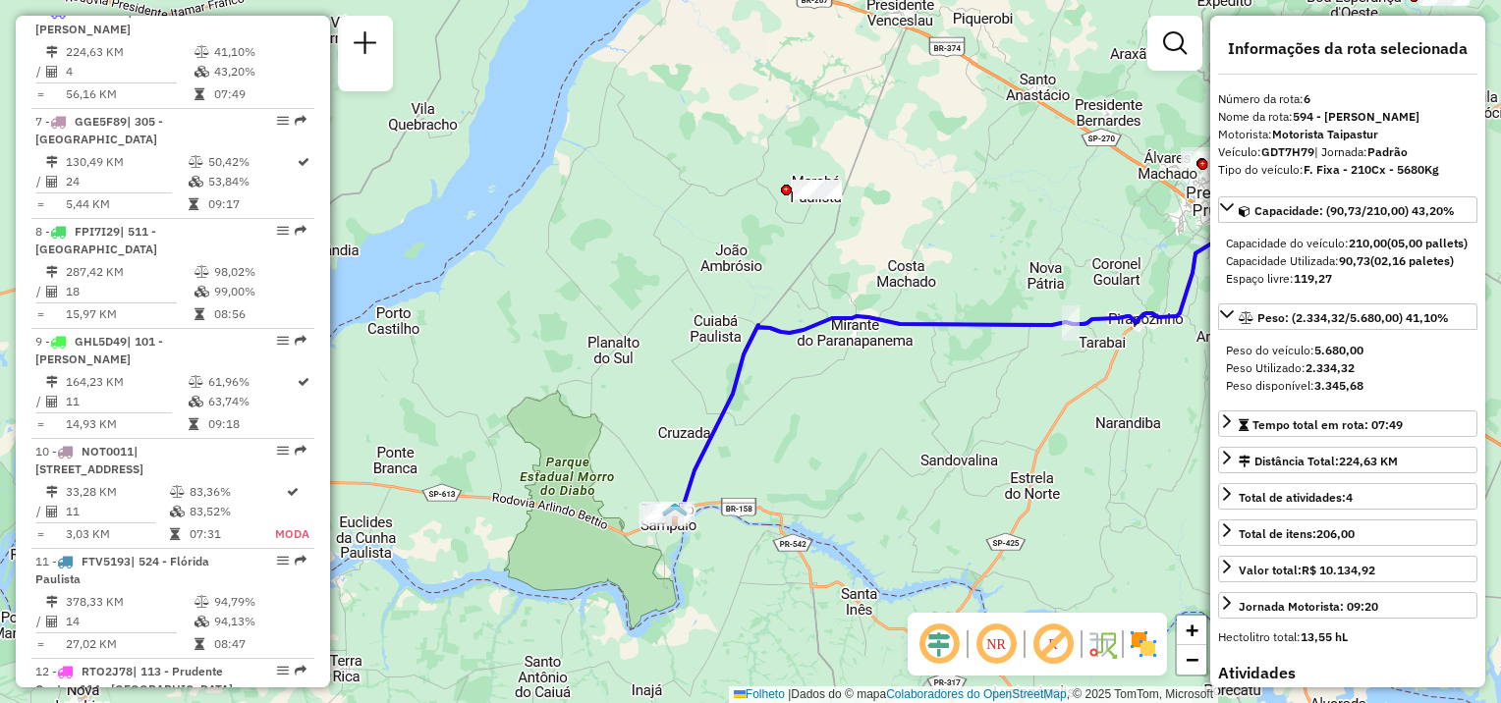
drag, startPoint x: 849, startPoint y: 476, endPoint x: 860, endPoint y: 439, distance: 39.1
click at [1058, 376] on div "Janela de atendimento Grade de atendimento Capacidade Transportadoras Veículos …" at bounding box center [750, 351] width 1501 height 703
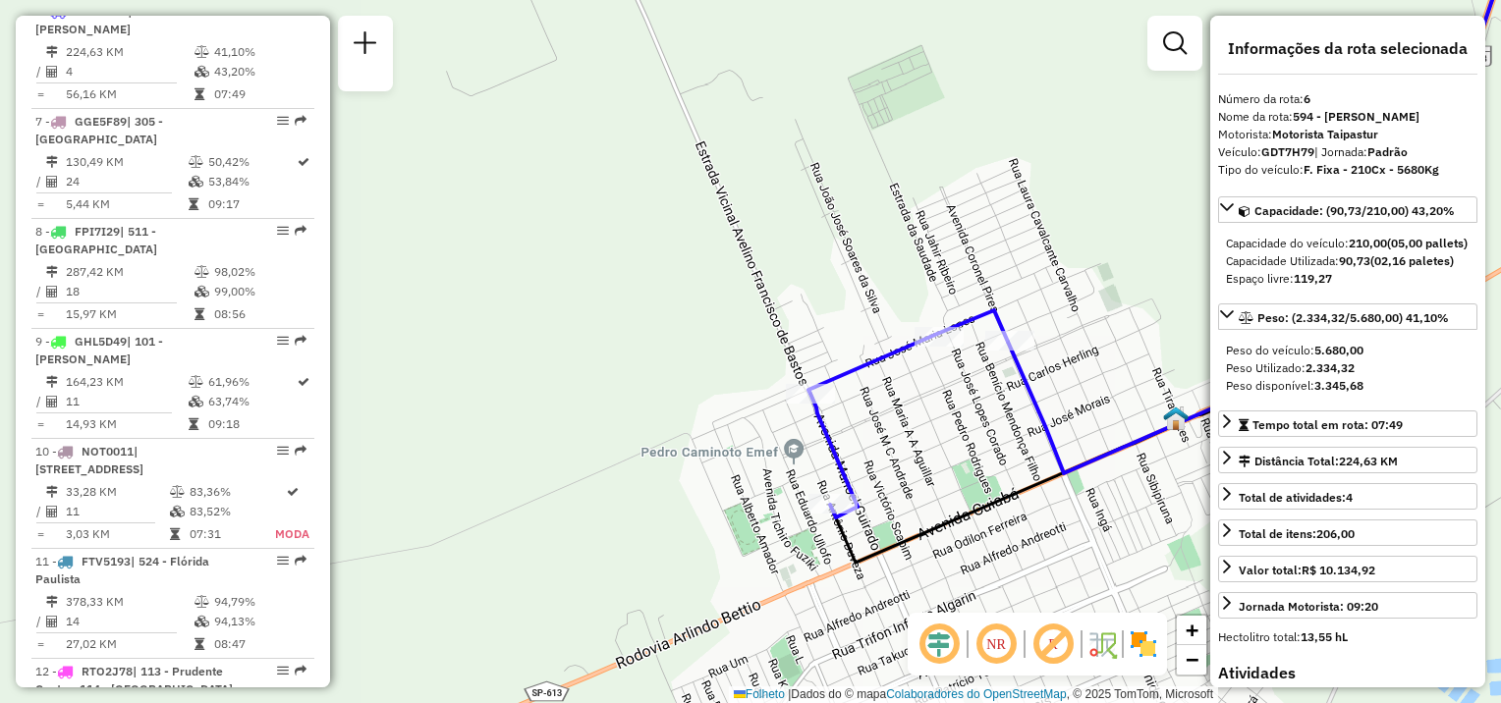
drag, startPoint x: 1021, startPoint y: 441, endPoint x: 1014, endPoint y: 419, distance: 23.0
click at [1014, 448] on div "Janela de atendimento Grade de atendimento Capacidade Transportadoras Veículos …" at bounding box center [750, 351] width 1501 height 703
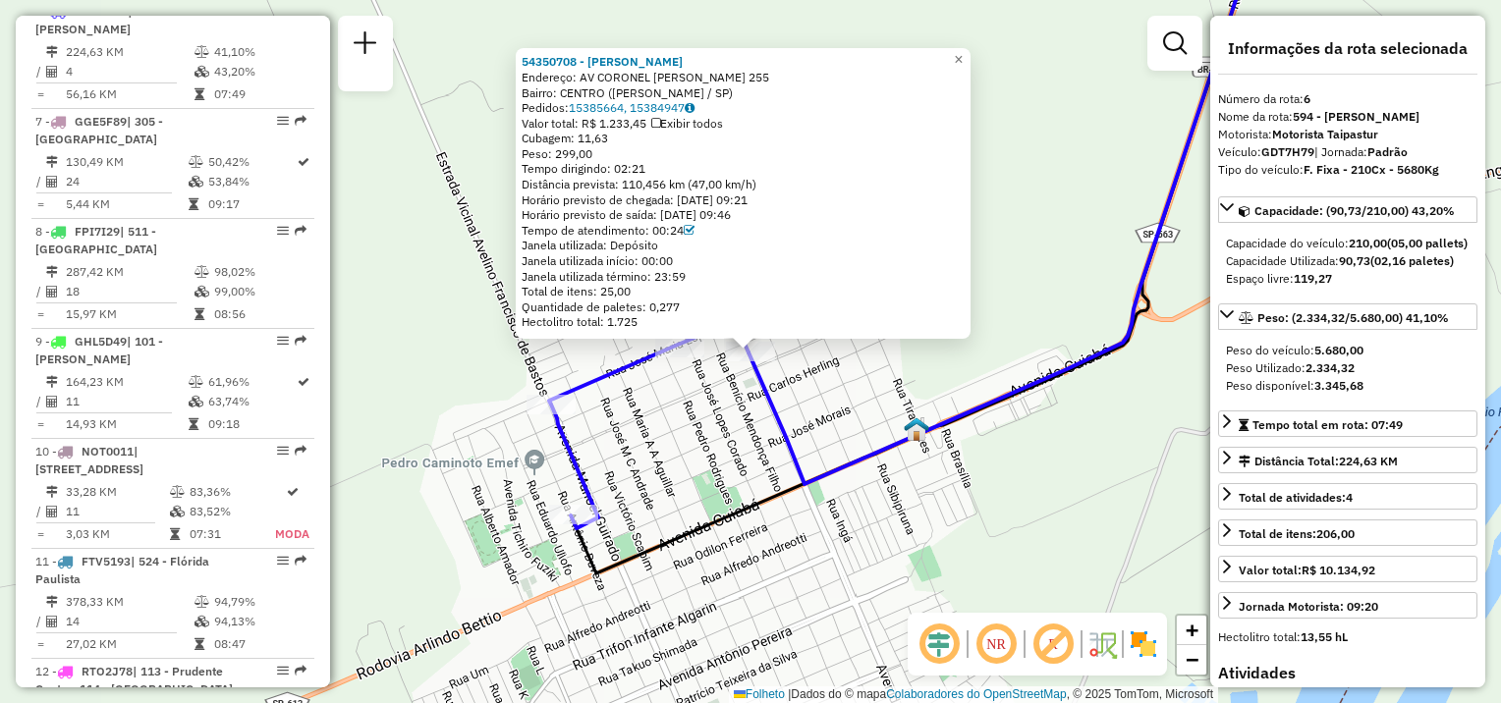
click at [685, 366] on div "54350708 - ERICK RODRIGUES ZAUP Endereço: AV CORONEL PIRES 255 Bairro: CENTRO (…" at bounding box center [750, 351] width 1501 height 703
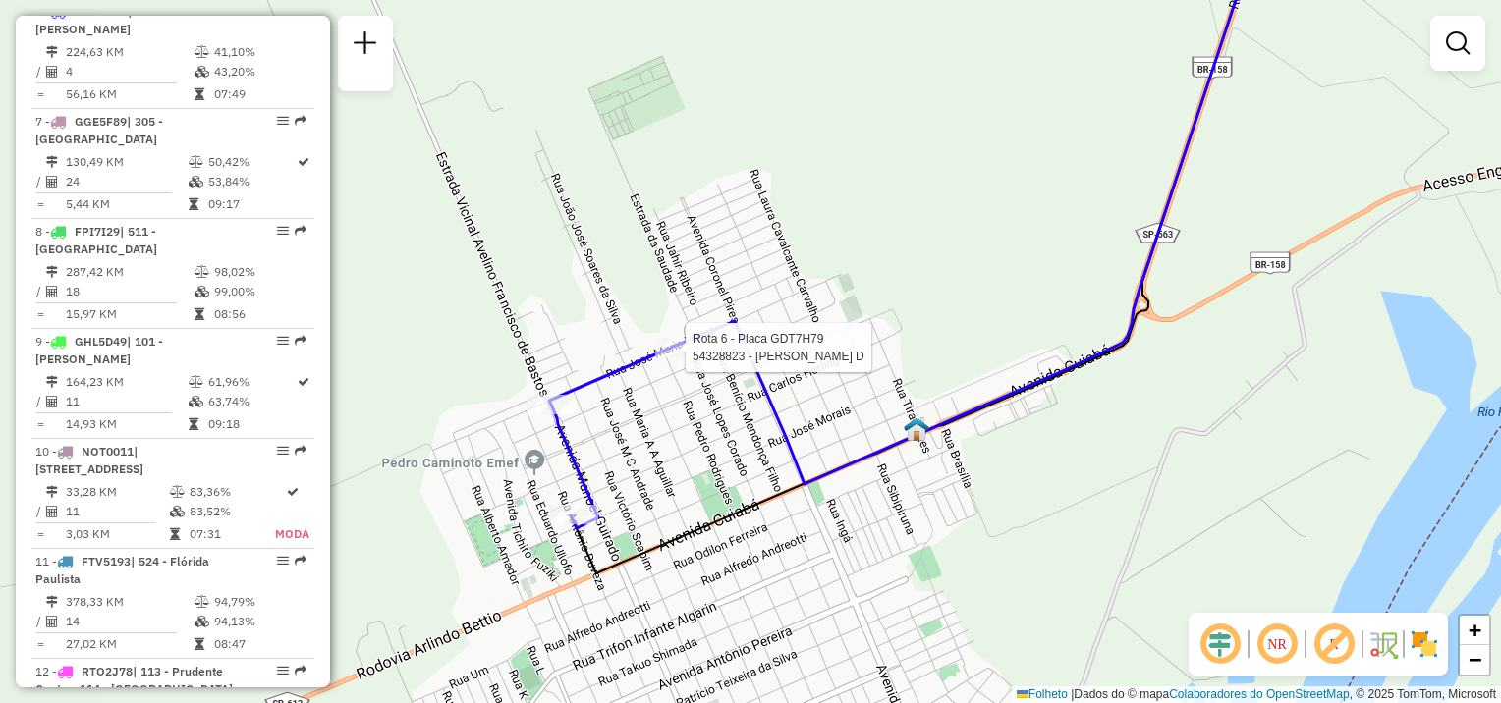
click at [684, 358] on div at bounding box center [679, 348] width 49 height 20
select select "**********"
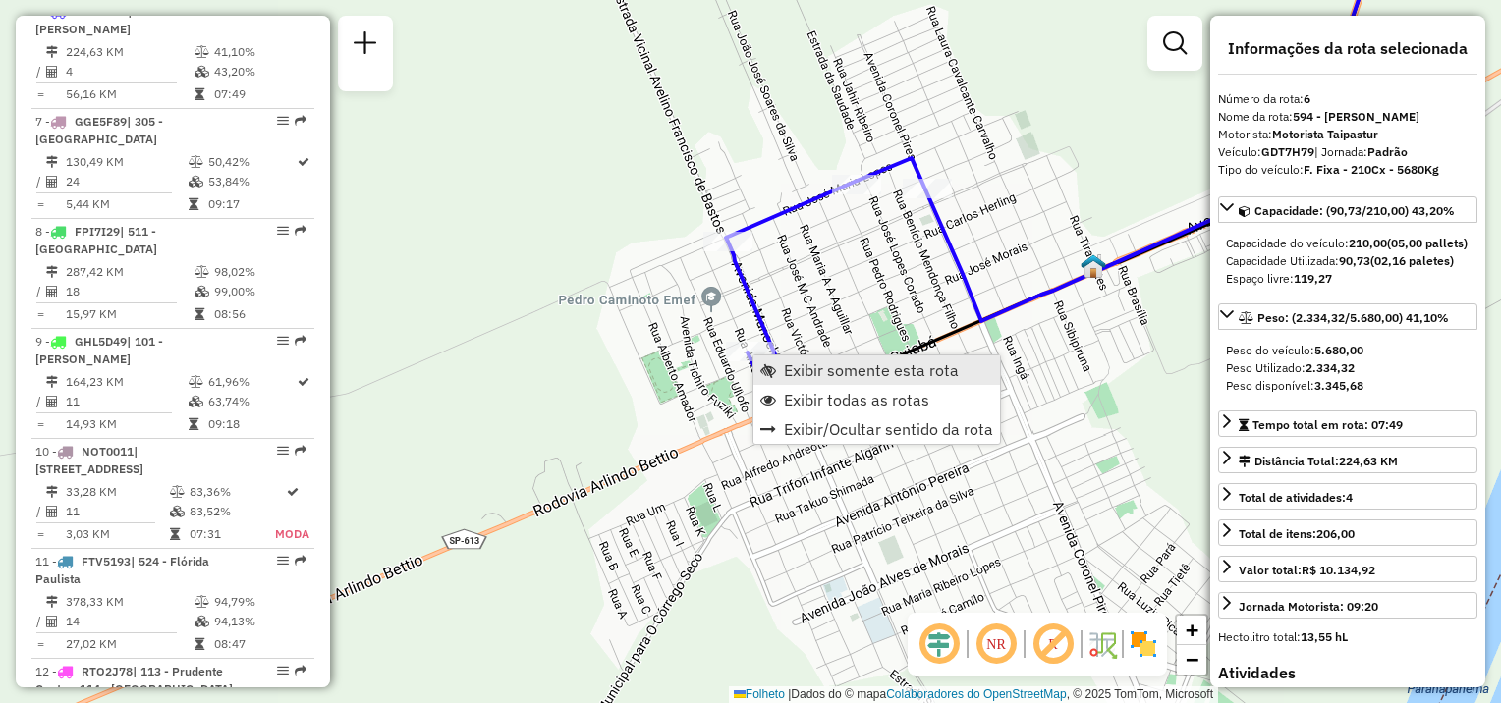
click at [787, 364] on span "Exibir somente esta rota" at bounding box center [871, 370] width 175 height 16
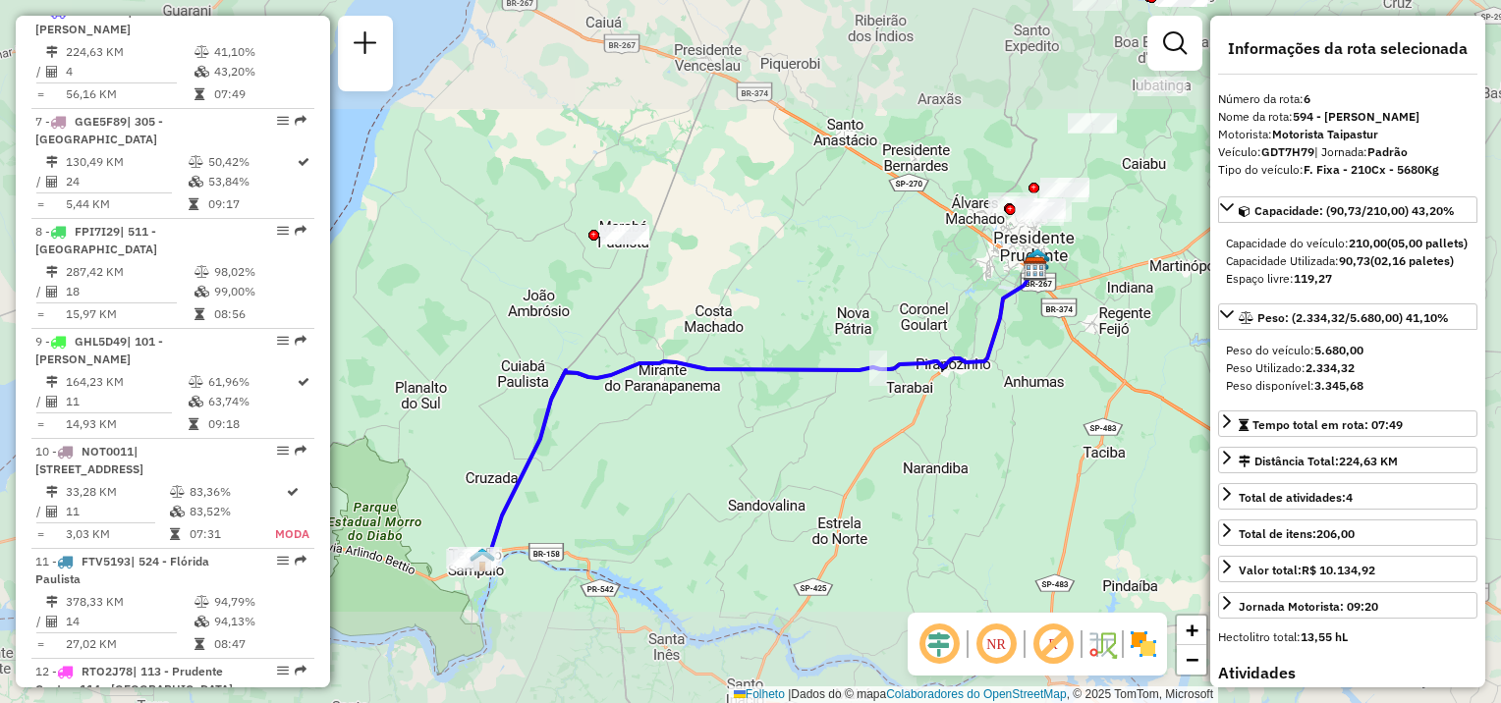
drag, startPoint x: 689, startPoint y: 530, endPoint x: 817, endPoint y: 488, distance: 134.5
click at [817, 488] on div "Janela de atendimento Grade de atendimento Capacidade Transportadoras Veículos …" at bounding box center [750, 351] width 1501 height 703
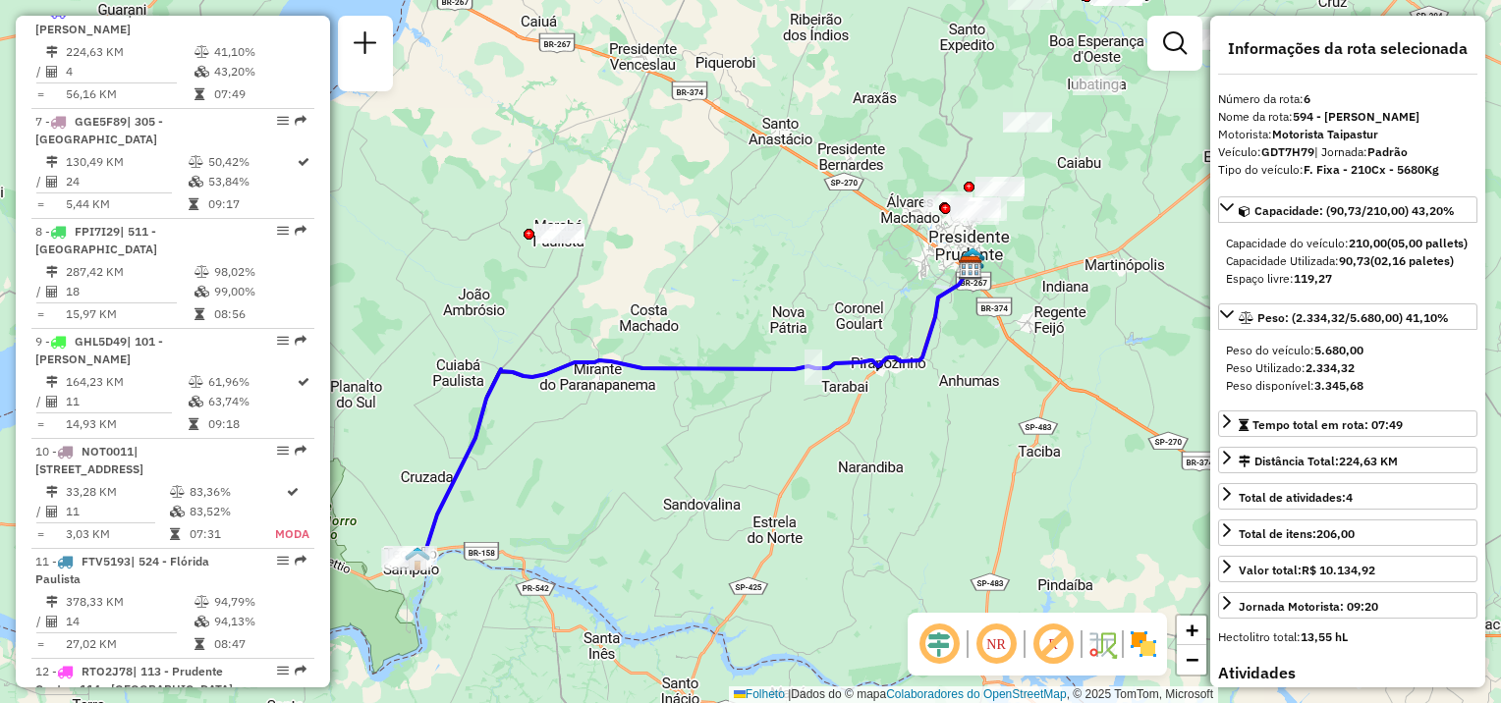
drag, startPoint x: 731, startPoint y: 473, endPoint x: 654, endPoint y: 457, distance: 78.4
click at [579, 511] on div "Janela de atendimento Grade de atendimento Capacidade Transportadoras Veículos …" at bounding box center [750, 351] width 1501 height 703
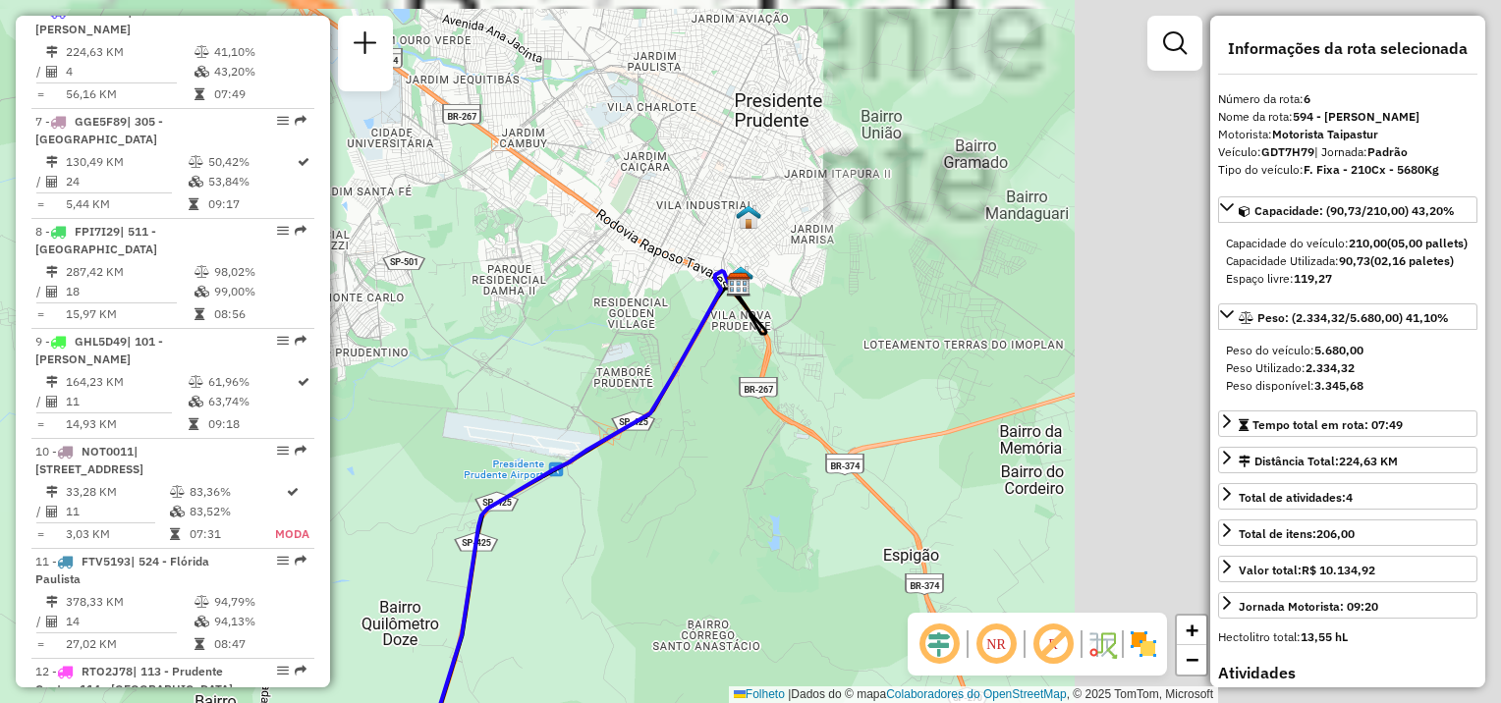
drag, startPoint x: 1050, startPoint y: 303, endPoint x: 526, endPoint y: 485, distance: 554.5
click at [485, 514] on icon at bounding box center [408, 637] width 660 height 732
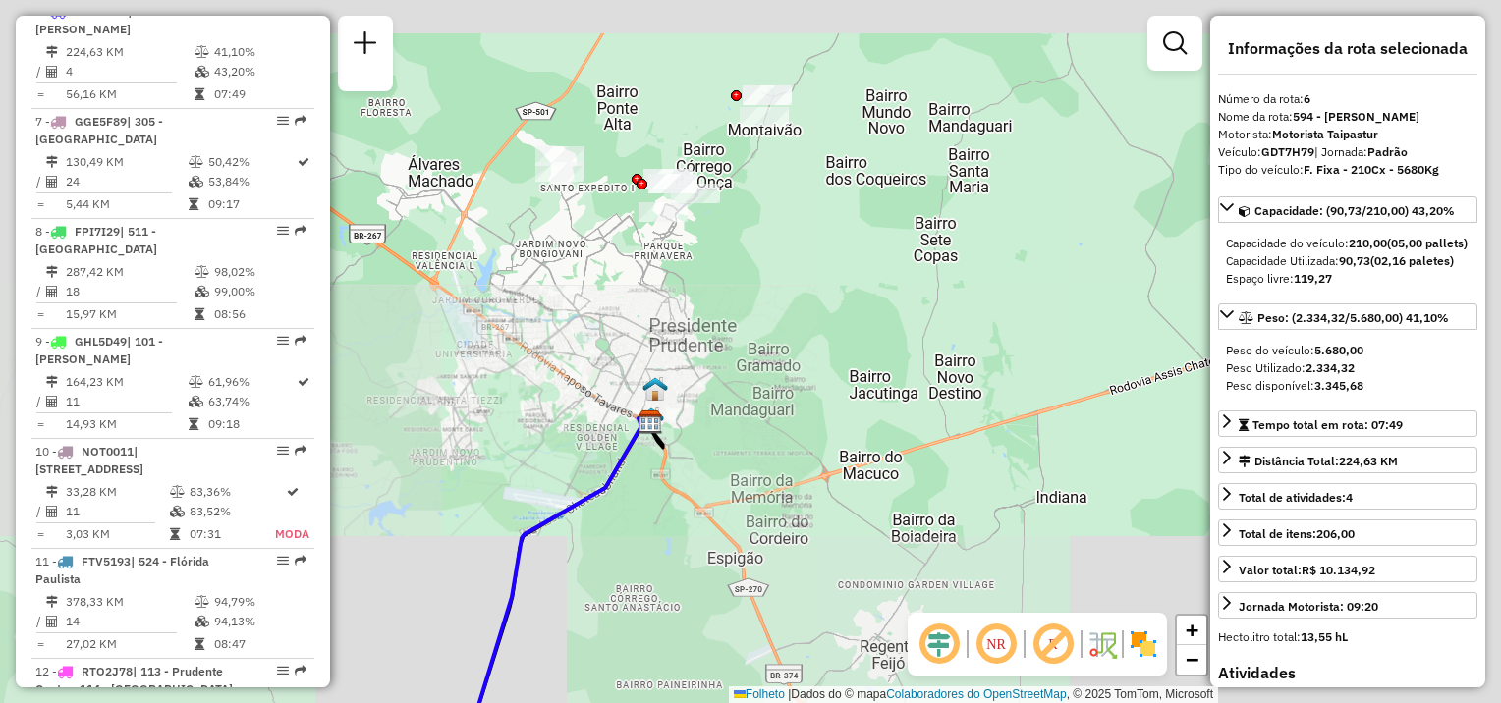
drag, startPoint x: 821, startPoint y: 397, endPoint x: 1048, endPoint y: 191, distance: 306.6
click at [1033, 209] on div "Janela de atendimento Grade de atendimento Capacidade Transportadoras Veículos …" at bounding box center [750, 351] width 1501 height 703
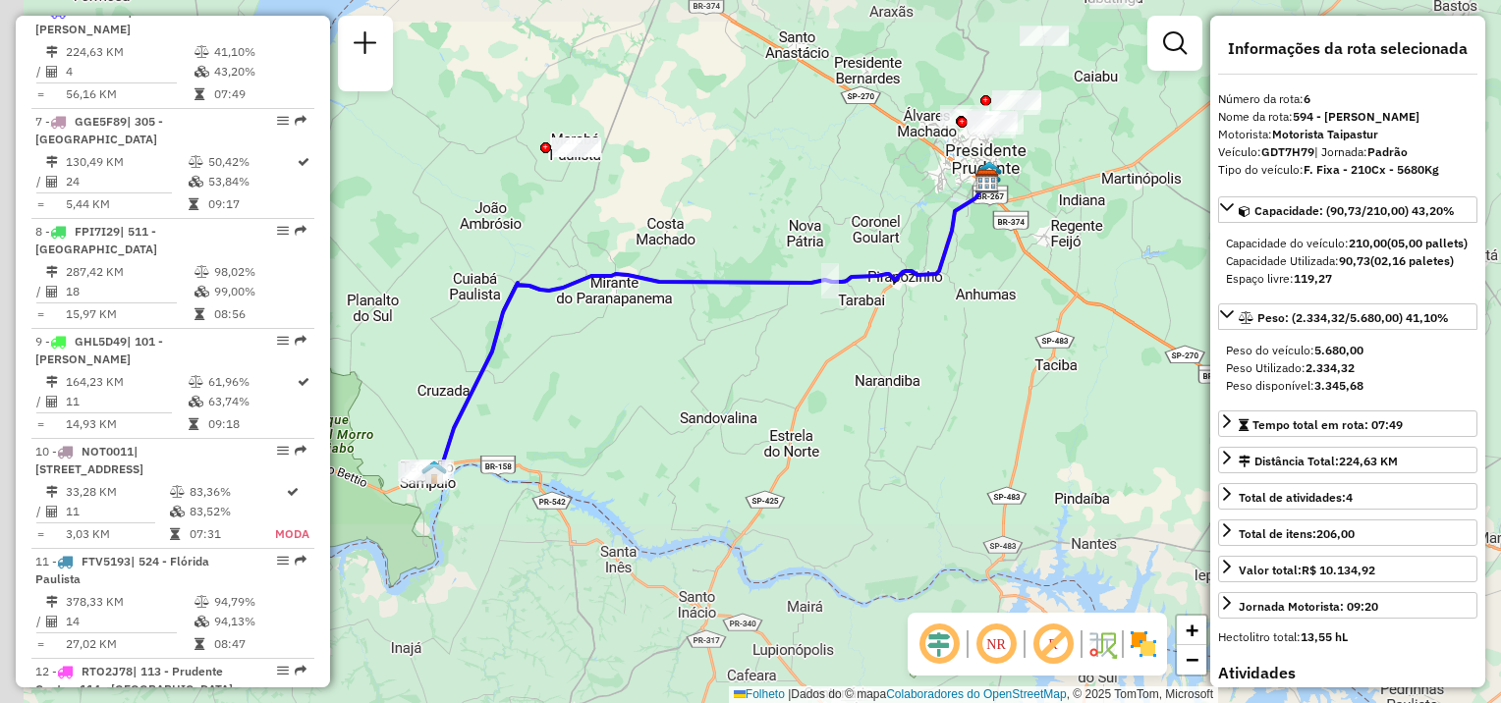
drag, startPoint x: 468, startPoint y: 448, endPoint x: 972, endPoint y: 319, distance: 521.0
click at [970, 320] on div "Janela de atendimento Grade de atendimento Capacidade Transportadoras Veículos …" at bounding box center [750, 351] width 1501 height 703
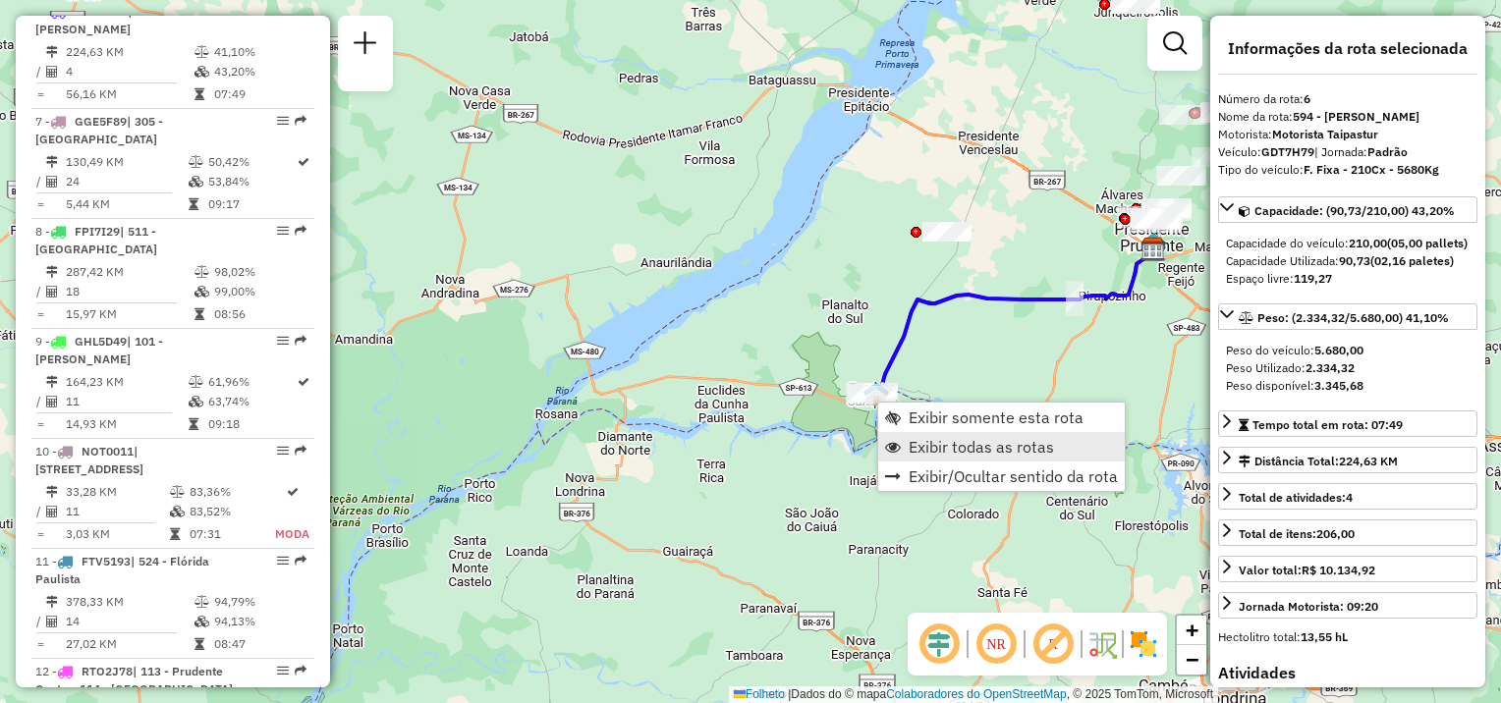
click at [909, 439] on span "Exibir todas as rotas" at bounding box center [981, 447] width 145 height 16
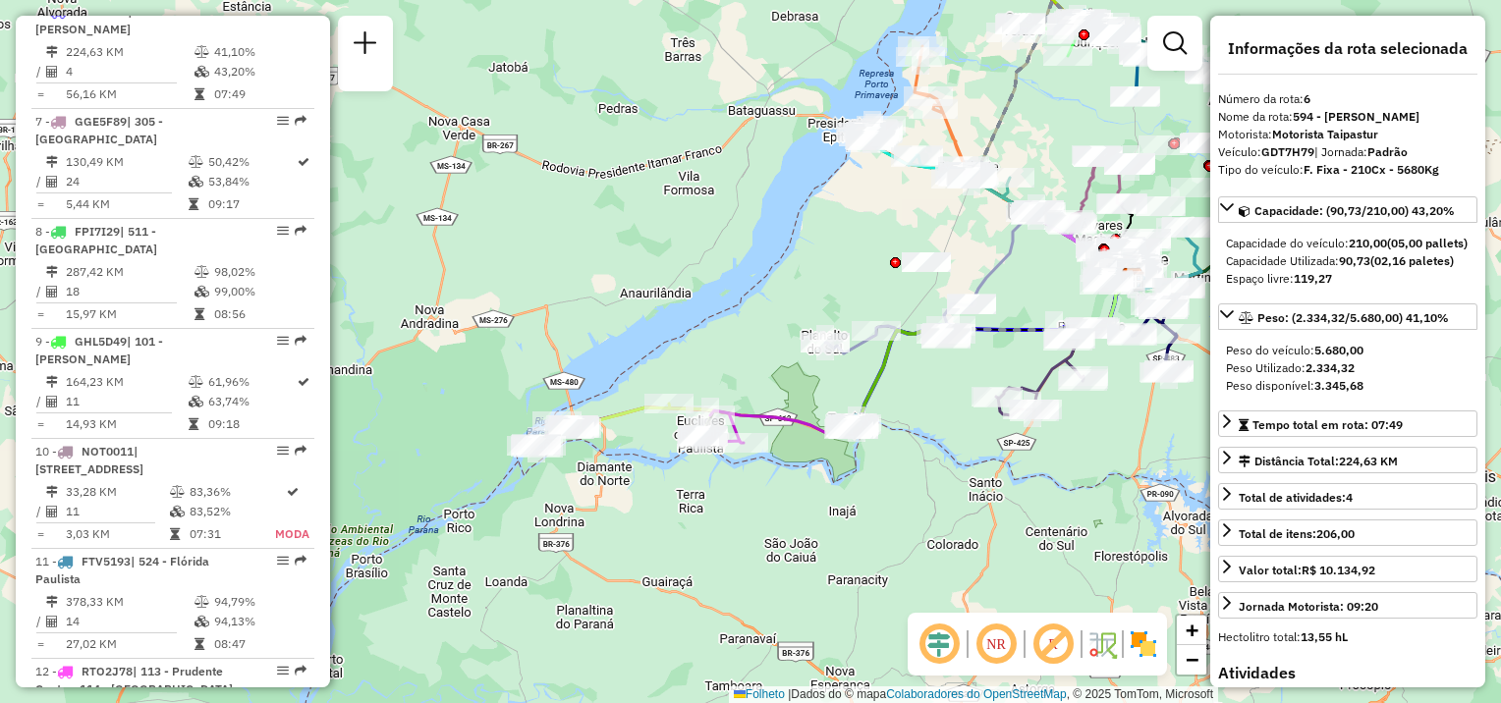
drag, startPoint x: 798, startPoint y: 532, endPoint x: 816, endPoint y: 550, distance: 25.7
click at [816, 550] on div "Janela de atendimento Grade de atendimento Capacidade Transportadoras Veículos …" at bounding box center [750, 351] width 1501 height 703
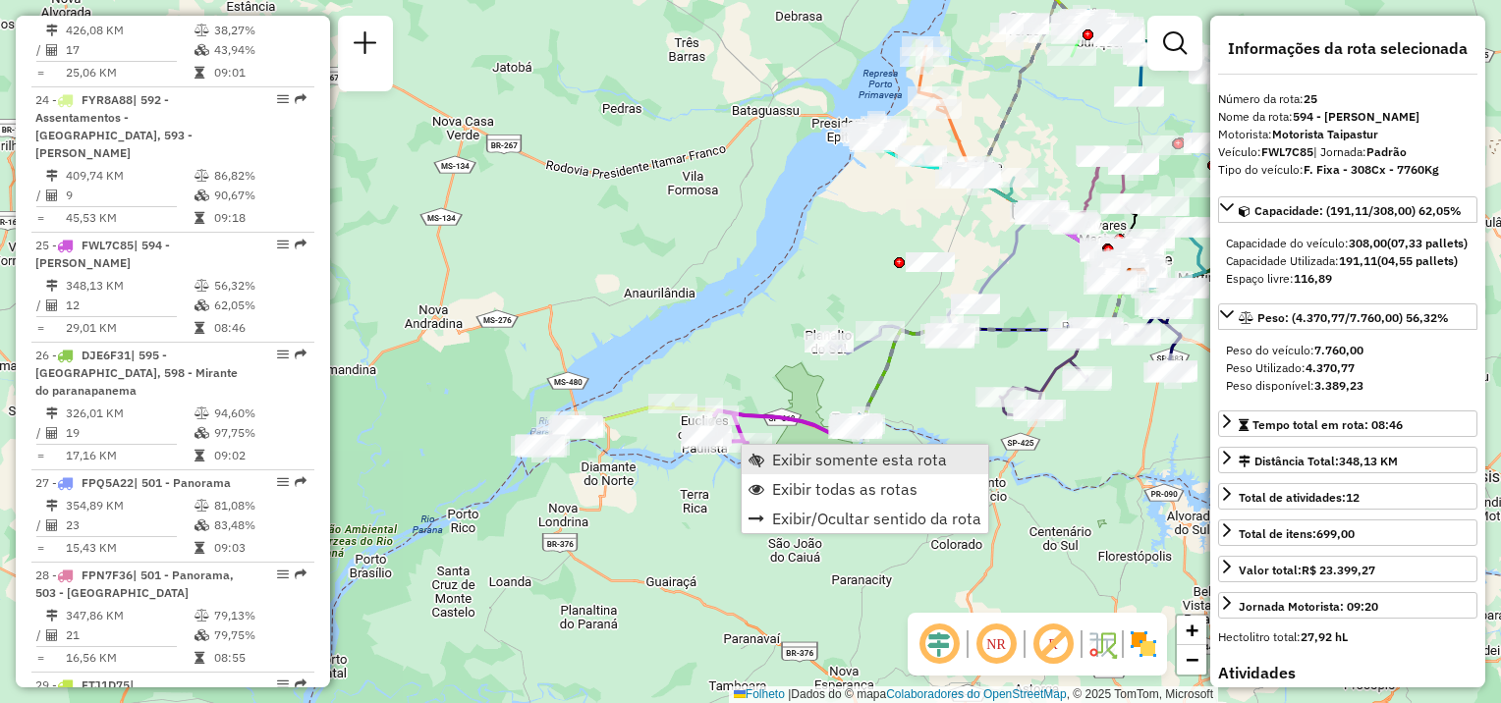
scroll to position [3441, 0]
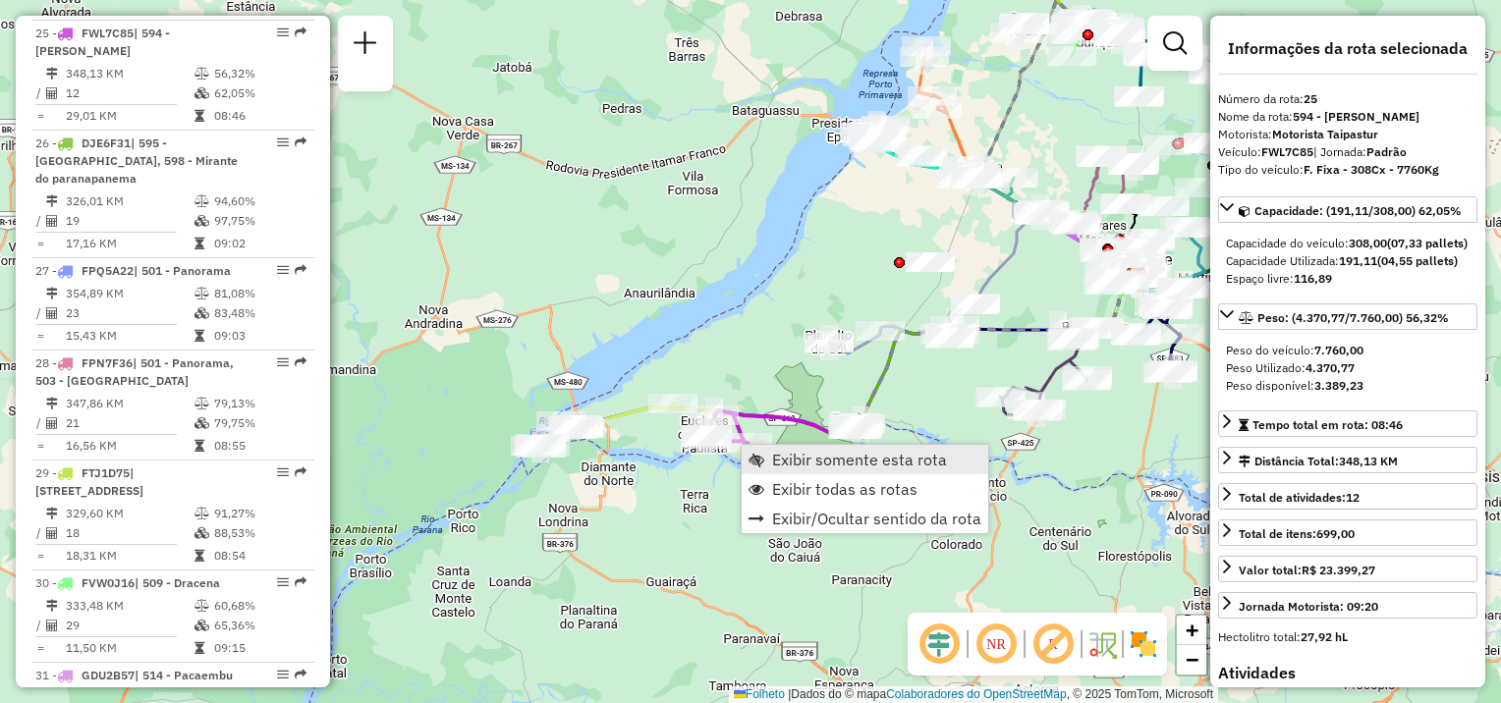
click at [778, 452] on span "Exibir somente esta rota" at bounding box center [859, 460] width 175 height 16
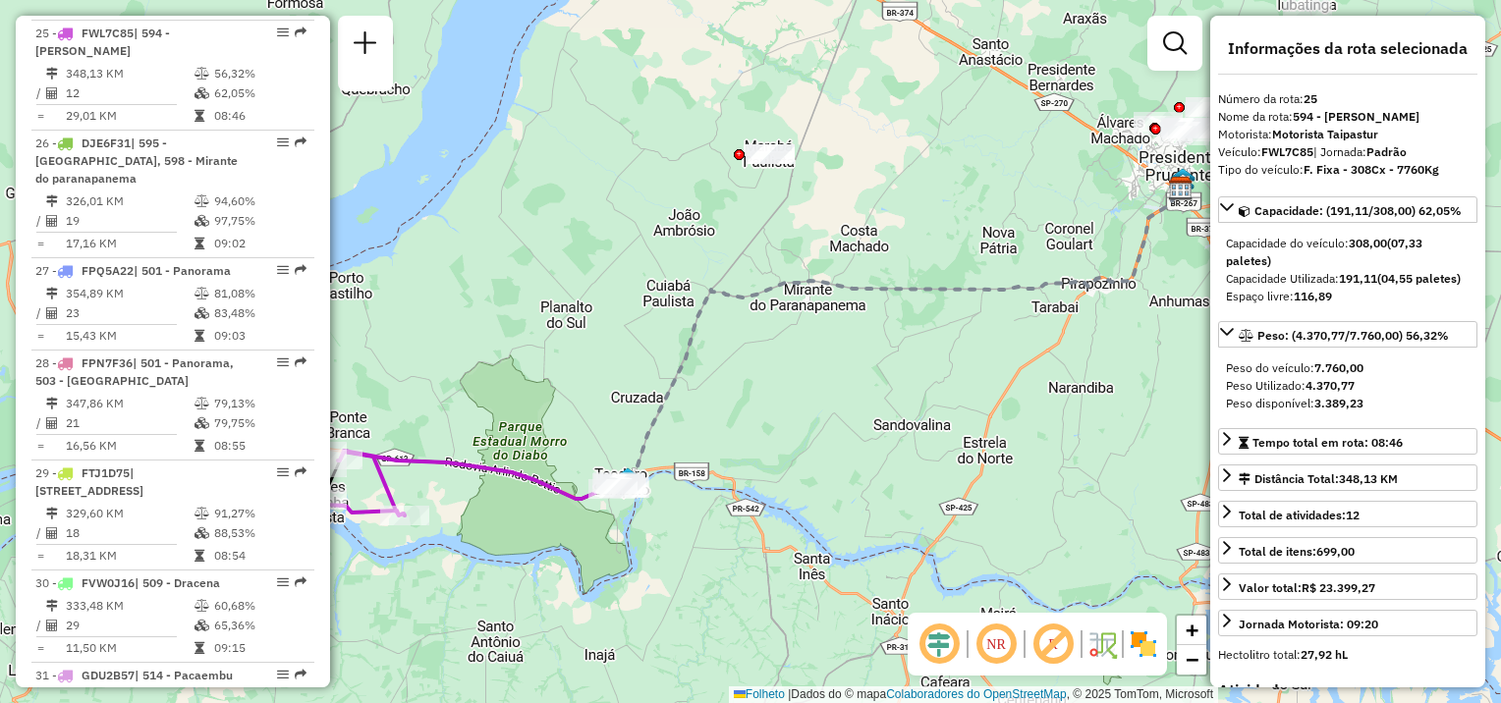
drag, startPoint x: 523, startPoint y: 582, endPoint x: 749, endPoint y: 558, distance: 227.2
click at [748, 564] on div "Janela de atendimento Grade de atendimento Capacidade Transportadoras Veículos …" at bounding box center [750, 351] width 1501 height 703
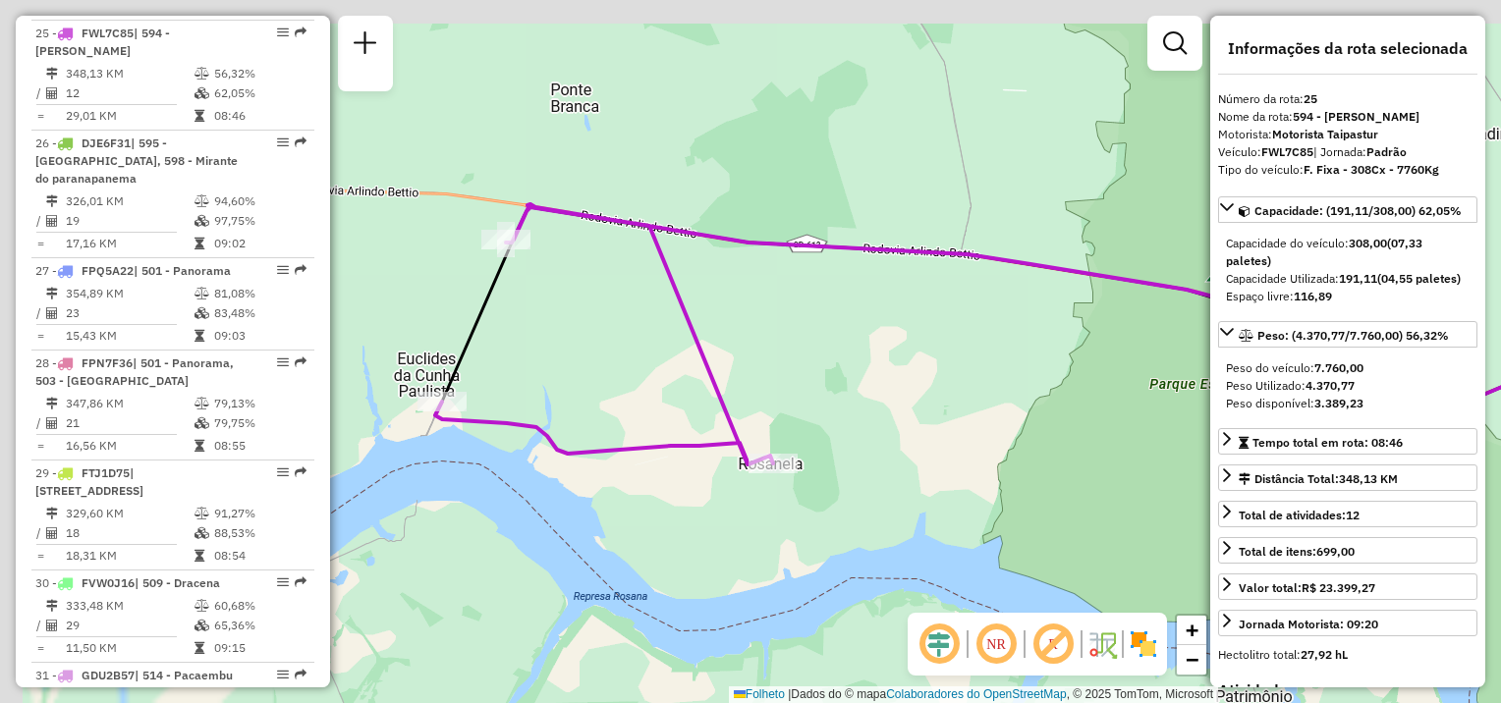
drag, startPoint x: 583, startPoint y: 483, endPoint x: 799, endPoint y: 555, distance: 227.7
click at [799, 555] on div "Janela de atendimento Grade de atendimento Capacidade Transportadoras Veículos …" at bounding box center [750, 351] width 1501 height 703
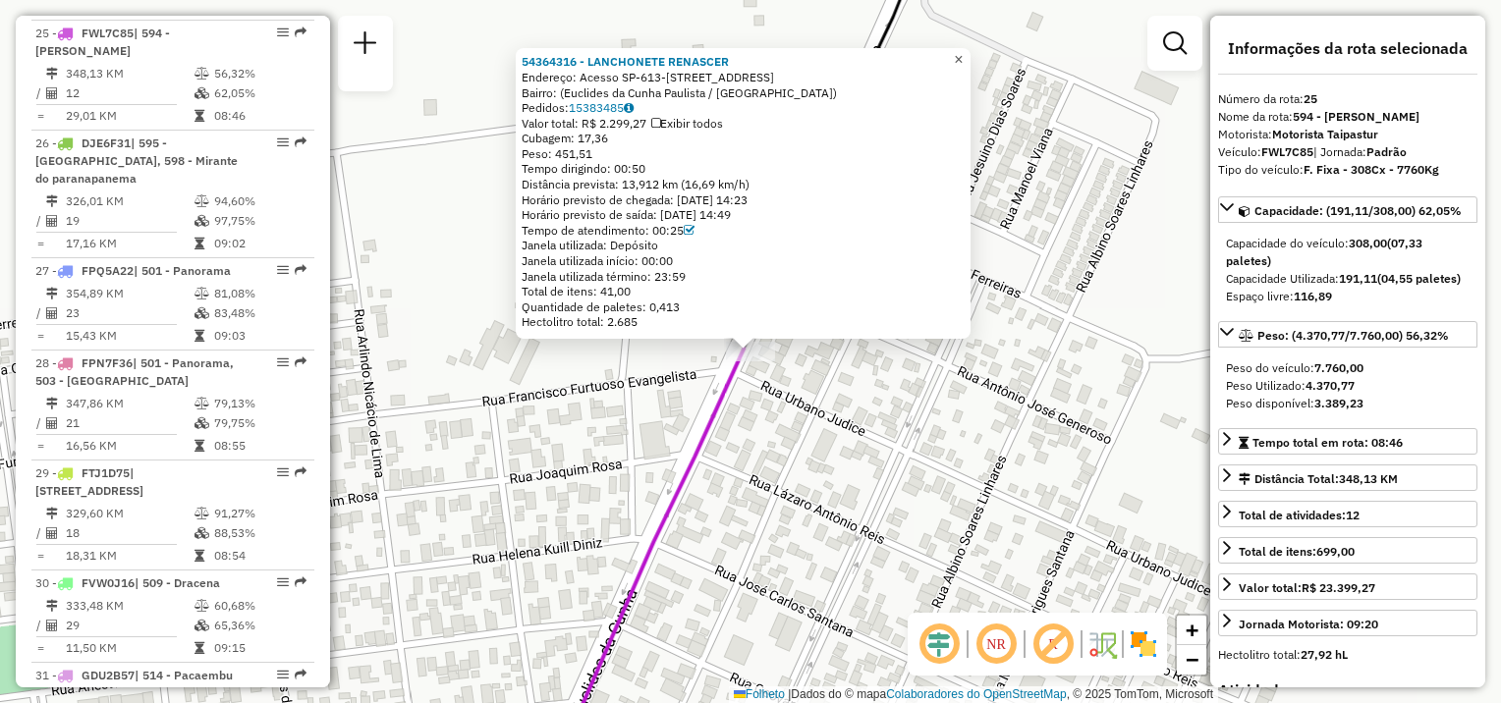
click at [963, 52] on span "×" at bounding box center [958, 59] width 9 height 17
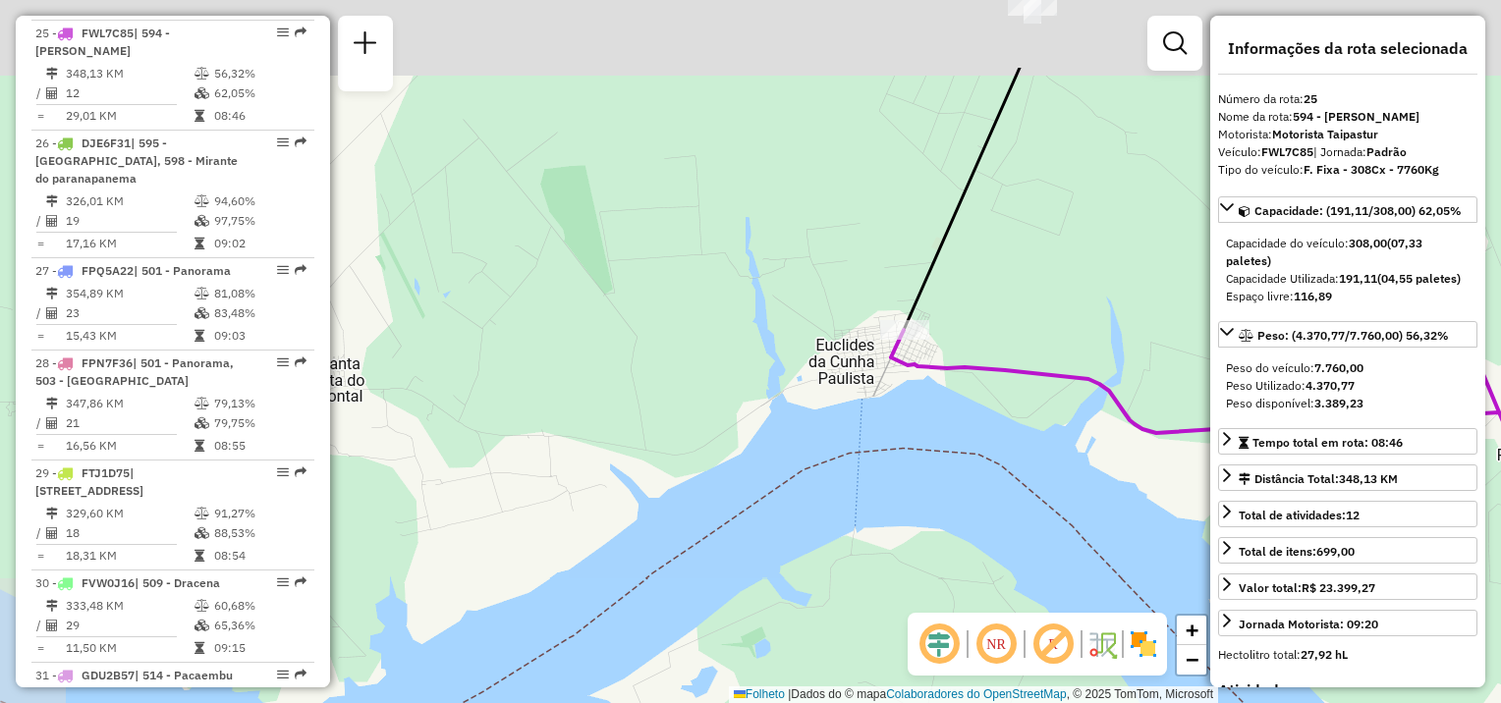
drag, startPoint x: 1040, startPoint y: 200, endPoint x: 927, endPoint y: 452, distance: 275.6
click at [919, 482] on div "Janela de atendimento Grade de atendimento Capacidade Transportadoras Veículos …" at bounding box center [750, 351] width 1501 height 703
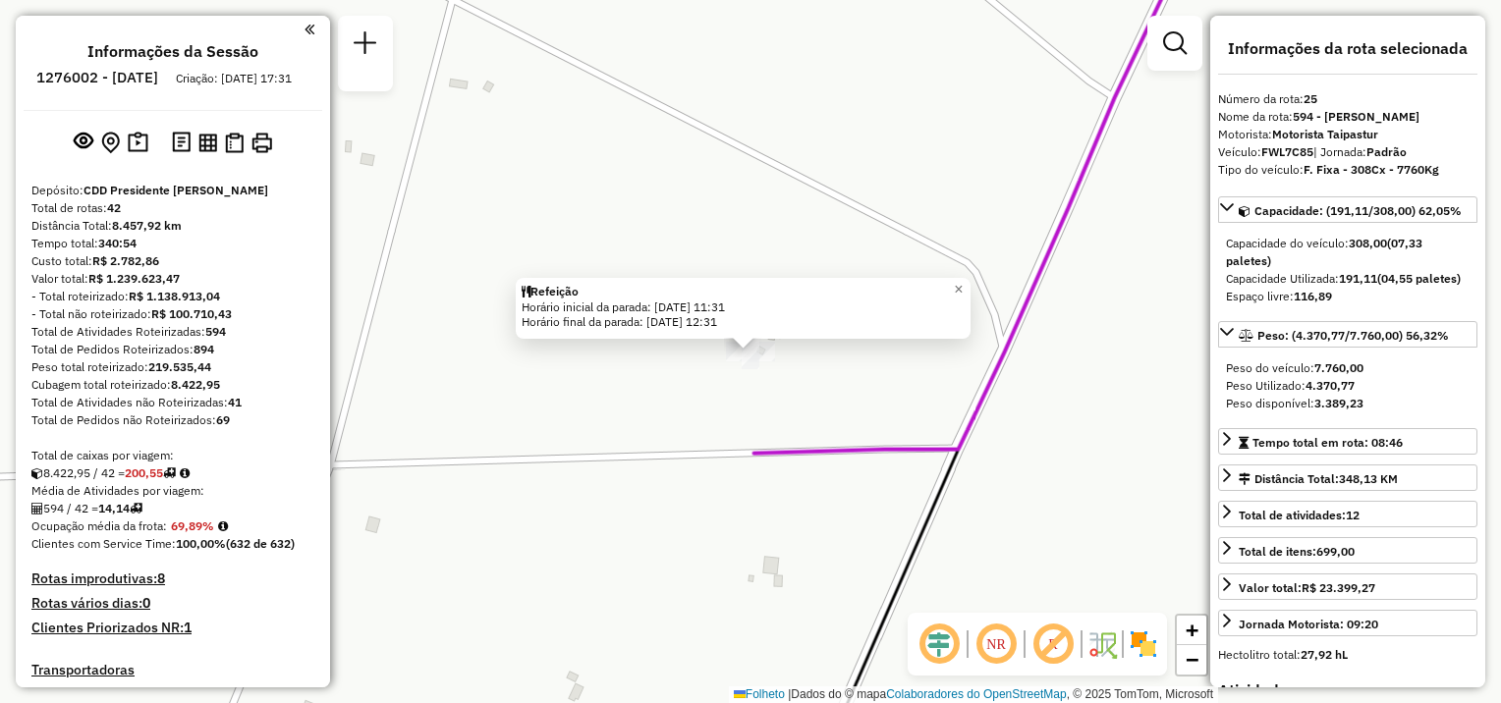
select select "**********"
click at [963, 281] on span "×" at bounding box center [958, 289] width 9 height 17
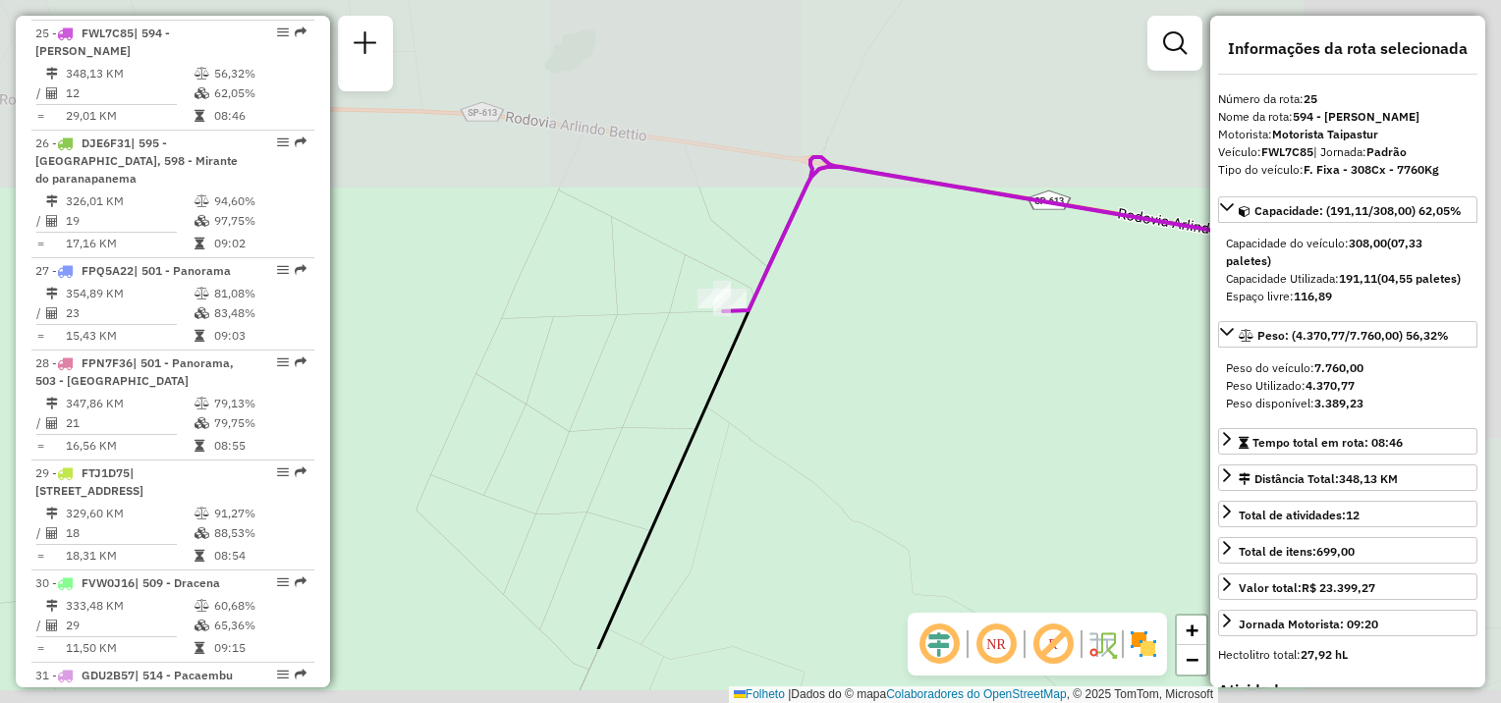
drag, startPoint x: 1053, startPoint y: 487, endPoint x: 797, endPoint y: 374, distance: 280.1
click at [798, 376] on div "Janela de atendimento Grade de atendimento Capacidade Transportadoras Veículos …" at bounding box center [750, 351] width 1501 height 703
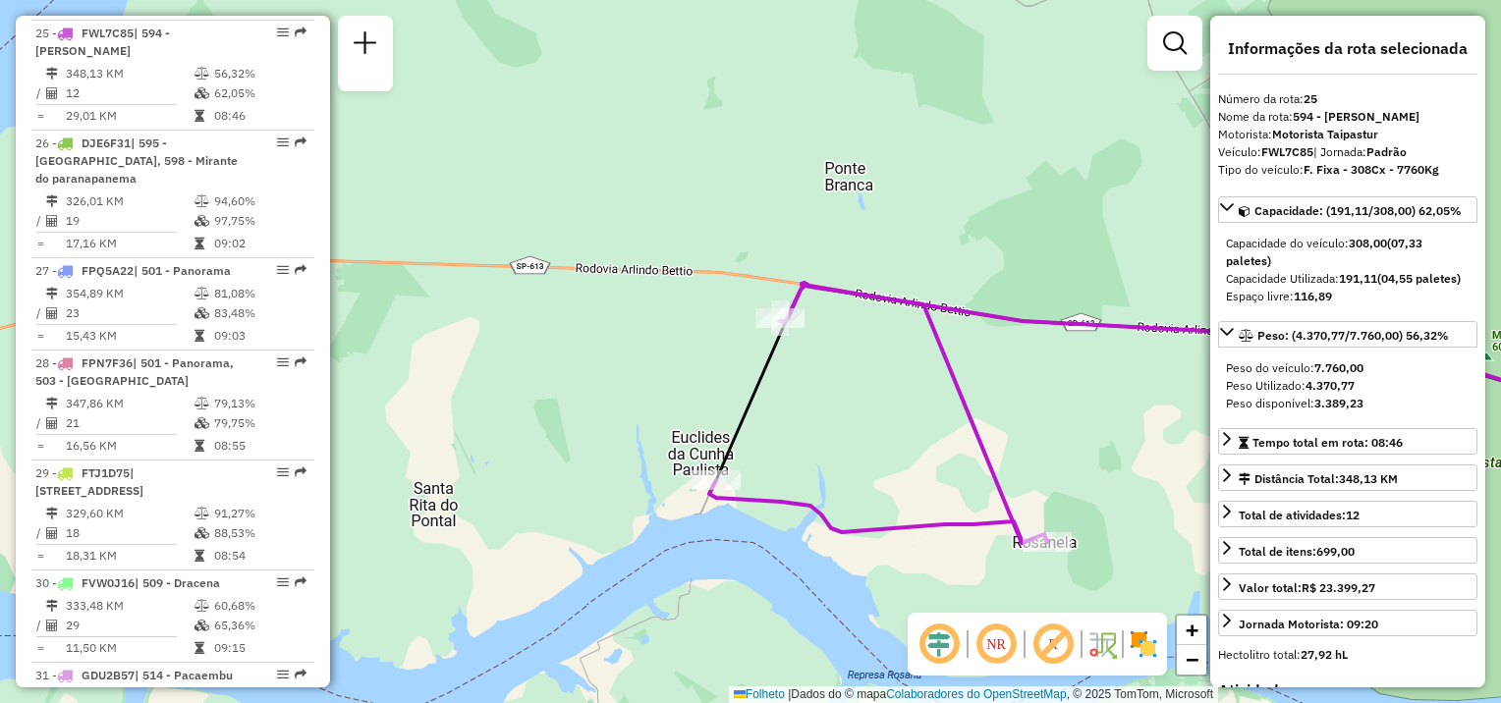
drag, startPoint x: 892, startPoint y: 426, endPoint x: 862, endPoint y: 386, distance: 49.9
click at [862, 386] on div "Janela de atendimento Grade de atendimento Capacidade Transportadoras Veículos …" at bounding box center [750, 351] width 1501 height 703
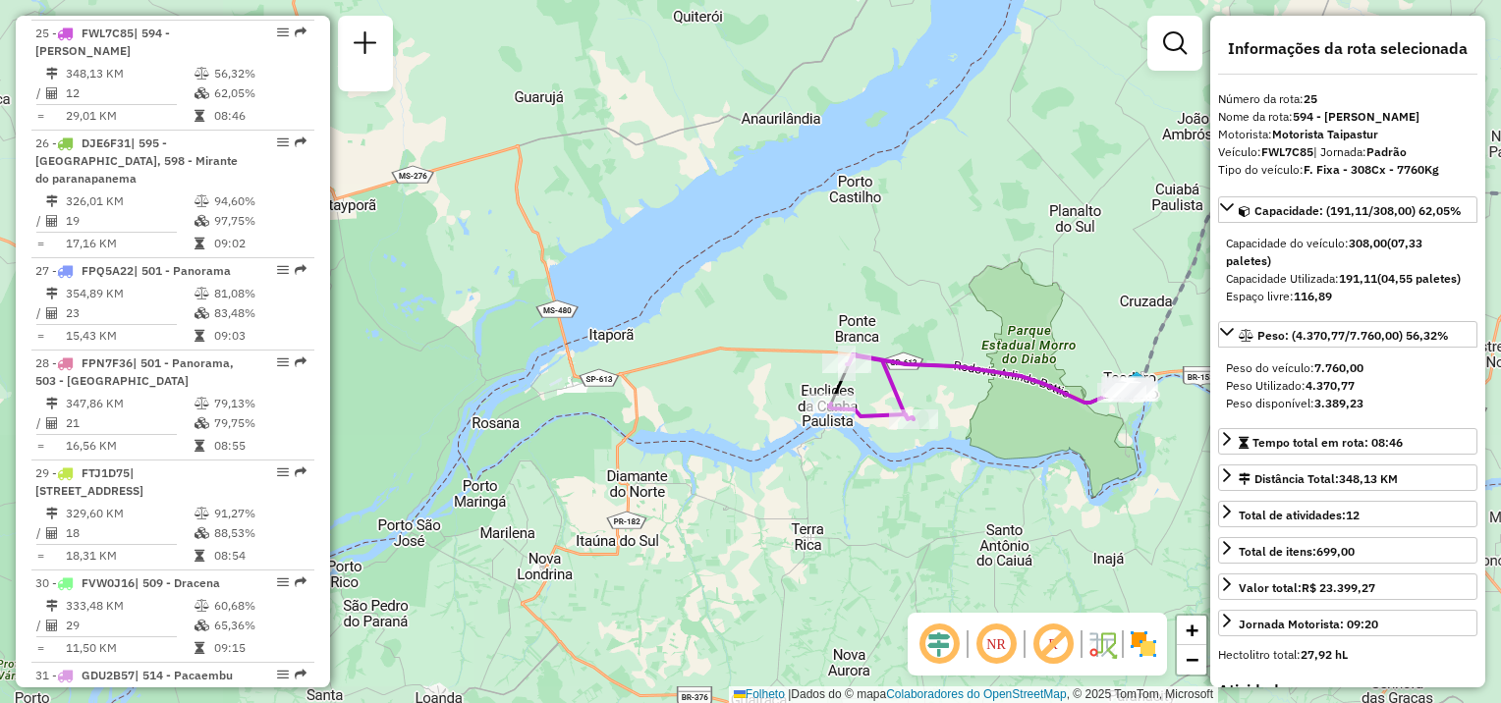
drag, startPoint x: 839, startPoint y: 583, endPoint x: 868, endPoint y: 579, distance: 29.7
click at [873, 580] on div "Janela de atendimento Grade de atendimento Capacidade Transportadoras Veículos …" at bounding box center [750, 351] width 1501 height 703
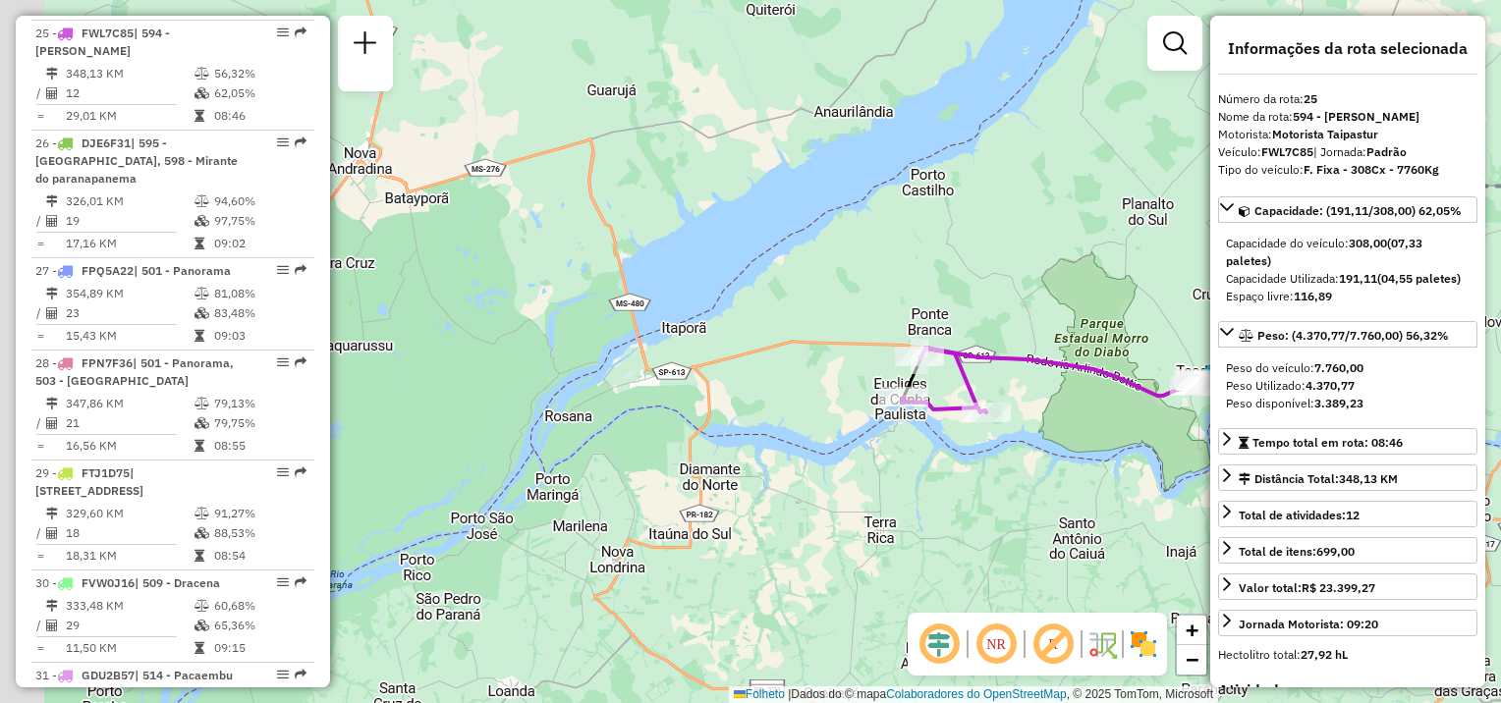
drag, startPoint x: 711, startPoint y: 446, endPoint x: 777, endPoint y: 448, distance: 65.8
click at [777, 448] on div "Janela de atendimento Grade de atendimento Capacidade Transportadoras Veículos …" at bounding box center [750, 351] width 1501 height 703
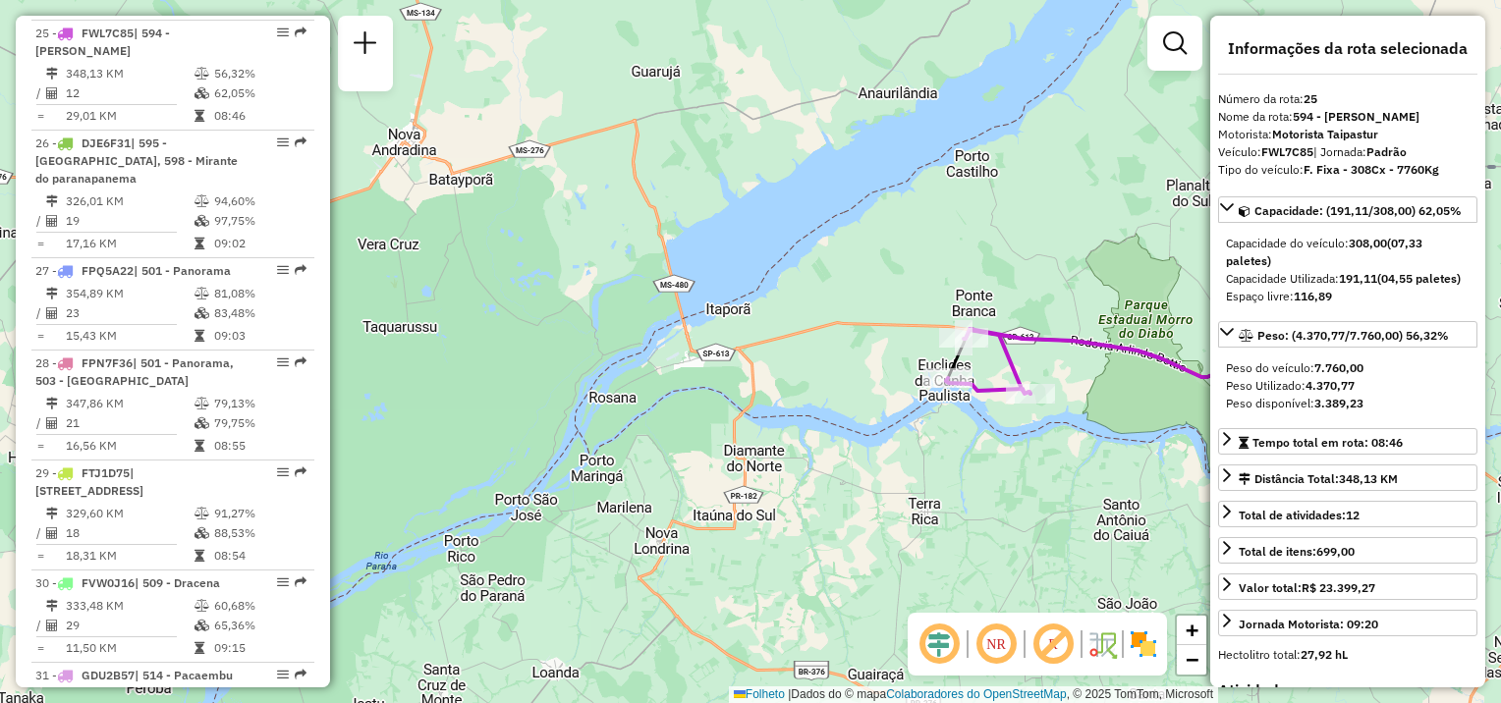
drag, startPoint x: 601, startPoint y: 532, endPoint x: 589, endPoint y: 474, distance: 59.1
click at [489, 512] on div "Janela de atendimento Grade de atendimento Capacidade Transportadoras Veículos …" at bounding box center [750, 351] width 1501 height 703
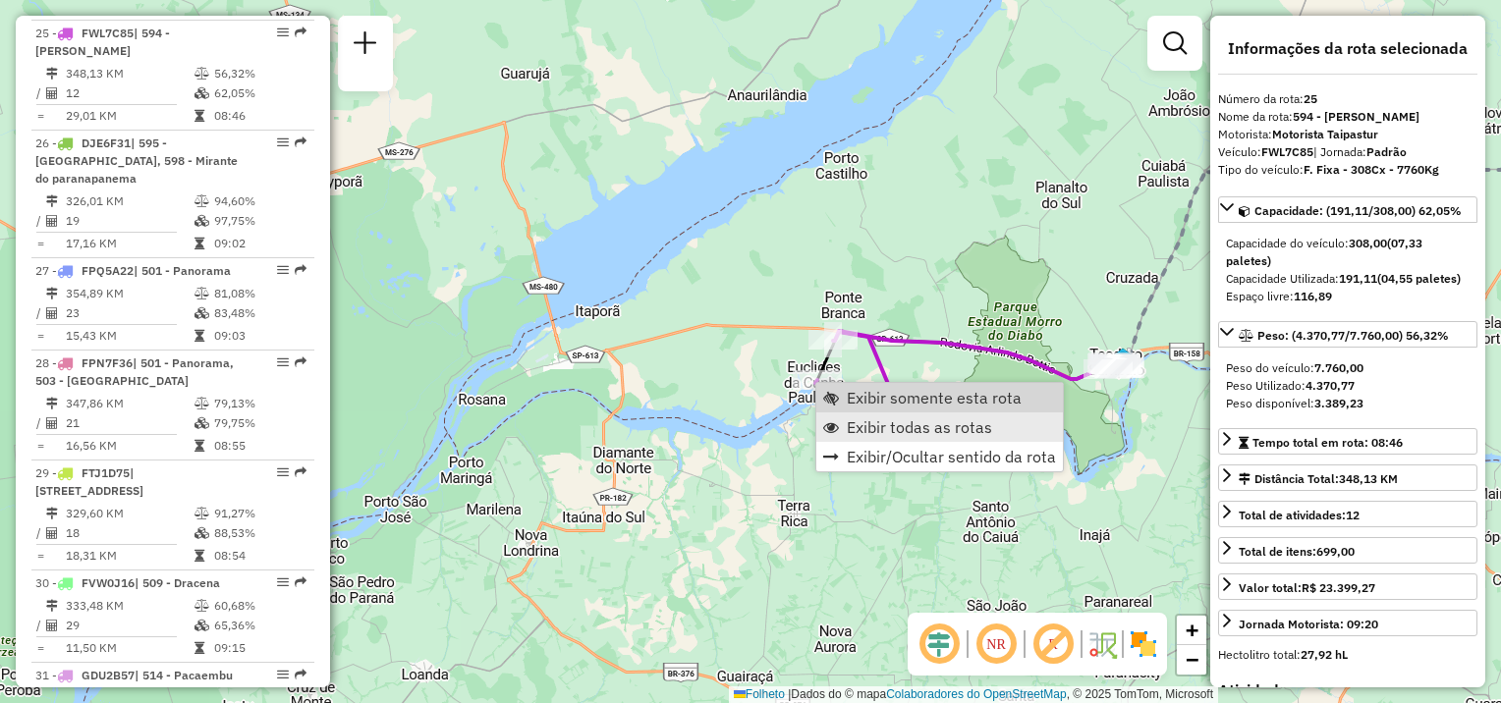
click at [857, 428] on span "Exibir todas as rotas" at bounding box center [919, 427] width 145 height 16
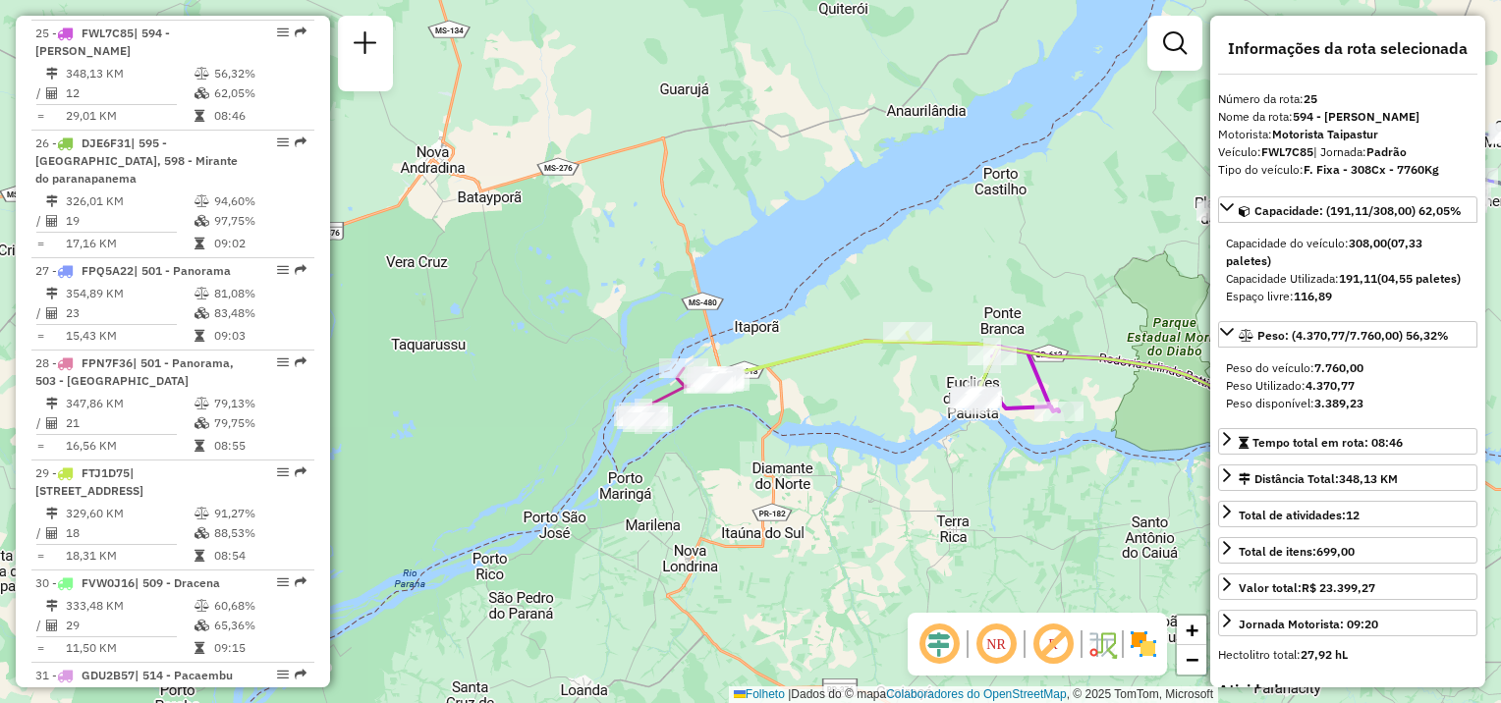
drag, startPoint x: 670, startPoint y: 452, endPoint x: 692, endPoint y: 443, distance: 24.3
click at [693, 453] on div "Janela de atendimento Grade de atendimento Capacidade Transportadoras Veículos …" at bounding box center [750, 351] width 1501 height 703
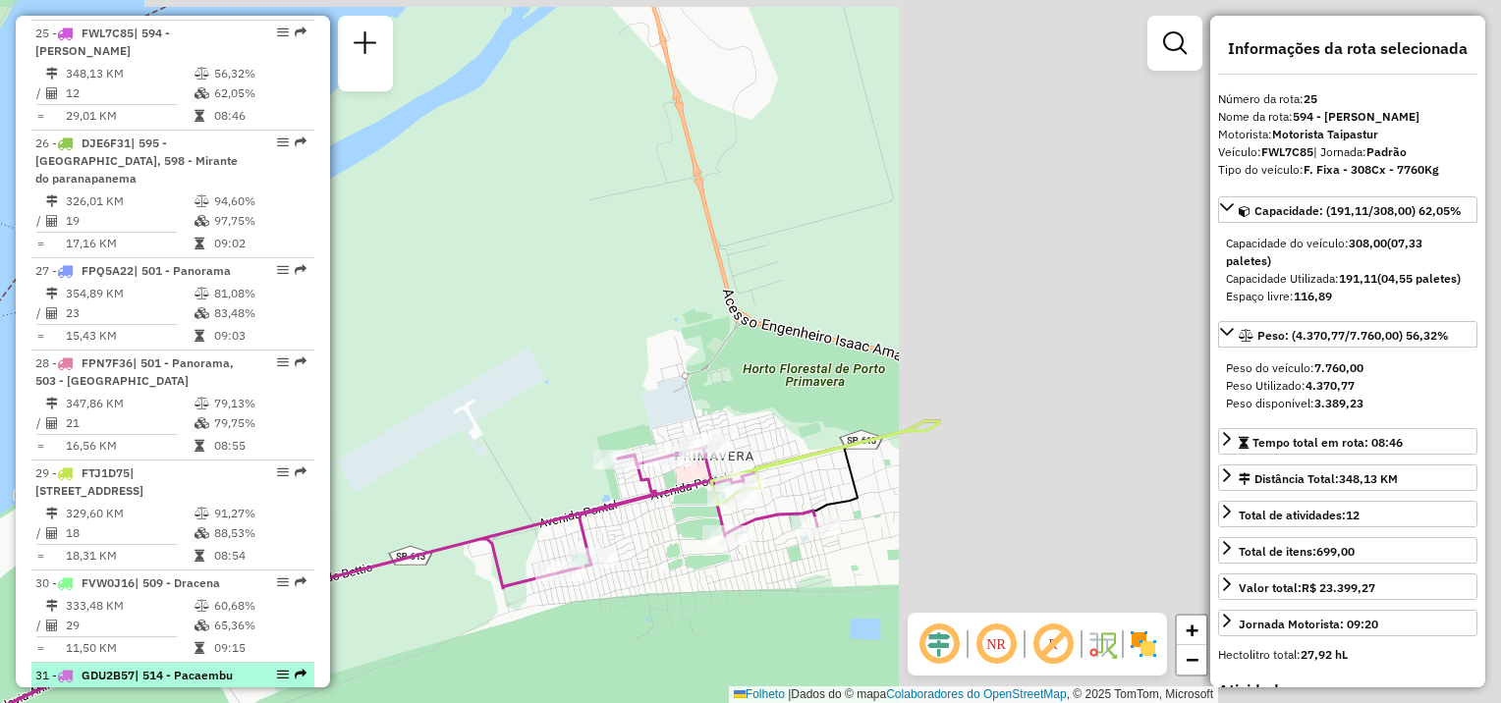
drag, startPoint x: 1014, startPoint y: 413, endPoint x: 211, endPoint y: 663, distance: 840.3
click at [184, 679] on hb-router-mapa "Informações da Sessão 1276002 - [DATE] Criação: [DATE] 17:31 Depósito: CDD Pres…" at bounding box center [750, 351] width 1501 height 703
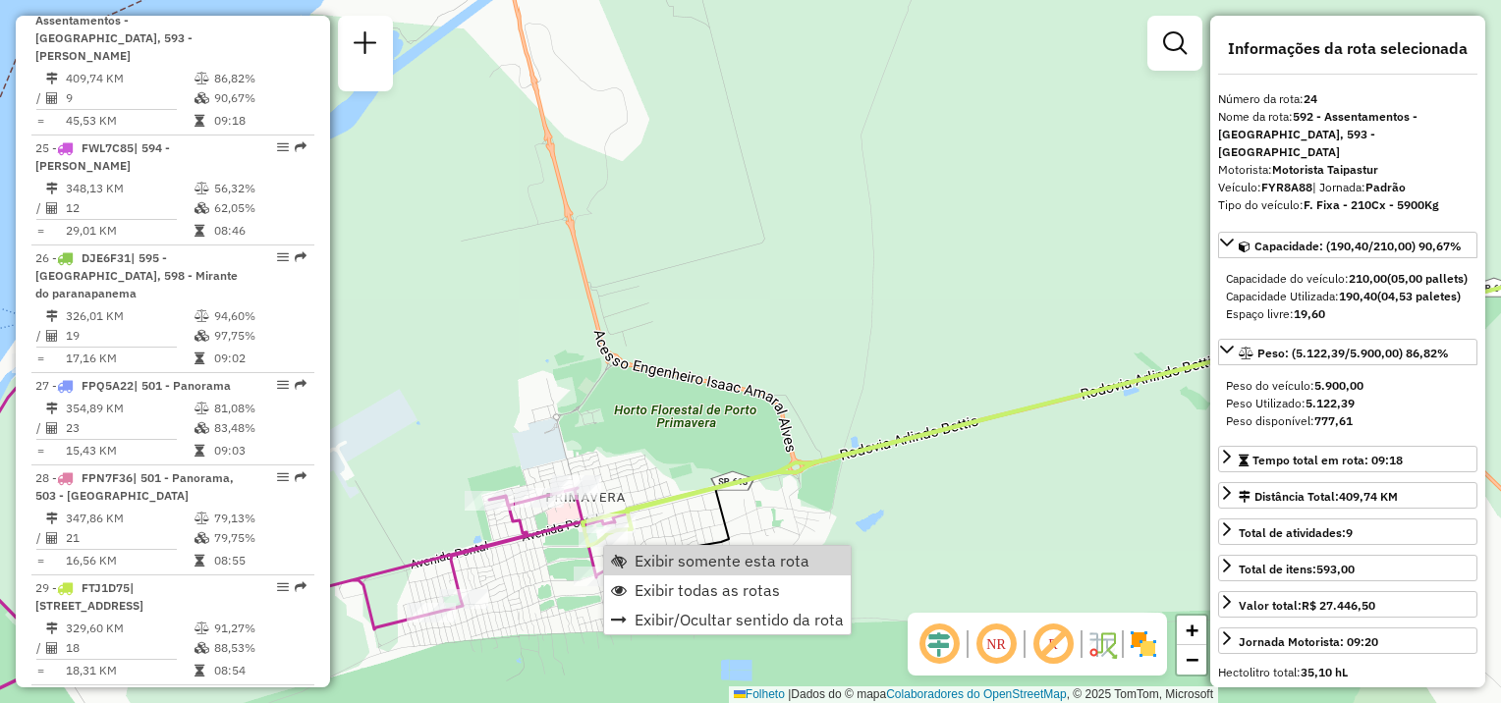
scroll to position [3312, 0]
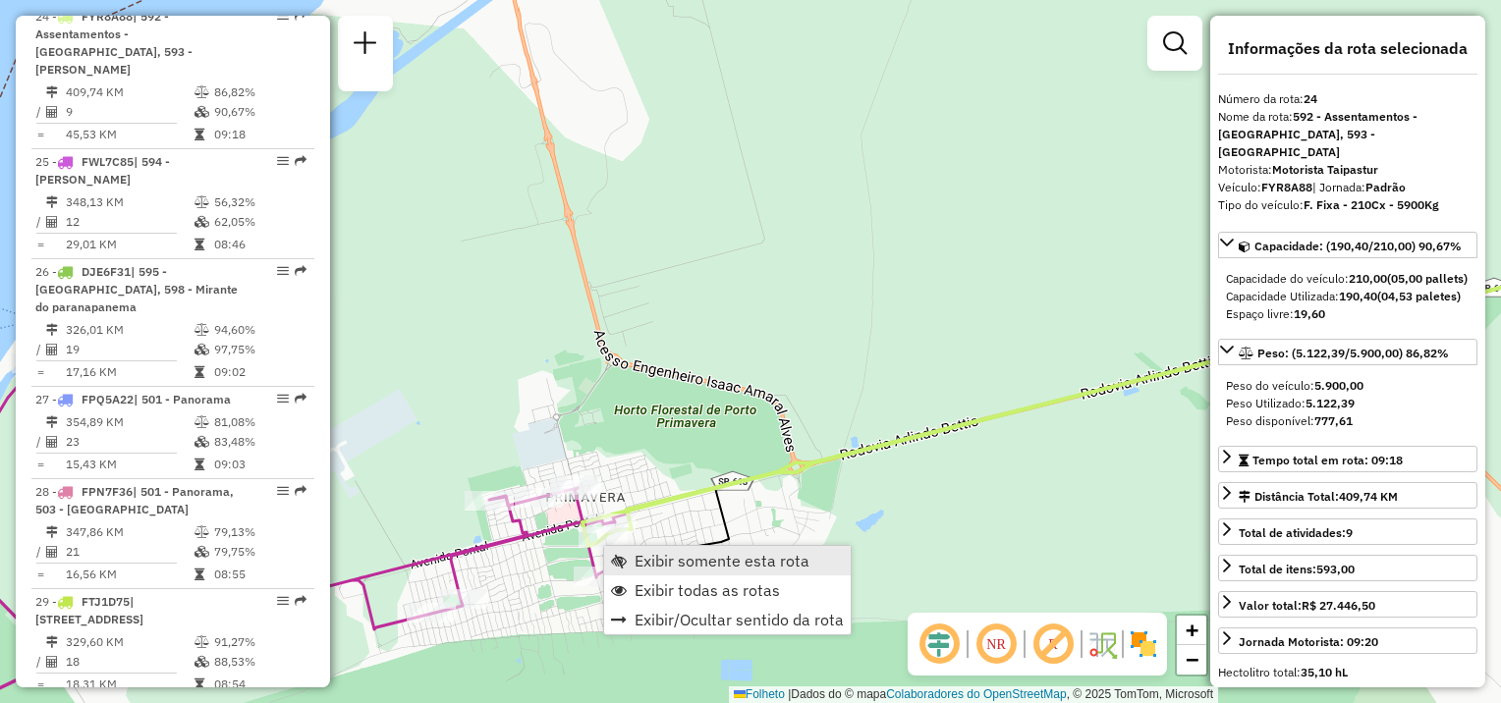
click at [683, 556] on span "Exibir somente esta rota" at bounding box center [721, 561] width 175 height 16
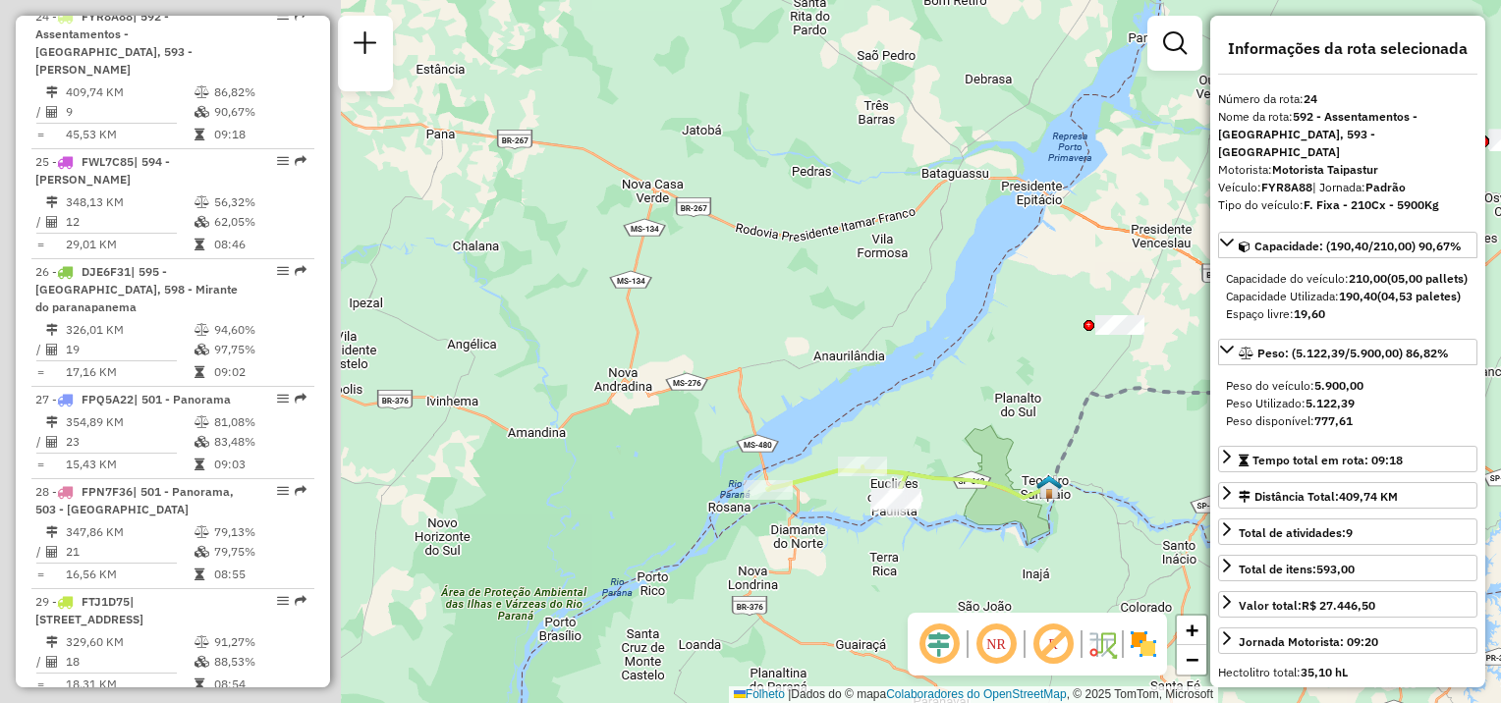
drag, startPoint x: 435, startPoint y: 613, endPoint x: 850, endPoint y: 561, distance: 417.7
click at [850, 561] on div "Janela de atendimento Grade de atendimento Capacidade Transportadoras Veículos …" at bounding box center [750, 351] width 1501 height 703
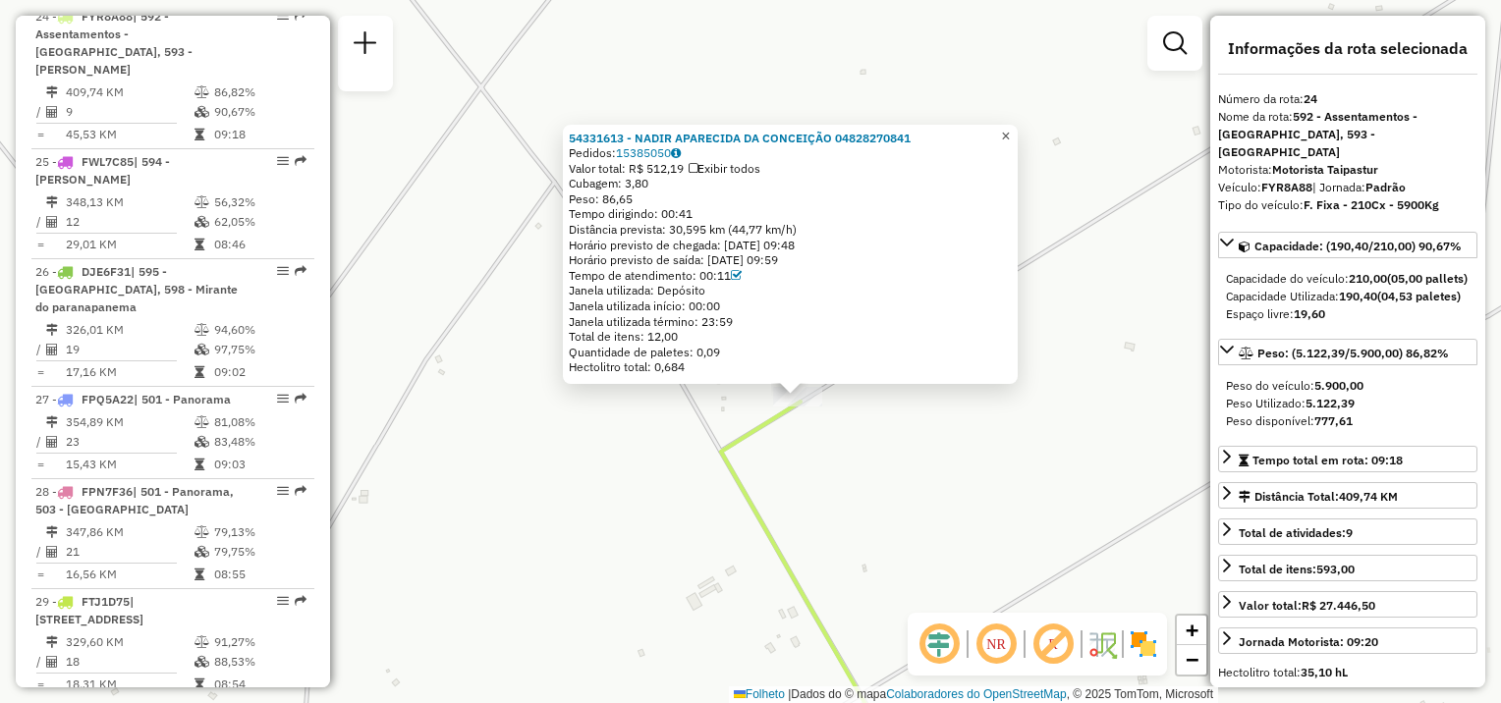
drag, startPoint x: 1025, startPoint y: 138, endPoint x: 1040, endPoint y: 254, distance: 117.8
click at [1018, 138] on link "×" at bounding box center [1006, 137] width 24 height 24
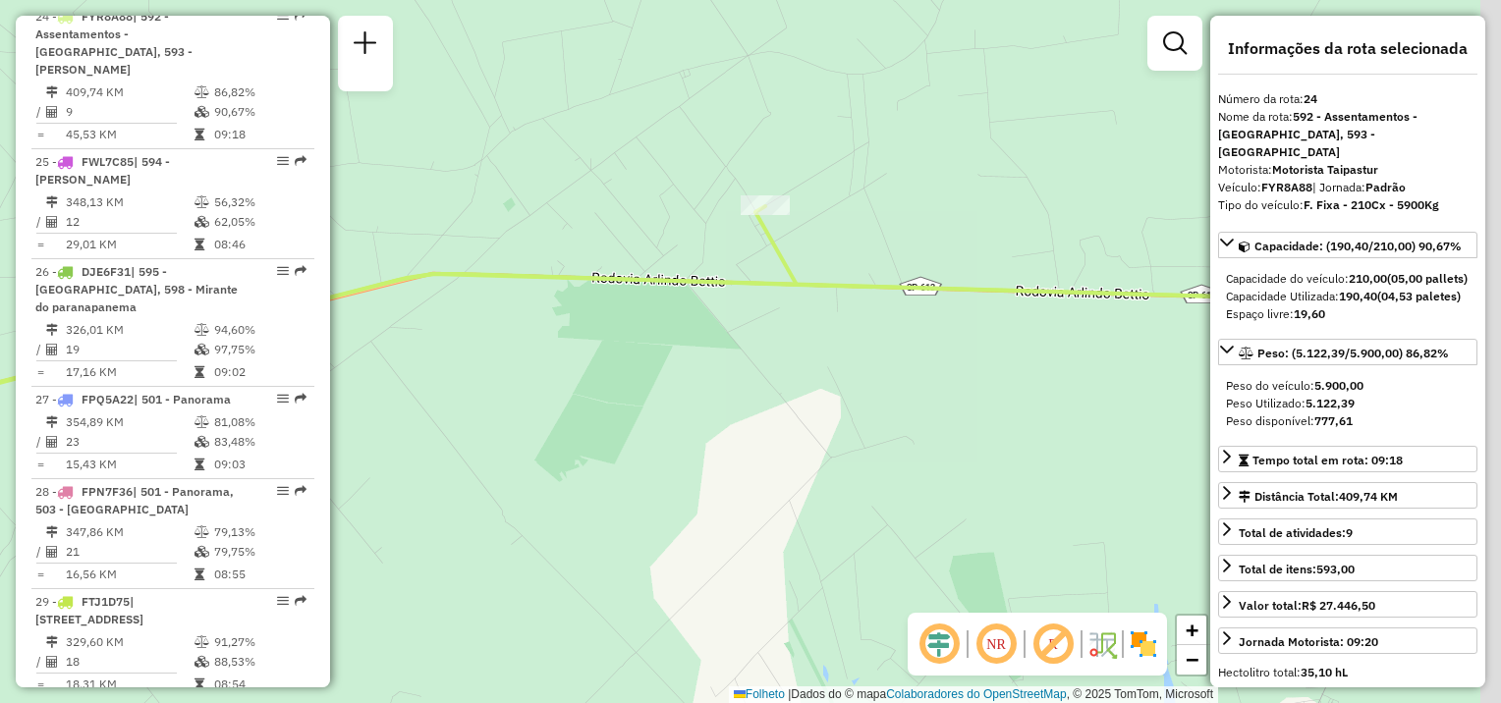
drag, startPoint x: 1033, startPoint y: 464, endPoint x: 778, endPoint y: 267, distance: 322.2
click at [790, 267] on icon at bounding box center [524, 387] width 1801 height 363
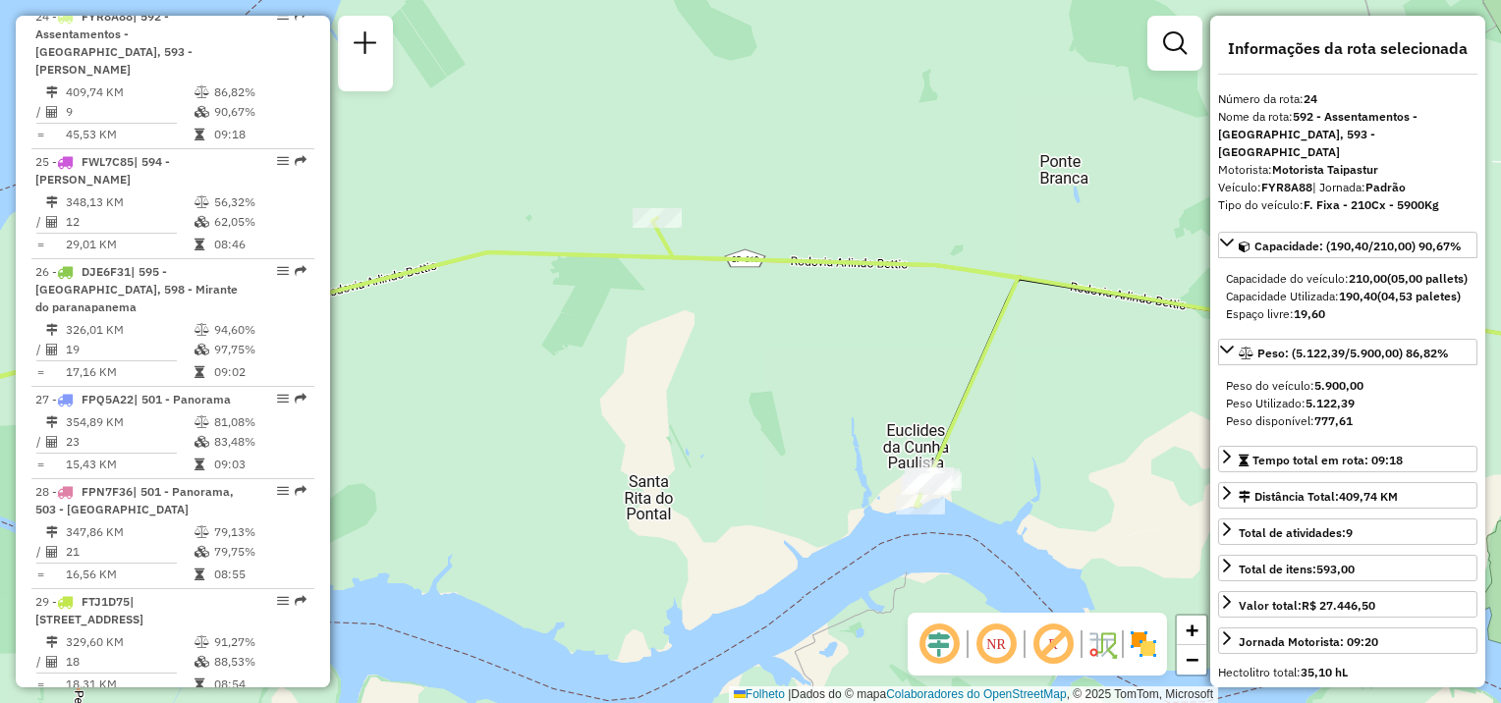
drag, startPoint x: 927, startPoint y: 408, endPoint x: 766, endPoint y: 380, distance: 163.4
click at [766, 380] on div "Janela de atendimento Grade de atendimento Capacidade Transportadoras Veículos …" at bounding box center [750, 351] width 1501 height 703
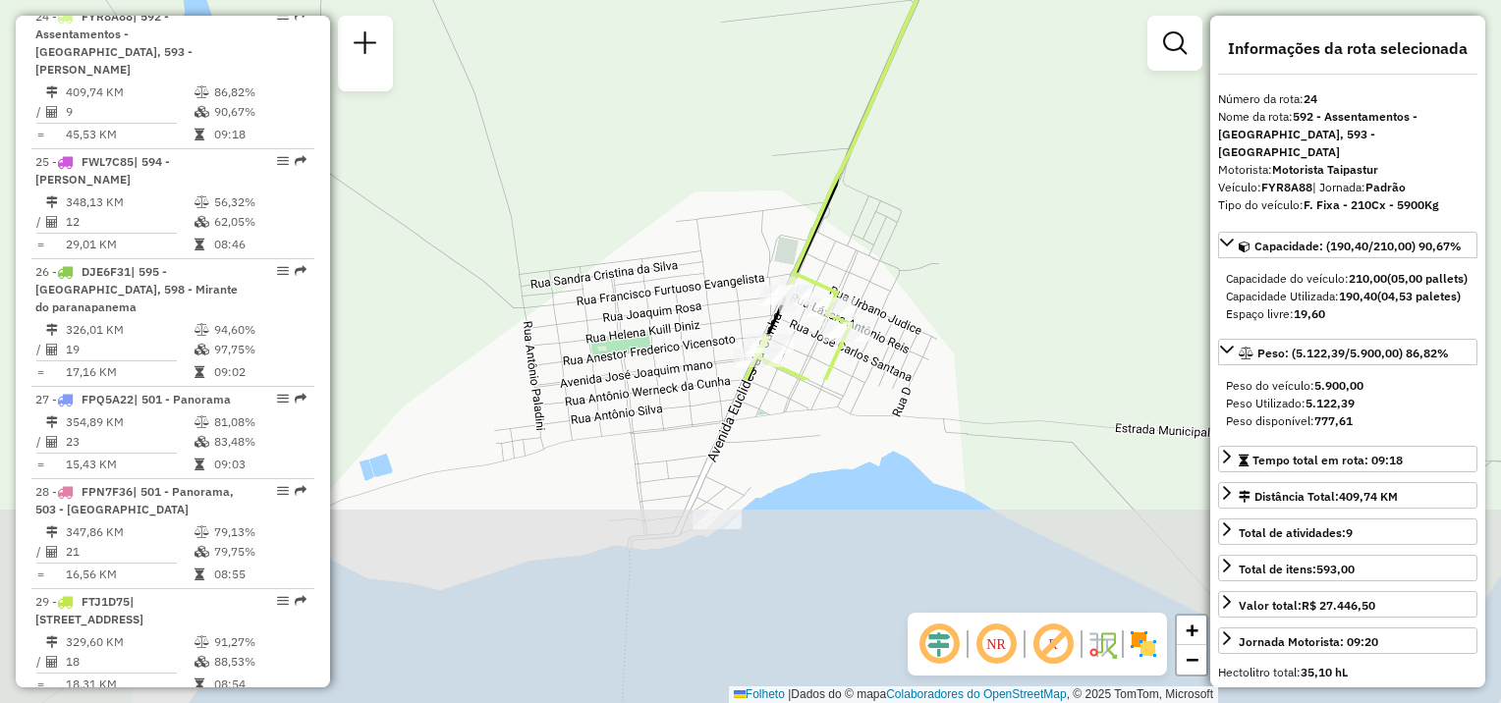
drag, startPoint x: 963, startPoint y: 581, endPoint x: 941, endPoint y: 149, distance: 432.7
click at [964, 144] on div "Janela de atendimento Grade de atendimento Capacidade Transportadoras Veículos …" at bounding box center [750, 351] width 1501 height 703
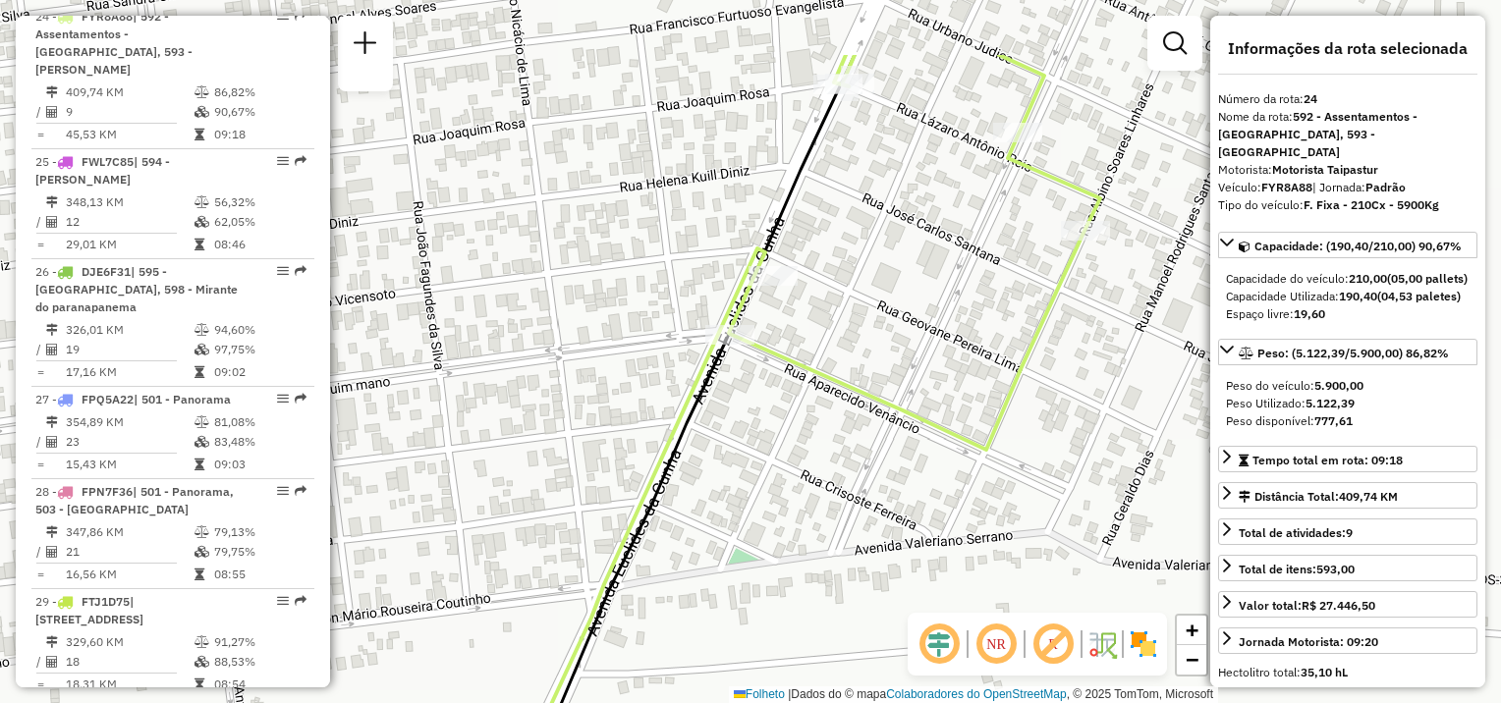
drag, startPoint x: 908, startPoint y: 240, endPoint x: 836, endPoint y: 355, distance: 135.4
click at [837, 357] on div "Janela de atendimento Grade de atendimento Capacidade Transportadoras Veículos …" at bounding box center [750, 351] width 1501 height 703
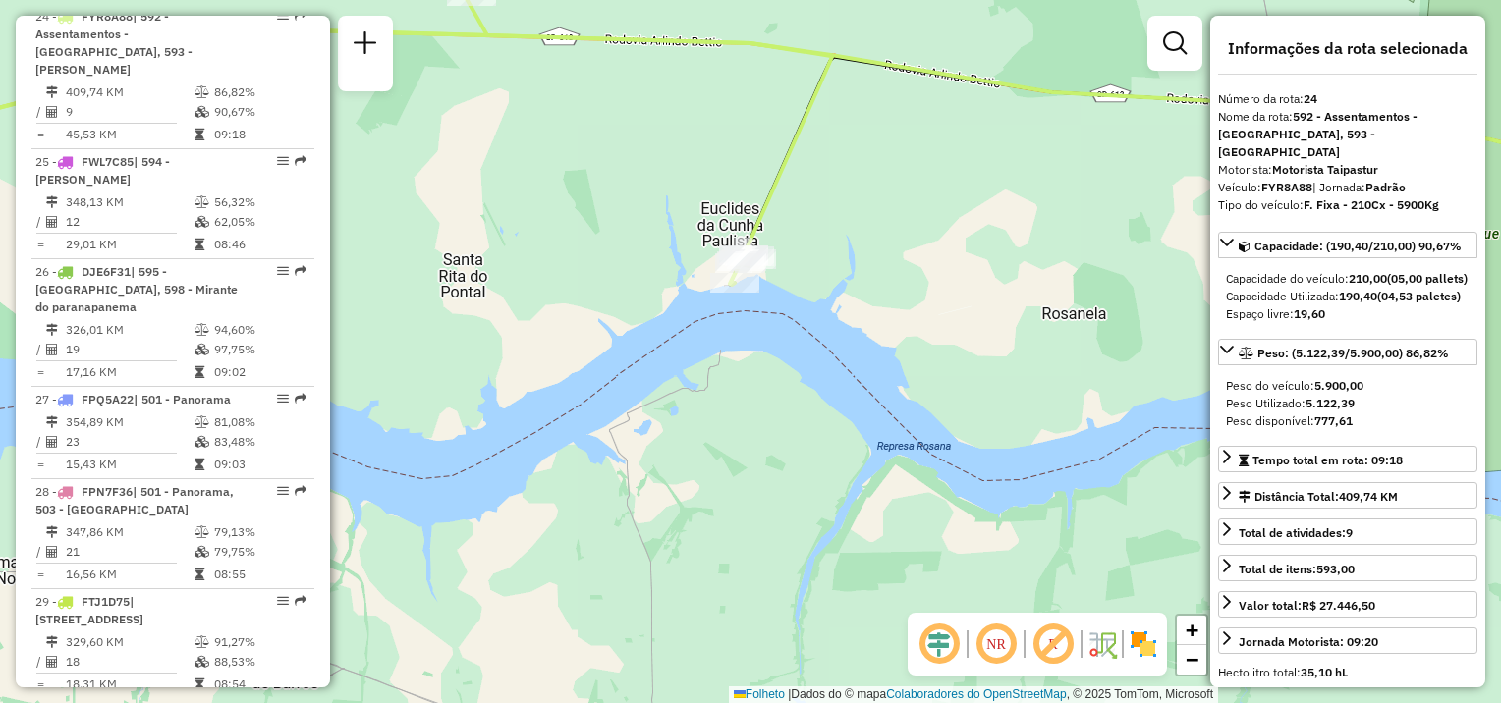
drag, startPoint x: 646, startPoint y: 236, endPoint x: 589, endPoint y: 204, distance: 65.1
click at [589, 204] on div "Janela de atendimento Grade de atendimento Capacidade Transportadoras Veículos …" at bounding box center [750, 351] width 1501 height 703
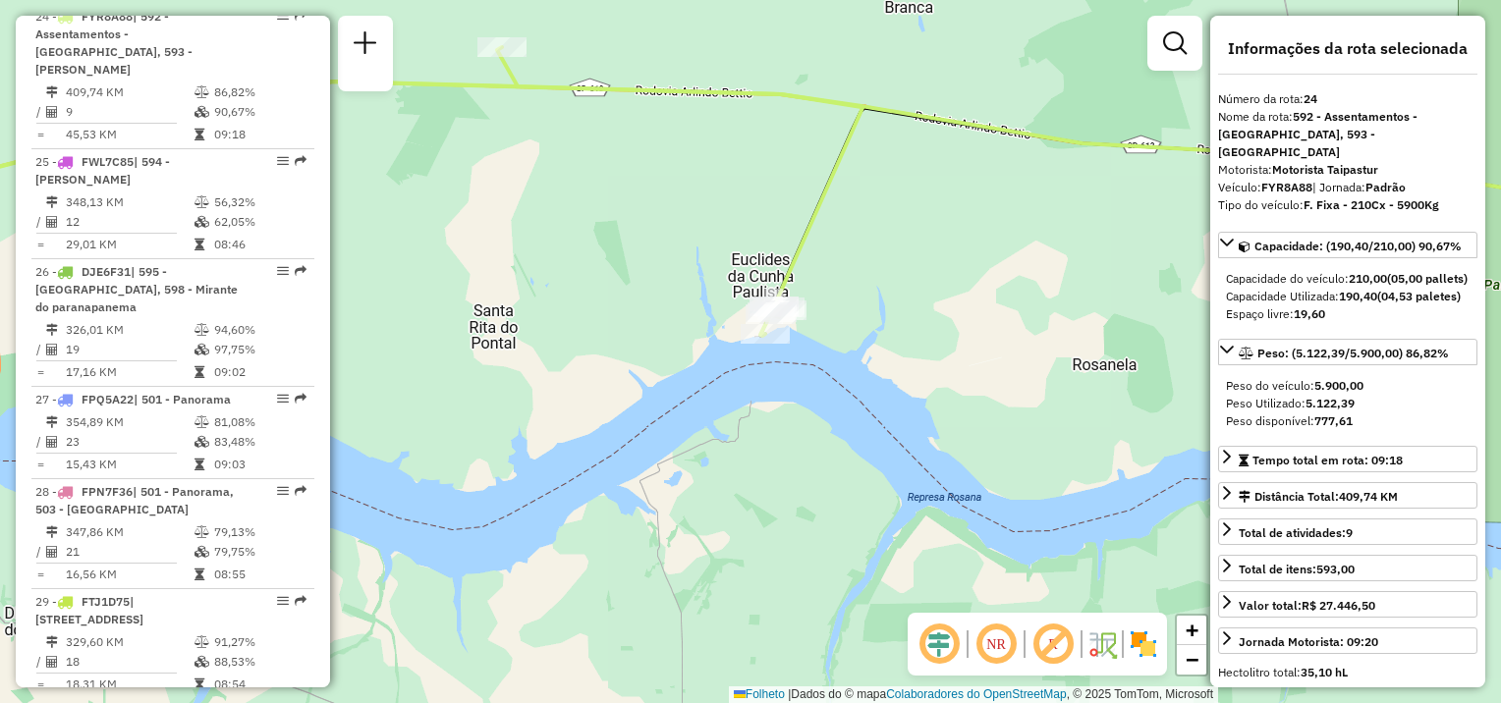
click at [530, 140] on div "Janela de atendimento Grade de atendimento Capacidade Transportadoras Veículos …" at bounding box center [750, 351] width 1501 height 703
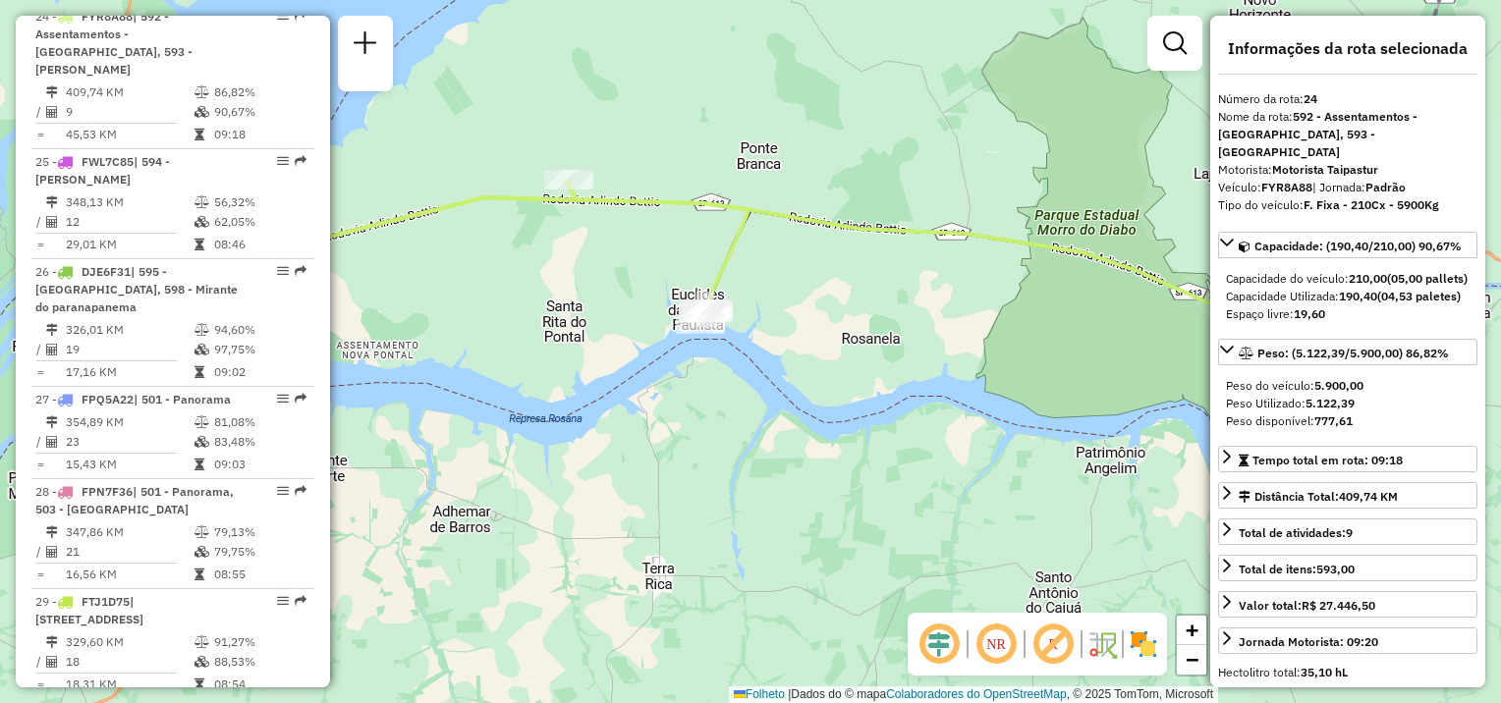
drag, startPoint x: 987, startPoint y: 315, endPoint x: 854, endPoint y: 323, distance: 132.8
click at [859, 326] on div "Janela de atendimento Grade de atendimento Capacidade Transportadoras Veículos …" at bounding box center [750, 351] width 1501 height 703
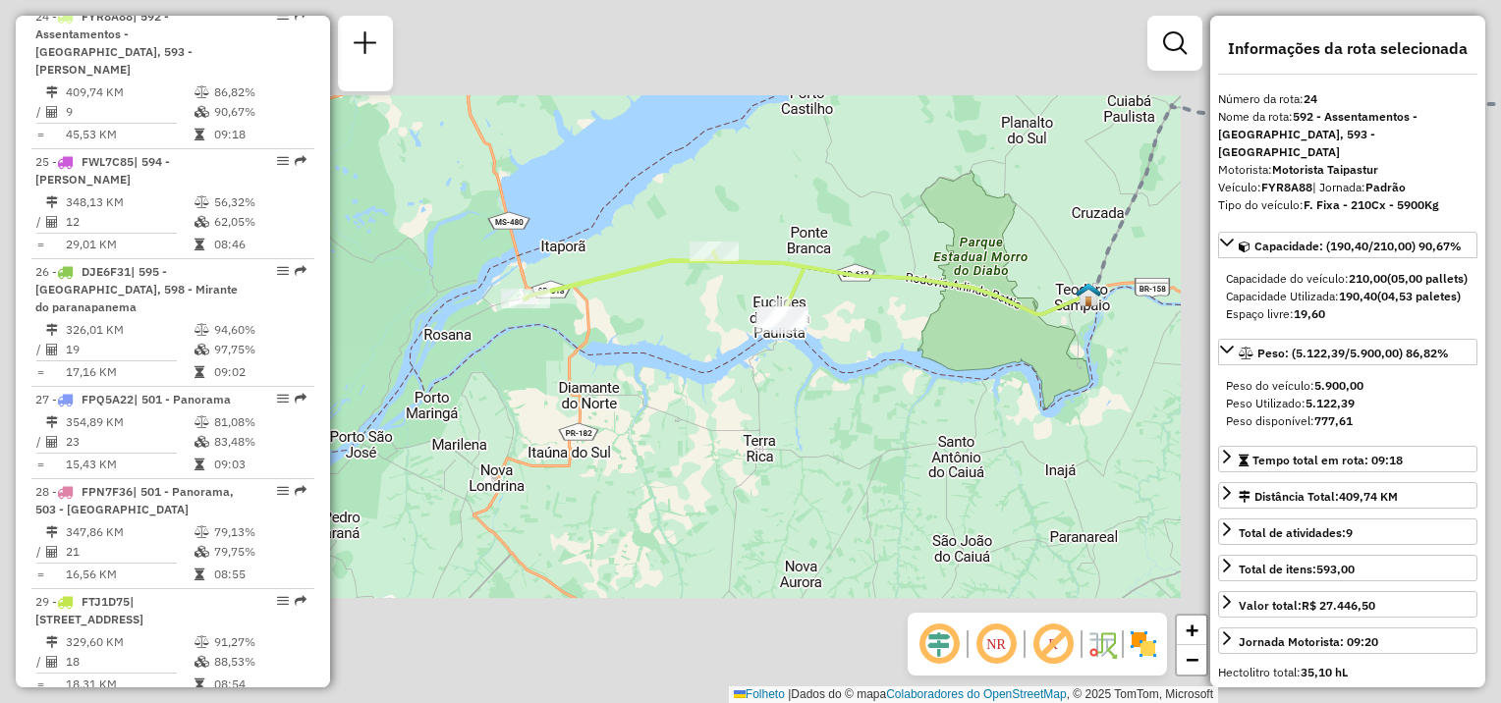
drag, startPoint x: 923, startPoint y: 348, endPoint x: 868, endPoint y: 356, distance: 55.6
click at [868, 356] on div "Janela de atendimento Grade de atendimento Capacidade Transportadoras Veículos …" at bounding box center [750, 351] width 1501 height 703
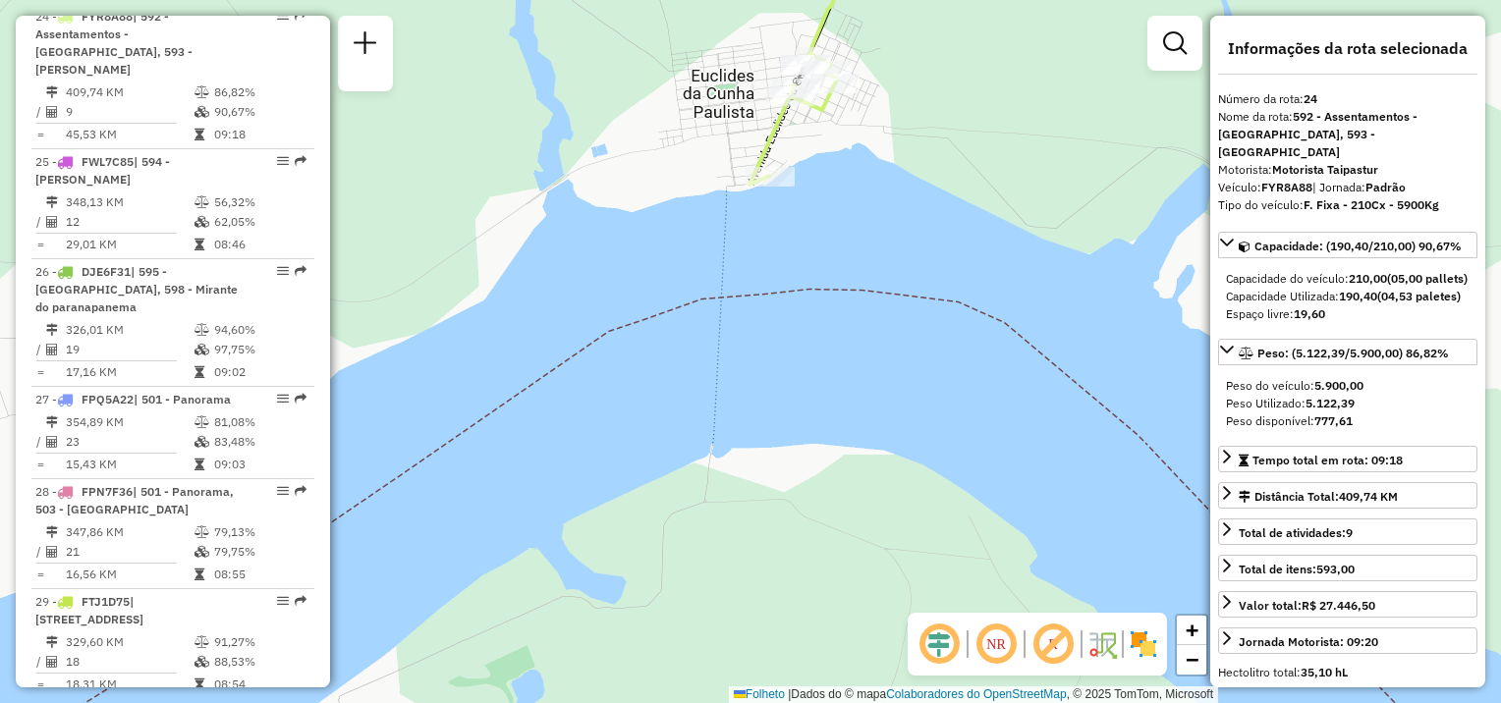
drag, startPoint x: 821, startPoint y: 282, endPoint x: 783, endPoint y: 521, distance: 241.7
click at [782, 592] on div "Janela de atendimento Grade de atendimento Capacidade Transportadoras Veículos …" at bounding box center [750, 351] width 1501 height 703
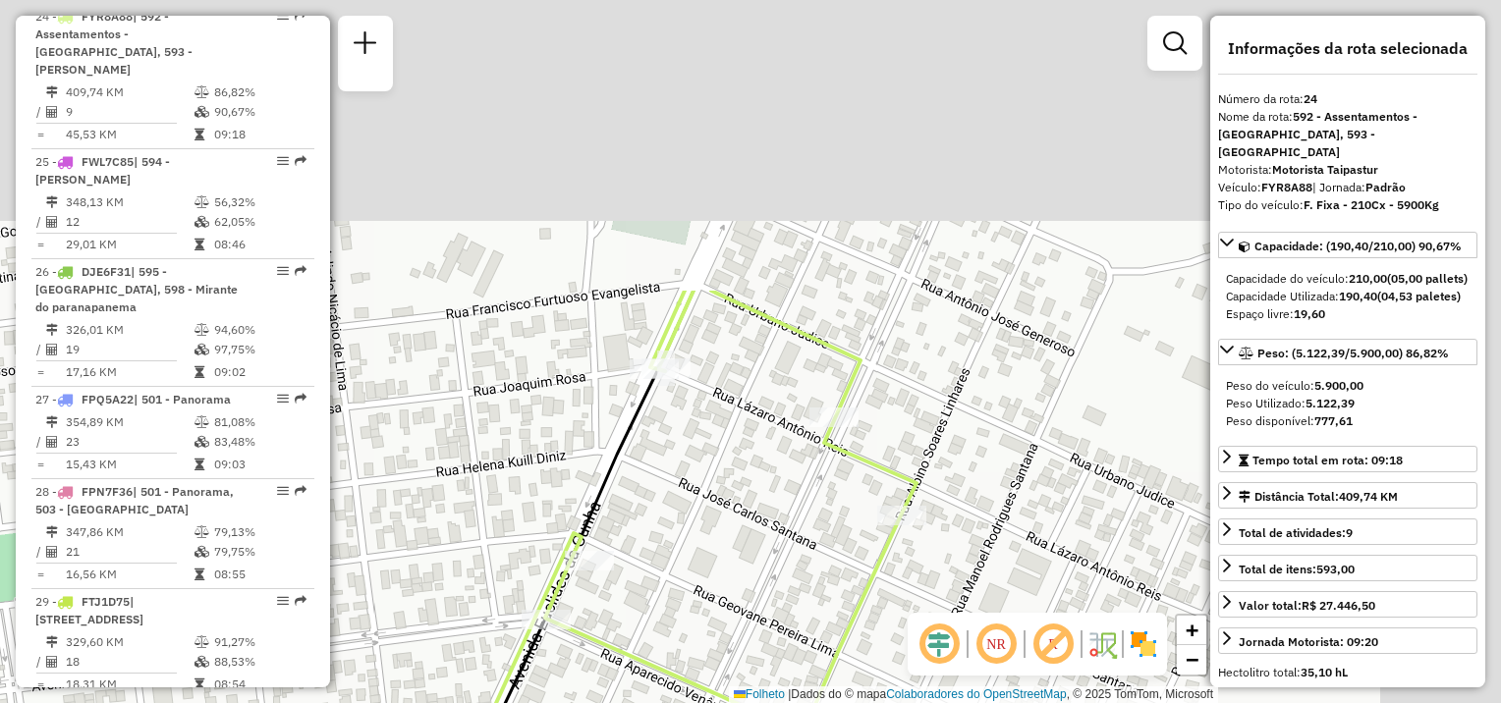
click at [609, 702] on html "Aguarde... Pop-up bloqueado! Seu navegador bloqueou automáticamente a abertura …" at bounding box center [750, 351] width 1501 height 703
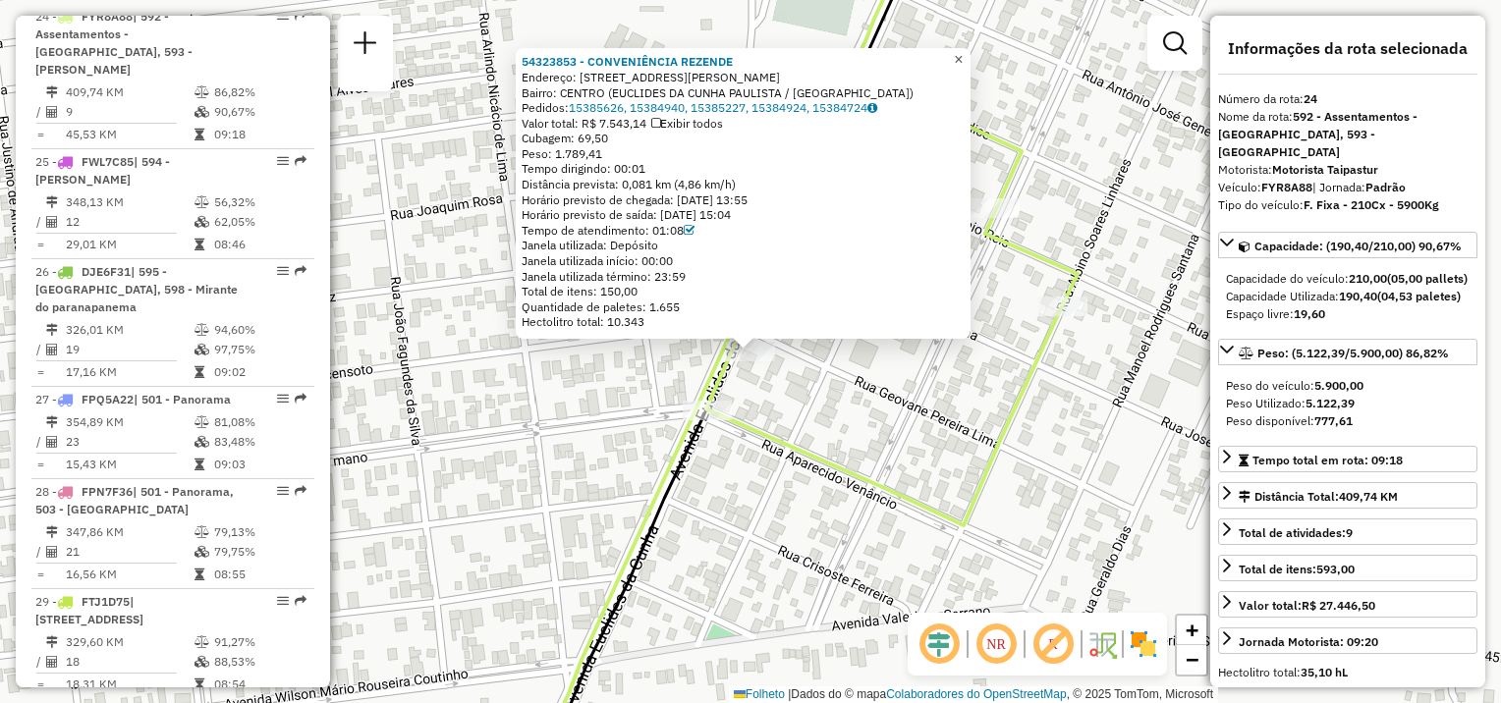
click at [963, 53] on span "×" at bounding box center [958, 59] width 9 height 17
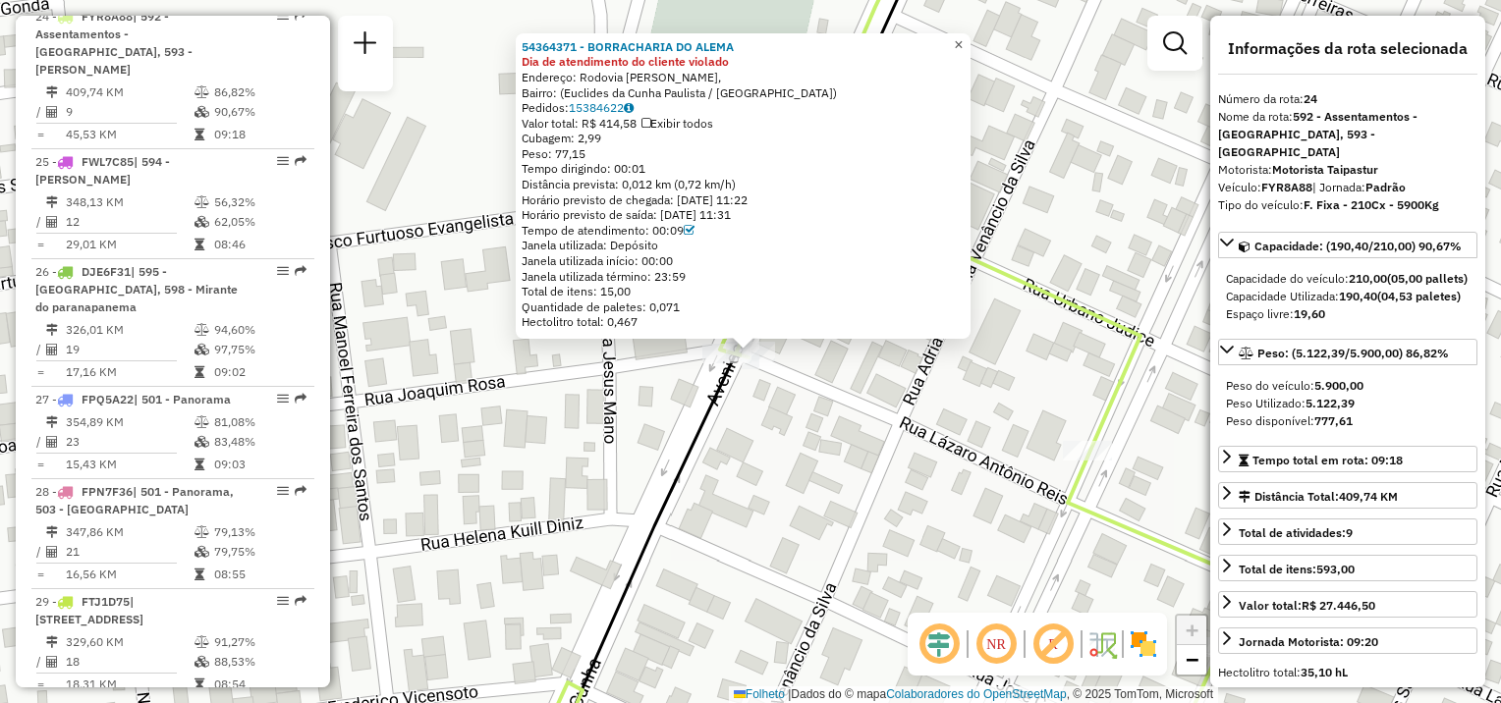
drag, startPoint x: 974, startPoint y: 41, endPoint x: 967, endPoint y: 51, distance: 12.0
click at [963, 41] on span "×" at bounding box center [958, 44] width 9 height 17
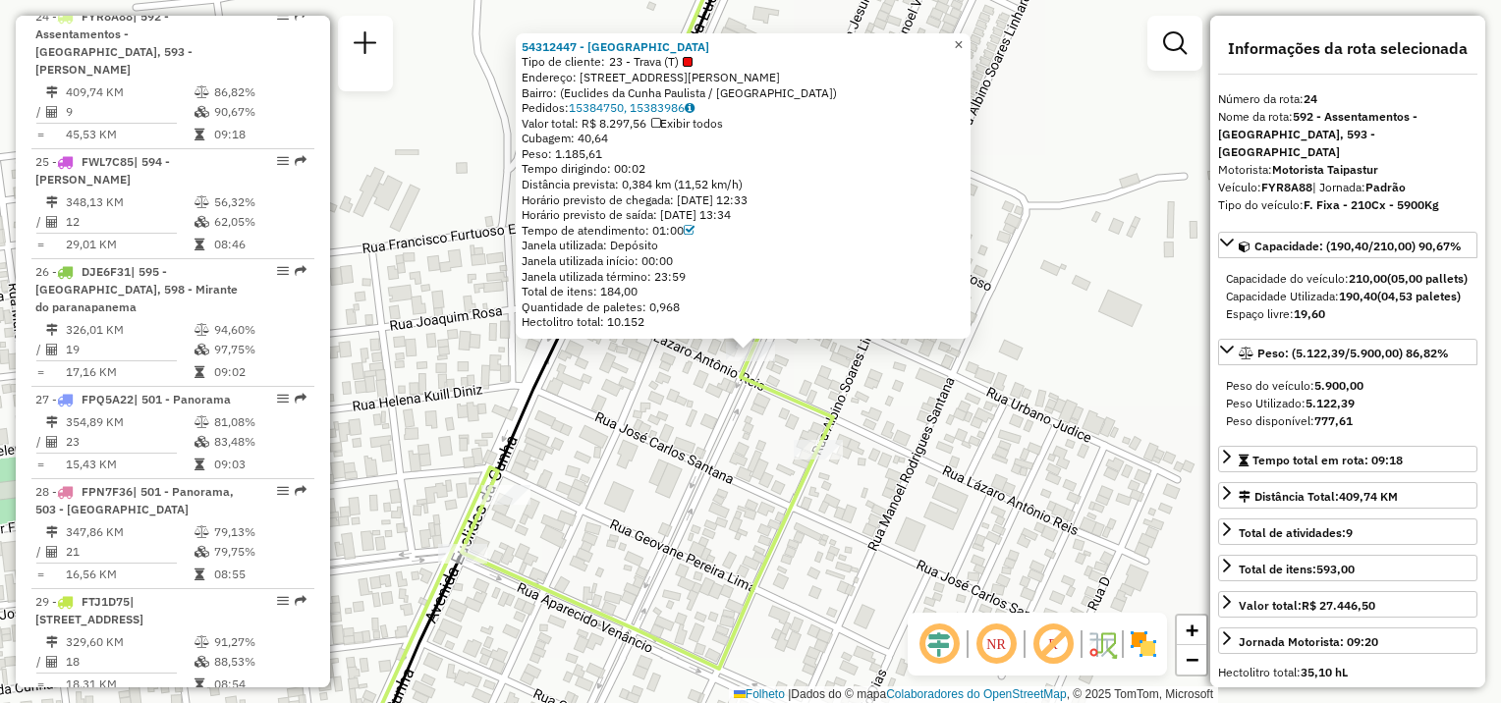
click at [963, 39] on span "×" at bounding box center [958, 44] width 9 height 17
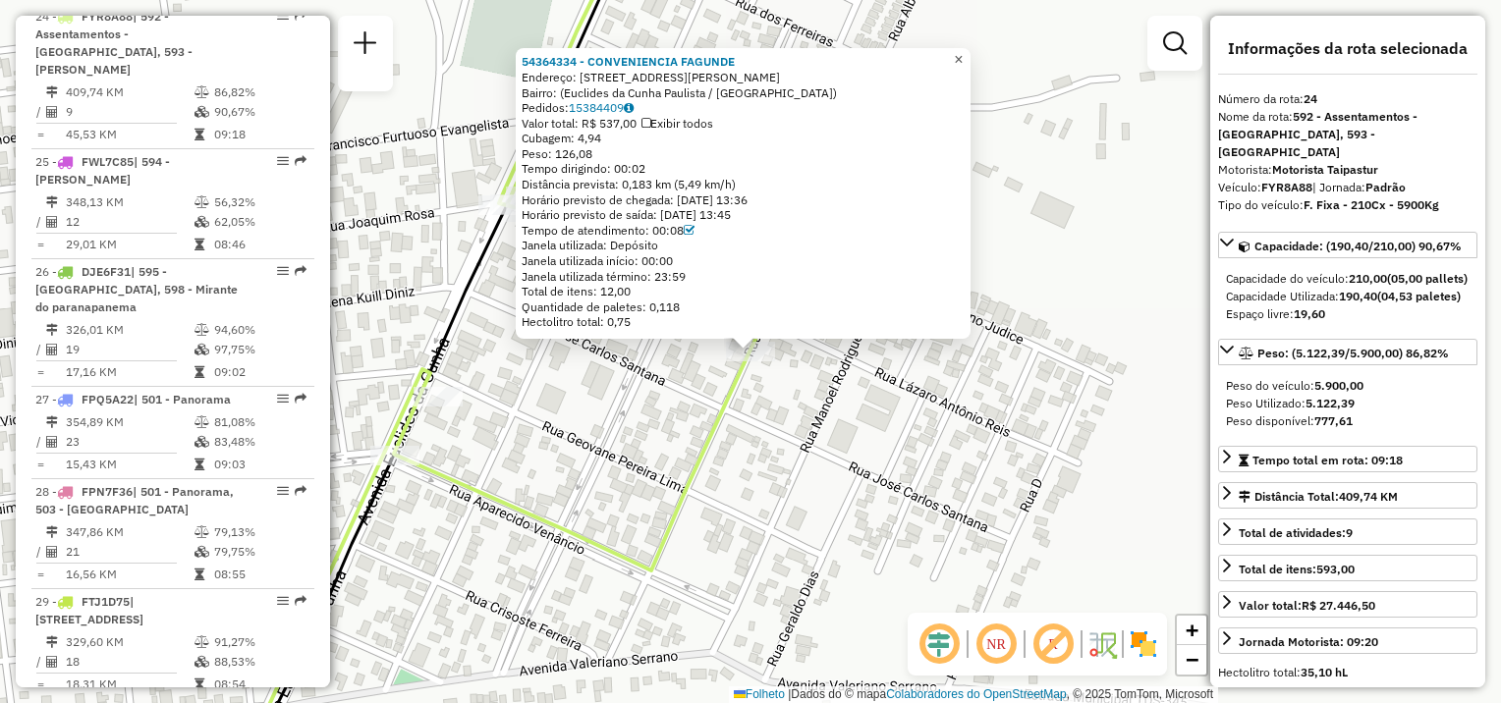
click at [970, 49] on link "×" at bounding box center [959, 60] width 24 height 24
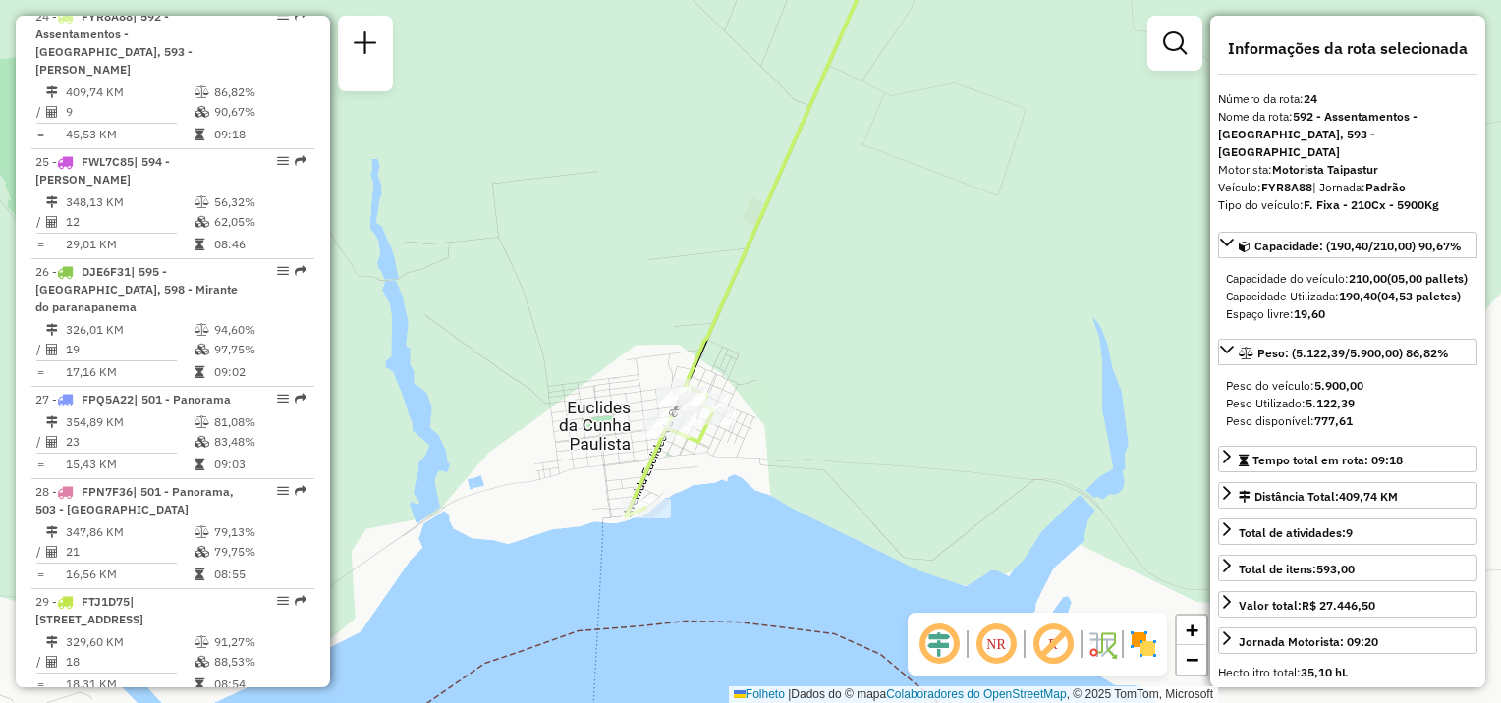
drag, startPoint x: 951, startPoint y: 400, endPoint x: 762, endPoint y: 291, distance: 217.8
click at [762, 291] on div "Janela de atendimento Grade de atendimento Capacidade Transportadoras Veículos …" at bounding box center [750, 351] width 1501 height 703
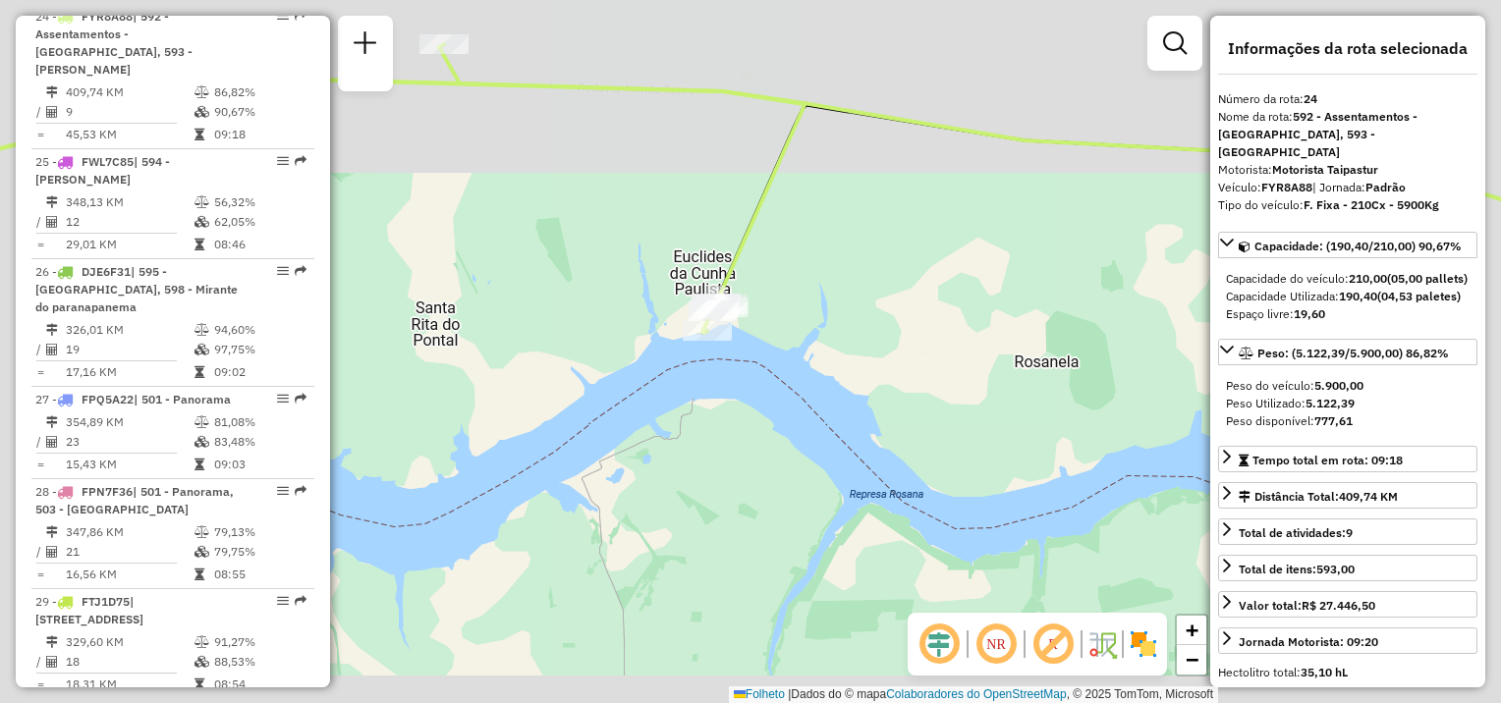
click at [845, 332] on div "Janela de atendimento Grade de atendimento Capacidade Transportadoras Veículos …" at bounding box center [750, 351] width 1501 height 703
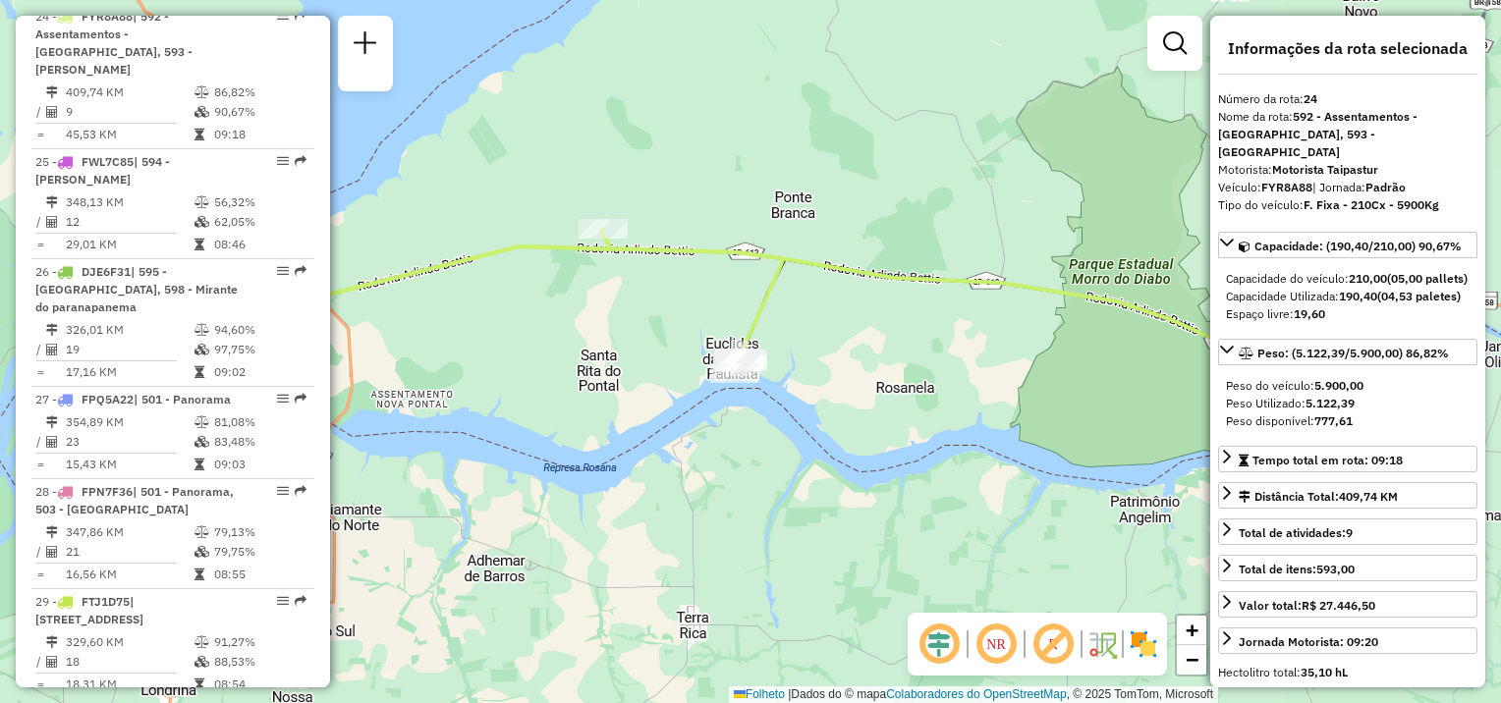
drag, startPoint x: 908, startPoint y: 367, endPoint x: 879, endPoint y: 385, distance: 33.5
click at [880, 385] on div "Janela de atendimento Grade de atendimento Capacidade Transportadoras Veículos …" at bounding box center [750, 351] width 1501 height 703
drag, startPoint x: 911, startPoint y: 373, endPoint x: 613, endPoint y: 327, distance: 302.1
click at [618, 325] on div "Janela de atendimento Grade de atendimento Capacidade Transportadoras Veículos …" at bounding box center [750, 351] width 1501 height 703
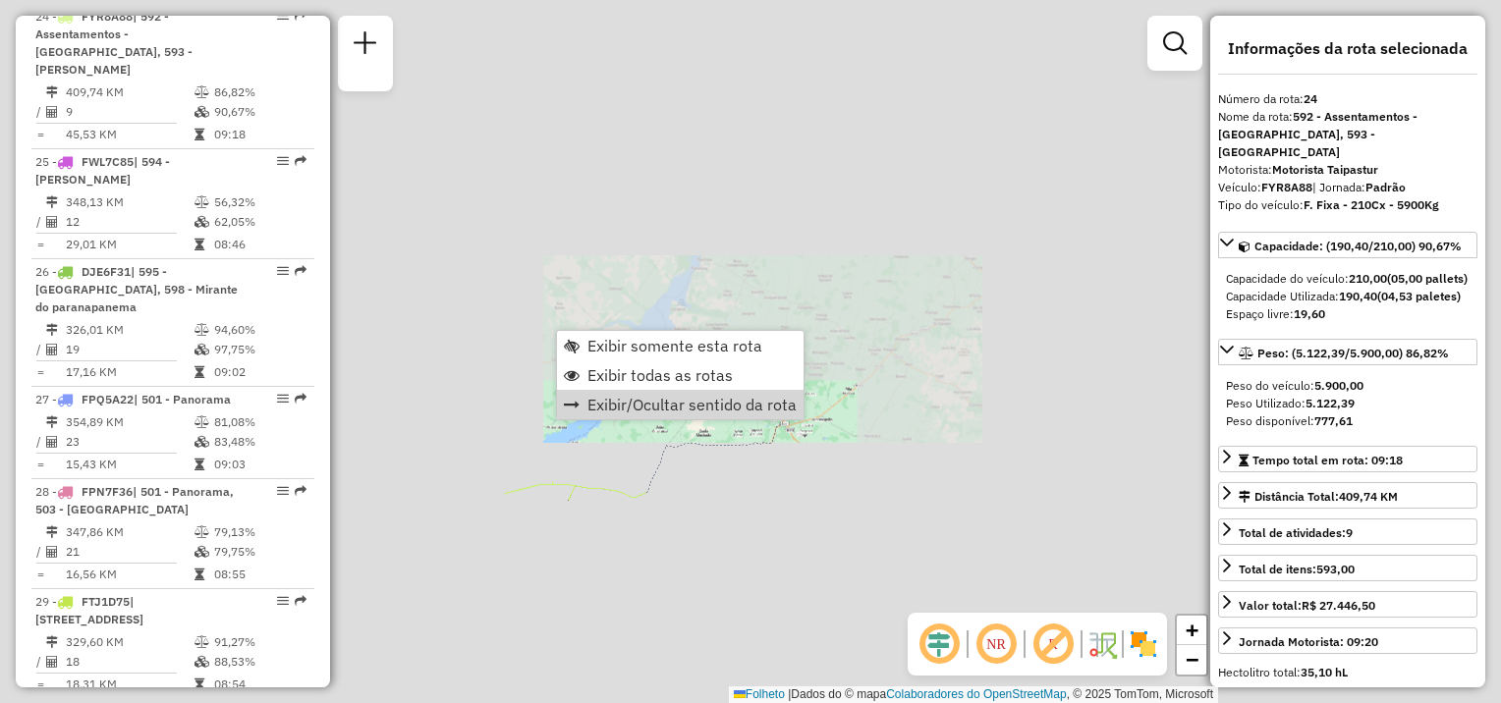
click at [574, 550] on div "Janela de atendimento Grade de atendimento Capacidade Transportadoras Veículos …" at bounding box center [750, 351] width 1501 height 703
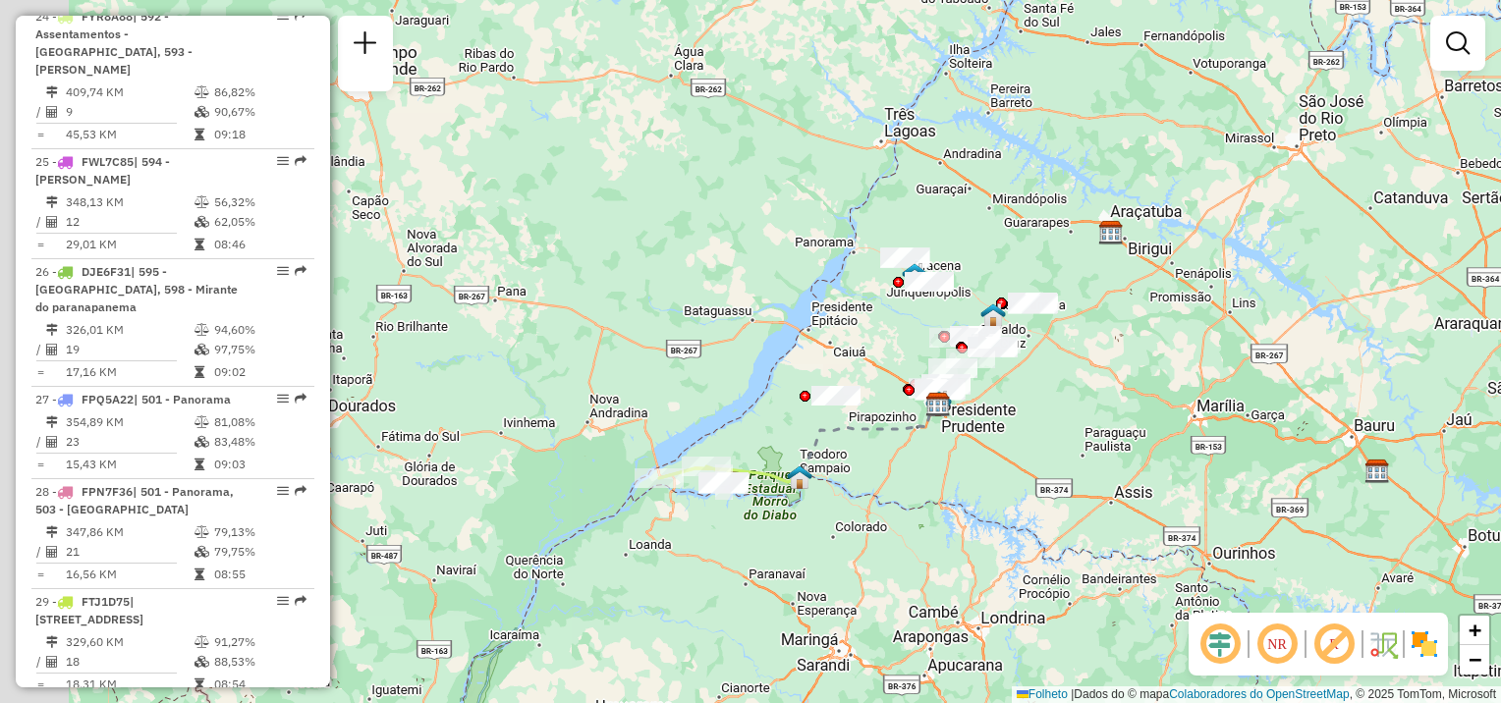
drag, startPoint x: 576, startPoint y: 542, endPoint x: 725, endPoint y: 520, distance: 151.0
click at [725, 520] on div "Janela de atendimento Grade de atendimento Capacidade Transportadoras Veículos …" at bounding box center [750, 351] width 1501 height 703
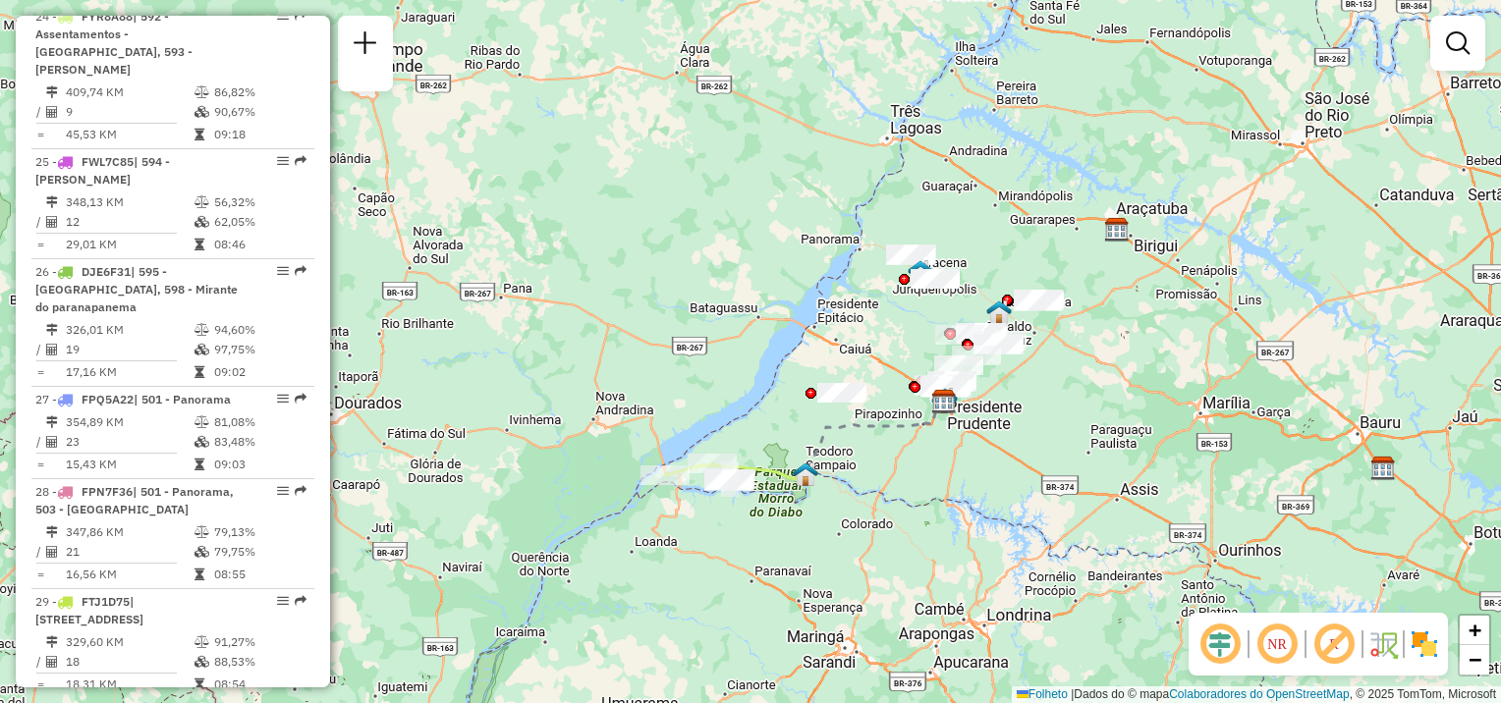
drag, startPoint x: 799, startPoint y: 567, endPoint x: 948, endPoint y: 535, distance: 151.6
click at [948, 535] on div "Janela de atendimento Grade de atendimento Capacidade Transportadoras Veículos …" at bounding box center [750, 351] width 1501 height 703
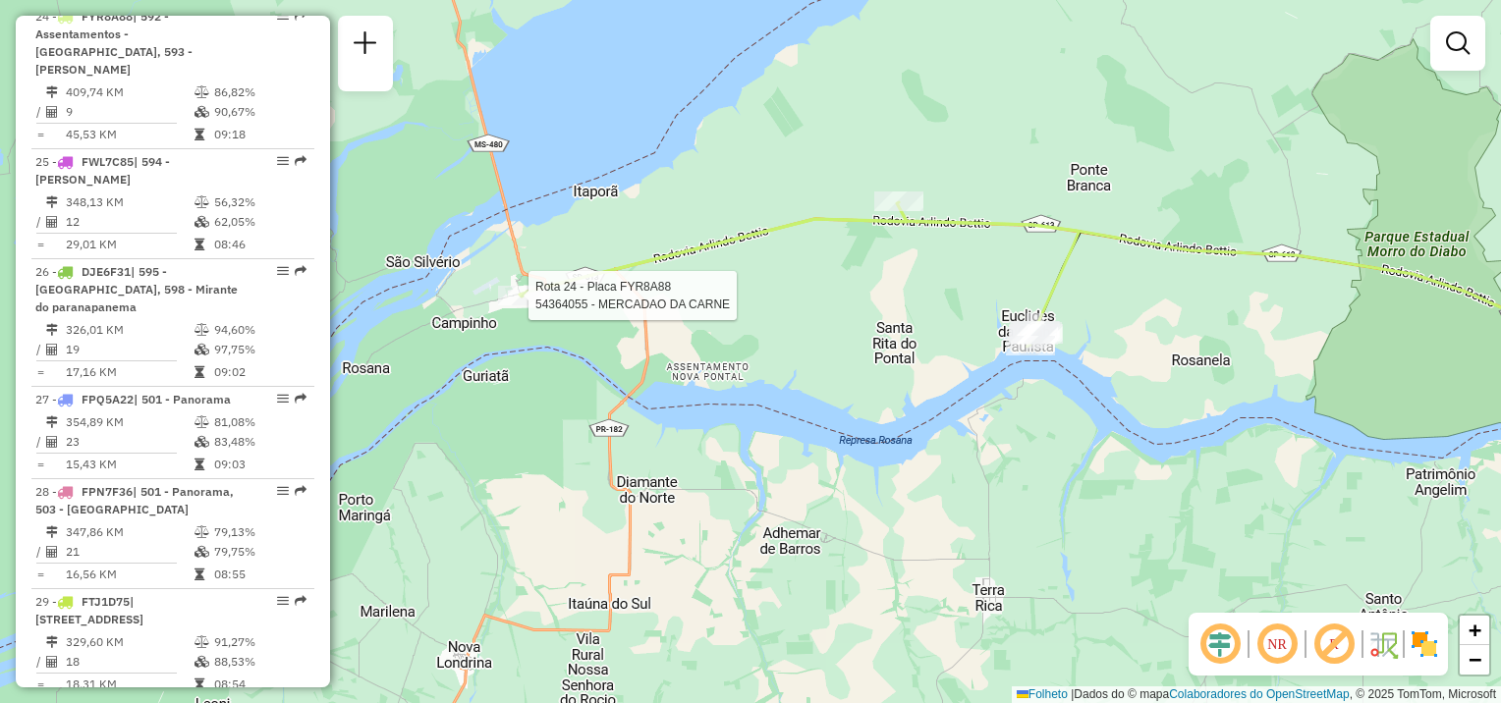
select select "**********"
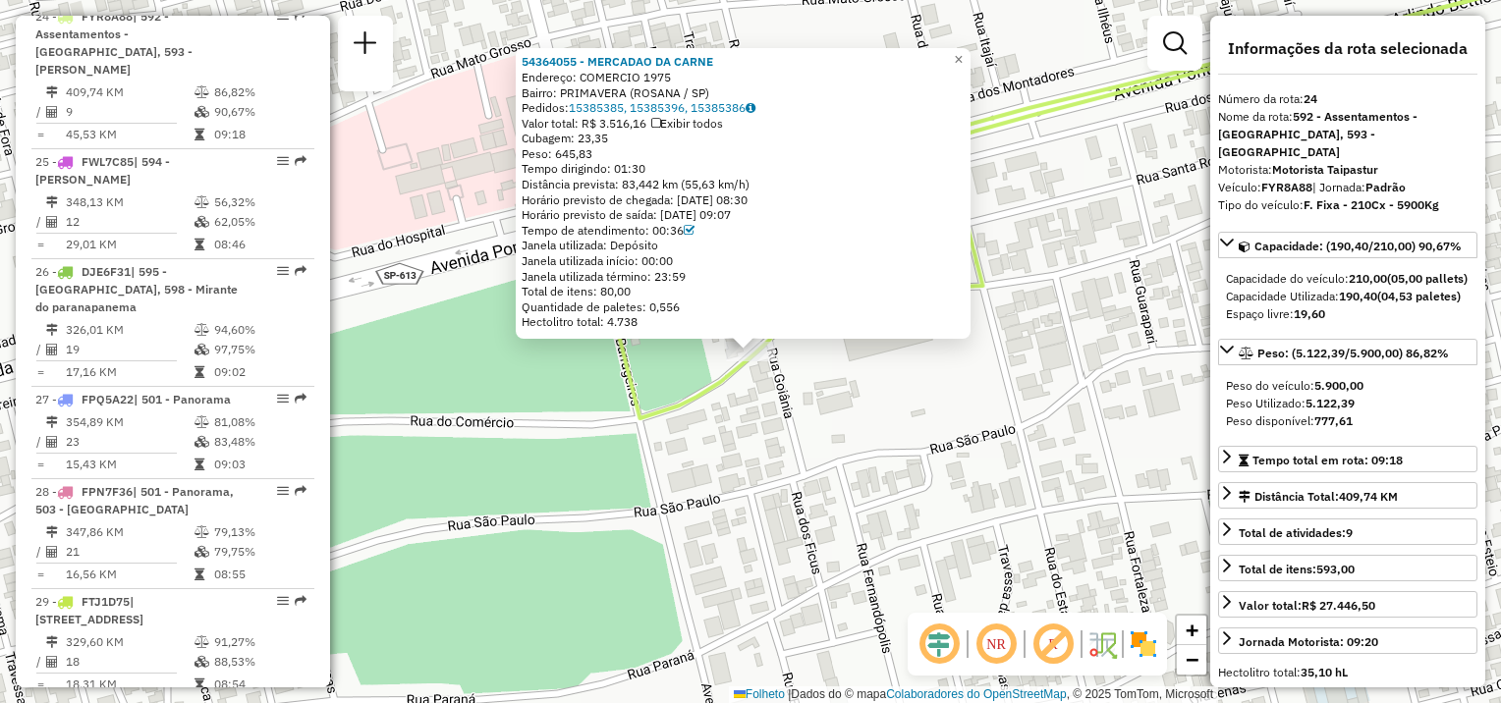
click at [970, 65] on div "54364055 - MERCADAO DA CARNE Endereço: COMERCIO 1975 Bairro: PRIMAVERA (ROSANA …" at bounding box center [743, 193] width 455 height 291
click at [963, 58] on span "×" at bounding box center [958, 59] width 9 height 17
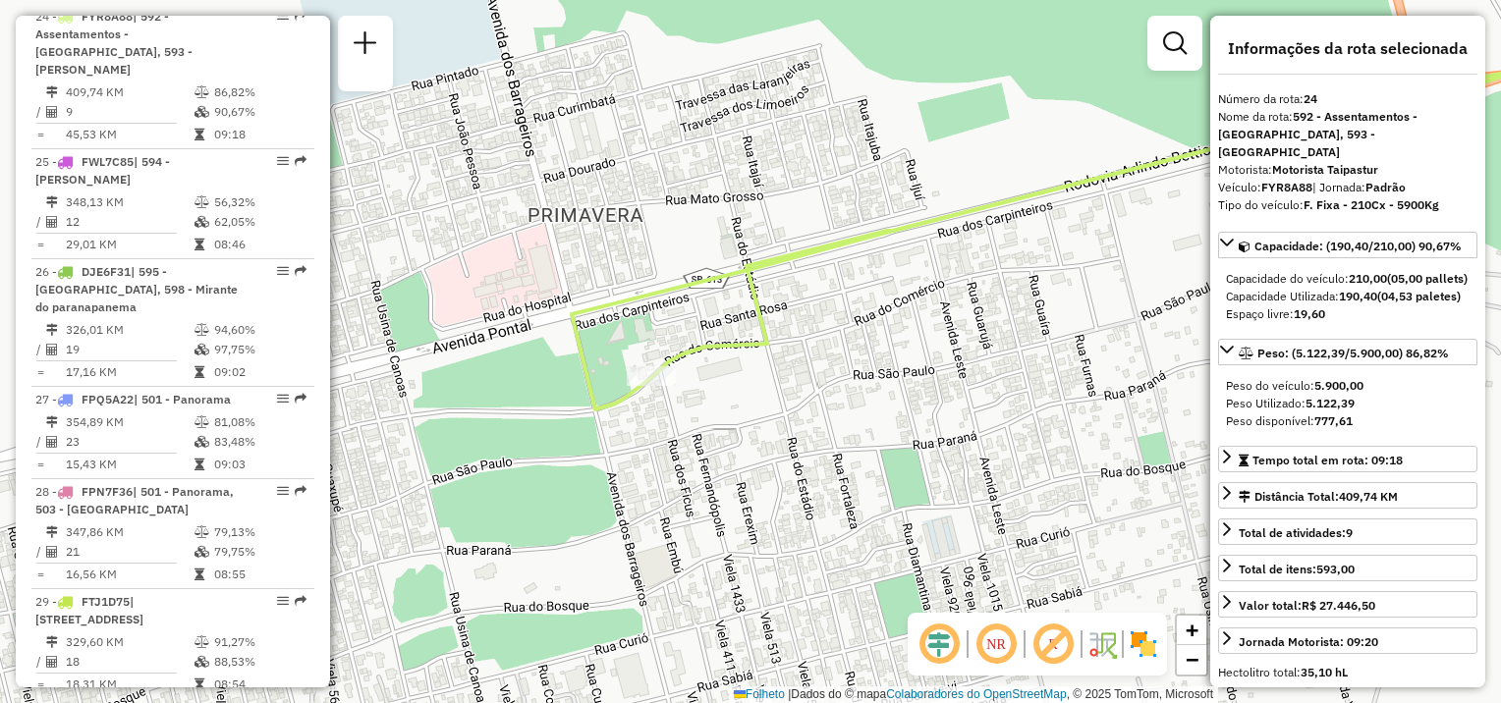
drag, startPoint x: 1057, startPoint y: 313, endPoint x: 915, endPoint y: 329, distance: 142.3
click at [915, 329] on div "Janela de atendimento Grade de atendimento Capacidade Transportadoras Veículos …" at bounding box center [750, 351] width 1501 height 703
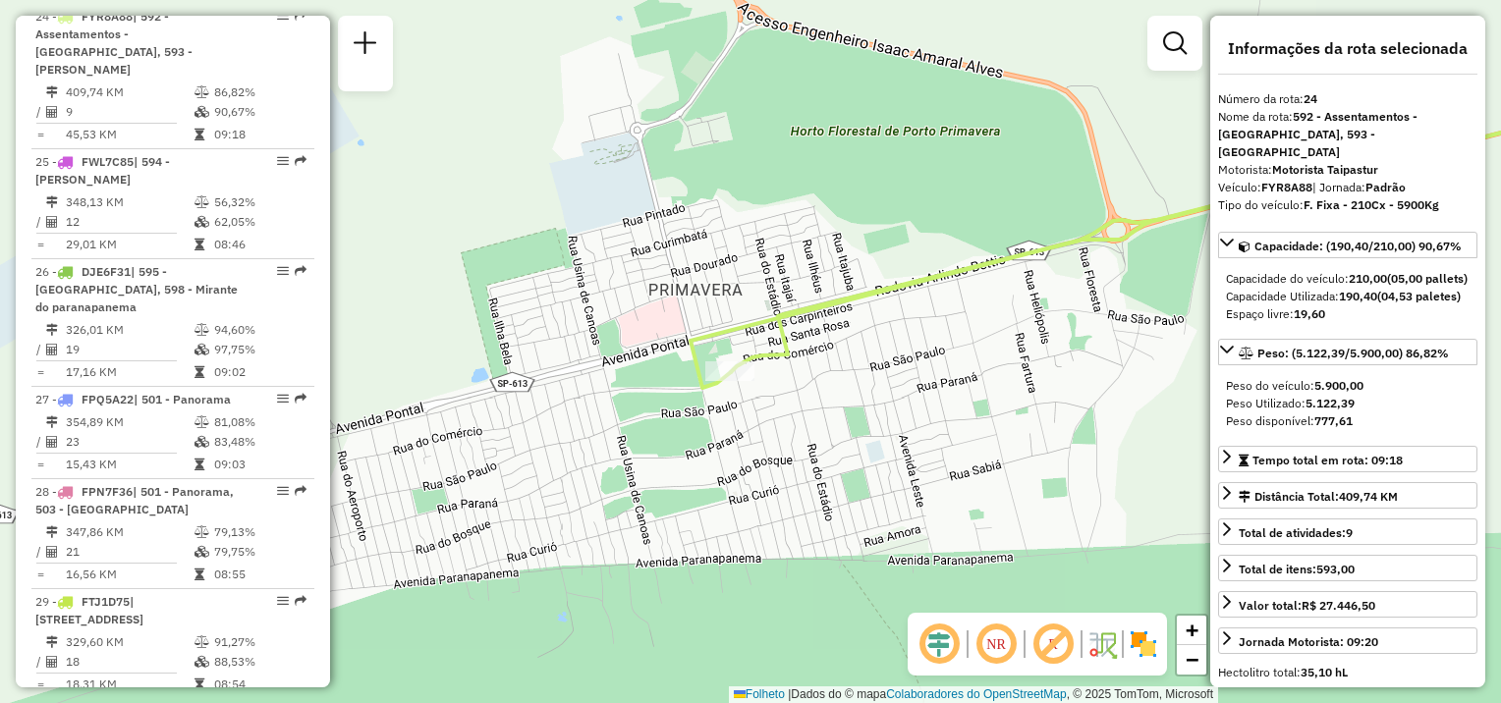
drag, startPoint x: 936, startPoint y: 326, endPoint x: 891, endPoint y: 345, distance: 48.9
click at [891, 345] on div "Janela de atendimento Grade de atendimento Capacidade Transportadoras Veículos …" at bounding box center [750, 351] width 1501 height 703
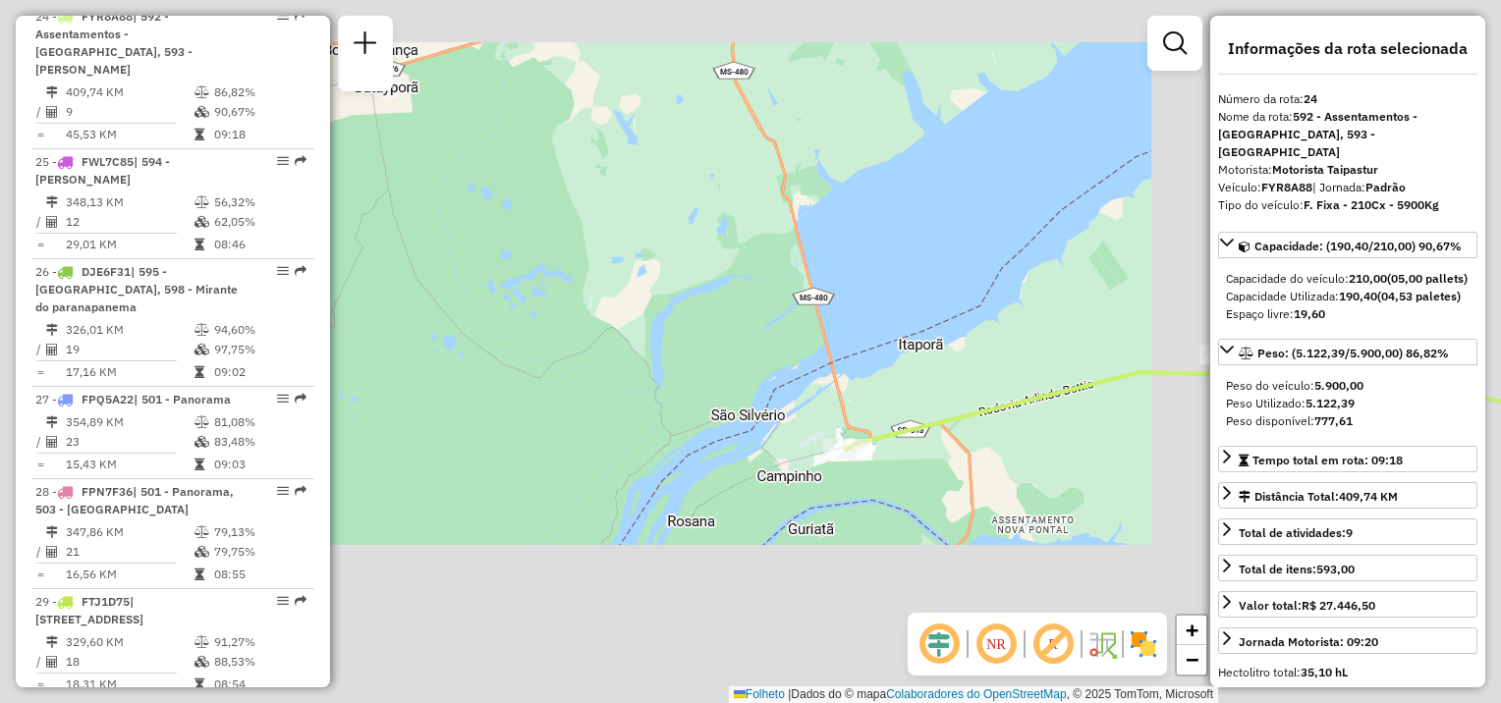
drag, startPoint x: 626, startPoint y: 481, endPoint x: 564, endPoint y: 477, distance: 62.0
click at [566, 478] on div "Janela de atendimento Grade de atendimento Capacidade Transportadoras Veículos …" at bounding box center [750, 351] width 1501 height 703
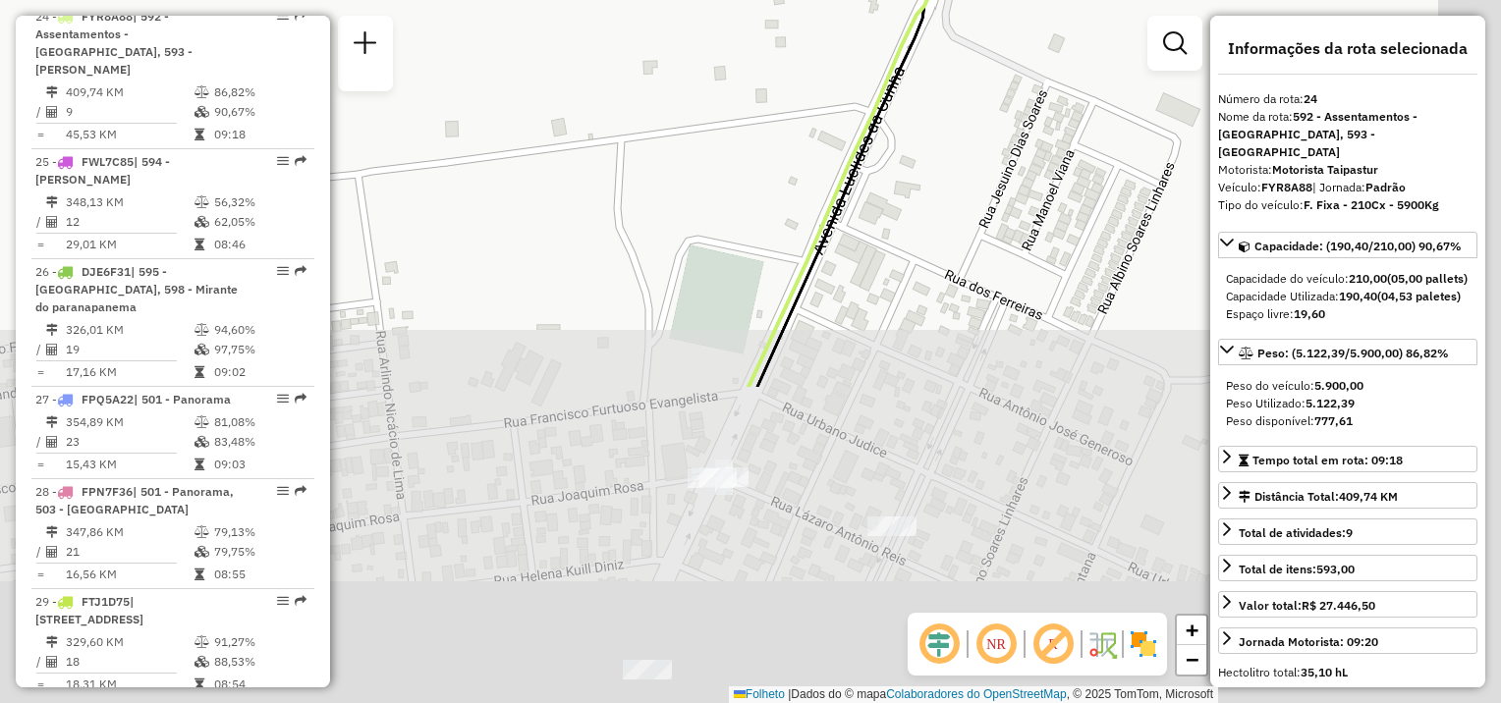
drag, startPoint x: 900, startPoint y: 559, endPoint x: 766, endPoint y: 172, distance: 409.4
click at [766, 172] on div "Janela de atendimento Grade de atendimento Capacidade Transportadoras Veículos …" at bounding box center [750, 351] width 1501 height 703
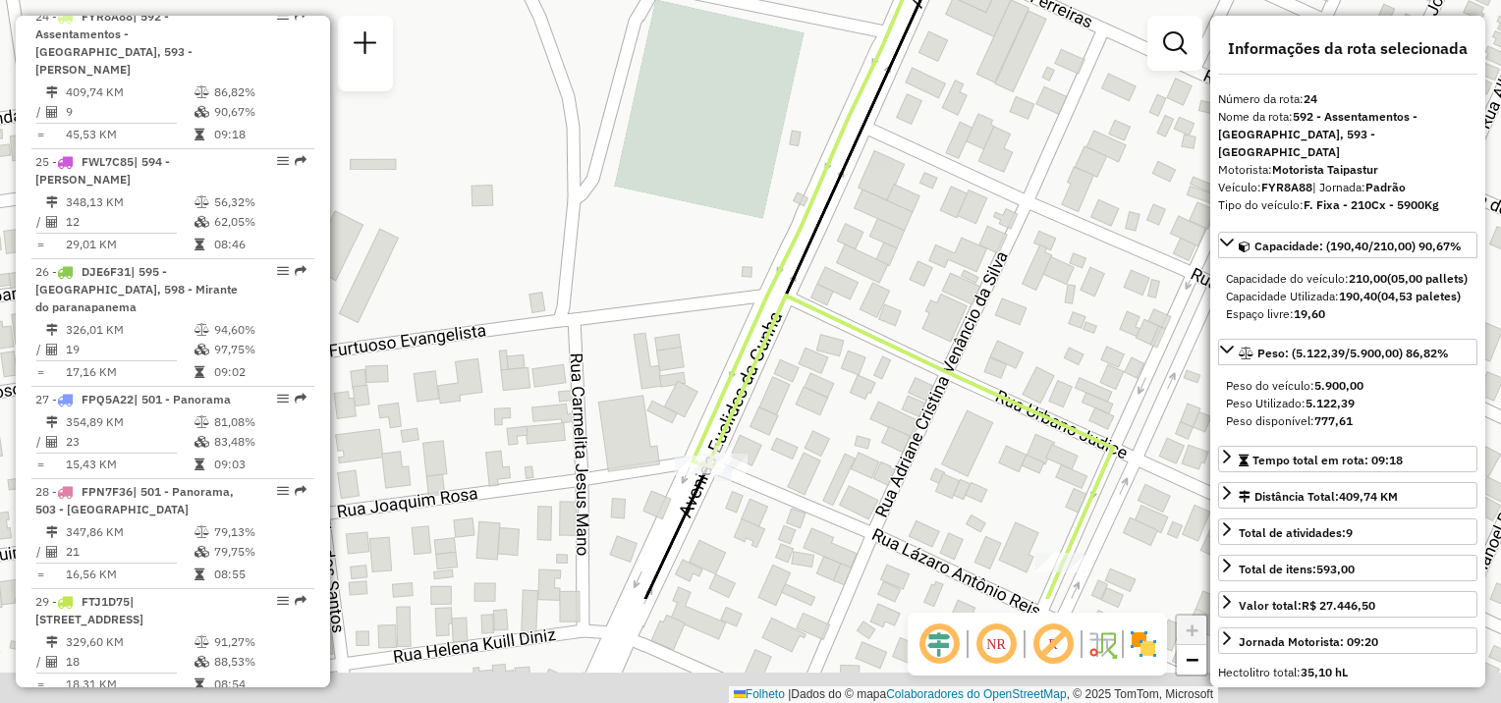
drag, startPoint x: 803, startPoint y: 457, endPoint x: 927, endPoint y: 77, distance: 399.7
click at [927, 77] on div "Janela de atendimento Grade de atendimento Capacidade Transportadoras Veículos …" at bounding box center [750, 351] width 1501 height 703
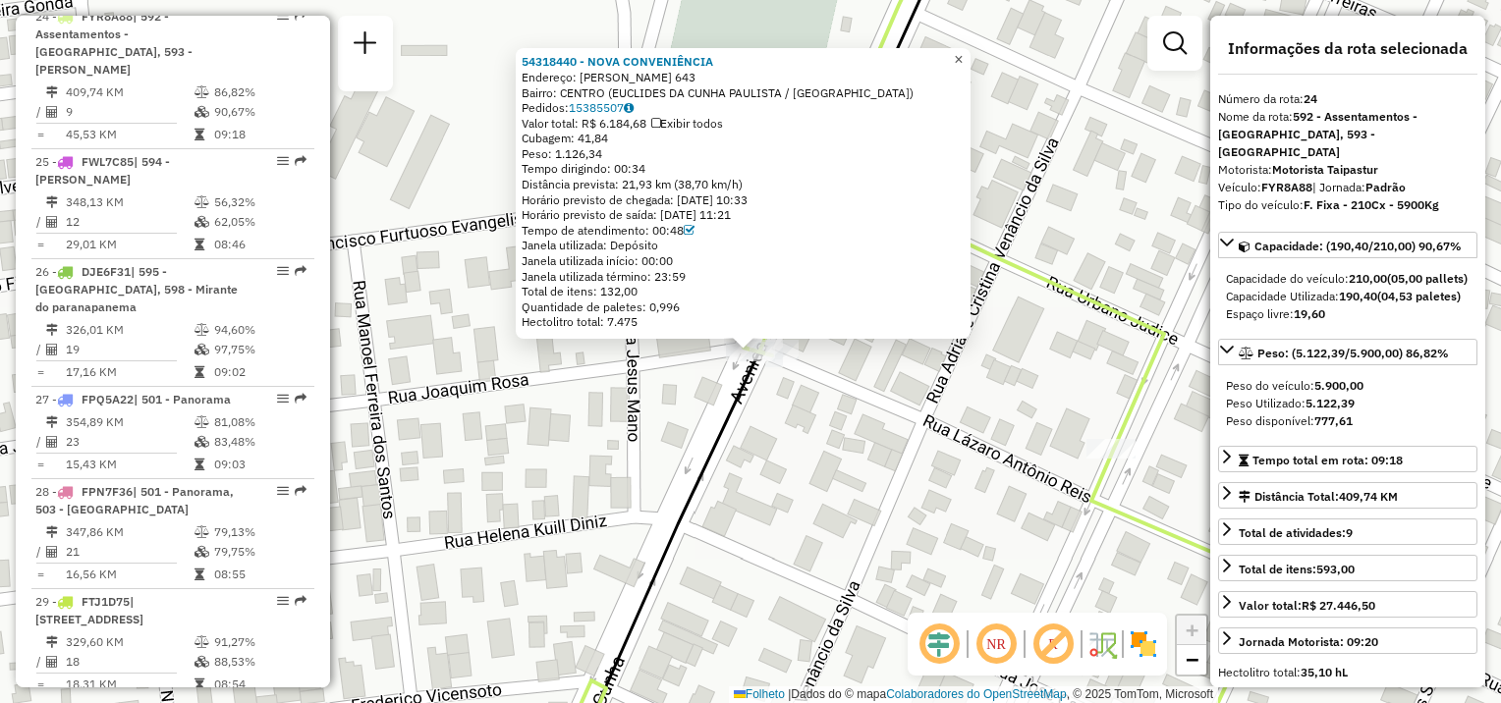
drag, startPoint x: 973, startPoint y: 58, endPoint x: 971, endPoint y: 86, distance: 28.6
click at [963, 58] on span "×" at bounding box center [958, 59] width 9 height 17
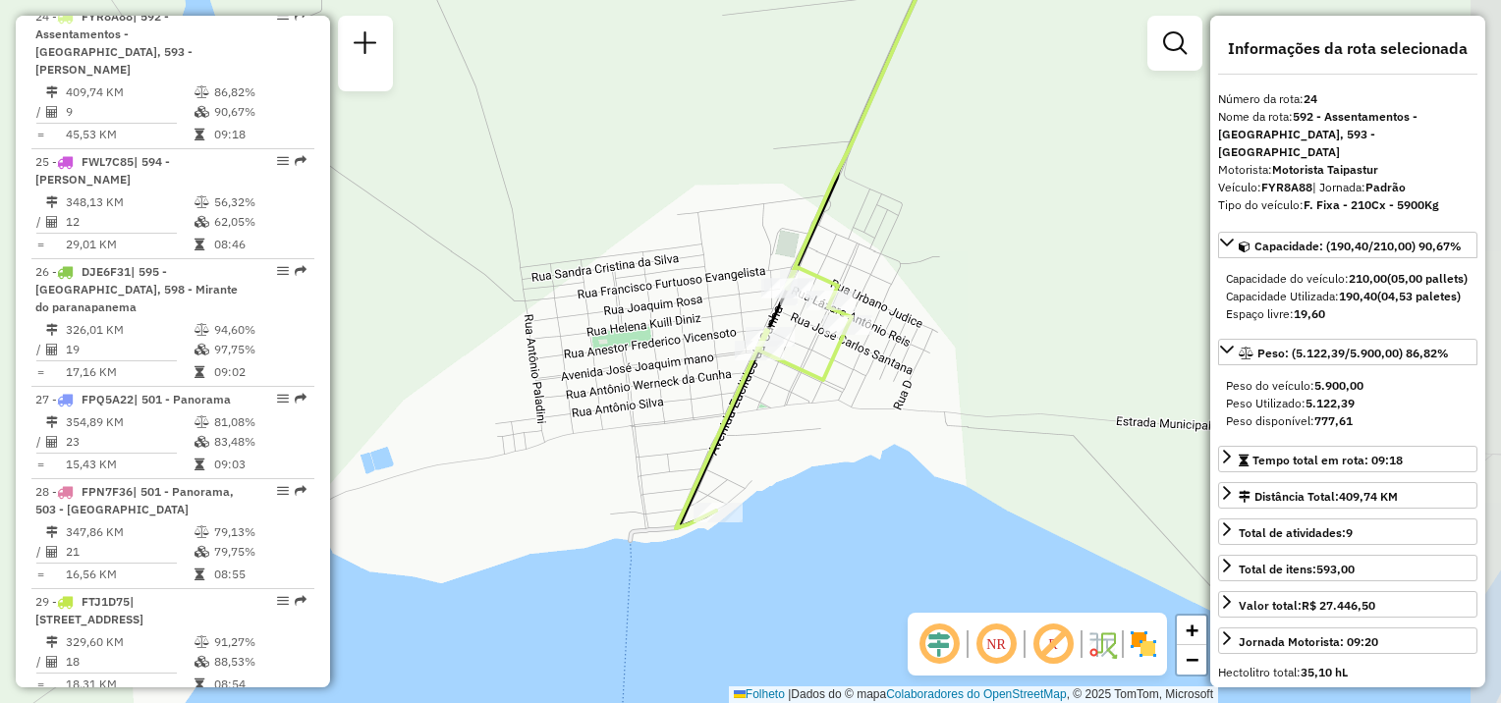
drag, startPoint x: 869, startPoint y: 414, endPoint x: 719, endPoint y: 253, distance: 220.3
click at [719, 253] on div "Janela de atendimento Grade de atendimento Capacidade Transportadoras Veículos …" at bounding box center [750, 351] width 1501 height 703
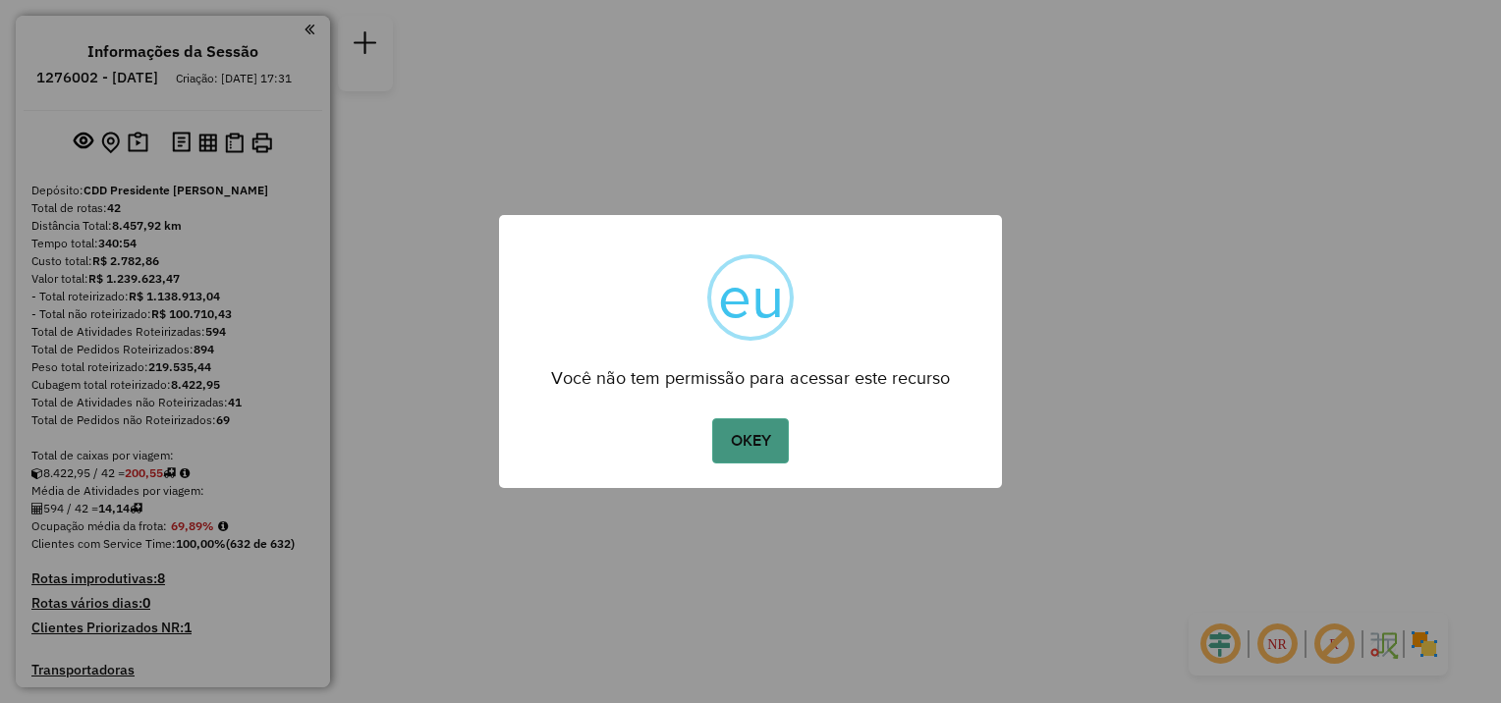
click at [765, 440] on button "OKEY" at bounding box center [750, 440] width 77 height 45
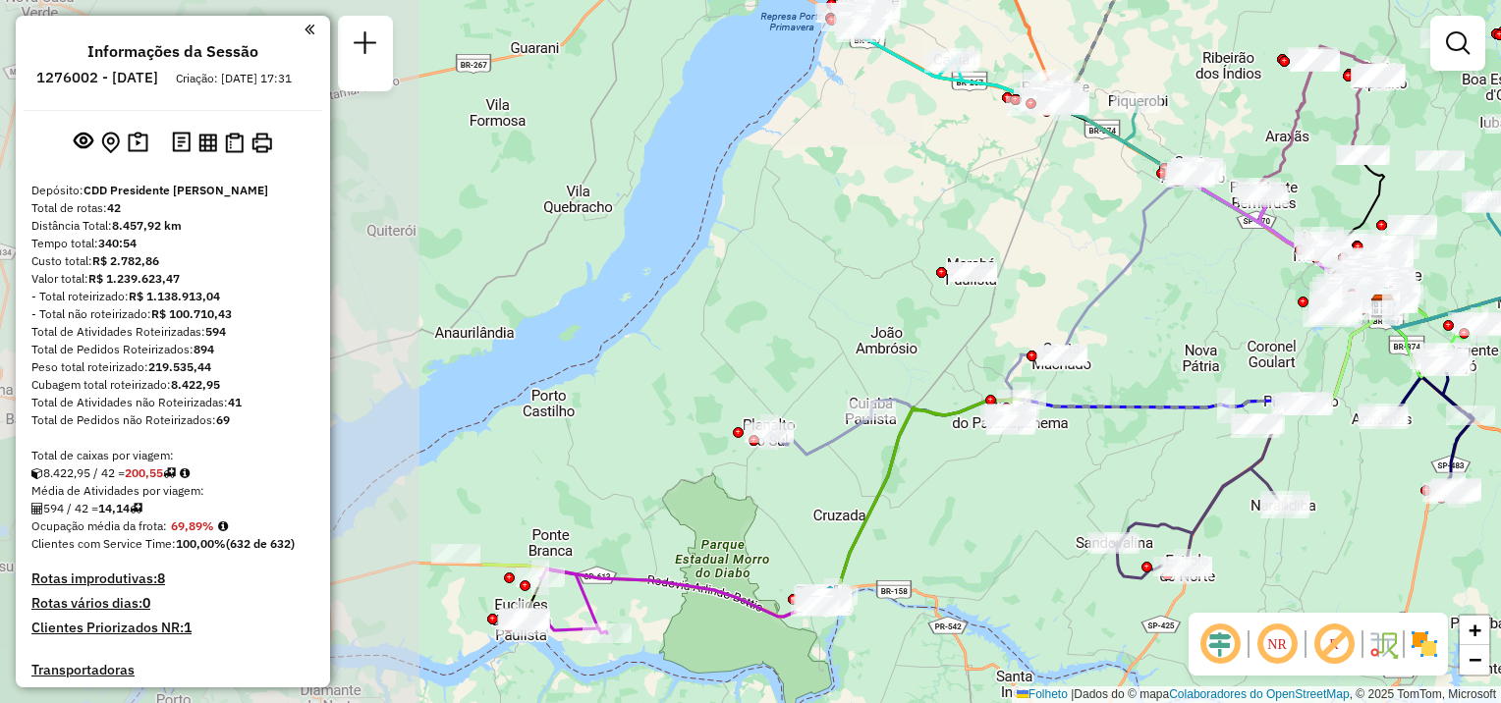
drag, startPoint x: 413, startPoint y: 546, endPoint x: 1045, endPoint y: 501, distance: 634.1
click at [1045, 501] on div "Janela de atendimento Grade de atendimento Capacidade Transportadoras Veículos …" at bounding box center [750, 351] width 1501 height 703
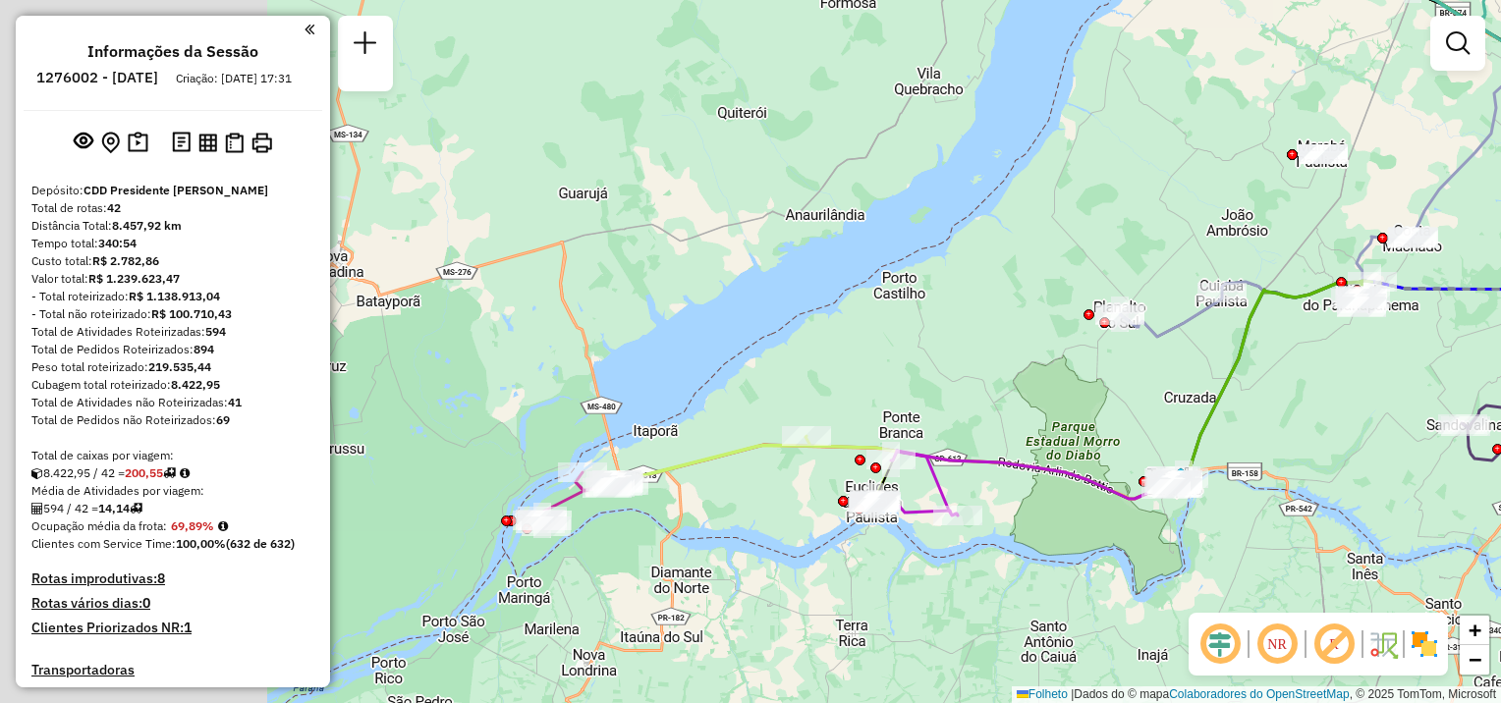
drag, startPoint x: 660, startPoint y: 681, endPoint x: 1098, endPoint y: 526, distance: 464.4
click at [1095, 530] on div "Janela de atendimento Grade de atendimento Capacidade Transportadoras Veículos …" at bounding box center [750, 351] width 1501 height 703
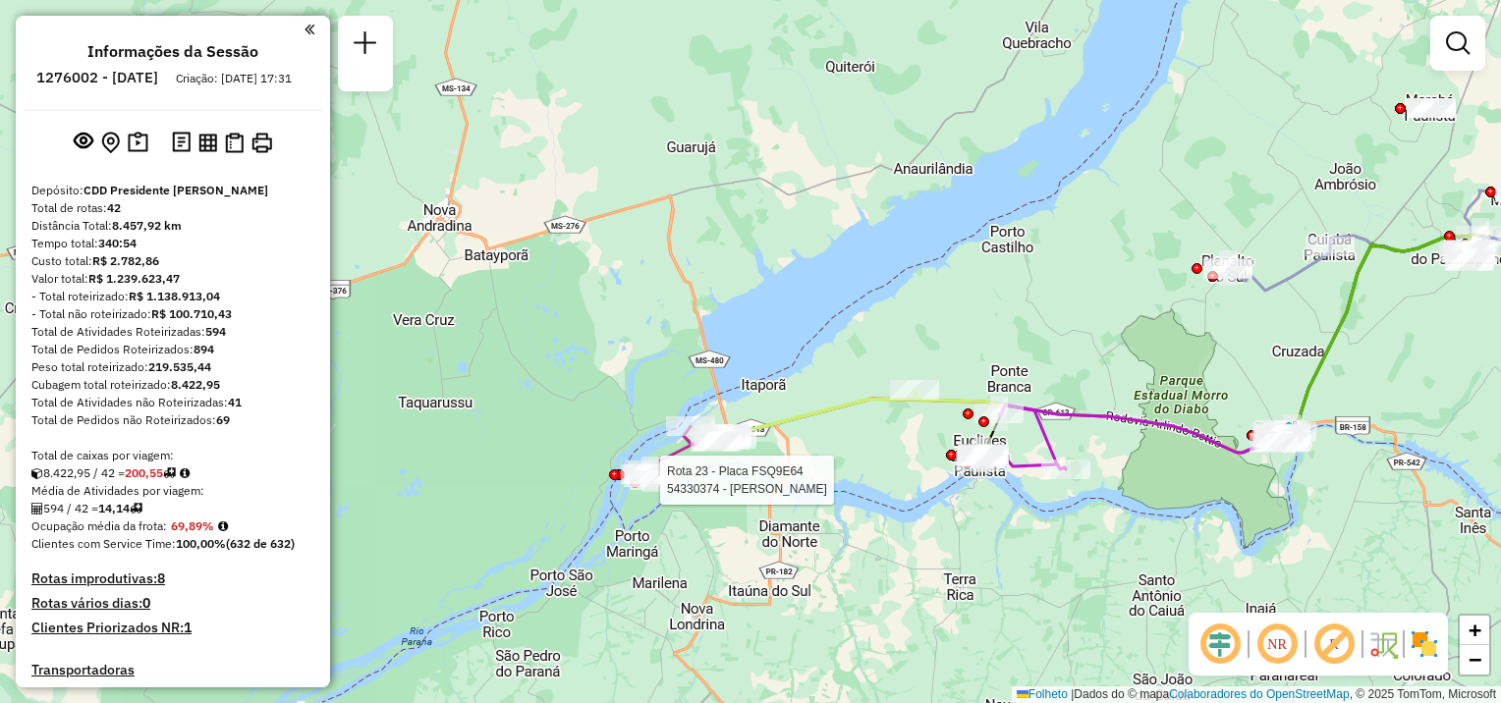
select select "**********"
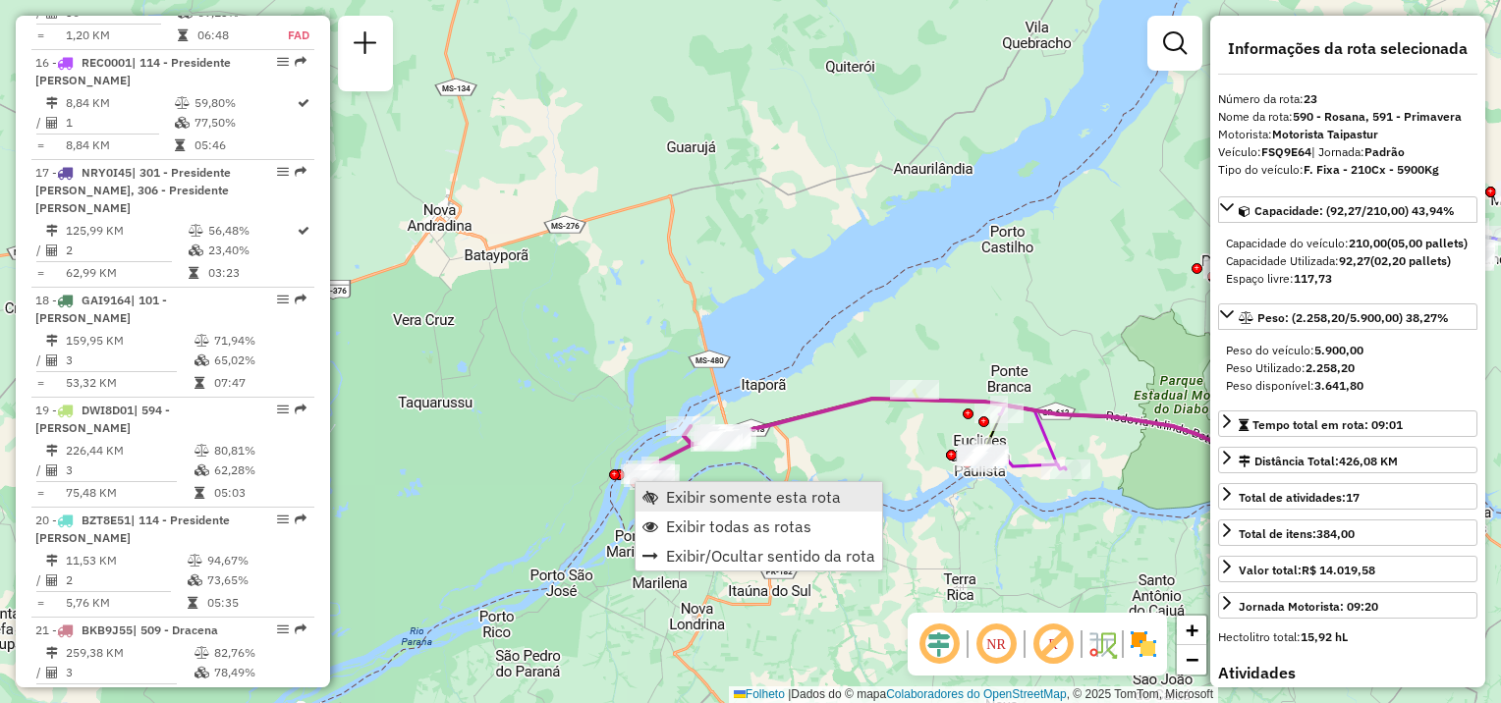
scroll to position [3202, 0]
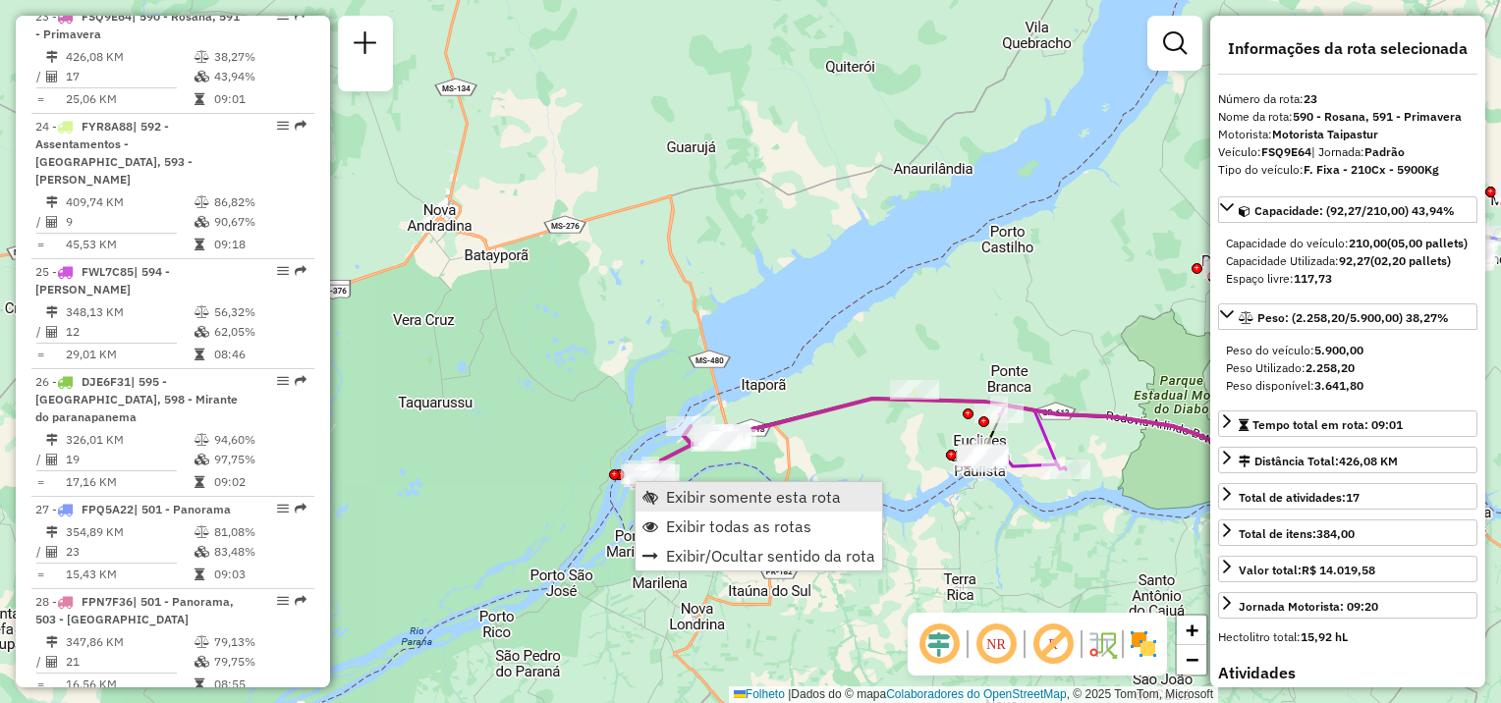
click at [672, 493] on span "Exibir somente esta rota" at bounding box center [753, 497] width 175 height 16
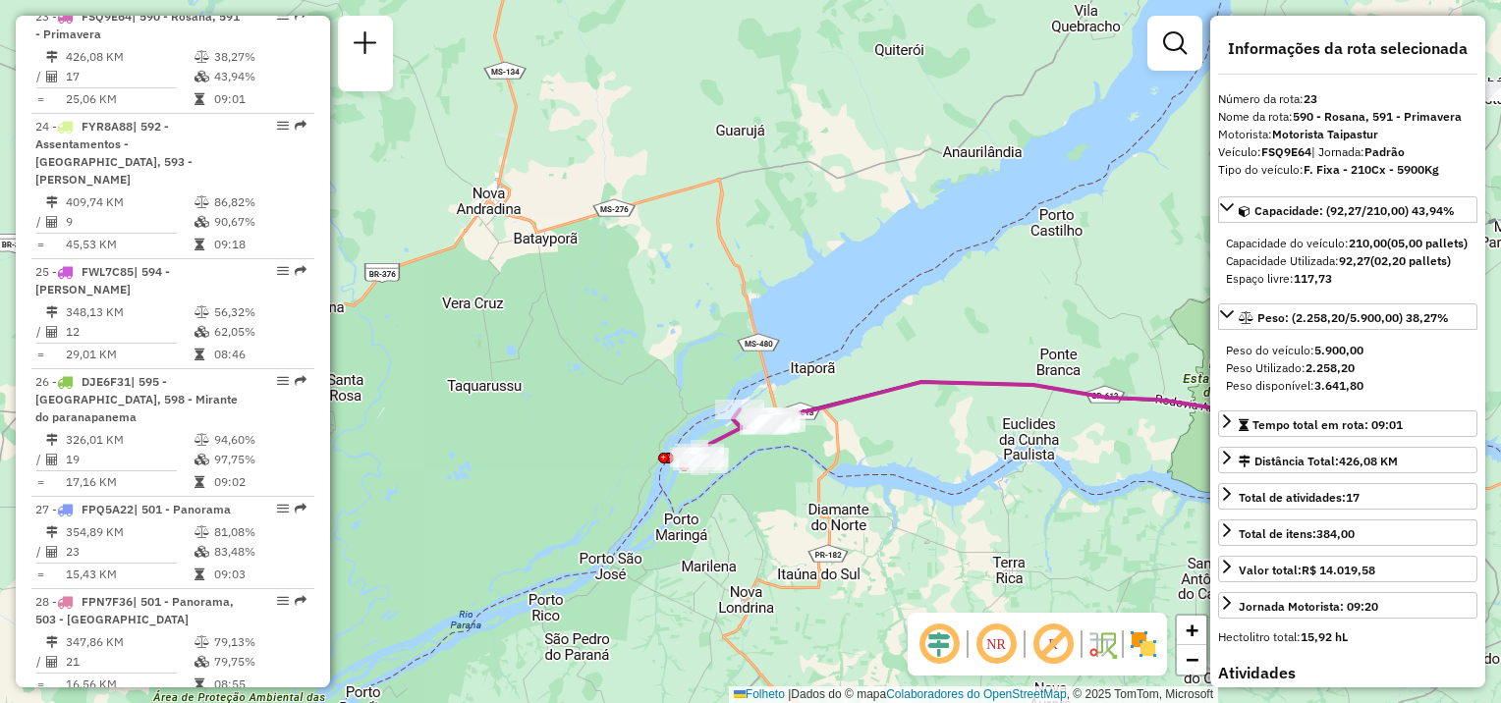
drag, startPoint x: 540, startPoint y: 597, endPoint x: 991, endPoint y: 514, distance: 458.5
click at [1083, 538] on div "Janela de atendimento Grade de atendimento Capacidade Transportadoras Veículos …" at bounding box center [750, 351] width 1501 height 703
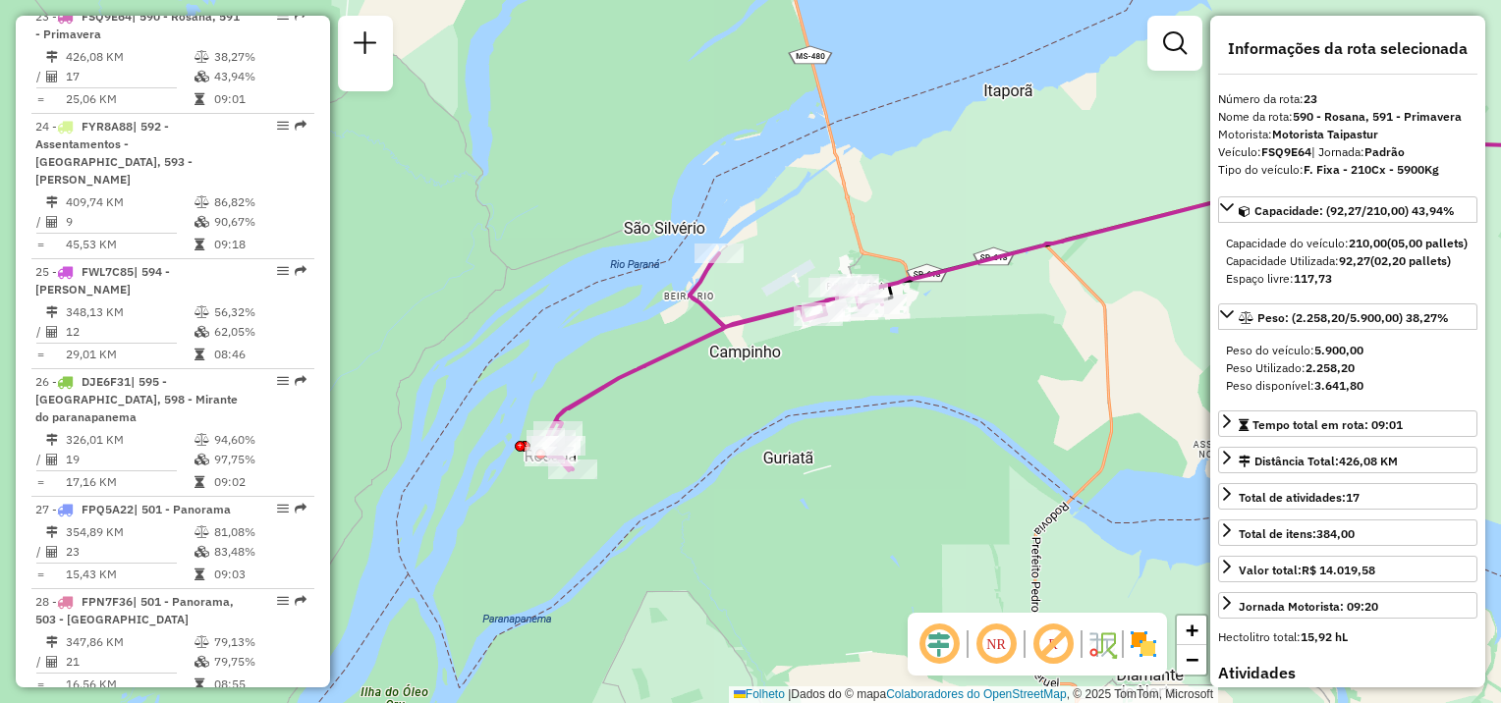
drag, startPoint x: 687, startPoint y: 453, endPoint x: 815, endPoint y: 468, distance: 129.5
click at [815, 468] on div "Janela de atendimento Grade de atendimento Capacidade Transportadoras Veículos …" at bounding box center [750, 351] width 1501 height 703
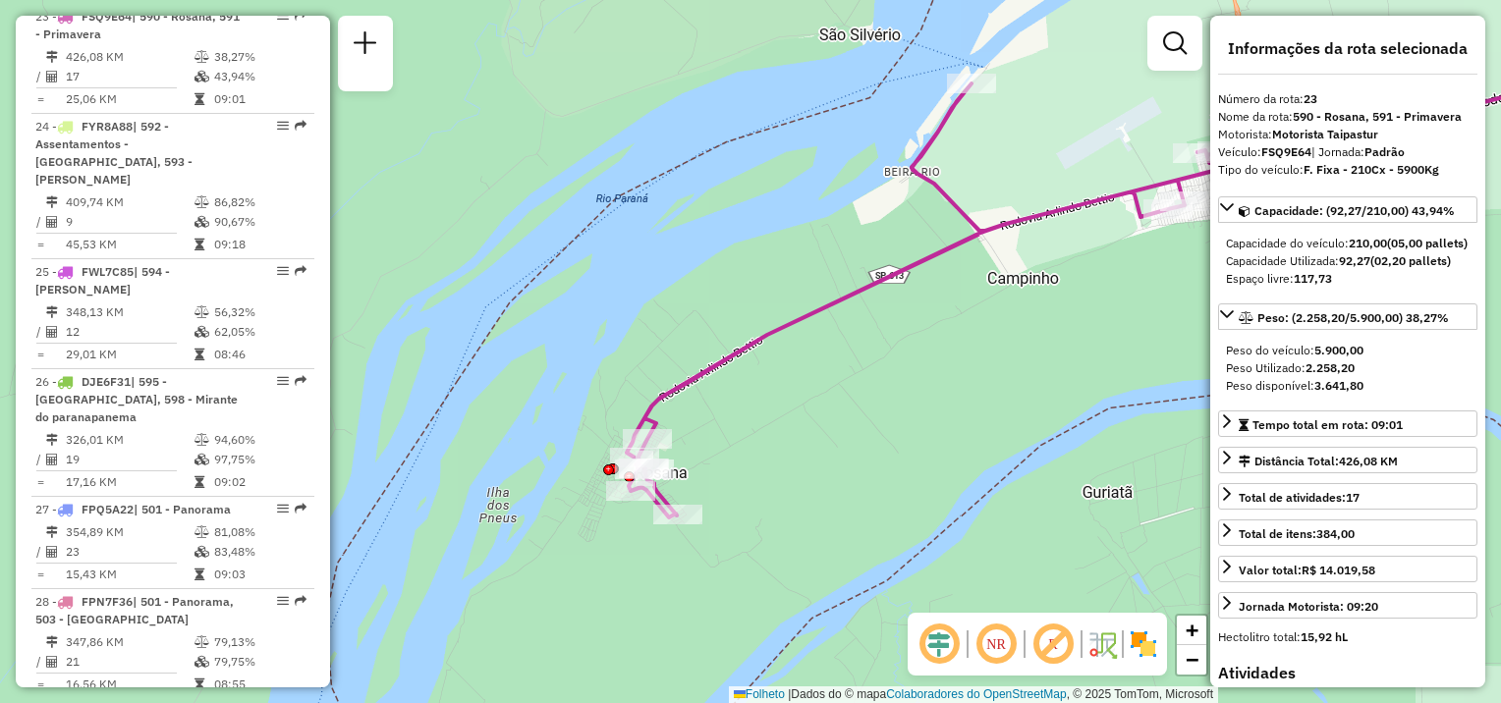
drag, startPoint x: 923, startPoint y: 424, endPoint x: 901, endPoint y: 455, distance: 37.9
click at [901, 455] on div "Janela de atendimento Grade de atendimento Capacidade Transportadoras Veículos …" at bounding box center [750, 351] width 1501 height 703
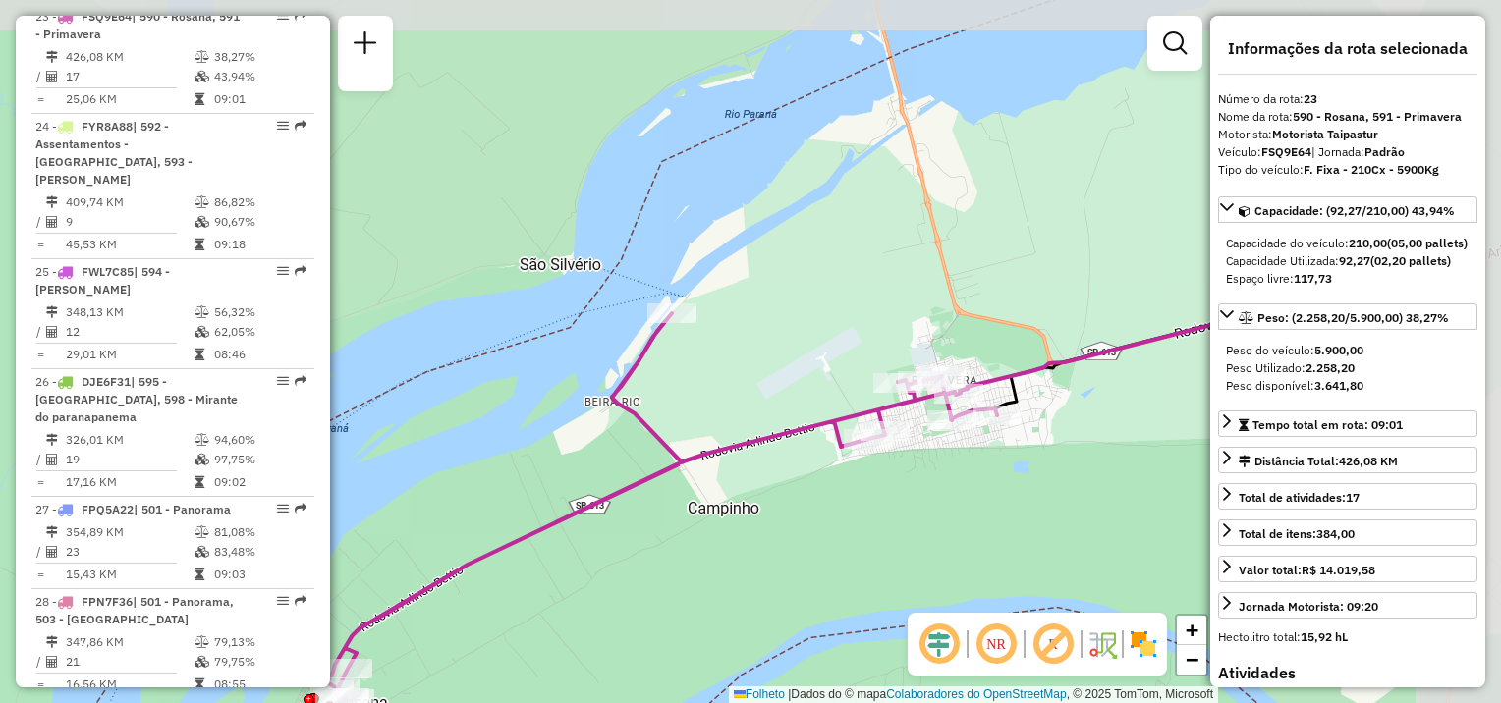
drag, startPoint x: 959, startPoint y: 373, endPoint x: 666, endPoint y: 593, distance: 366.2
click at [666, 593] on div "Janela de atendimento Grade de atendimento Capacidade Transportadoras Veículos …" at bounding box center [750, 351] width 1501 height 703
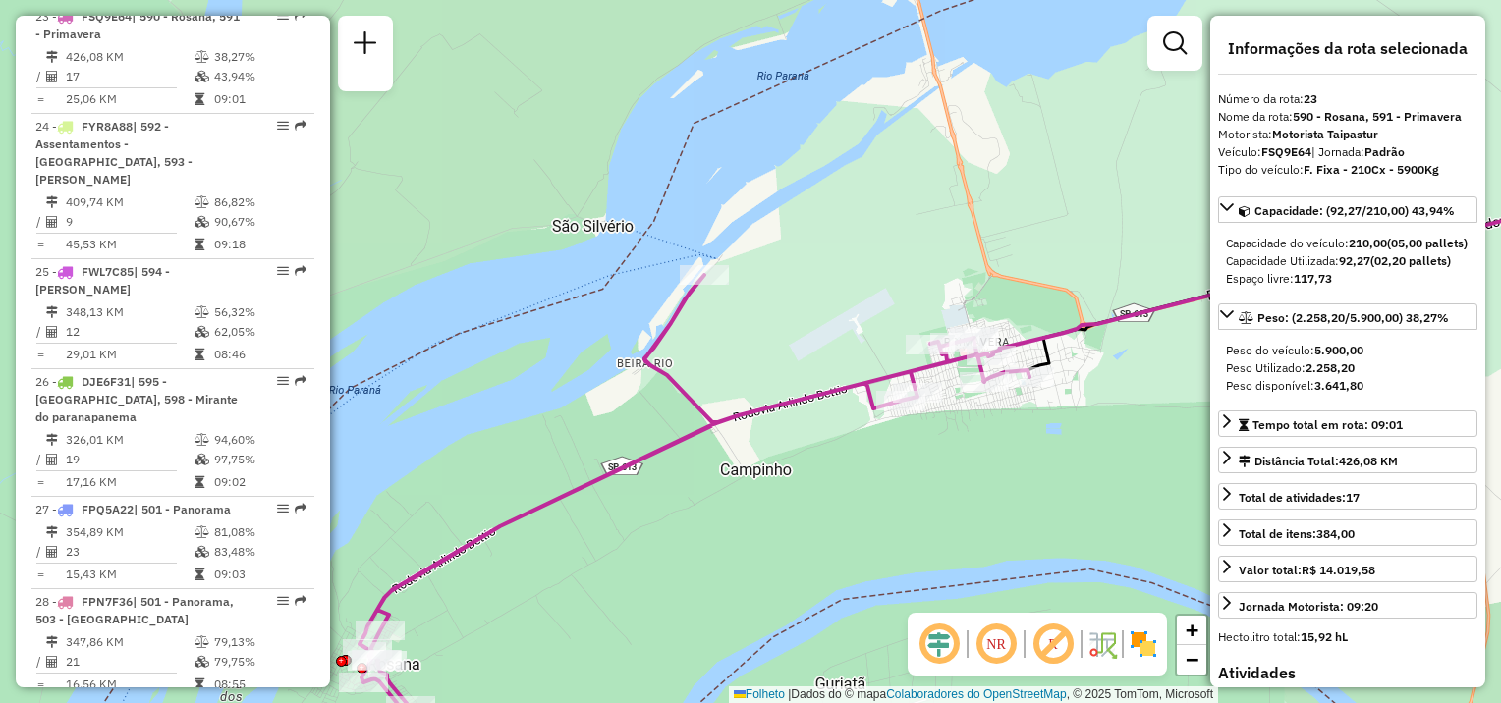
drag, startPoint x: 662, startPoint y: 604, endPoint x: 699, endPoint y: 562, distance: 56.4
click at [694, 565] on div "Janela de atendimento Grade de atendimento Capacidade Transportadoras Veículos …" at bounding box center [750, 351] width 1501 height 703
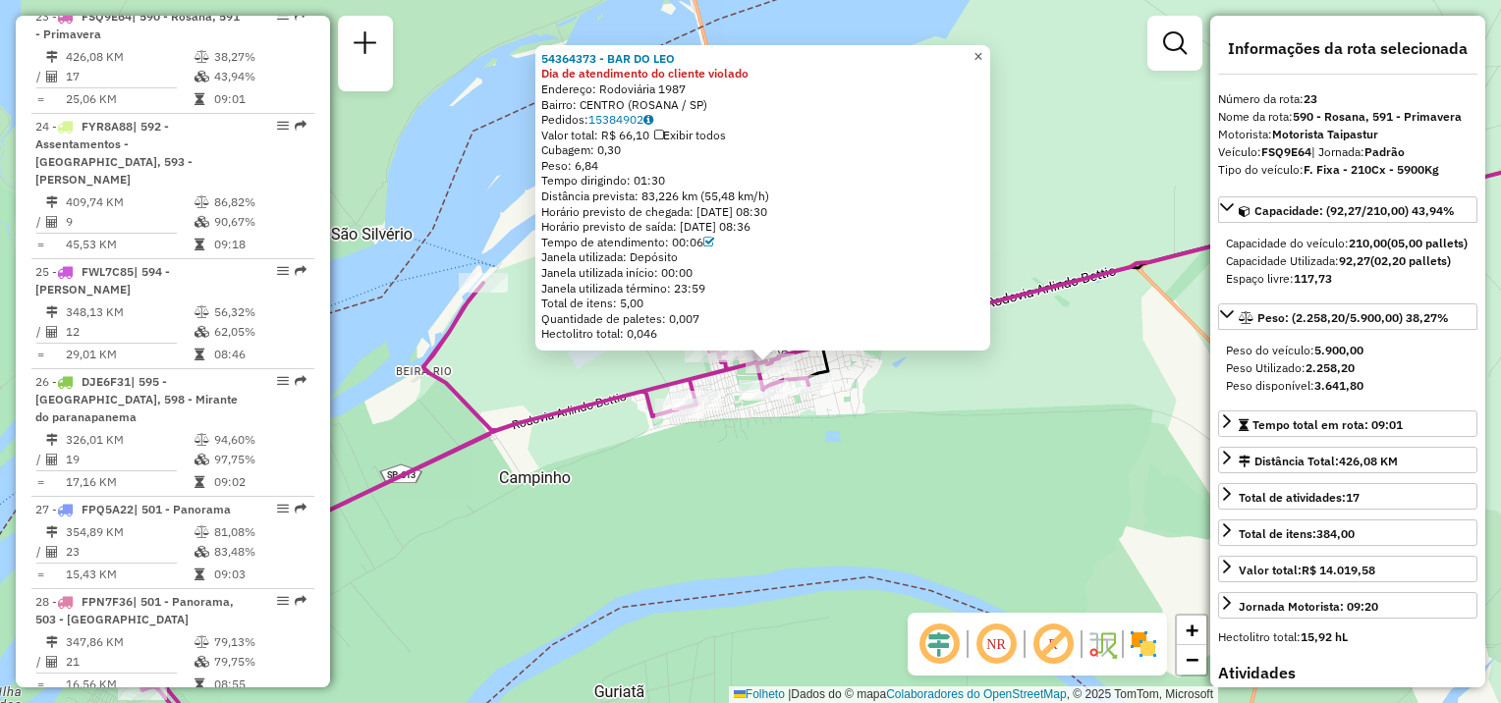
click at [982, 53] on span "×" at bounding box center [977, 56] width 9 height 17
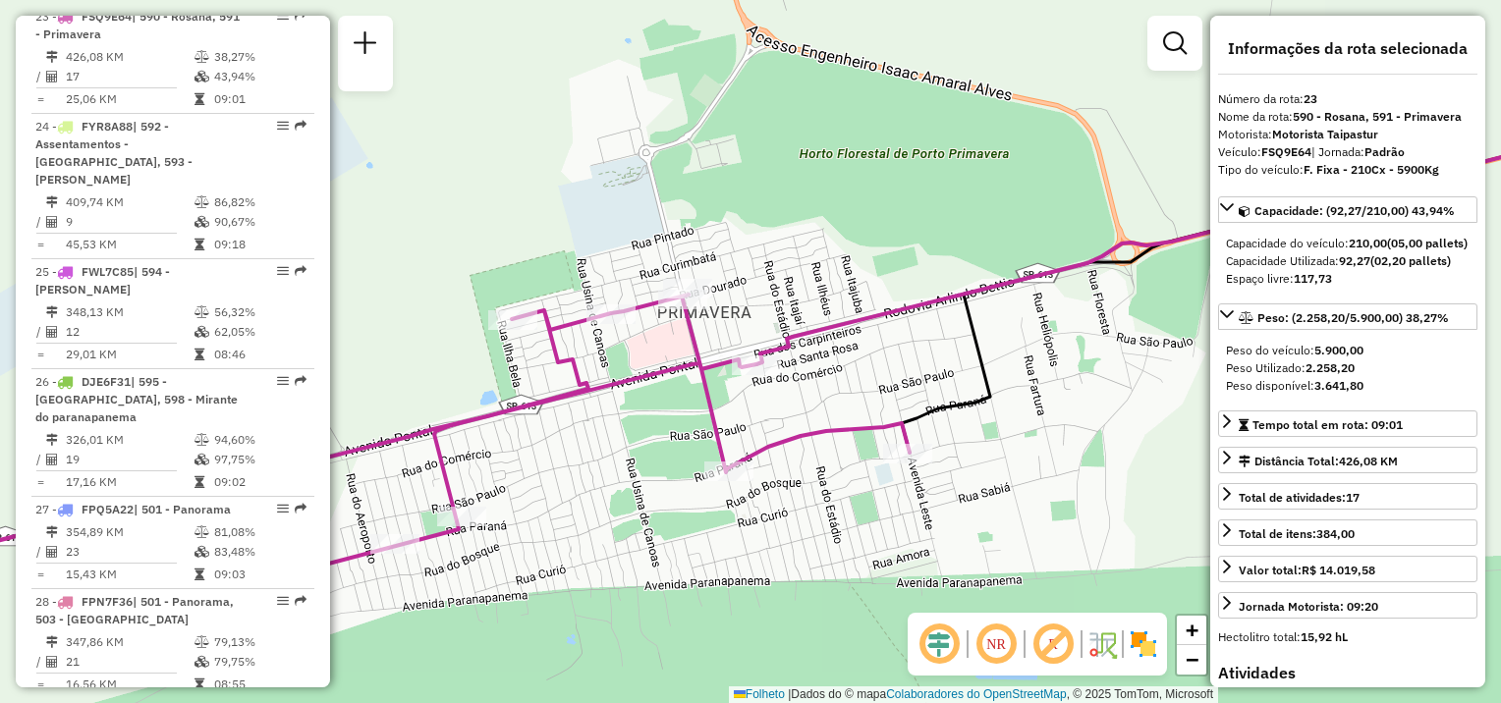
drag, startPoint x: 830, startPoint y: 436, endPoint x: 872, endPoint y: 447, distance: 43.6
click at [876, 459] on div "Janela de atendimento Grade de atendimento Capacidade Transportadoras Veículos …" at bounding box center [750, 351] width 1501 height 703
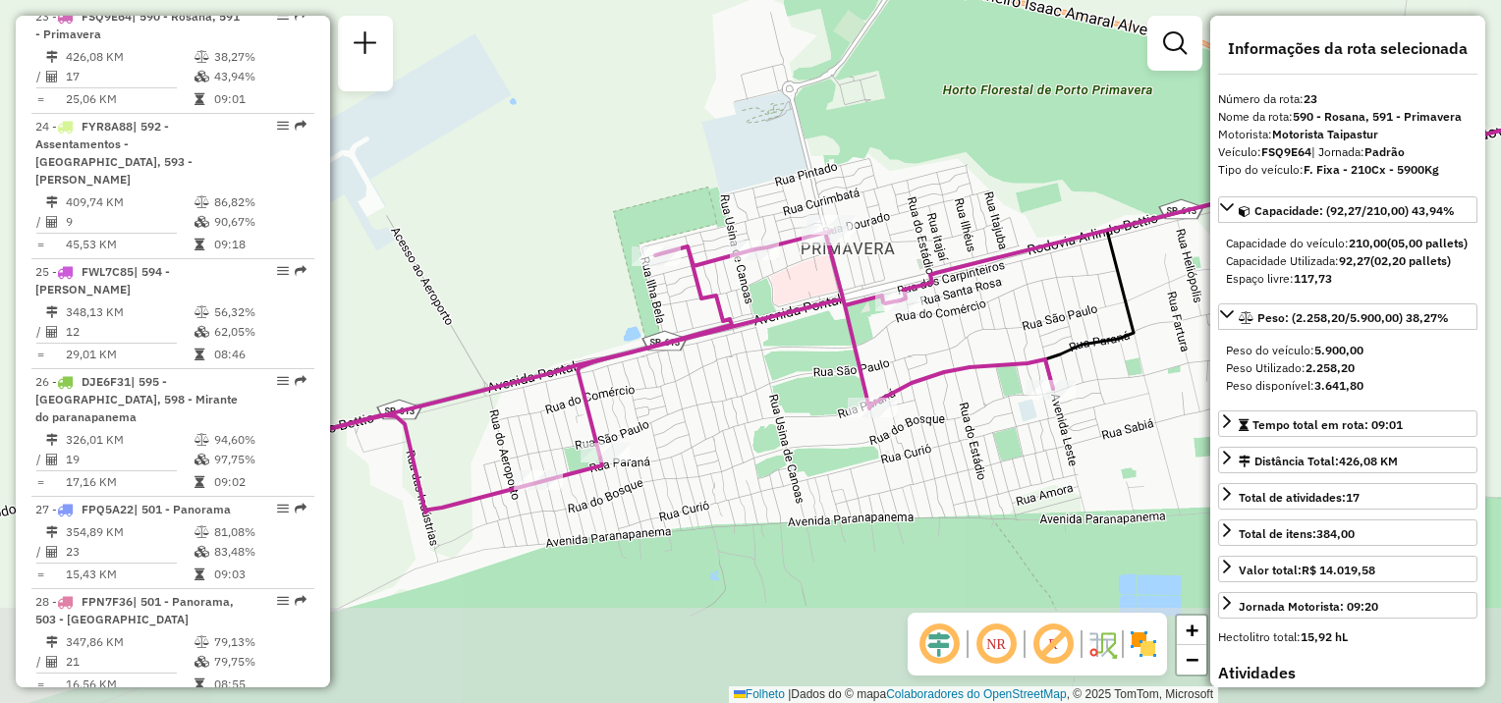
drag, startPoint x: 519, startPoint y: 629, endPoint x: 705, endPoint y: 457, distance: 253.7
click at [715, 459] on div "Janela de atendimento Grade de atendimento Capacidade Transportadoras Veículos …" at bounding box center [750, 351] width 1501 height 703
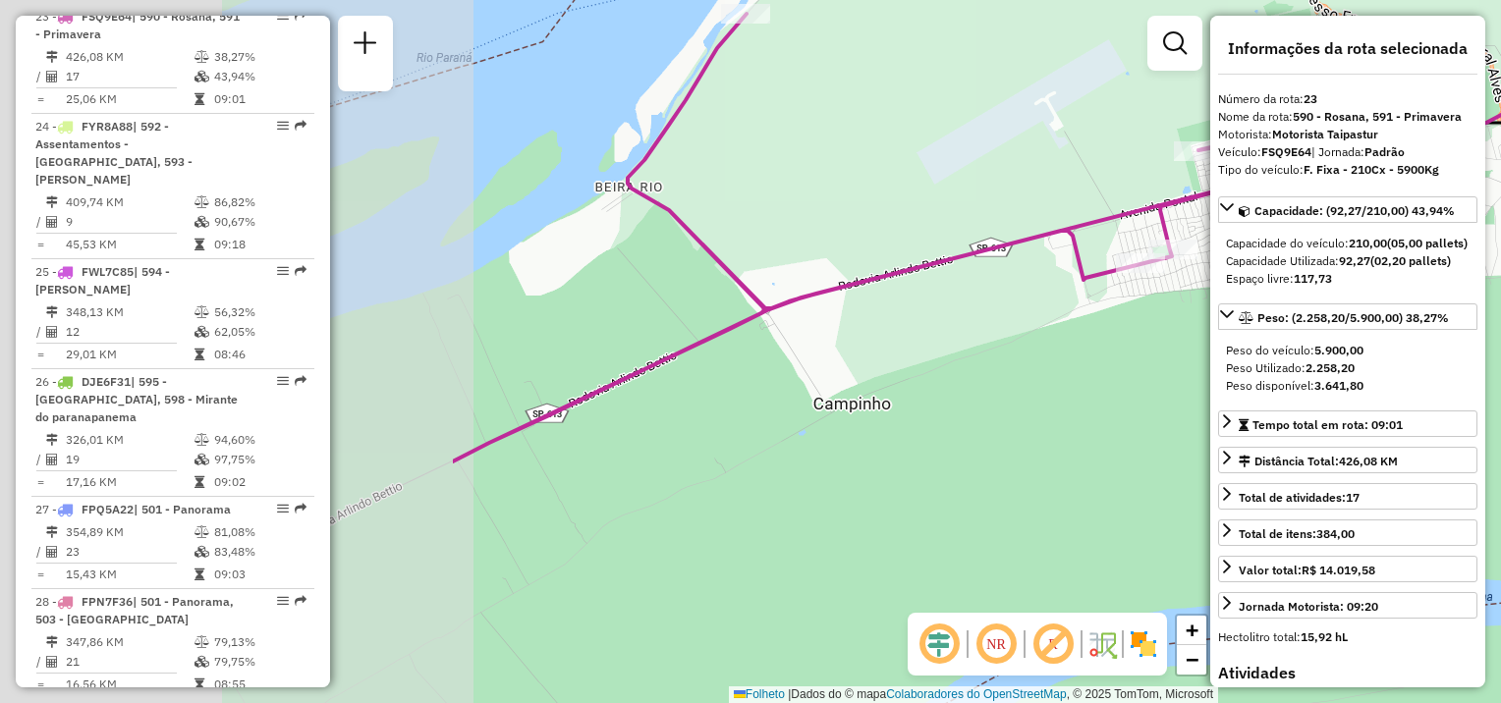
drag, startPoint x: 552, startPoint y: 548, endPoint x: 1077, endPoint y: 349, distance: 562.0
click at [1080, 353] on div "Janela de atendimento Grade de atendimento Capacidade Transportadoras Veículos …" at bounding box center [750, 351] width 1501 height 703
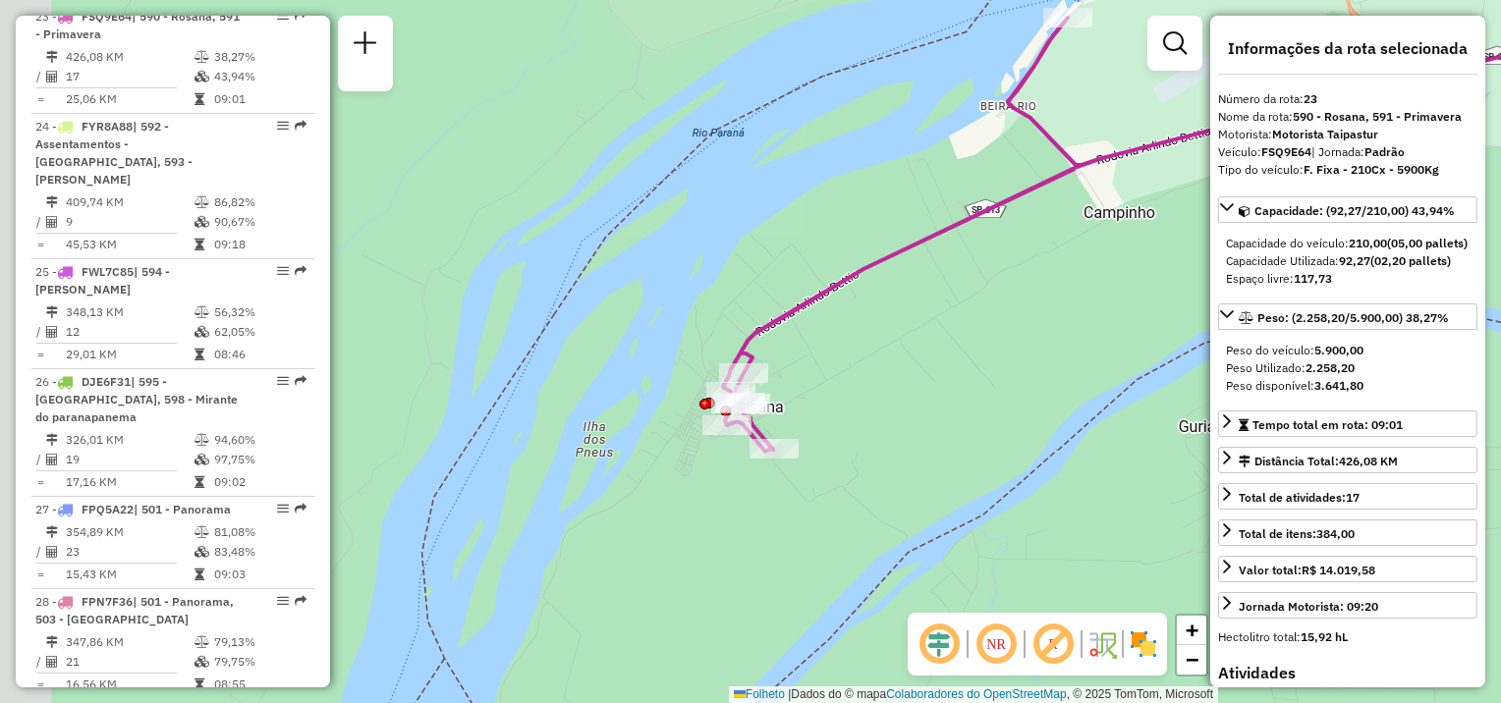
drag, startPoint x: 740, startPoint y: 538, endPoint x: 948, endPoint y: 370, distance: 267.5
click at [947, 375] on div "Janela de atendimento Grade de atendimento Capacidade Transportadoras Veículos …" at bounding box center [750, 351] width 1501 height 703
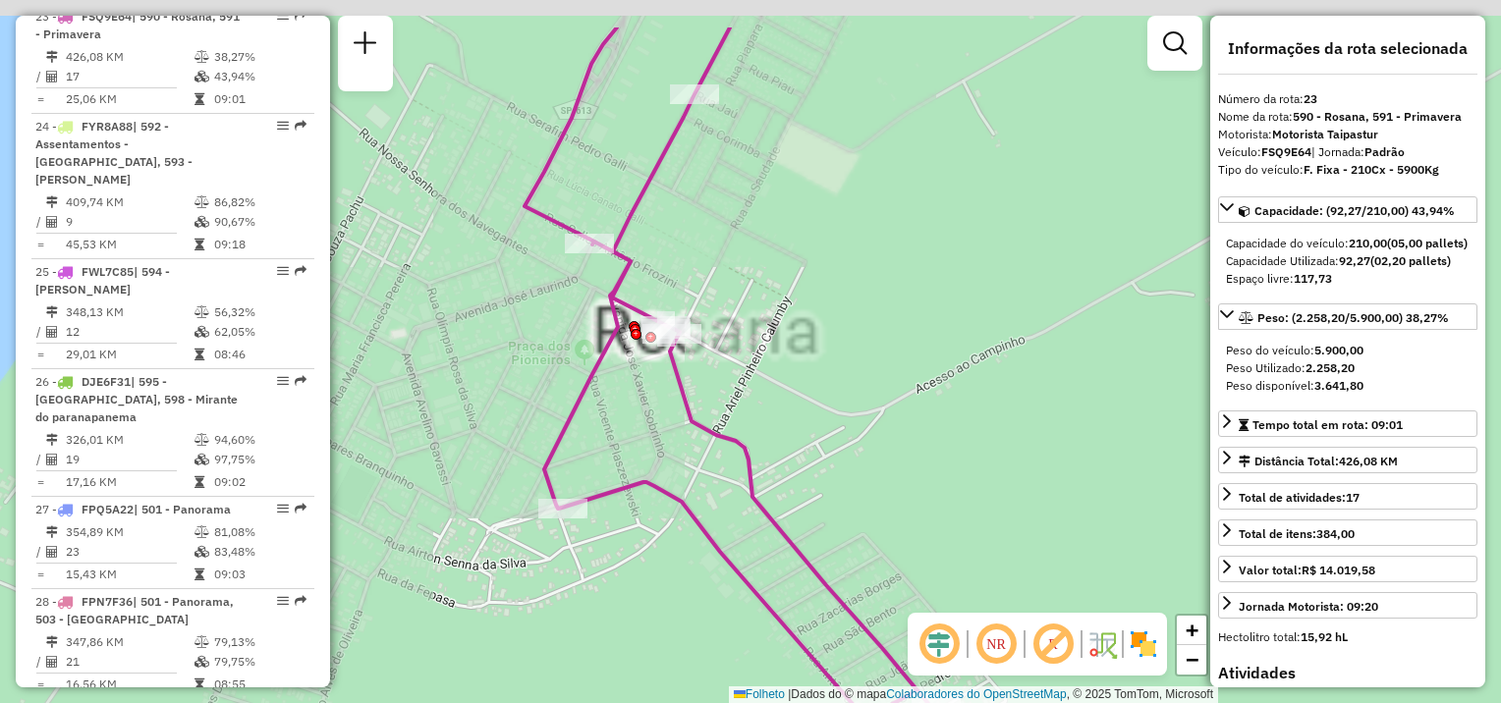
drag, startPoint x: 736, startPoint y: 277, endPoint x: 838, endPoint y: 344, distance: 122.0
click at [855, 361] on div "Janela de atendimento Grade de atendimento Capacidade Transportadoras Veículos …" at bounding box center [750, 351] width 1501 height 703
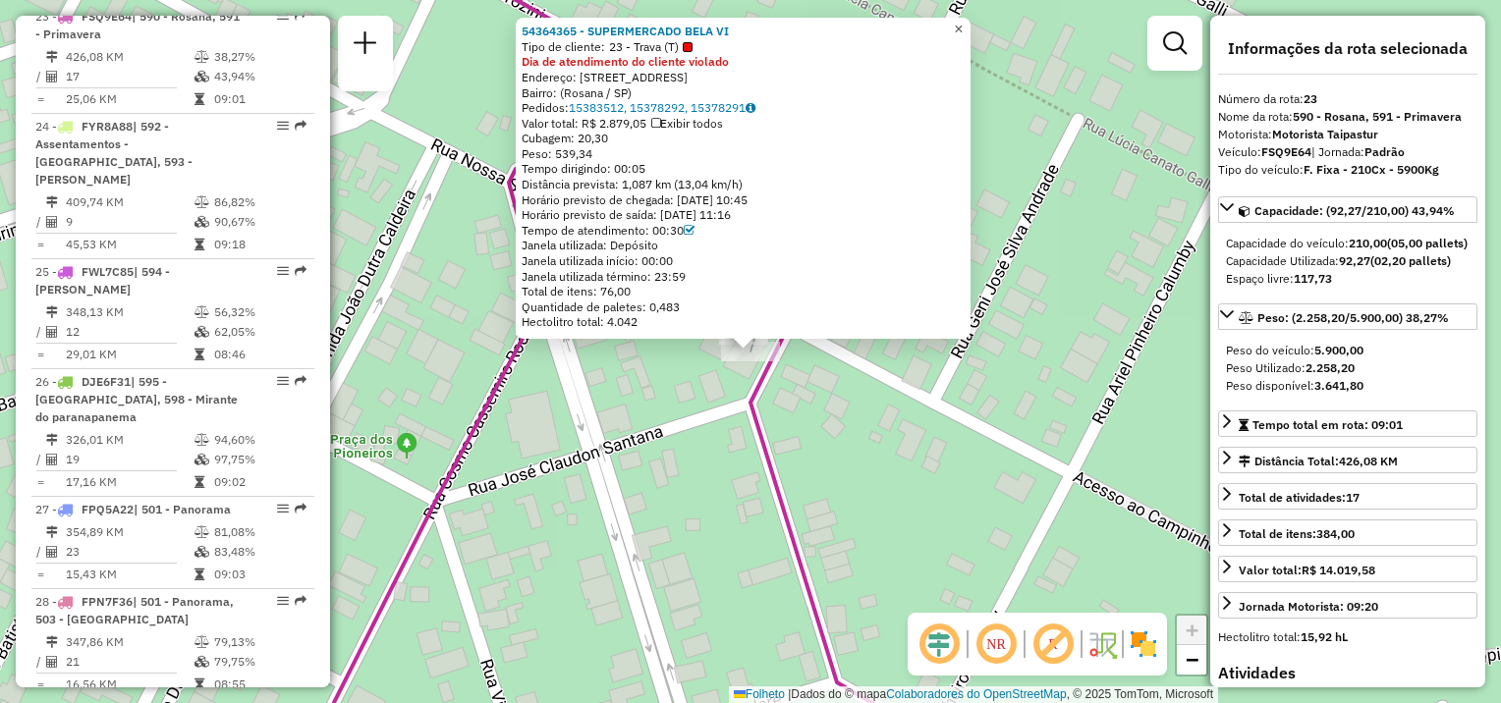
drag, startPoint x: 974, startPoint y: 28, endPoint x: 904, endPoint y: 276, distance: 258.4
click at [963, 28] on span "×" at bounding box center [958, 29] width 9 height 17
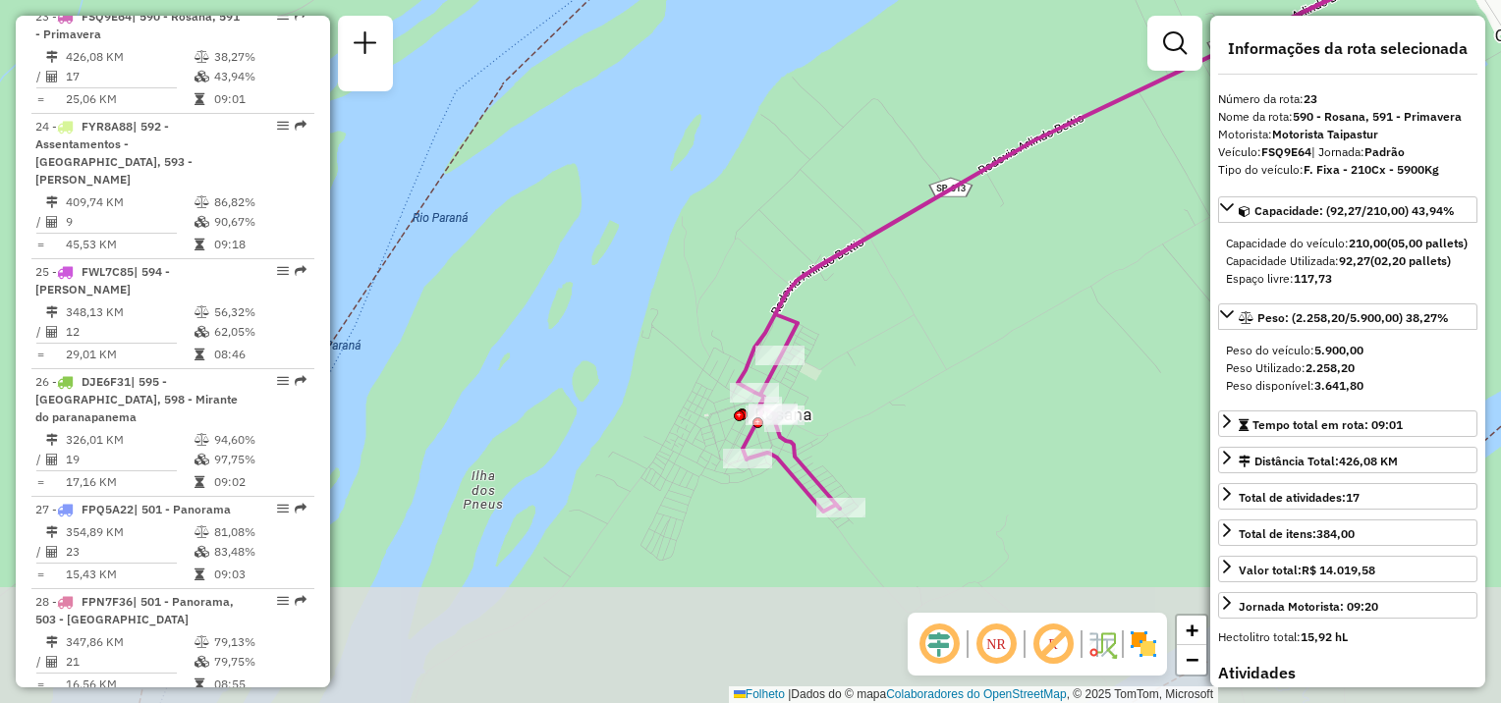
drag, startPoint x: 768, startPoint y: 596, endPoint x: 760, endPoint y: 454, distance: 142.6
click at [766, 459] on div "Rota 23 - Placa FSQ9E64 54315940 - REST N SRA APARECIDA Janela de atendimento G…" at bounding box center [750, 351] width 1501 height 703
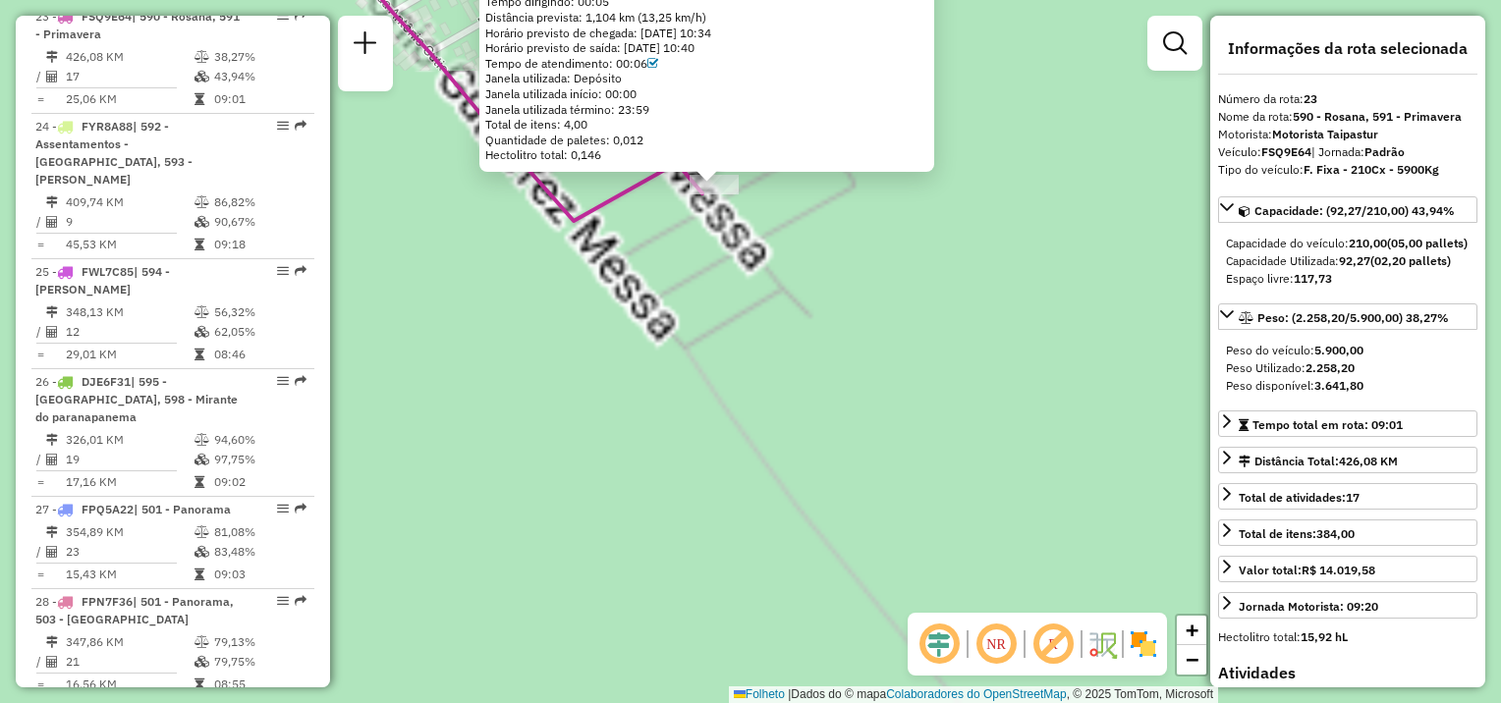
click at [759, 468] on div "54330374 - RENAN MAXIMO Dia de atendimento do cliente violado Pedidos: 15383560…" at bounding box center [750, 351] width 1501 height 703
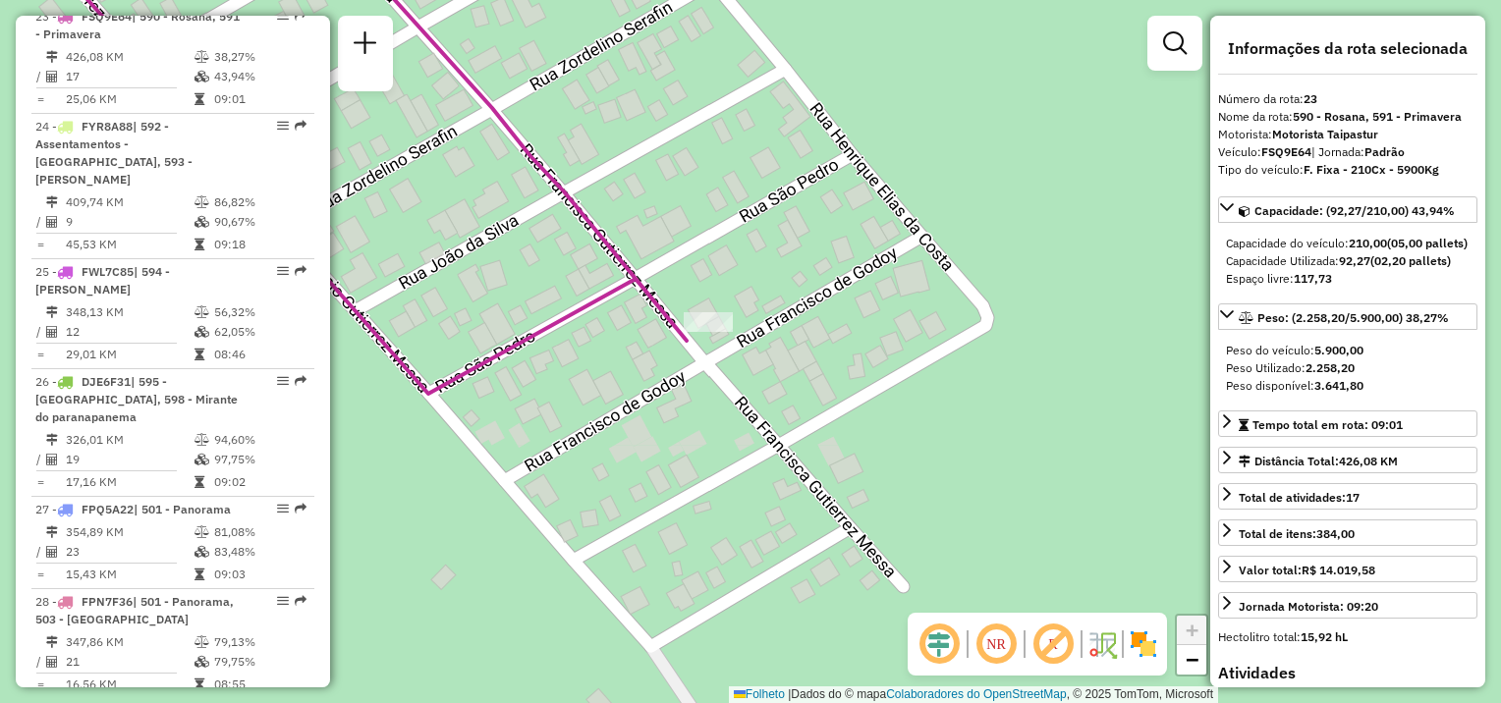
click at [778, 520] on div "Janela de atendimento Grade de atendimento Capacidade Transportadoras Veículos …" at bounding box center [750, 351] width 1501 height 703
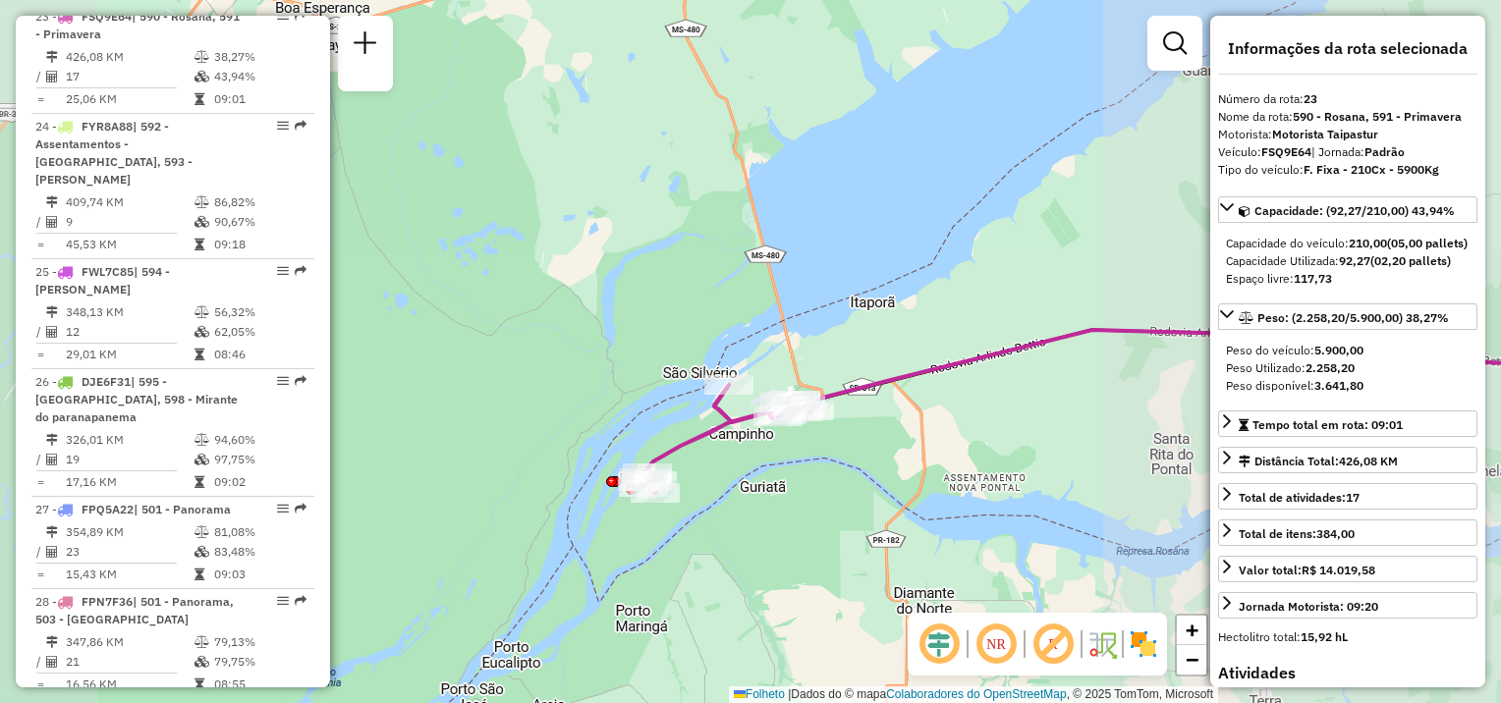
drag, startPoint x: 838, startPoint y: 500, endPoint x: 826, endPoint y: 499, distance: 11.8
click at [826, 499] on div "Janela de atendimento Grade de atendimento Capacidade Transportadoras Veículos …" at bounding box center [750, 351] width 1501 height 703
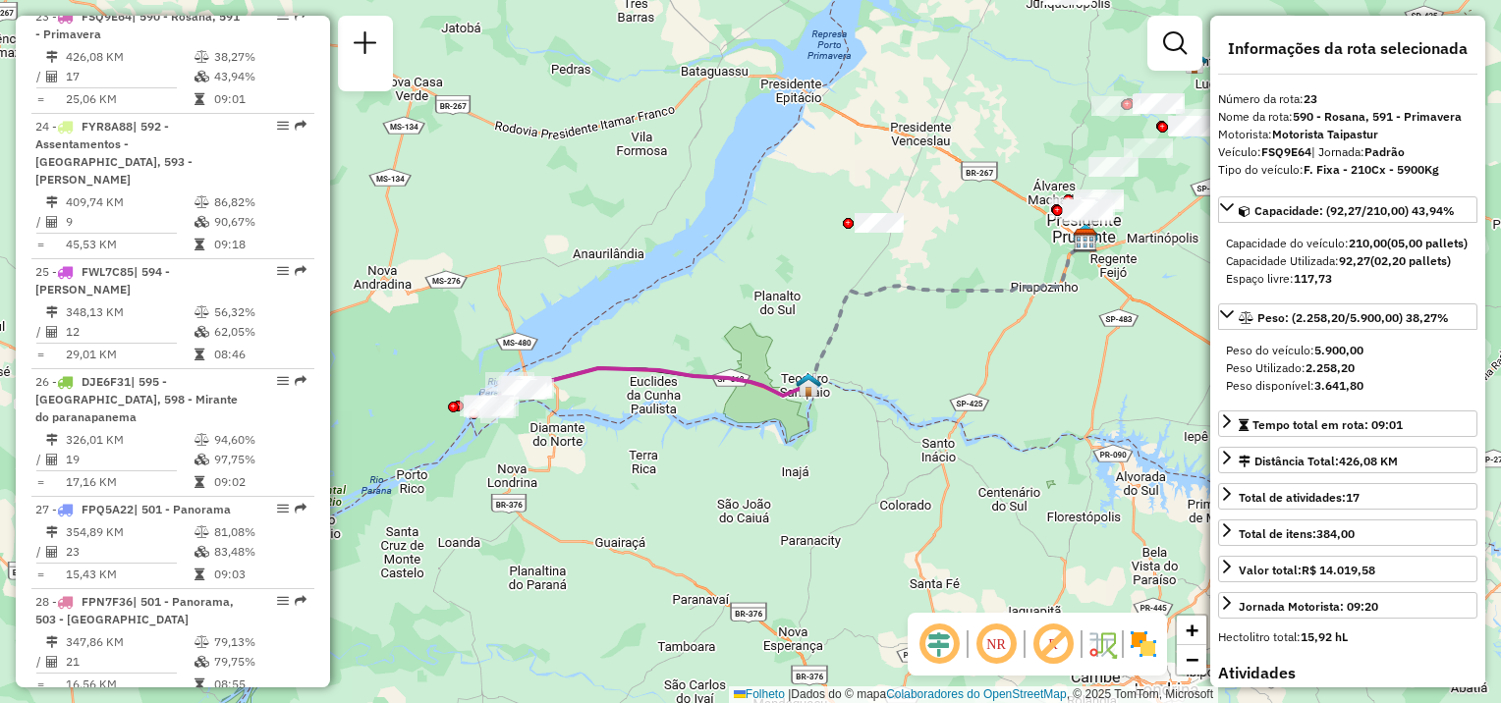
drag, startPoint x: 1058, startPoint y: 485, endPoint x: 642, endPoint y: 456, distance: 416.5
click at [642, 456] on div "Janela de atendimento Grade de atendimento Capacidade Transportadoras Veículos …" at bounding box center [750, 351] width 1501 height 703
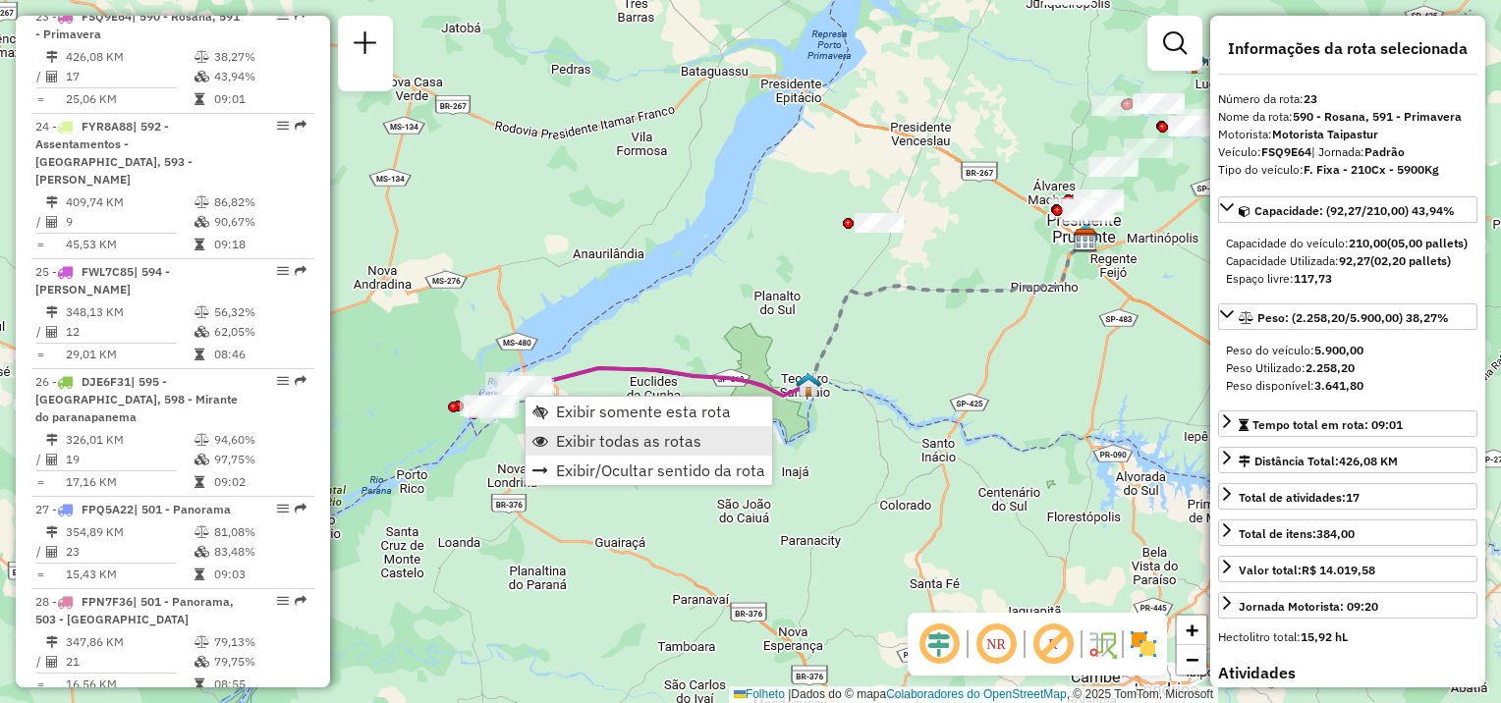
click at [569, 439] on span "Exibir todas as rotas" at bounding box center [628, 441] width 145 height 16
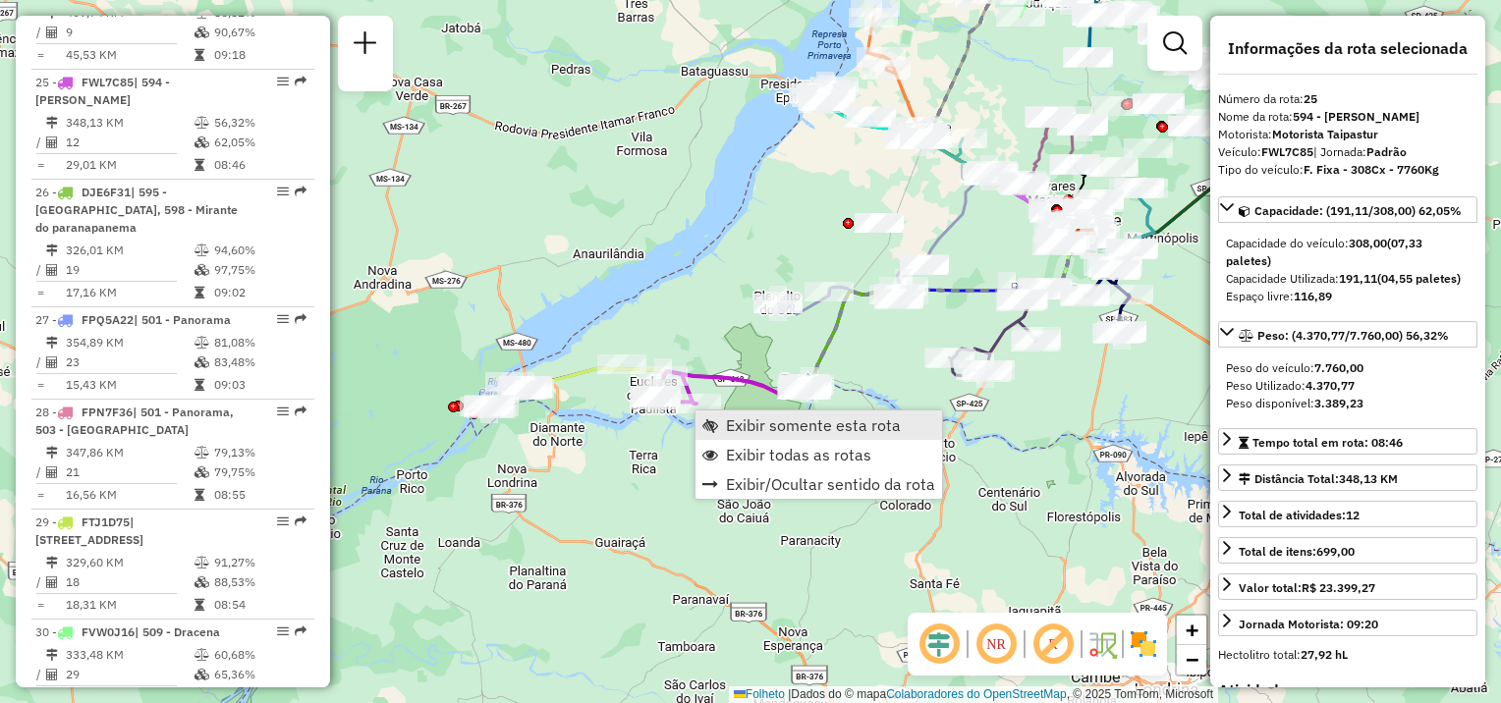
scroll to position [3441, 0]
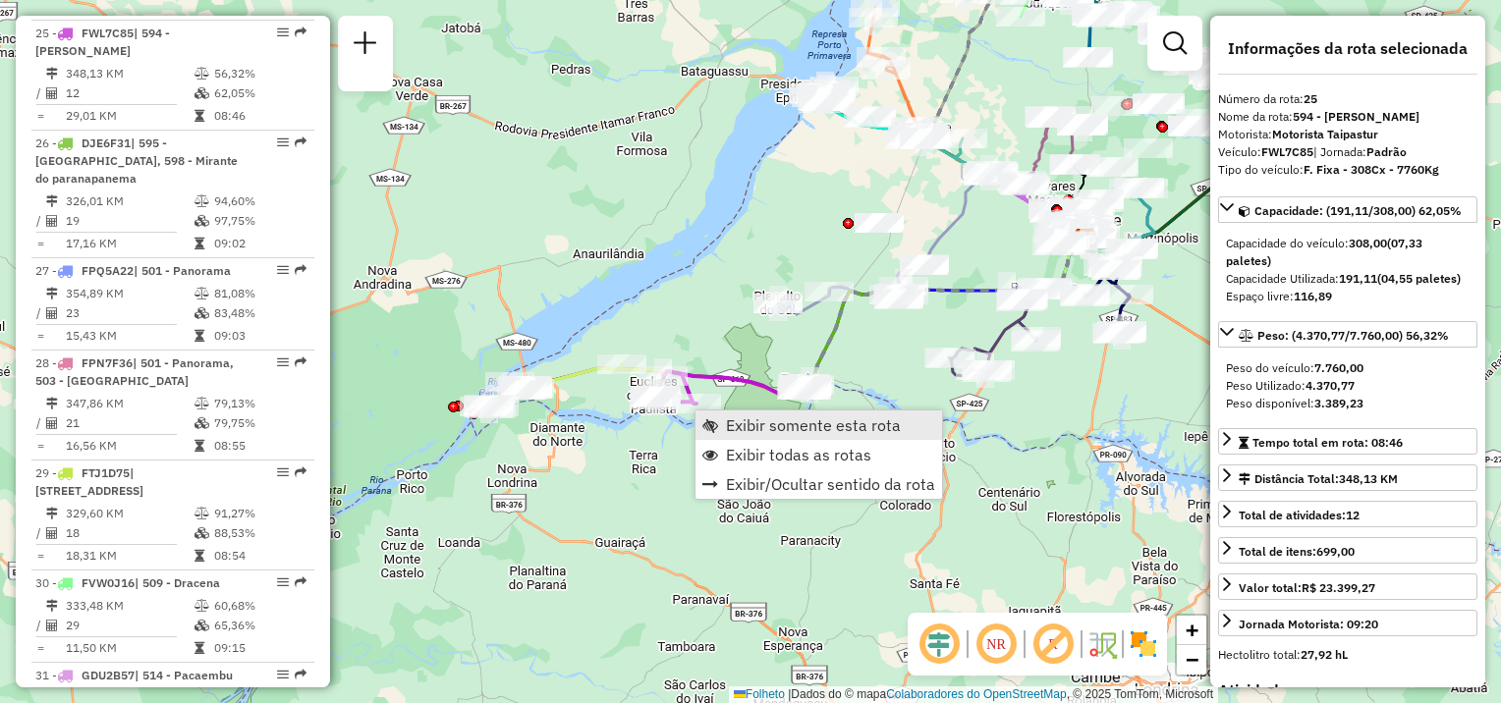
click at [735, 428] on span "Exibir somente esta rota" at bounding box center [813, 425] width 175 height 16
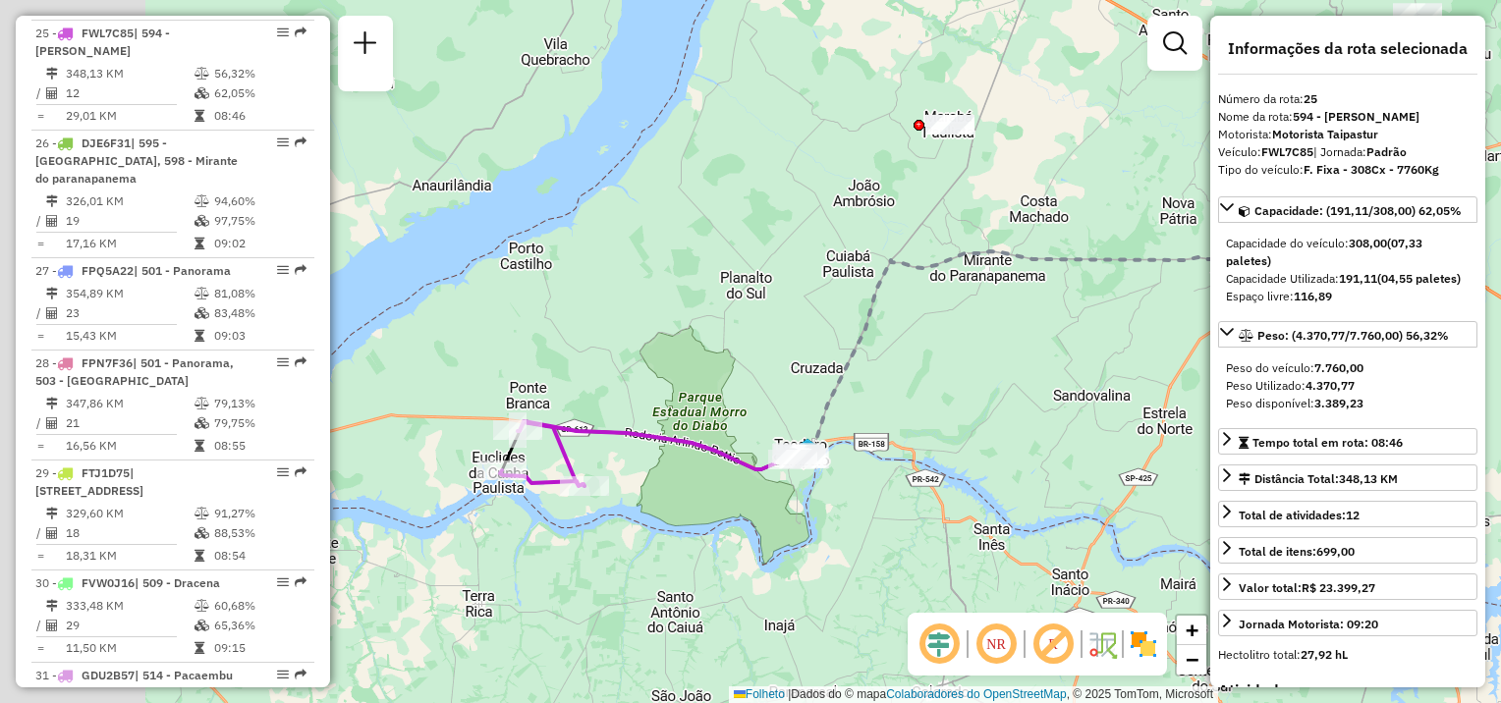
drag, startPoint x: 731, startPoint y: 533, endPoint x: 748, endPoint y: 532, distance: 17.7
click at [748, 532] on div "Janela de atendimento Grade de atendimento Capacidade Transportadoras Veículos …" at bounding box center [750, 351] width 1501 height 703
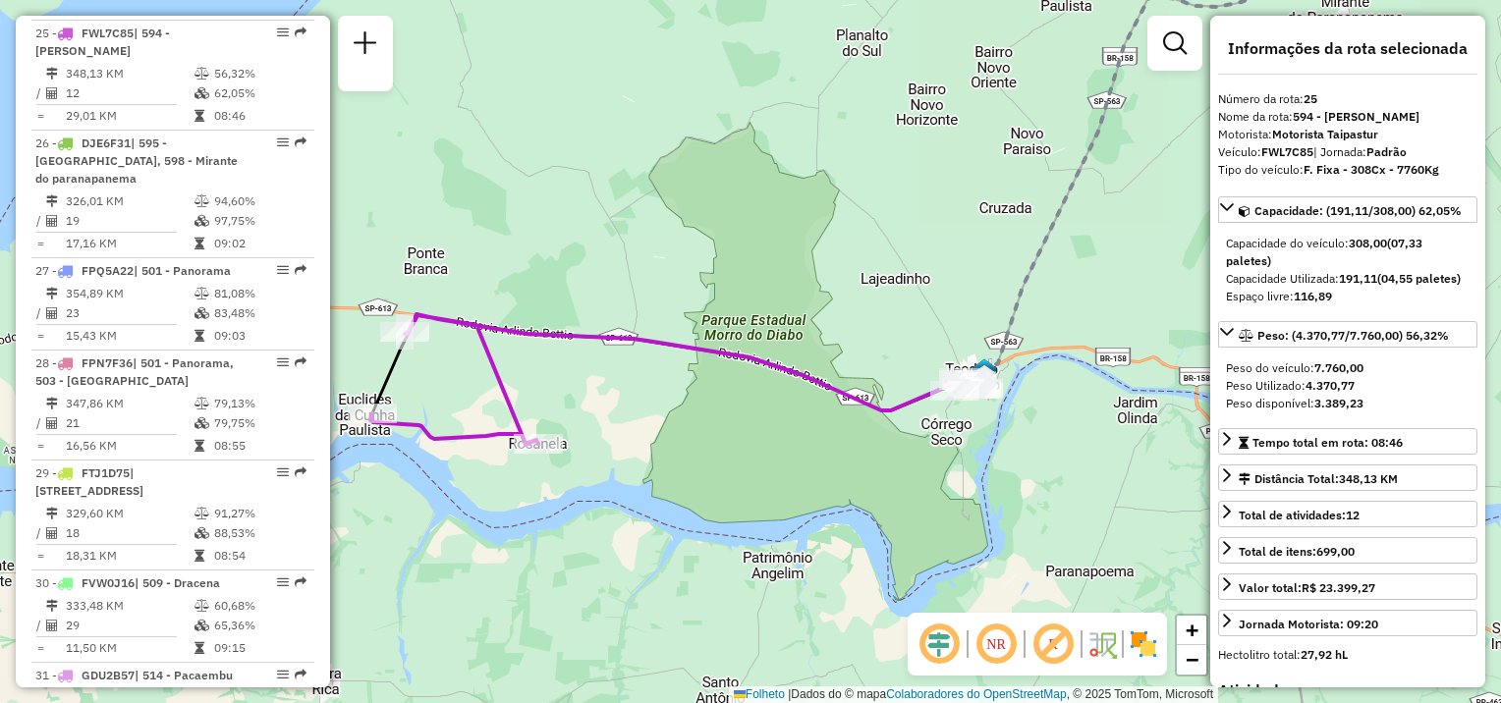
drag, startPoint x: 680, startPoint y: 522, endPoint x: 849, endPoint y: 533, distance: 169.3
click at [849, 533] on div "Janela de atendimento Grade de atendimento Capacidade Transportadoras Veículos …" at bounding box center [750, 351] width 1501 height 703
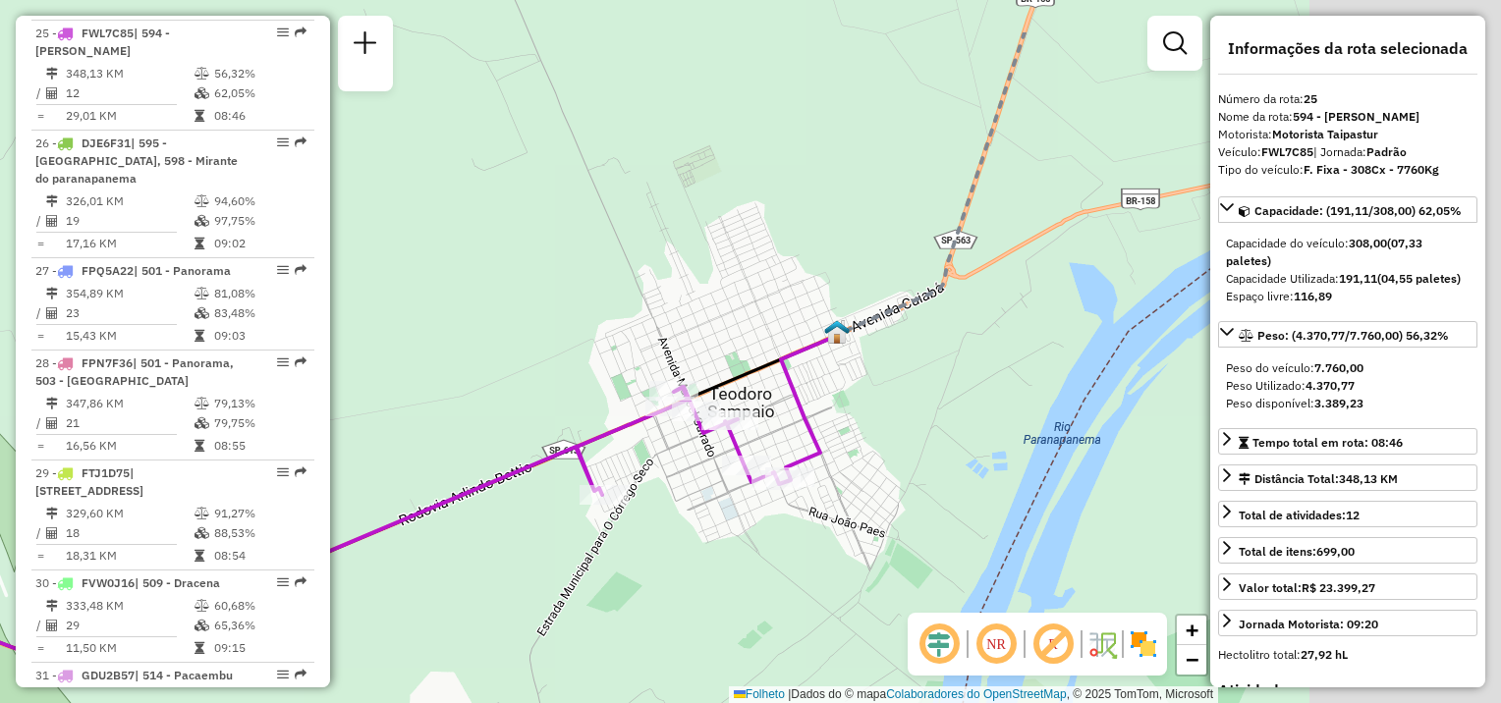
drag, startPoint x: 1015, startPoint y: 499, endPoint x: 597, endPoint y: 553, distance: 420.9
click at [601, 569] on div "Janela de atendimento Grade de atendimento Capacidade Transportadoras Veículos …" at bounding box center [750, 351] width 1501 height 703
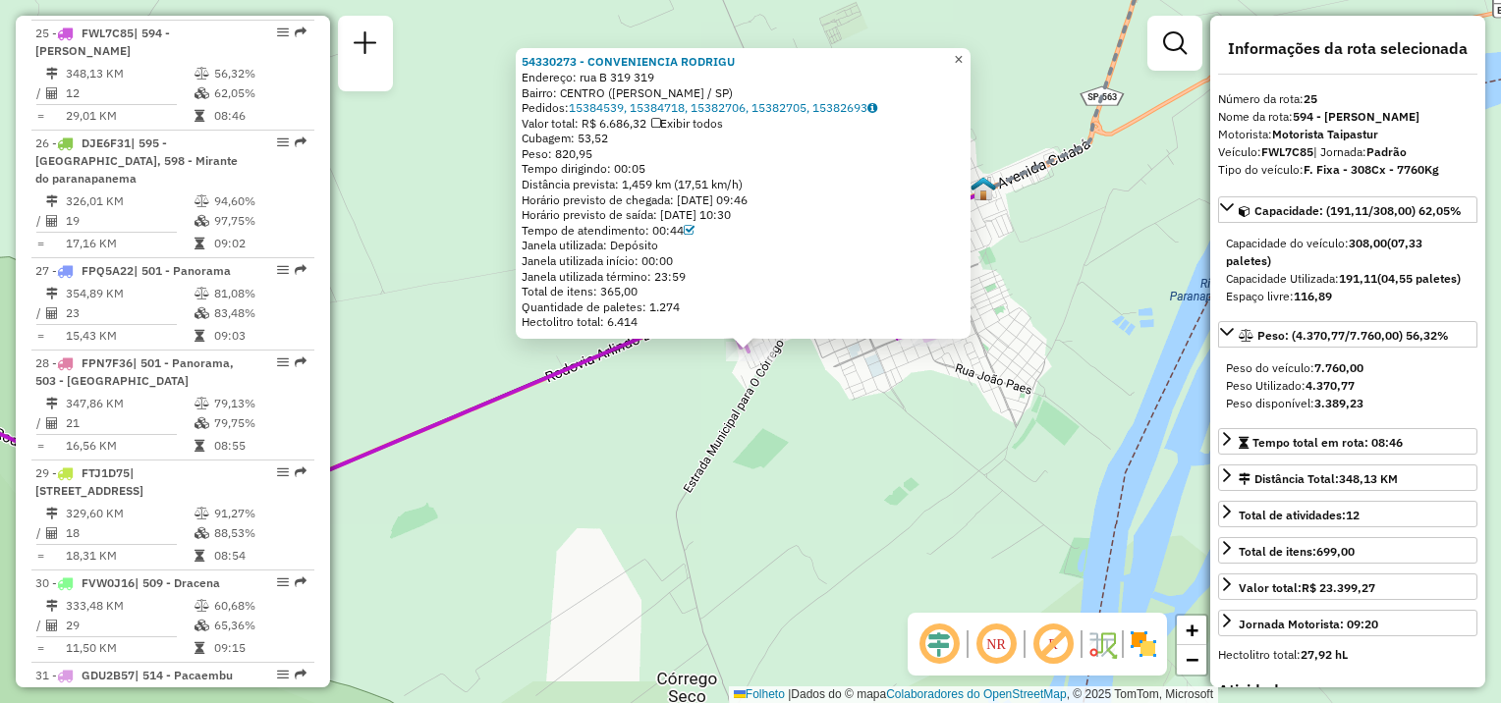
drag, startPoint x: 970, startPoint y: 71, endPoint x: 974, endPoint y: 57, distance: 14.3
click at [964, 68] on div "54330273 - CONVENIENCIA RODRIGU Endereço: rua B 319 319 Bairro: CENTRO (TEODORO…" at bounding box center [743, 192] width 443 height 276
click at [963, 56] on span "×" at bounding box center [958, 59] width 9 height 17
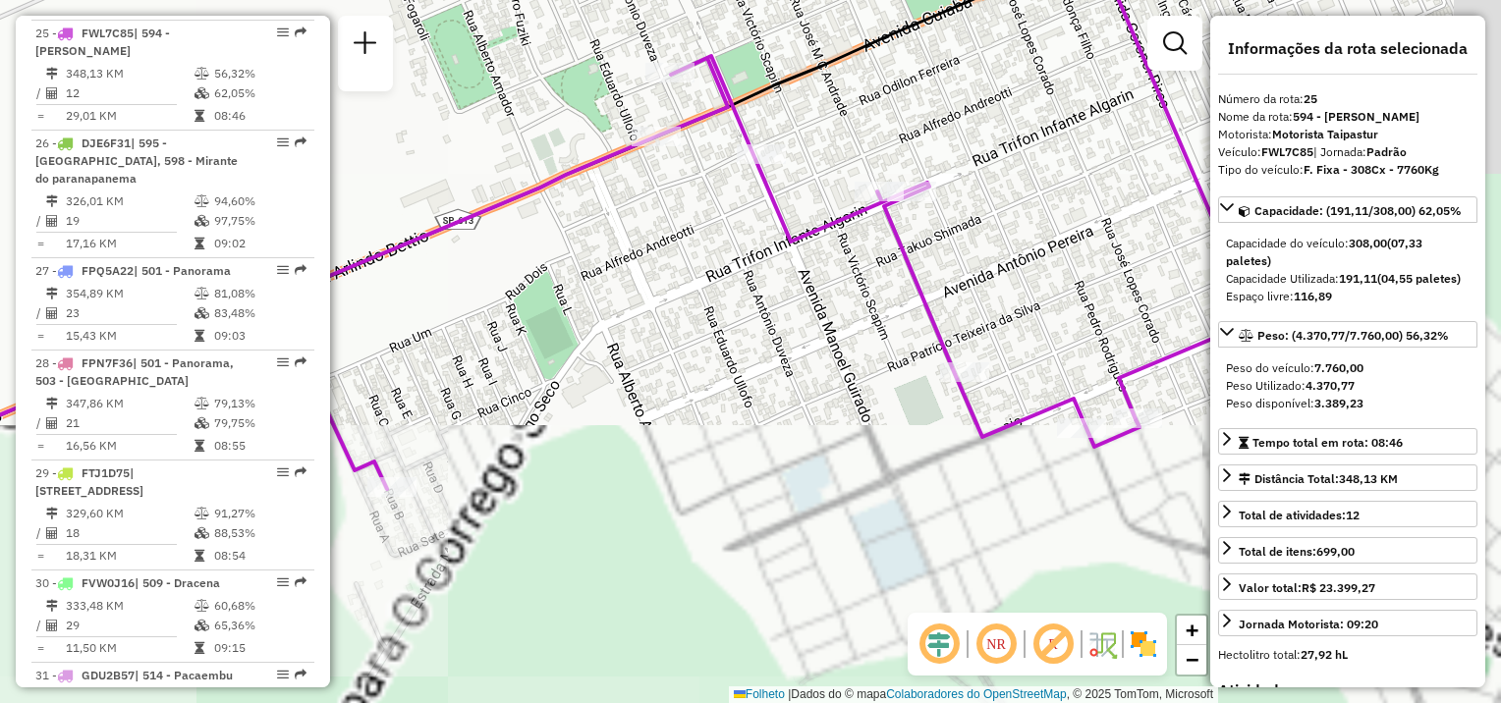
drag, startPoint x: 919, startPoint y: 397, endPoint x: 595, endPoint y: 477, distance: 334.0
click at [595, 477] on div "Janela de atendimento Grade de atendimento Capacidade Transportadoras Veículos …" at bounding box center [750, 351] width 1501 height 703
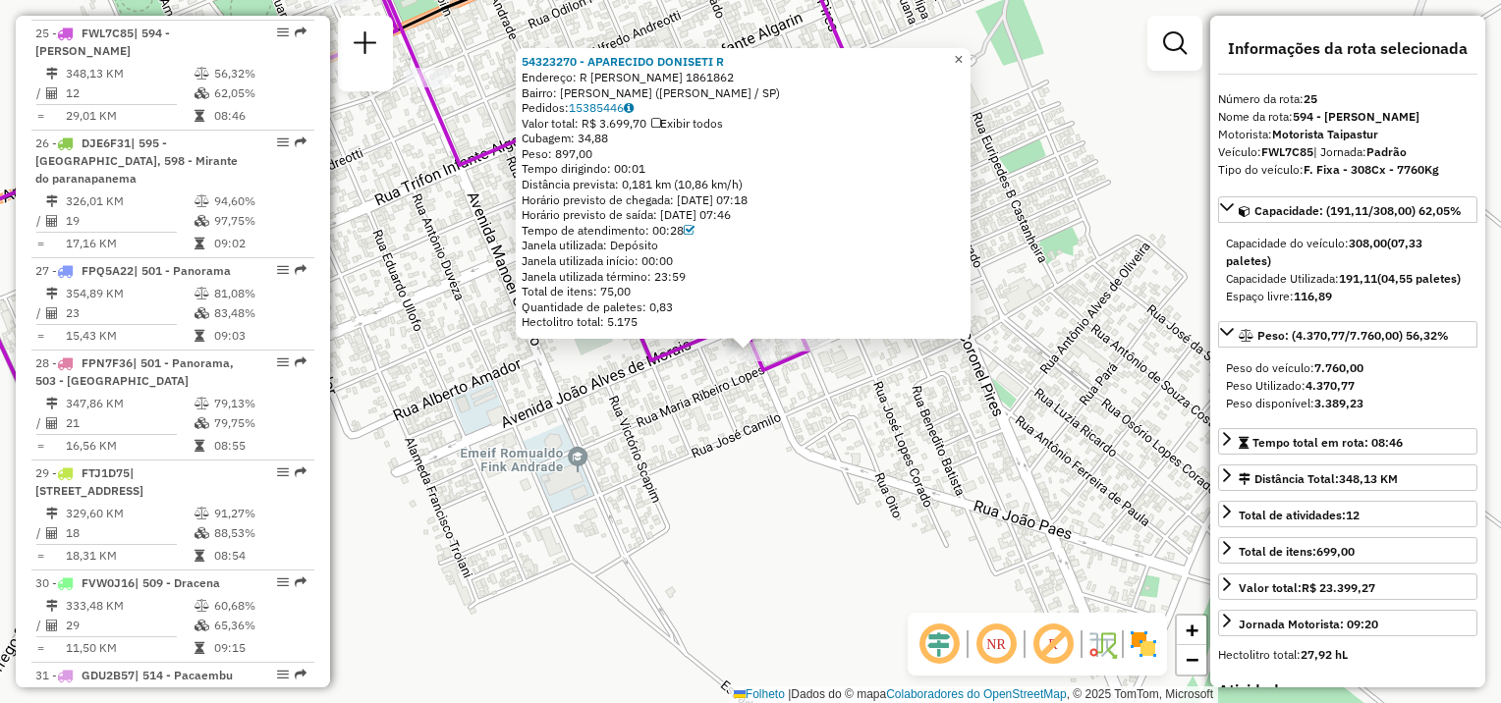
click at [963, 57] on span "×" at bounding box center [958, 59] width 9 height 17
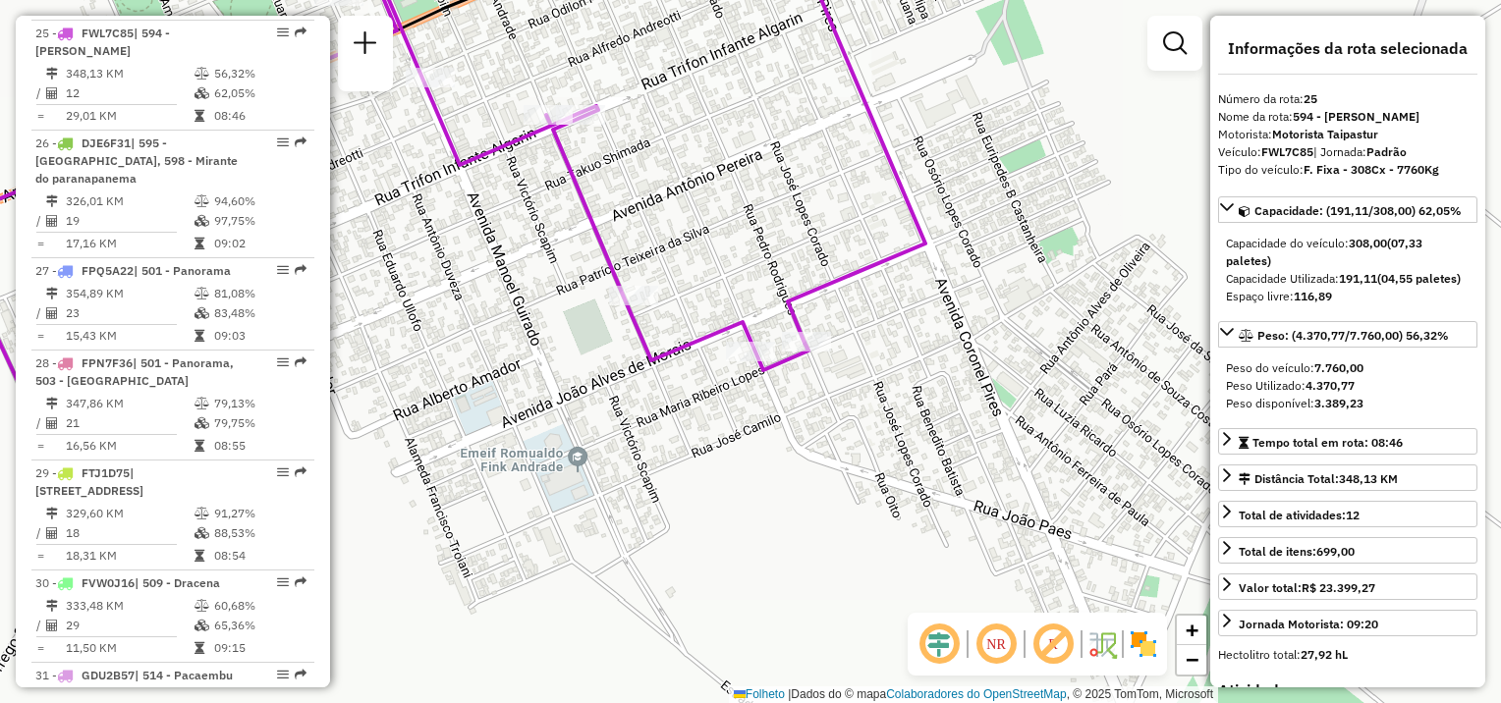
drag, startPoint x: 1063, startPoint y: 440, endPoint x: 1073, endPoint y: 456, distance: 18.5
click at [1080, 462] on div "Rota 25 - Placa FWL7C85 54326402 - ELIANE MARTINS DA SI Janela de atendimento G…" at bounding box center [750, 351] width 1501 height 703
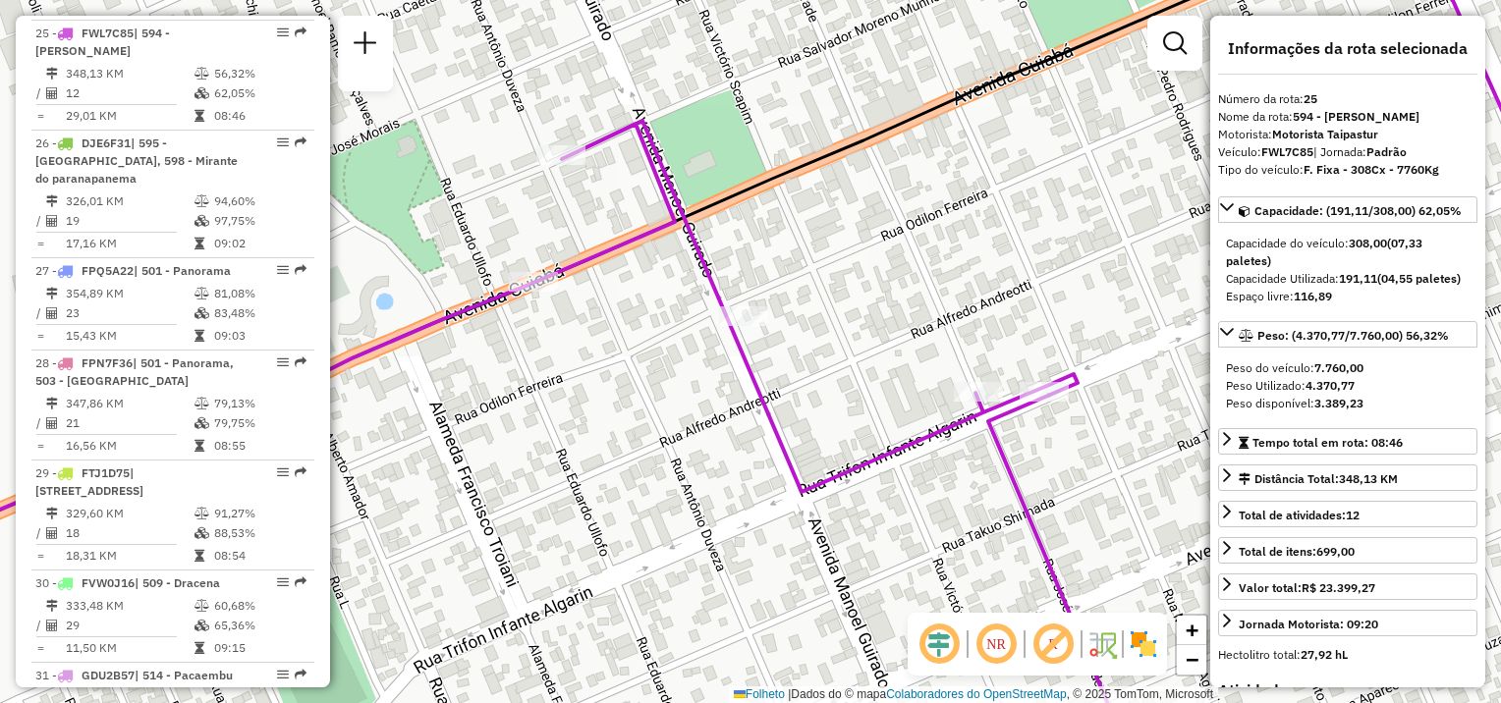
drag, startPoint x: 849, startPoint y: 383, endPoint x: 851, endPoint y: 357, distance: 26.6
click at [955, 411] on div "Janela de atendimento Grade de atendimento Capacidade Transportadoras Veículos …" at bounding box center [750, 351] width 1501 height 703
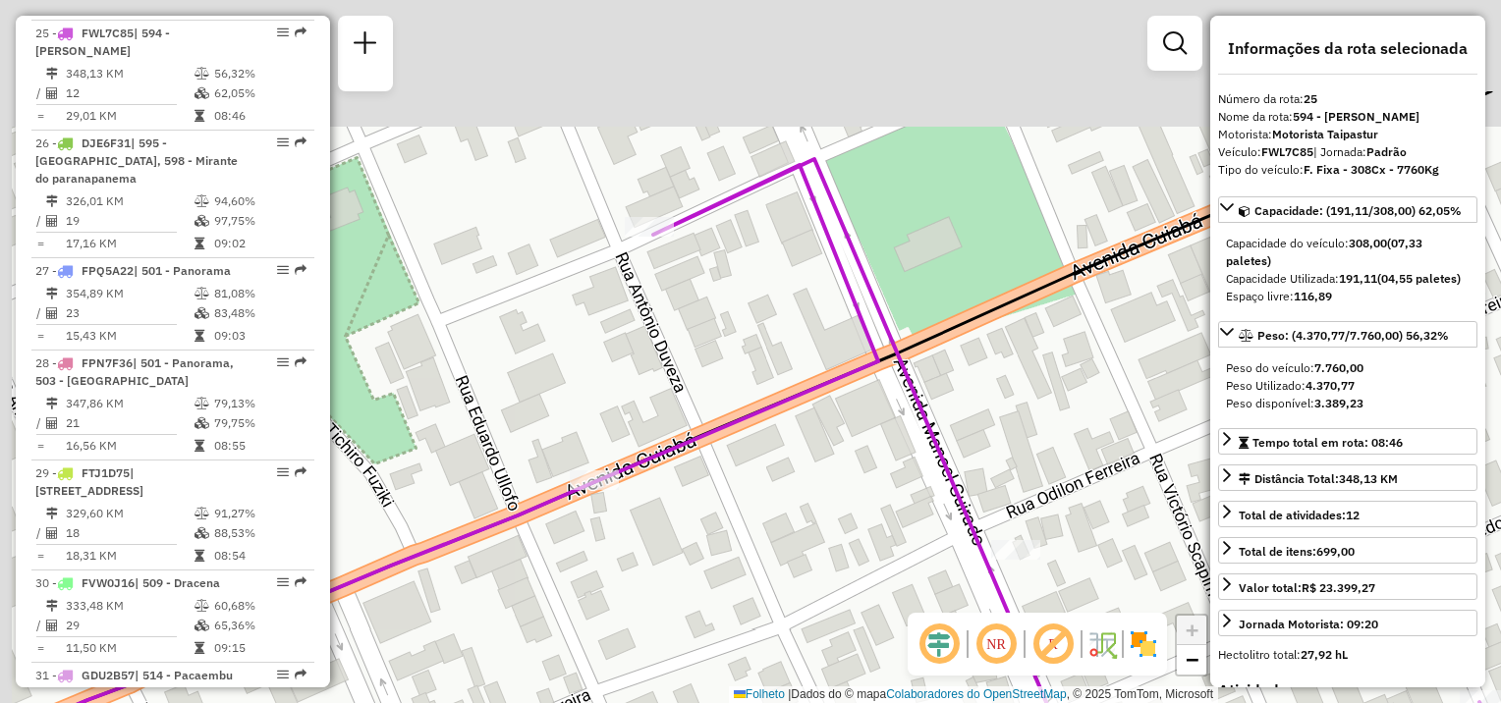
drag, startPoint x: 685, startPoint y: 162, endPoint x: 779, endPoint y: 324, distance: 187.5
click at [779, 324] on div "Janela de atendimento Grade de atendimento Capacidade Transportadoras Veículos …" at bounding box center [750, 351] width 1501 height 703
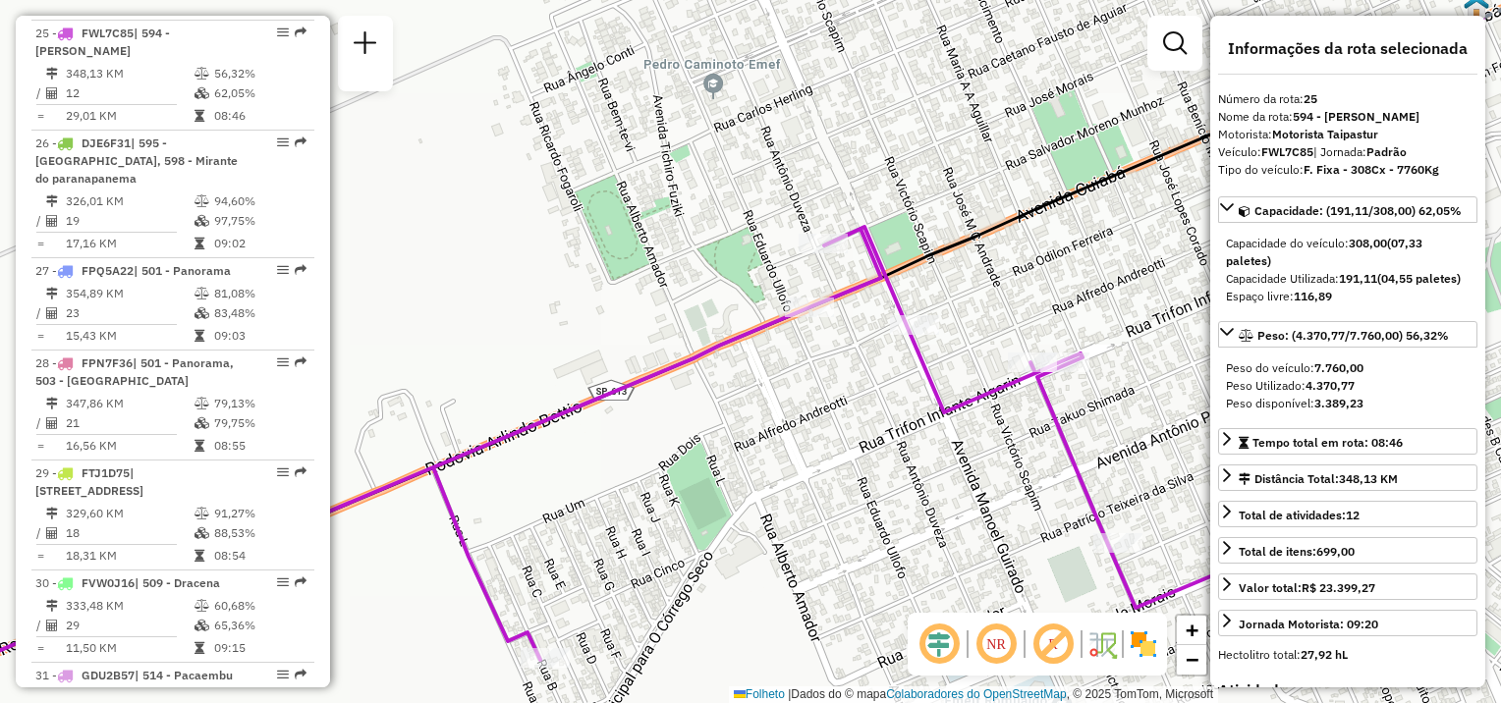
drag, startPoint x: 817, startPoint y: 432, endPoint x: 825, endPoint y: 423, distance: 11.8
click at [825, 423] on div "Janela de atendimento Grade de atendimento Capacidade Transportadoras Veículos …" at bounding box center [750, 351] width 1501 height 703
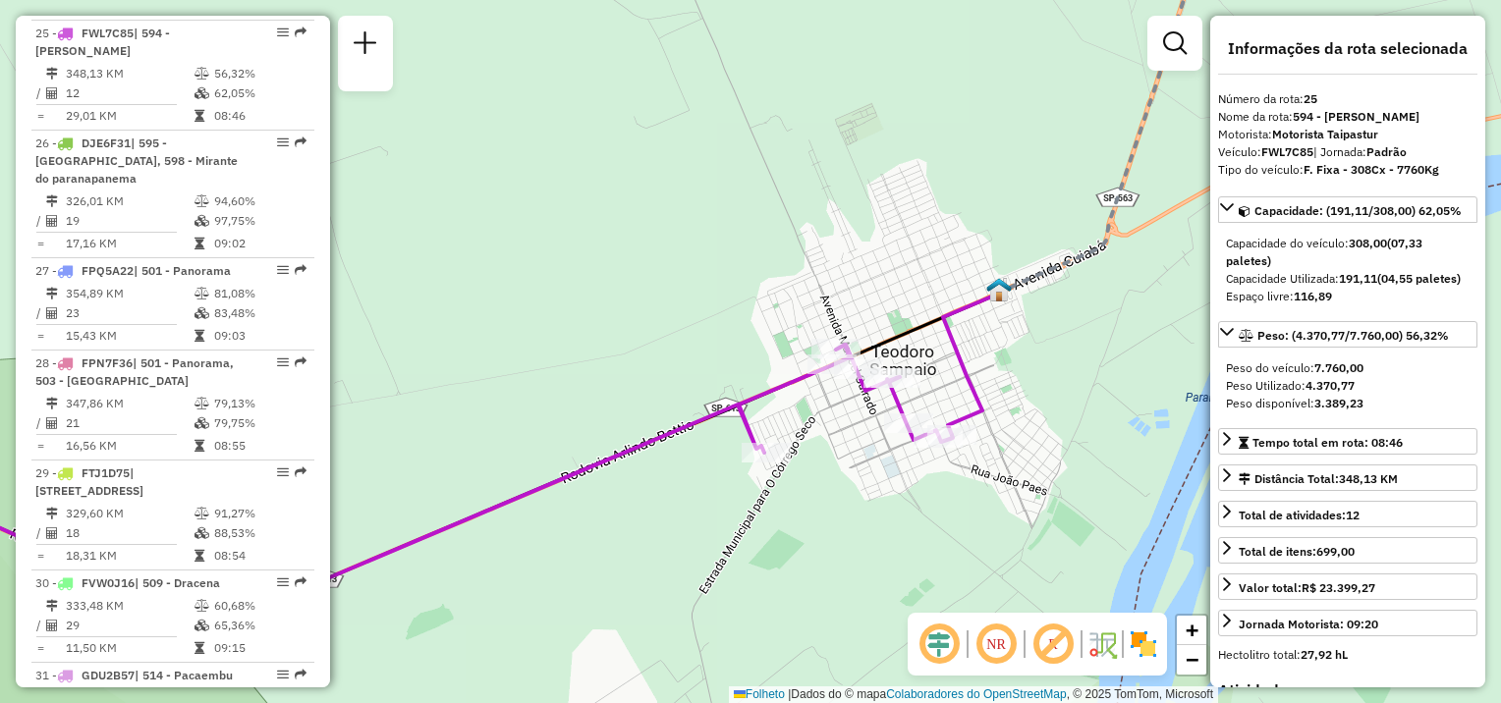
drag, startPoint x: 811, startPoint y: 498, endPoint x: 832, endPoint y: 399, distance: 101.3
click at [833, 405] on div "Janela de atendimento Grade de atendimento Capacidade Transportadoras Veículos …" at bounding box center [750, 351] width 1501 height 703
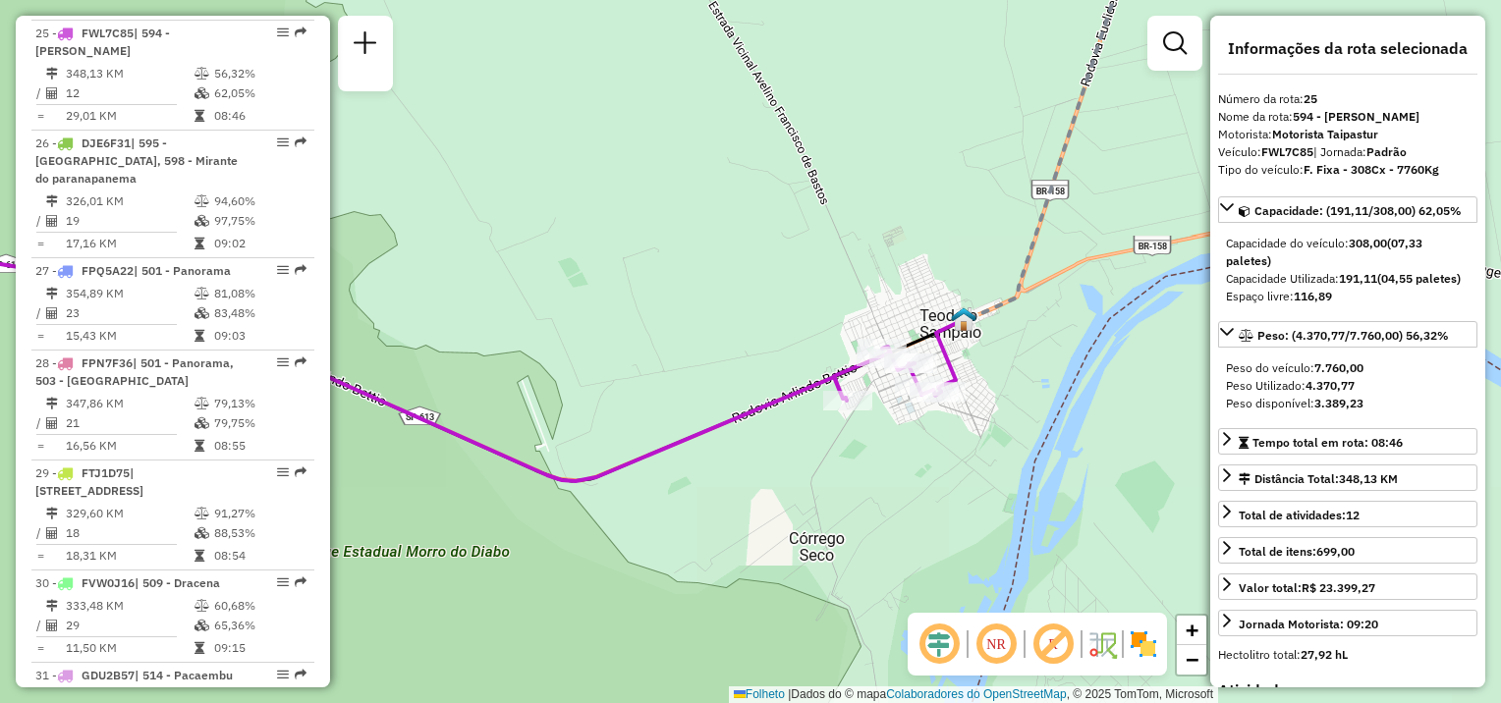
drag, startPoint x: 719, startPoint y: 523, endPoint x: 884, endPoint y: 522, distance: 165.0
click at [884, 522] on div "Janela de atendimento Grade de atendimento Capacidade Transportadoras Veículos …" at bounding box center [750, 351] width 1501 height 703
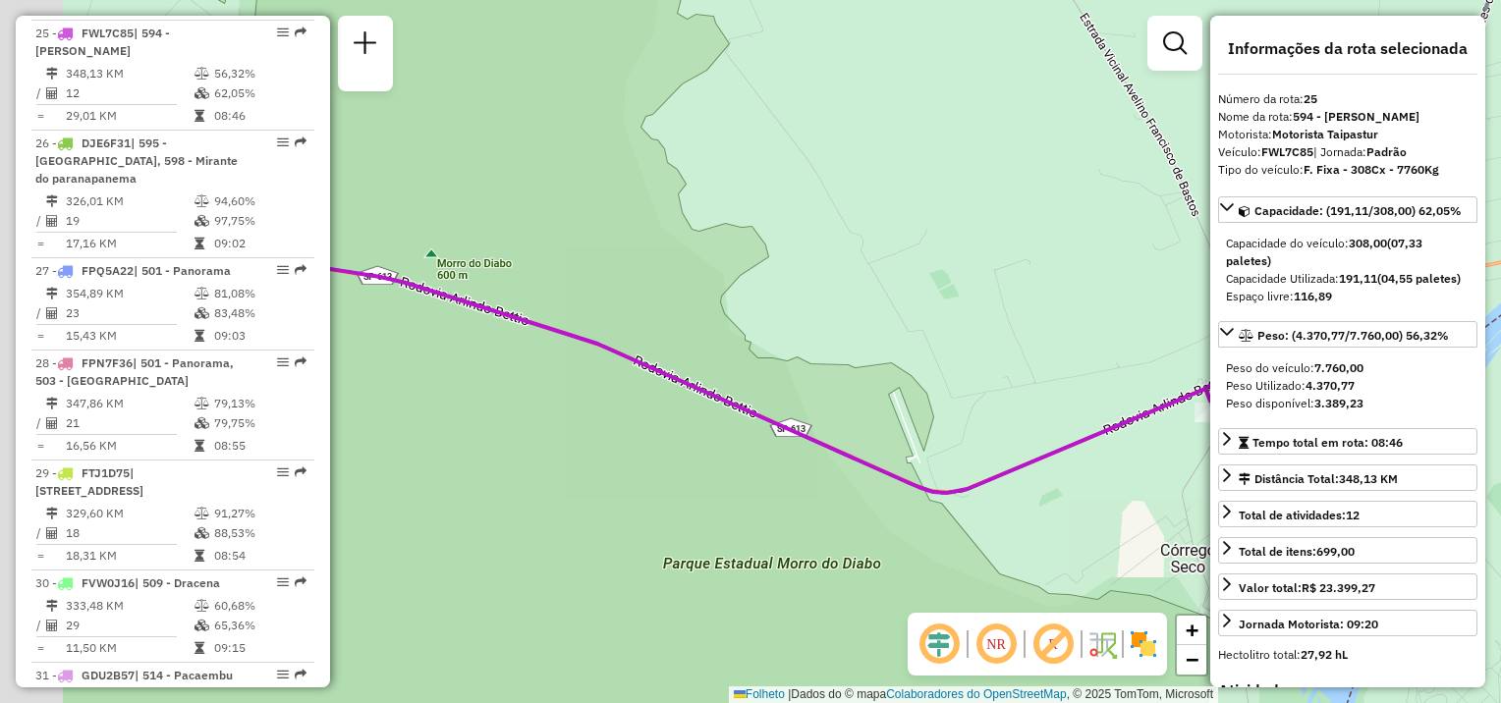
drag, startPoint x: 636, startPoint y: 570, endPoint x: 860, endPoint y: 542, distance: 225.6
click at [915, 557] on div "Janela de atendimento Grade de atendimento Capacidade Transportadoras Veículos …" at bounding box center [750, 351] width 1501 height 703
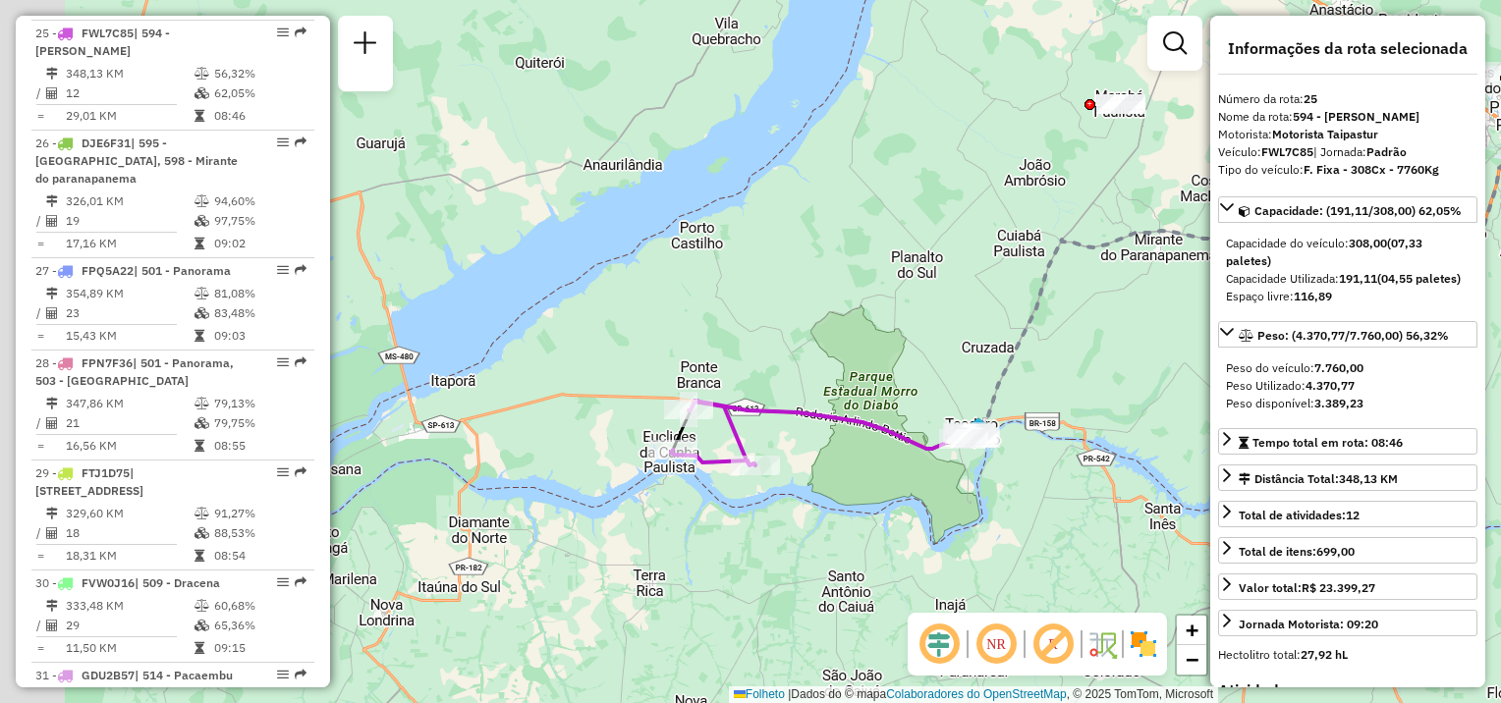
drag, startPoint x: 691, startPoint y: 570, endPoint x: 805, endPoint y: 487, distance: 140.7
click at [805, 487] on div "Janela de atendimento Grade de atendimento Capacidade Transportadoras Veículos …" at bounding box center [750, 351] width 1501 height 703
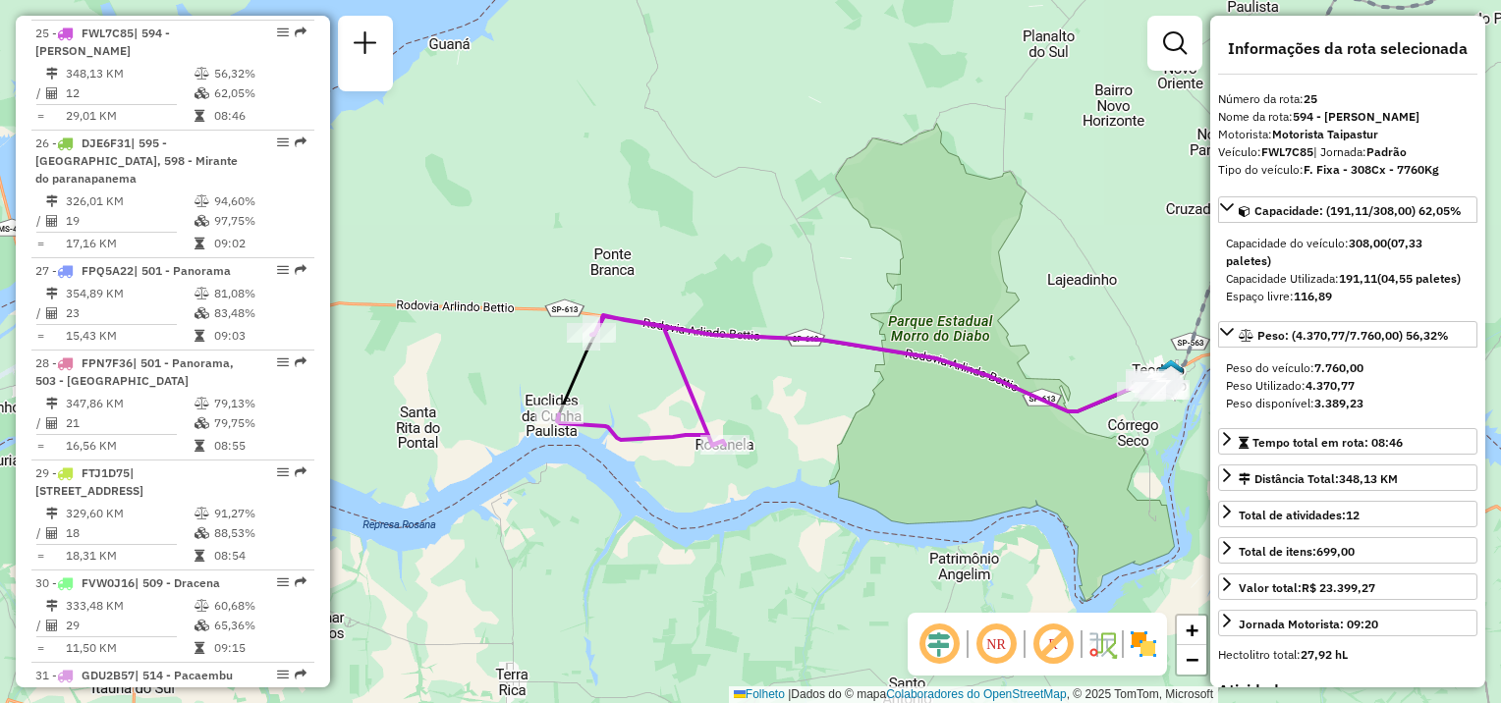
drag, startPoint x: 829, startPoint y: 413, endPoint x: 937, endPoint y: 436, distance: 110.6
click at [937, 436] on div "Janela de atendimento Grade de atendimento Capacidade Transportadoras Veículos …" at bounding box center [750, 351] width 1501 height 703
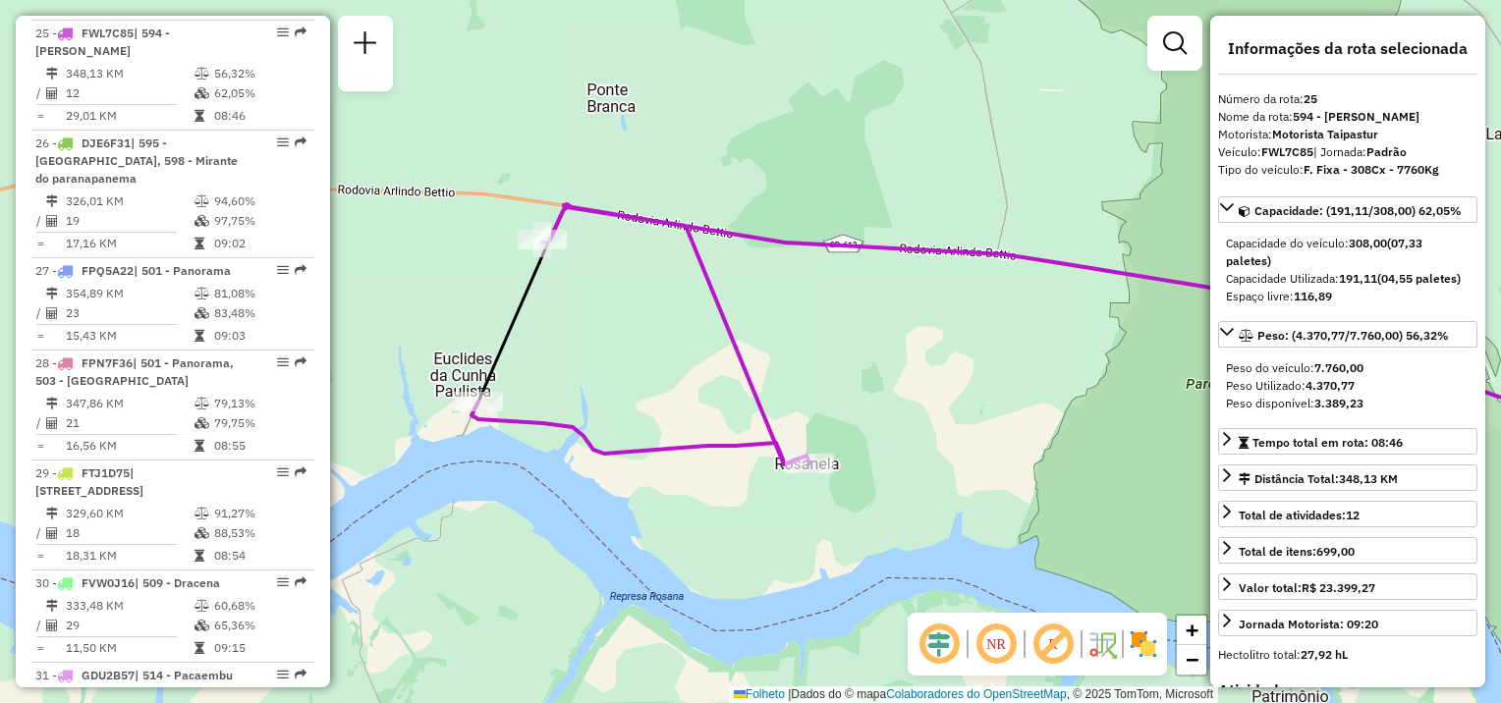
drag, startPoint x: 1036, startPoint y: 467, endPoint x: 1010, endPoint y: 468, distance: 26.6
click at [1019, 468] on div "Janela de atendimento Grade de atendimento Capacidade Transportadoras Veículos …" at bounding box center [750, 351] width 1501 height 703
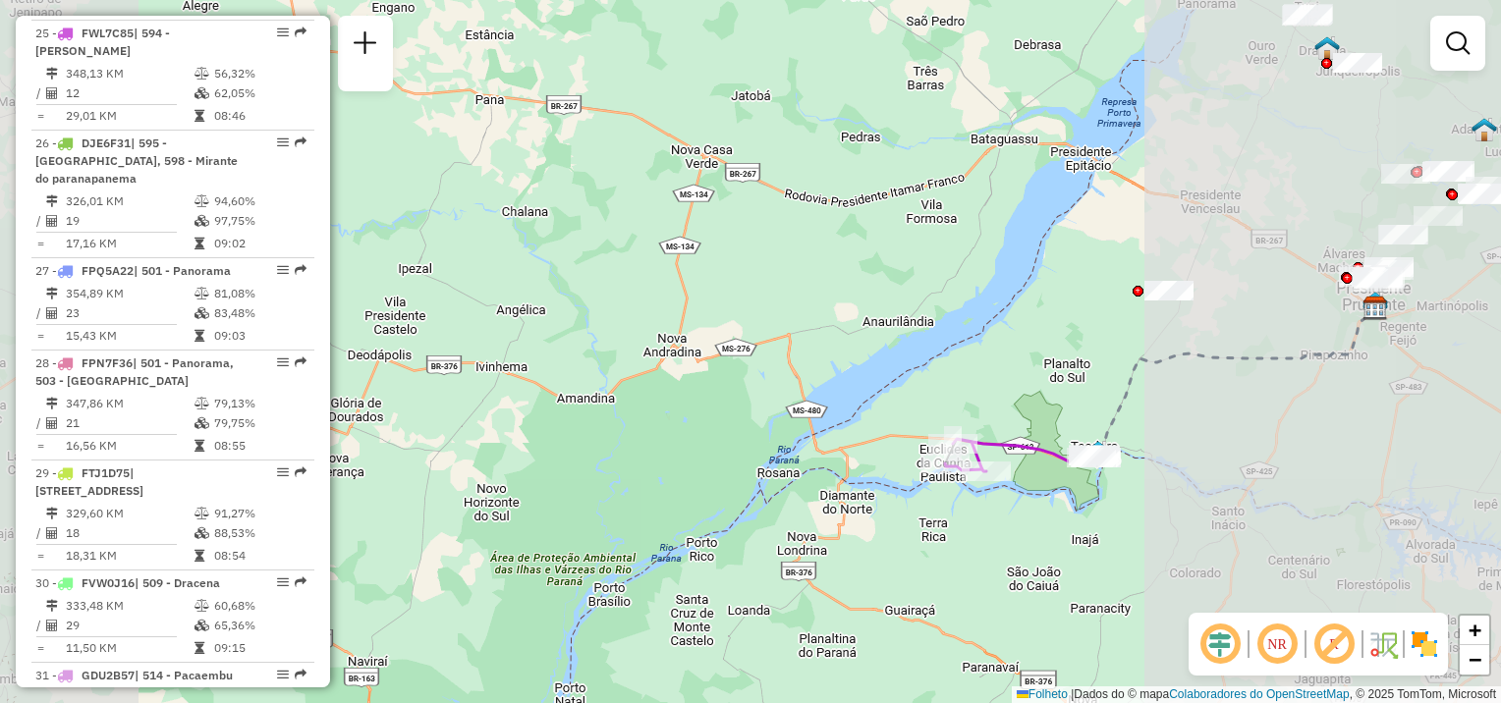
drag, startPoint x: 1065, startPoint y: 514, endPoint x: 1033, endPoint y: 471, distance: 52.6
click at [969, 540] on div "Janela de atendimento Grade de atendimento Capacidade Transportadoras Veículos …" at bounding box center [750, 351] width 1501 height 703
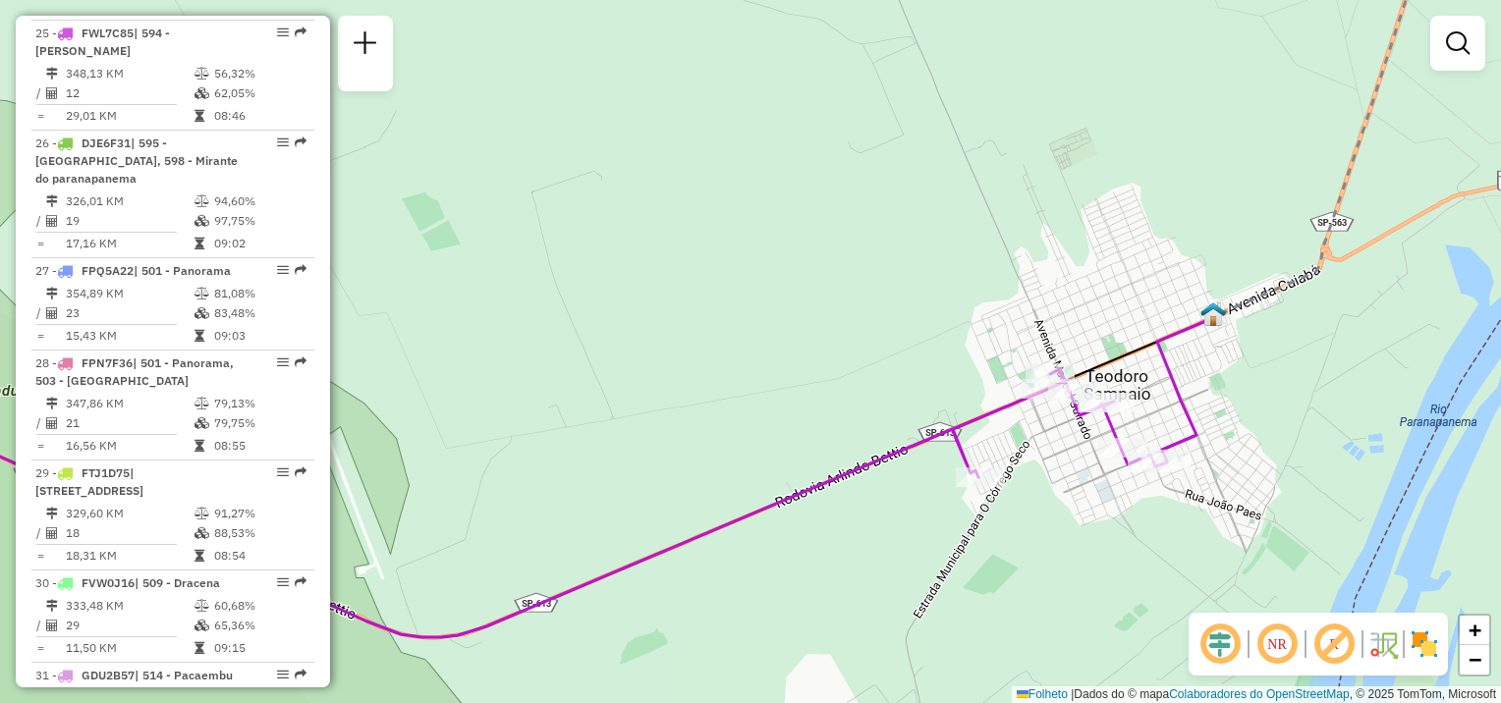
drag, startPoint x: 1135, startPoint y: 451, endPoint x: 1186, endPoint y: 424, distance: 57.5
click at [1202, 420] on icon at bounding box center [1186, 386] width 58 height 145
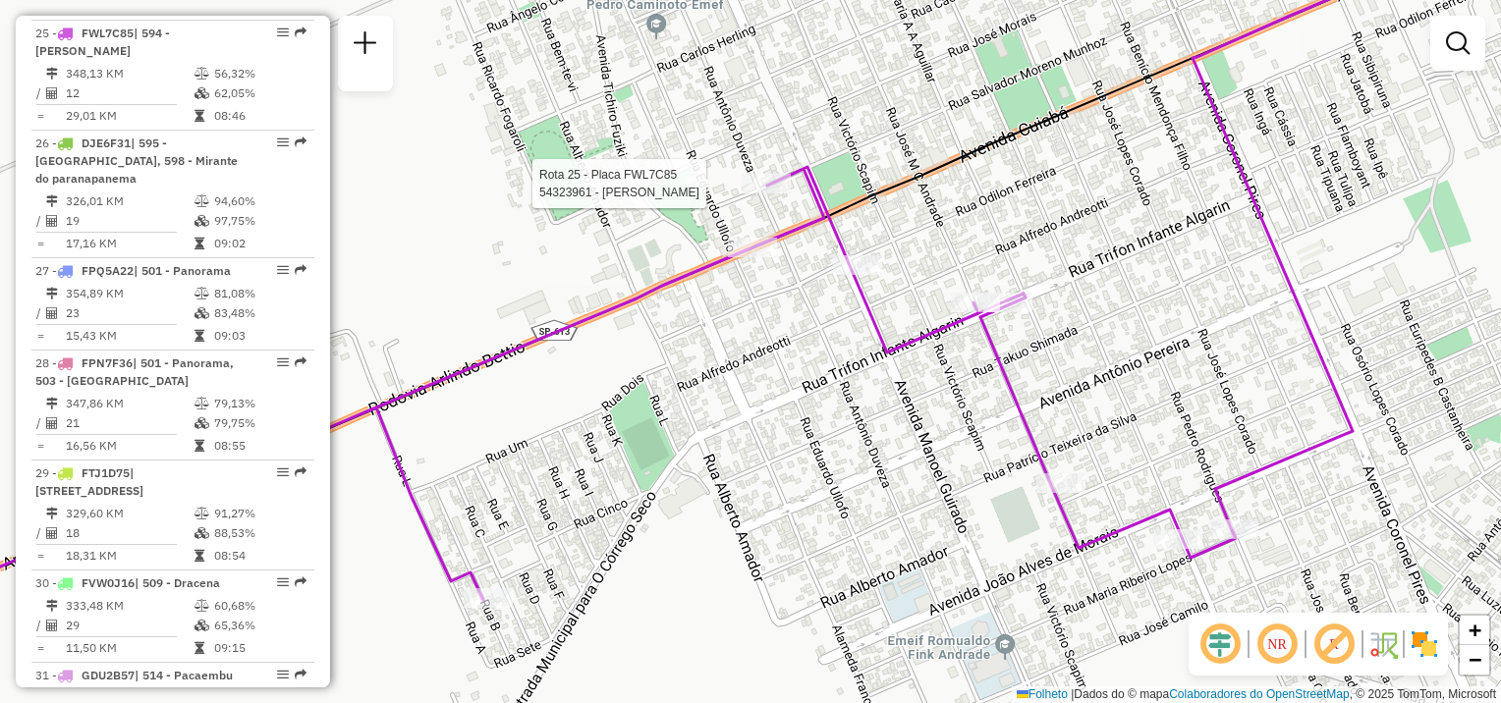
select select "**********"
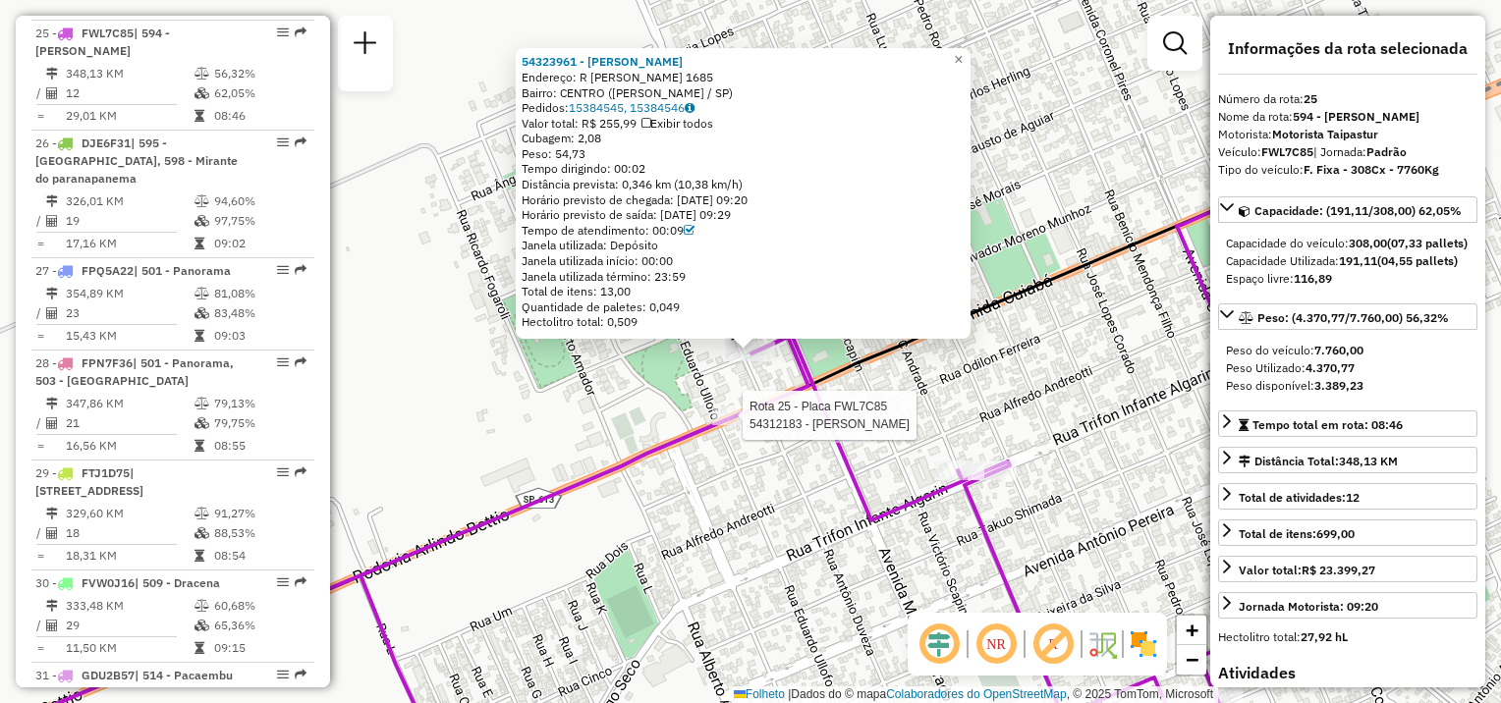
click at [731, 425] on div at bounding box center [736, 416] width 49 height 20
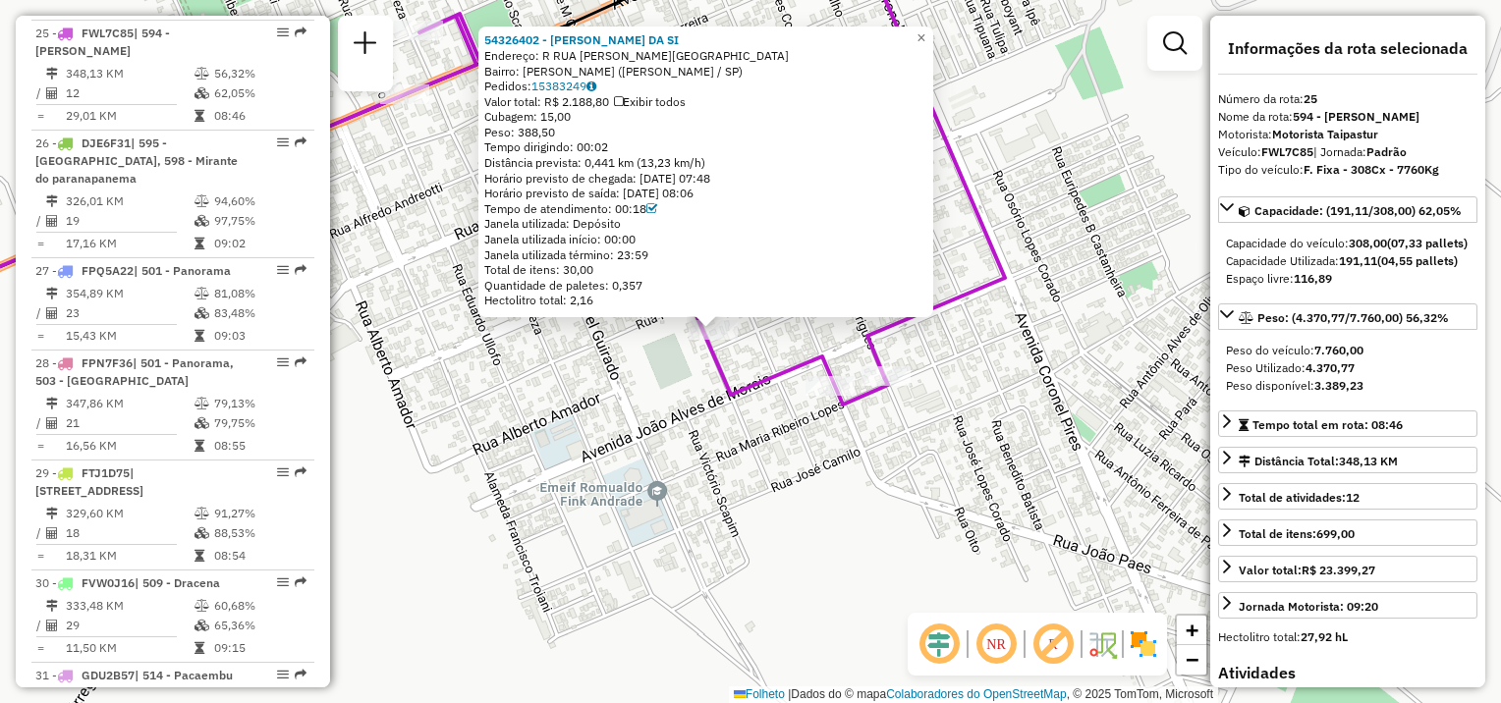
drag, startPoint x: 904, startPoint y: 521, endPoint x: 863, endPoint y: 499, distance: 45.7
click at [863, 499] on div "54326402 - ELIANE MARTINS DA SI Endereço: R RUA JOSÉ MIGUEL CASTRO D ANDRA1544 …" at bounding box center [750, 351] width 1501 height 703
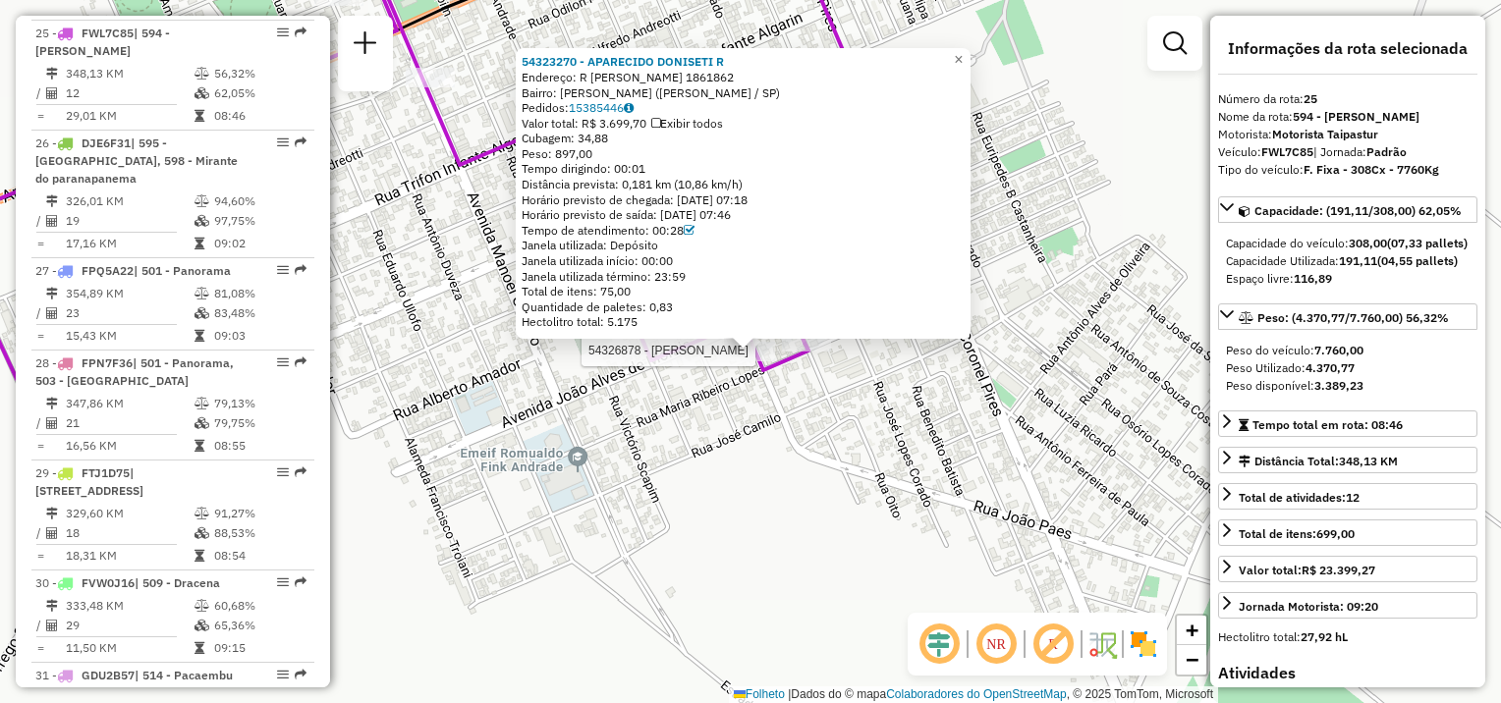
click at [815, 352] on div at bounding box center [806, 342] width 49 height 20
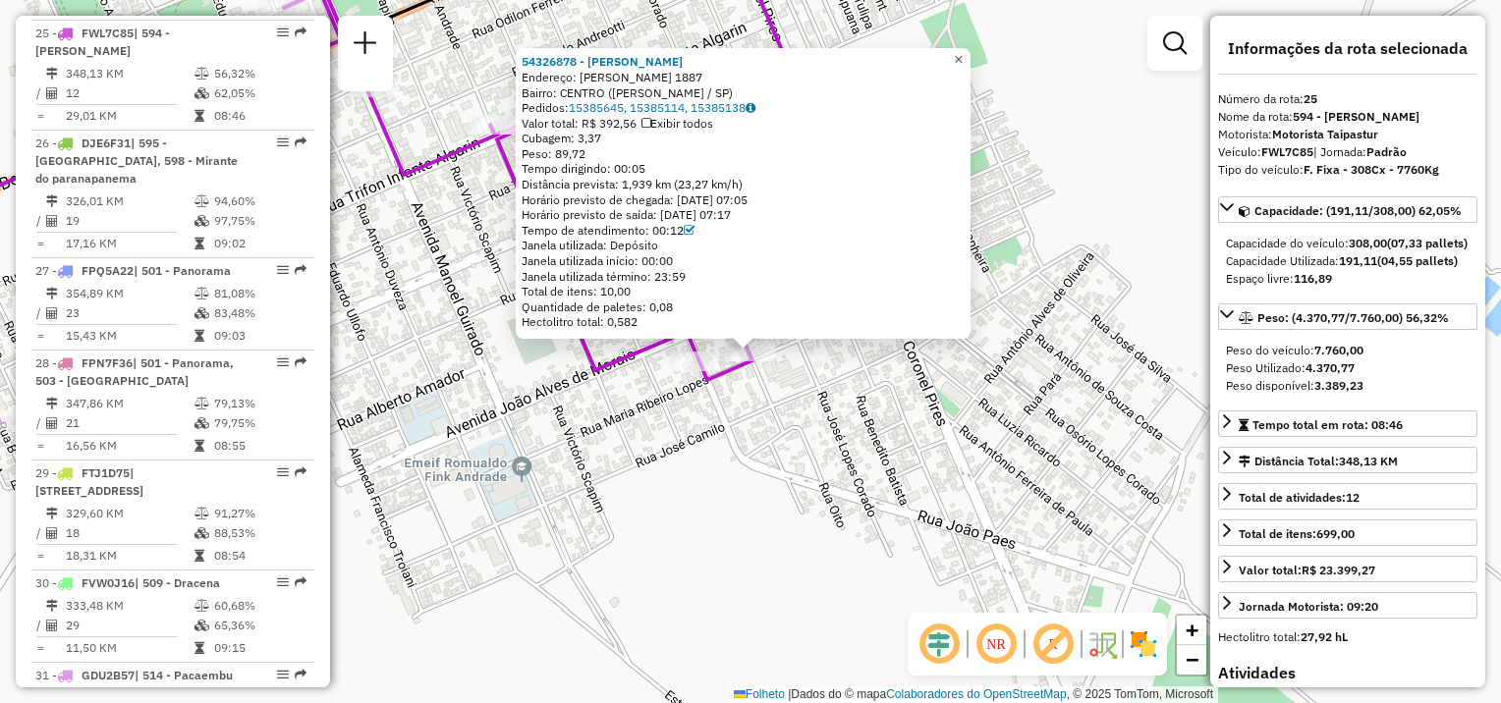
click at [970, 55] on link "×" at bounding box center [959, 60] width 24 height 24
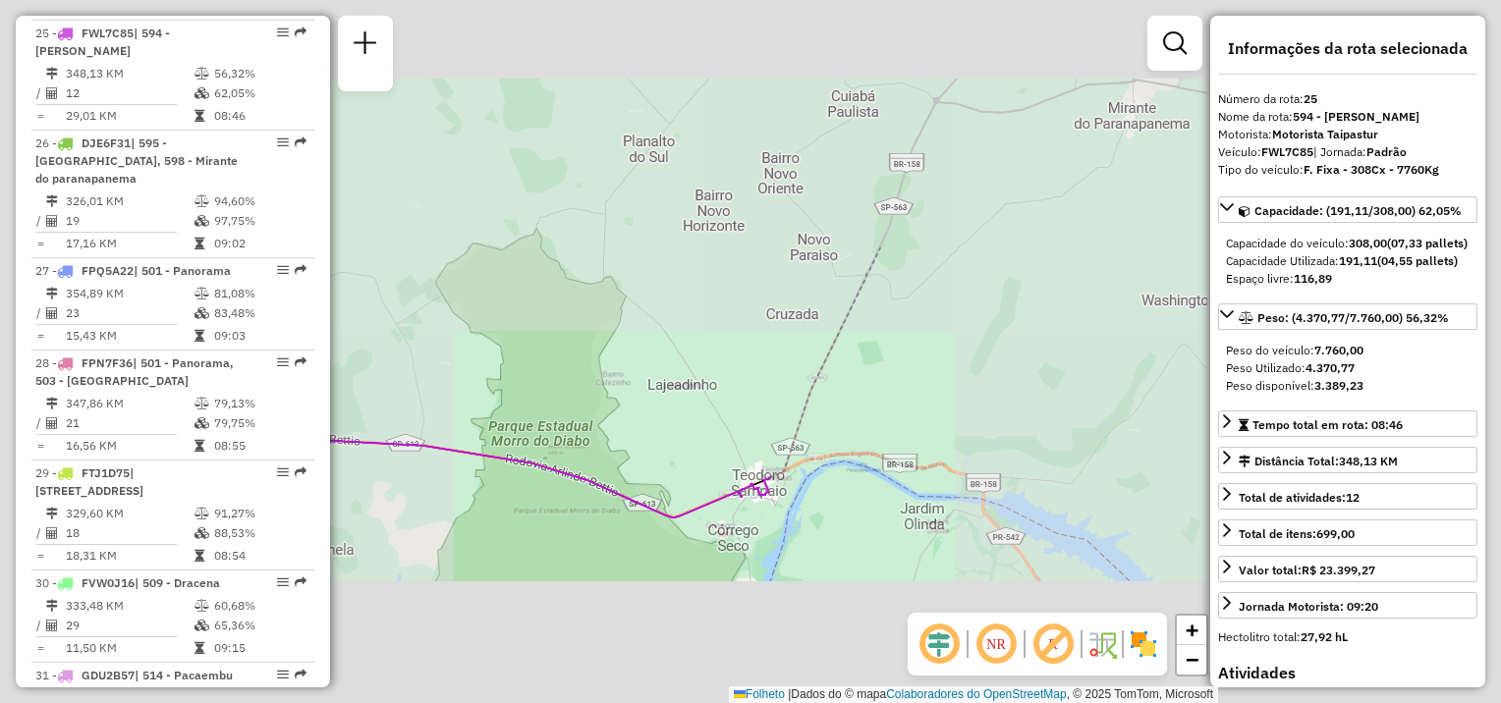
drag, startPoint x: 637, startPoint y: 605, endPoint x: 870, endPoint y: 491, distance: 259.2
click at [870, 491] on div "Janela de atendimento Grade de atendimento Capacidade Transportadoras Veículos …" at bounding box center [750, 351] width 1501 height 703
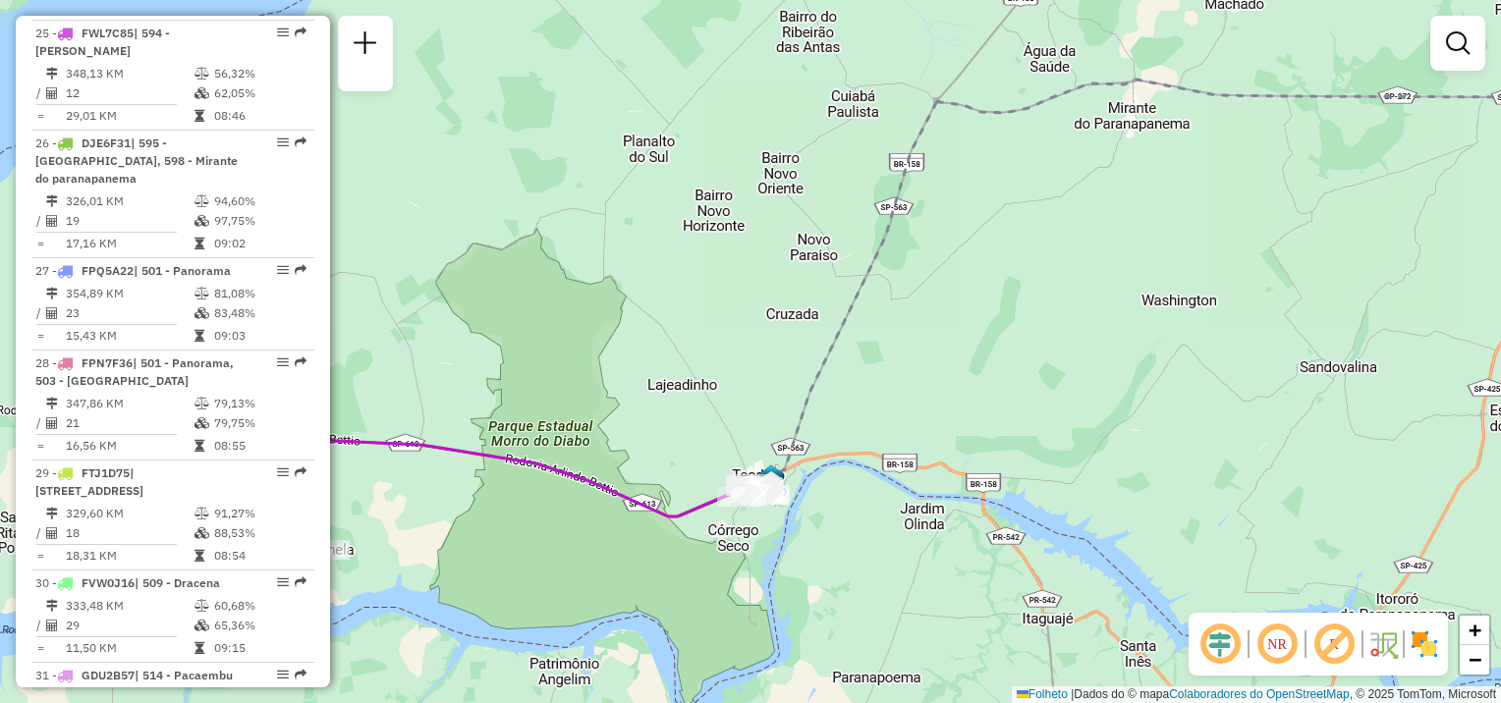
drag, startPoint x: 595, startPoint y: 526, endPoint x: 947, endPoint y: 520, distance: 351.7
click at [946, 524] on div "Rota 25 - Placa FWL7C85 54323270 - APARECIDO DONISETI R Rota 25 - Placa FWL7C85…" at bounding box center [750, 351] width 1501 height 703
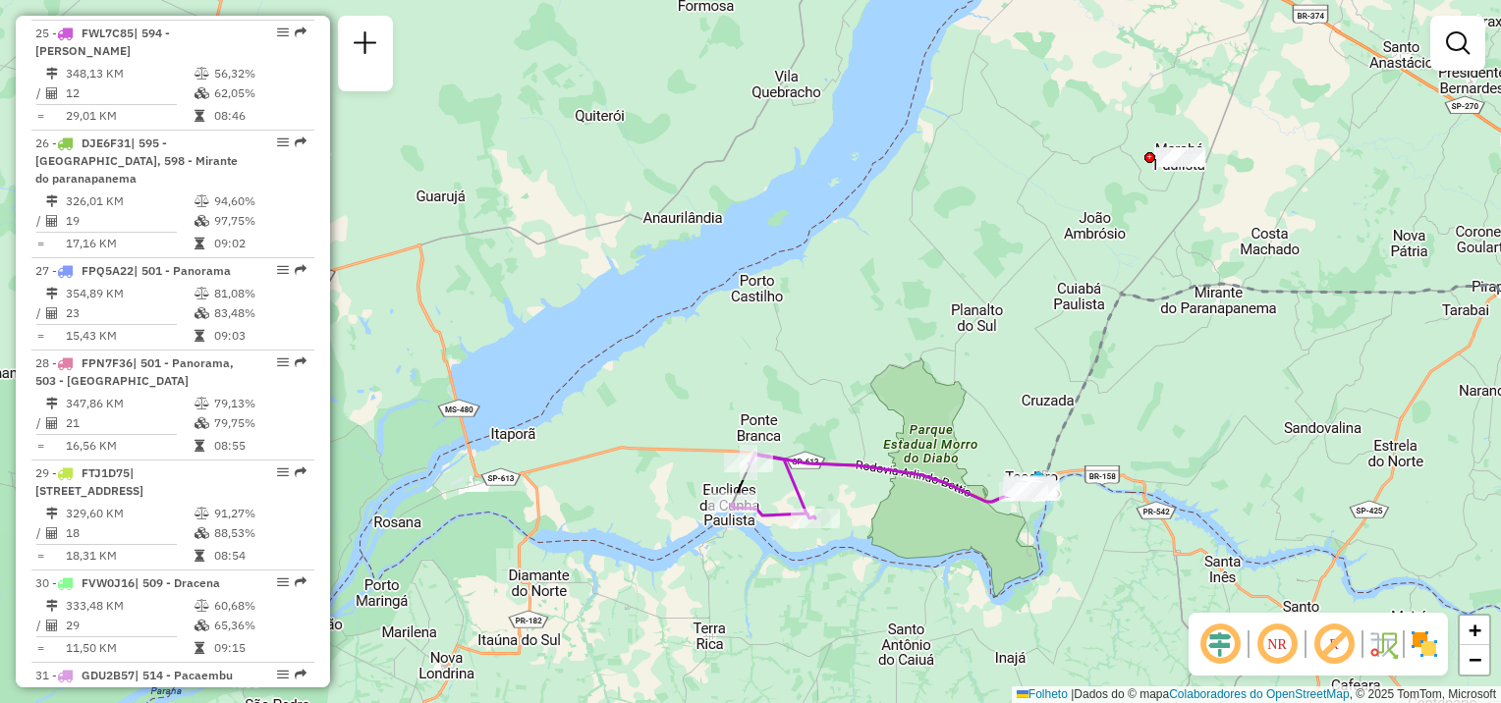
drag, startPoint x: 808, startPoint y: 539, endPoint x: 878, endPoint y: 522, distance: 71.9
click at [878, 522] on div "Janela de atendimento Grade de atendimento Capacidade Transportadoras Veículos …" at bounding box center [750, 351] width 1501 height 703
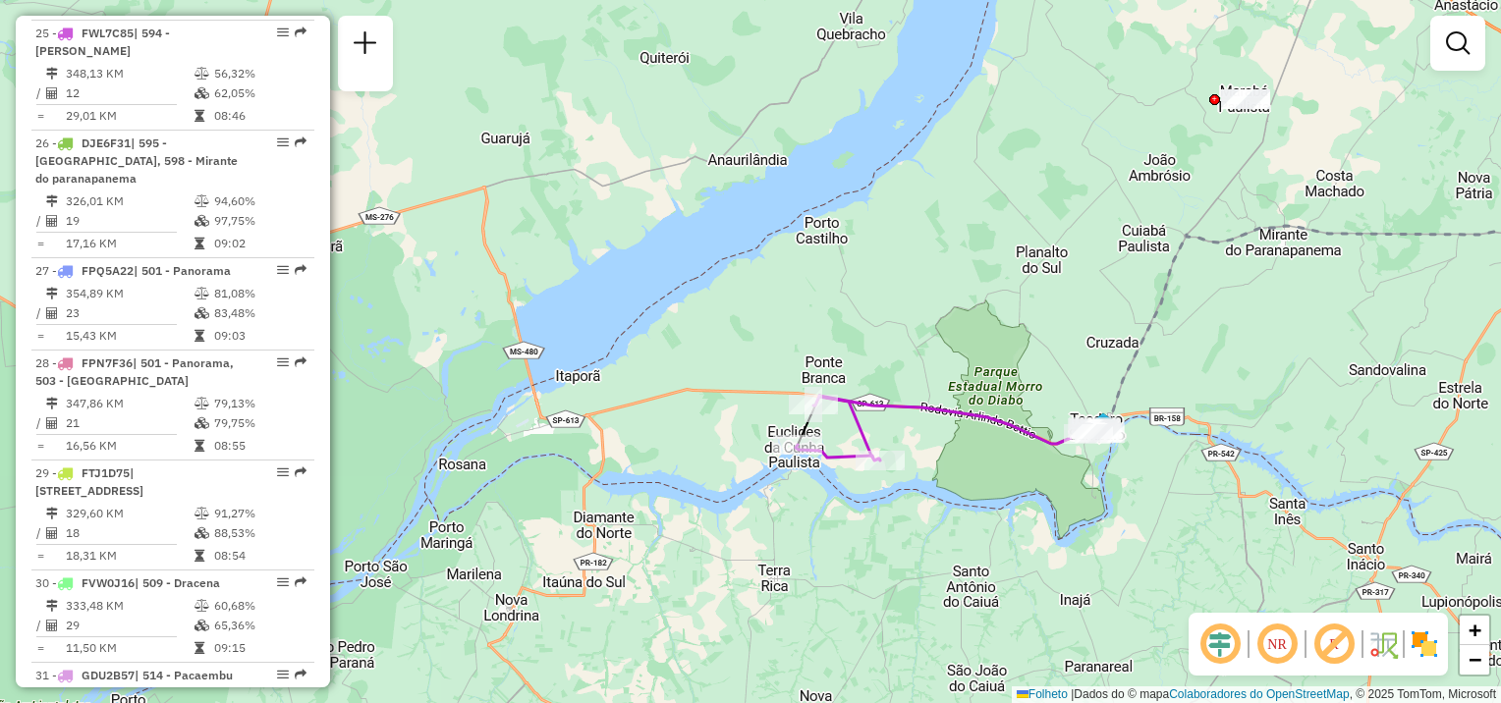
drag, startPoint x: 799, startPoint y: 376, endPoint x: 822, endPoint y: 345, distance: 38.7
click at [817, 347] on div "Janela de atendimento Grade de atendimento Capacidade Transportadoras Veículos …" at bounding box center [750, 351] width 1501 height 703
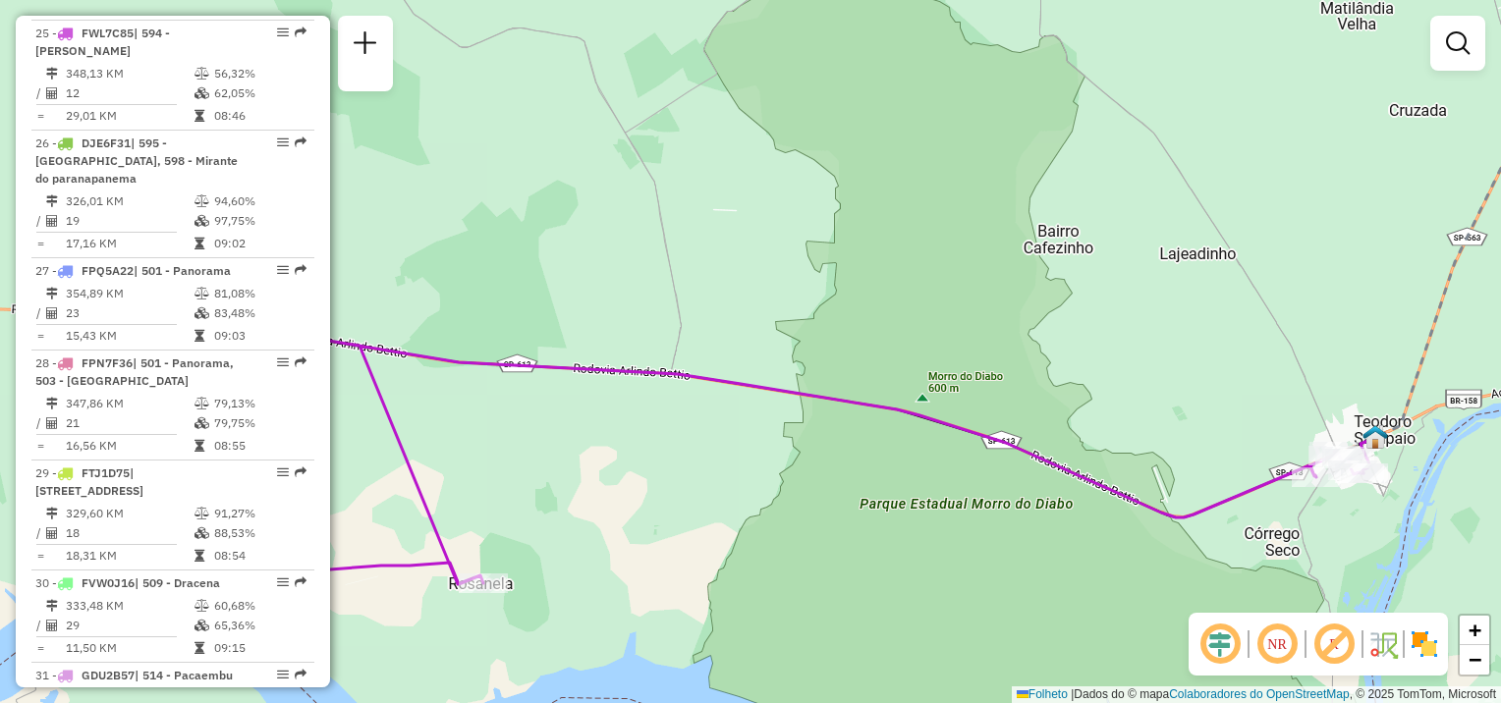
drag, startPoint x: 1234, startPoint y: 535, endPoint x: 1109, endPoint y: 506, distance: 128.2
click at [1109, 510] on div "Janela de atendimento Grade de atendimento Capacidade Transportadoras Veículos …" at bounding box center [750, 351] width 1501 height 703
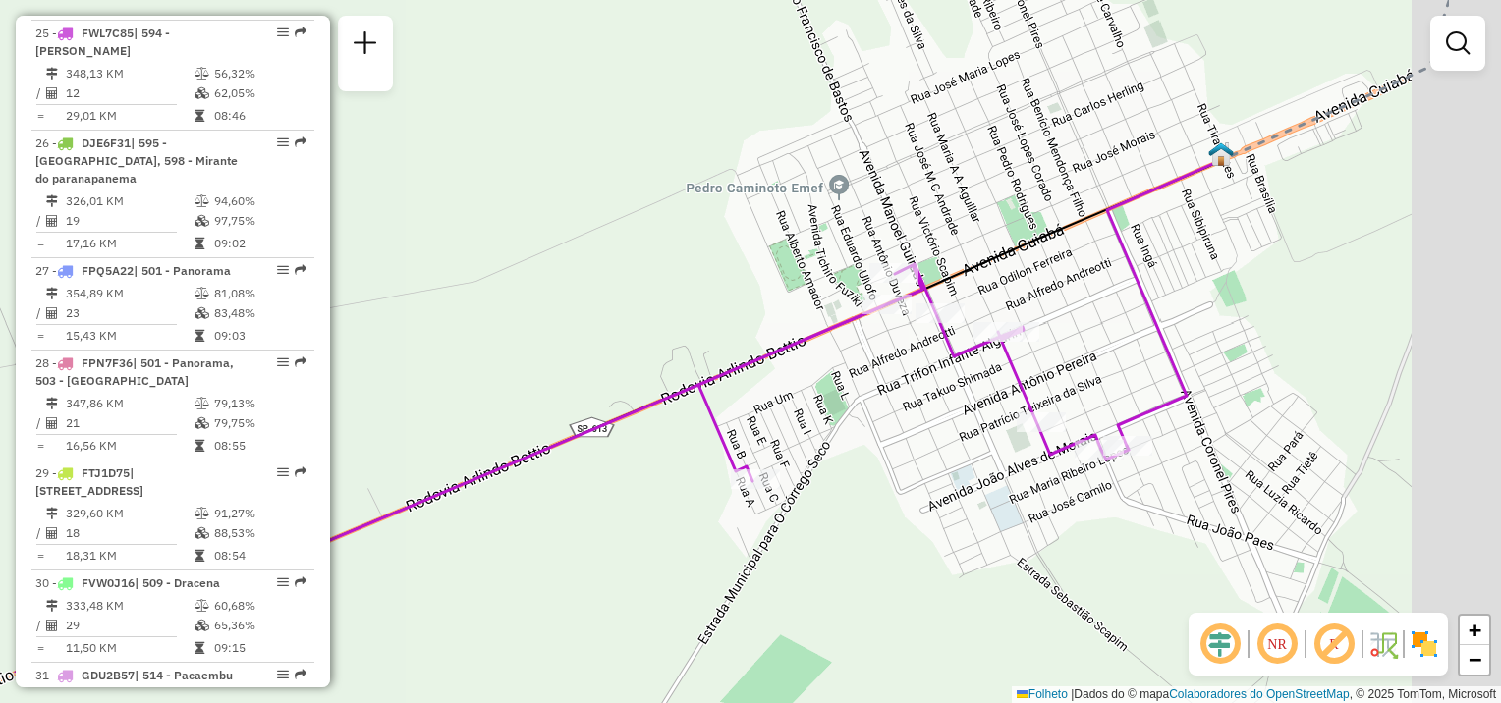
drag, startPoint x: 978, startPoint y: 382, endPoint x: 763, endPoint y: 279, distance: 238.5
click at [763, 279] on div "Janela de atendimento Grade de atendimento Capacidade Transportadoras Veículos …" at bounding box center [750, 351] width 1501 height 703
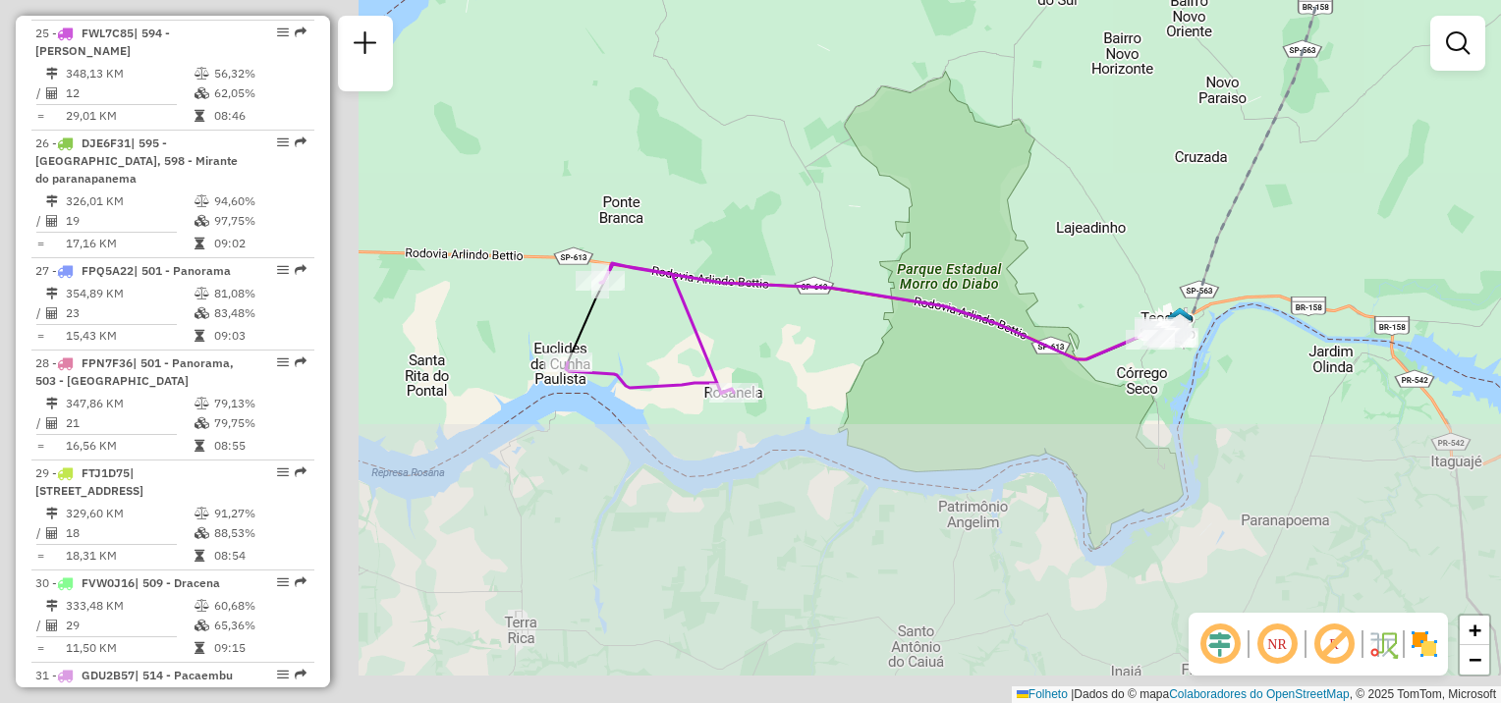
drag, startPoint x: 589, startPoint y: 660, endPoint x: 1092, endPoint y: 313, distance: 610.8
click at [1213, 330] on div "Rota 25 - Placa FWL7C85 54323270 - APARECIDO DONISETI R Janela de atendimento G…" at bounding box center [750, 351] width 1501 height 703
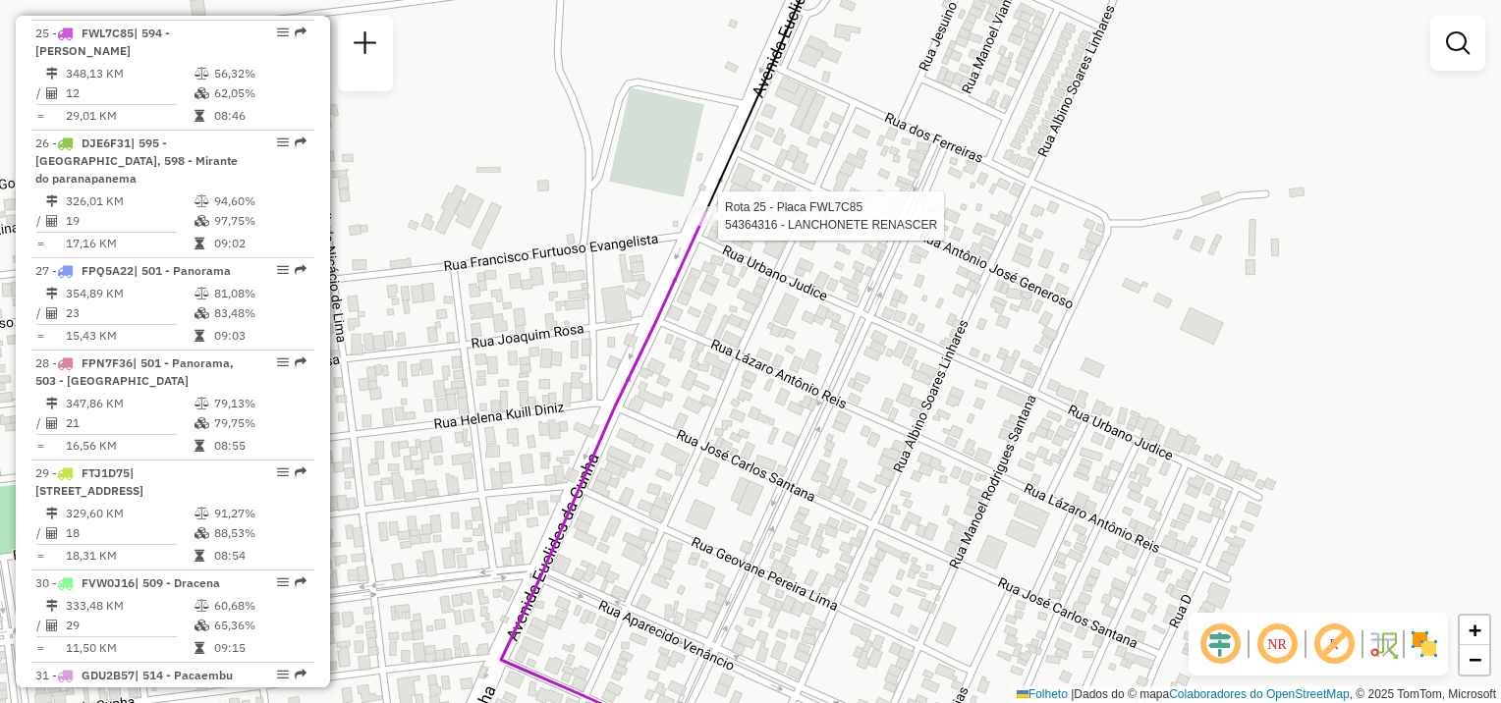
select select "**********"
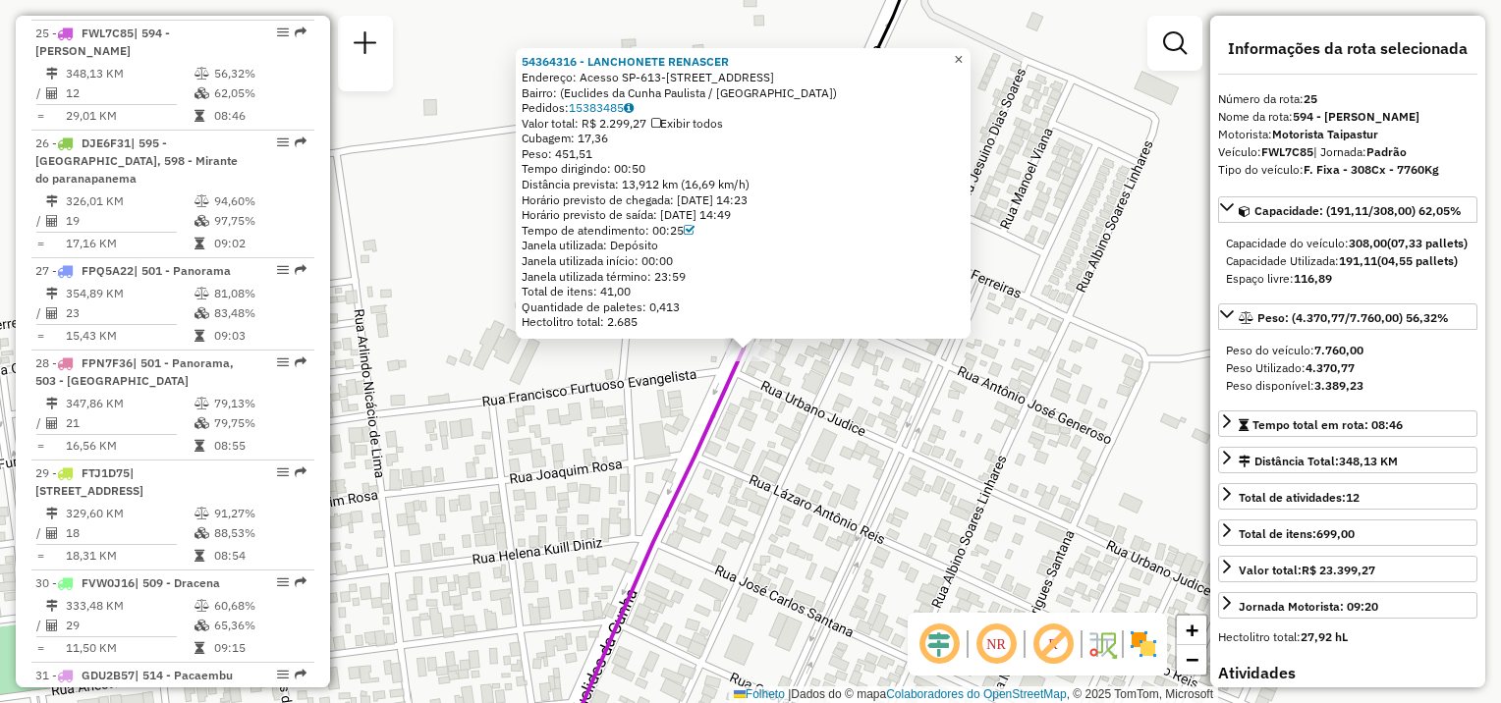
click at [963, 51] on span "×" at bounding box center [958, 59] width 9 height 17
